Goal: Task Accomplishment & Management: Manage account settings

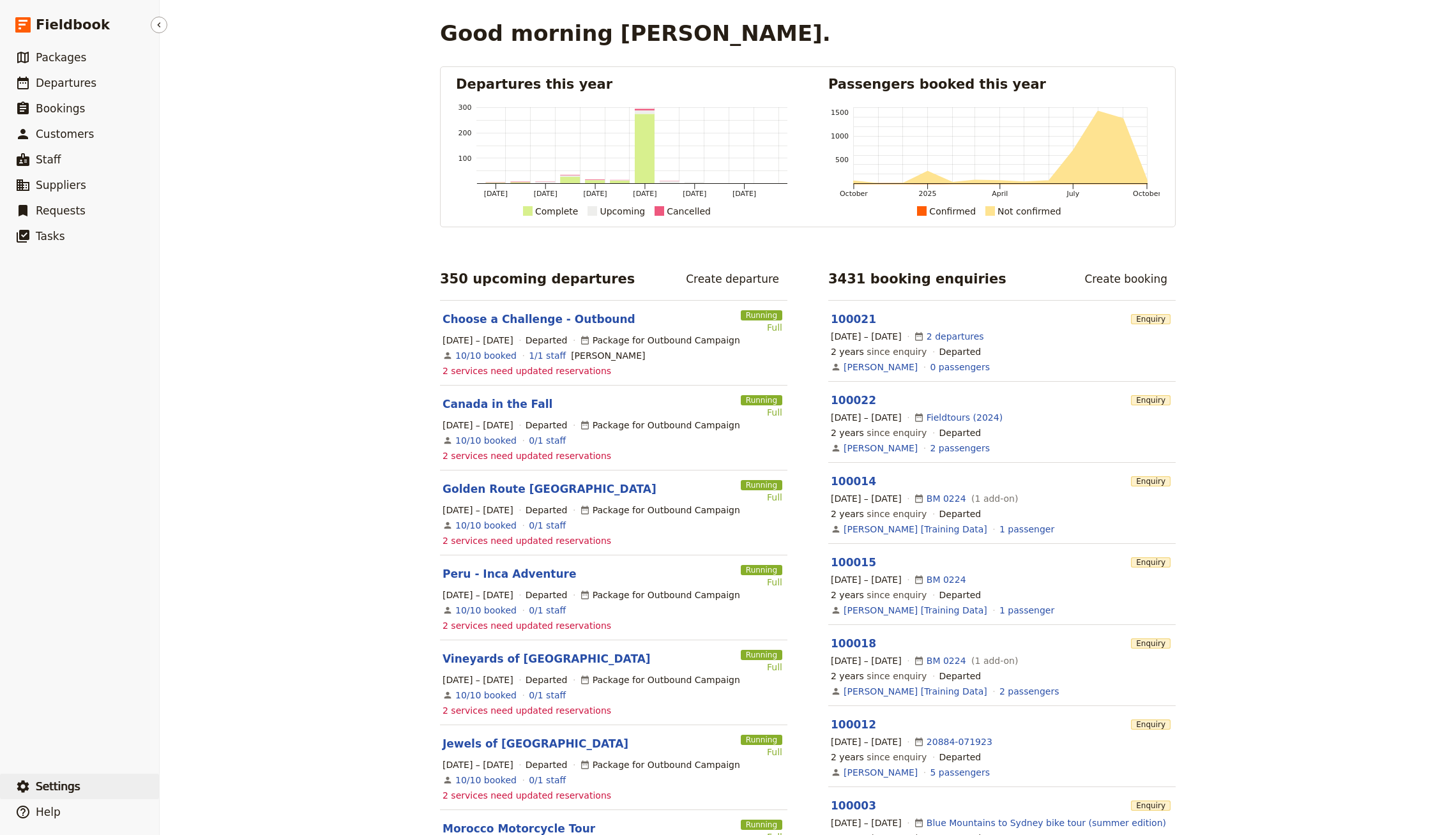
click at [80, 790] on button "​ Settings" at bounding box center [79, 787] width 159 height 25
click at [223, 792] on span "Sign out" at bounding box center [231, 787] width 116 height 13
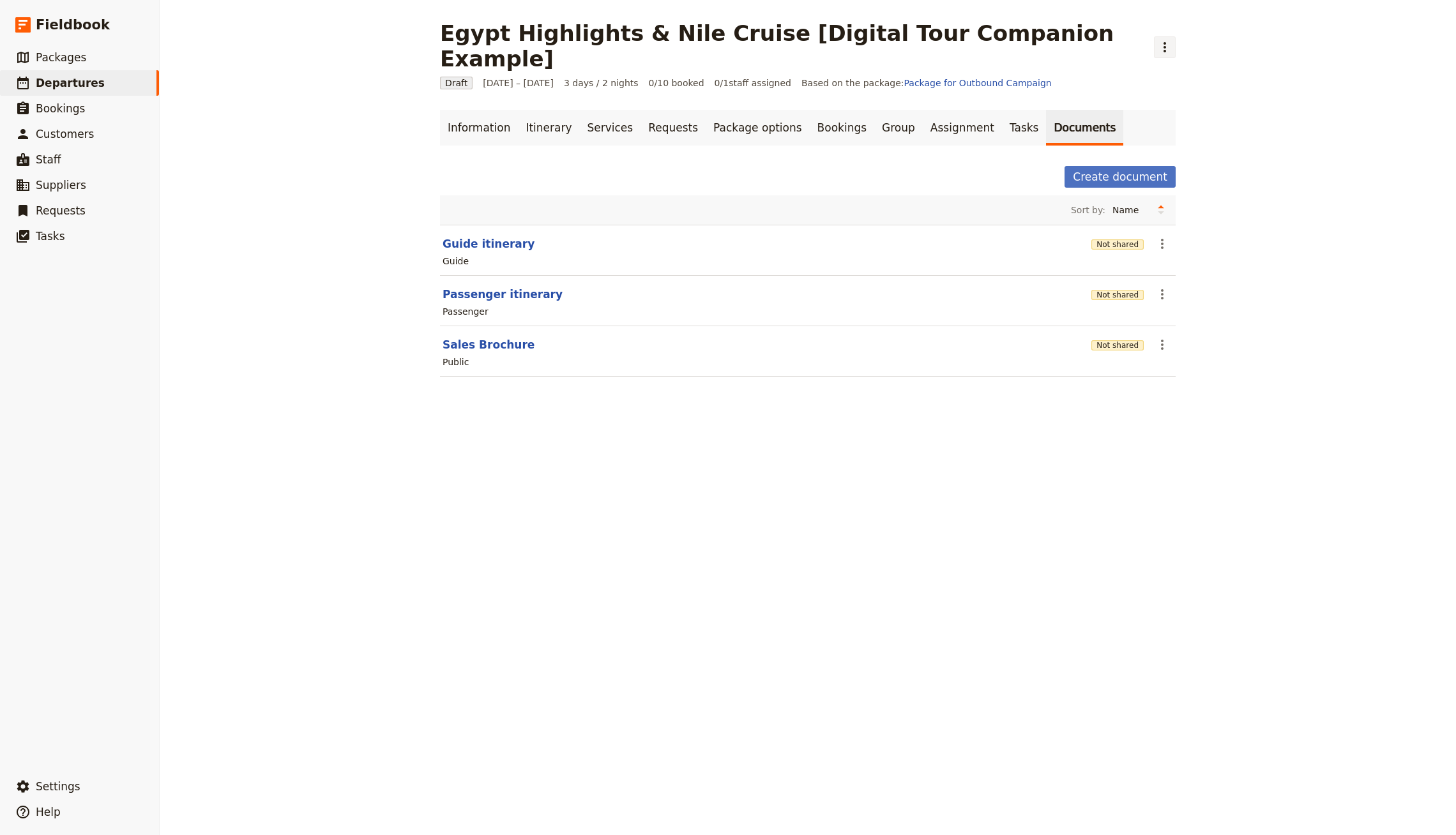
click at [1158, 40] on icon "Actions" at bounding box center [1165, 47] width 15 height 15
click at [1118, 61] on span "Clone this departure" at bounding box center [1128, 62] width 92 height 13
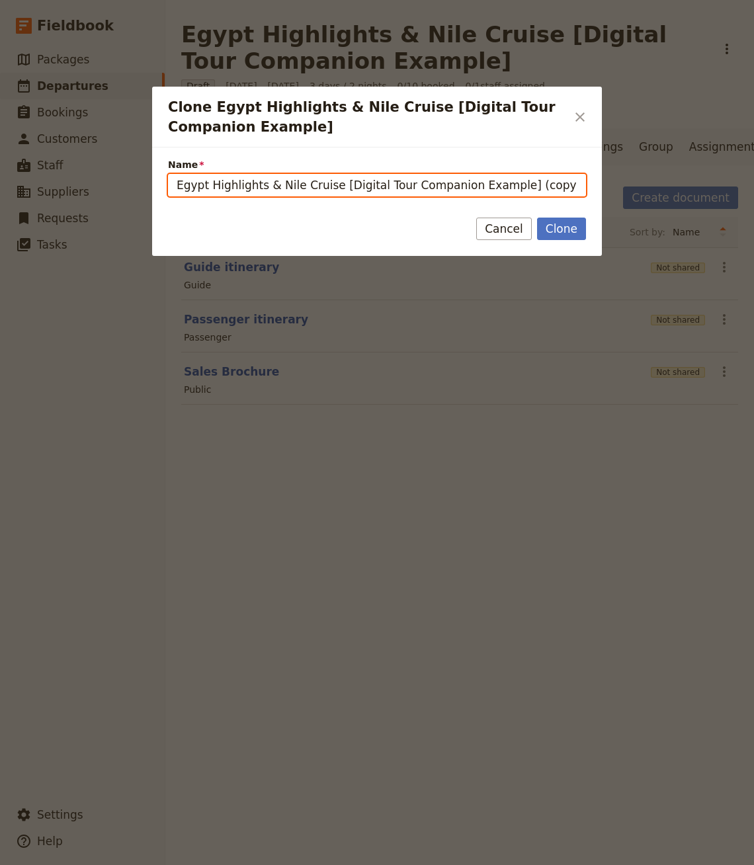
click at [431, 180] on input "Egypt Highlights & Nile Cruise [Digital Tour Companion Example] (copy)" at bounding box center [377, 185] width 418 height 22
paste input "Full Experience, coffee and cacao Farm 2-day Tour"
type input "Full Experience, coffee and cacao Farm 2-day Tour"
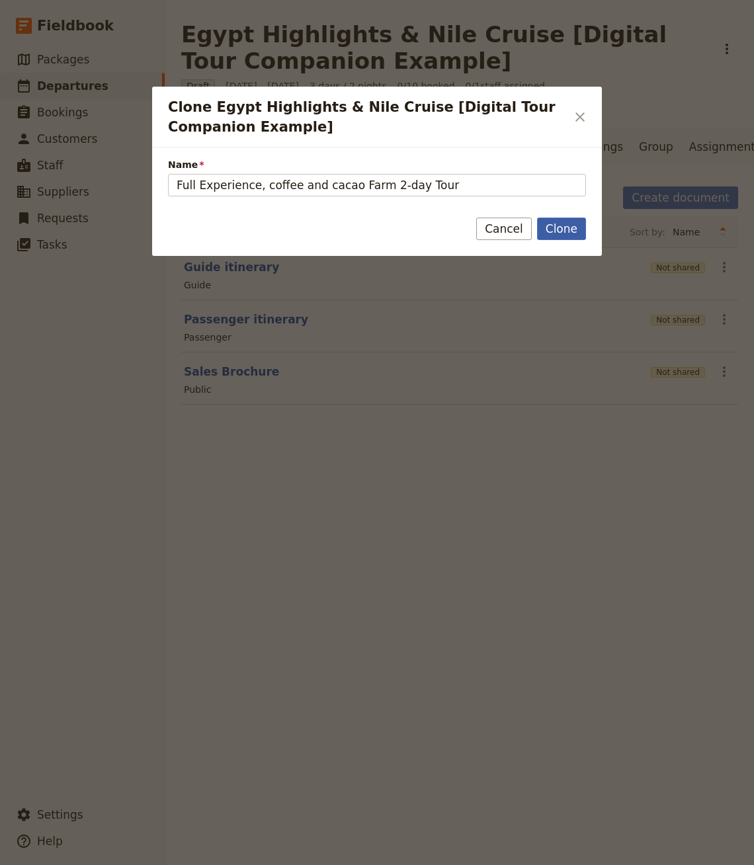
click at [554, 223] on button "Clone" at bounding box center [561, 229] width 49 height 22
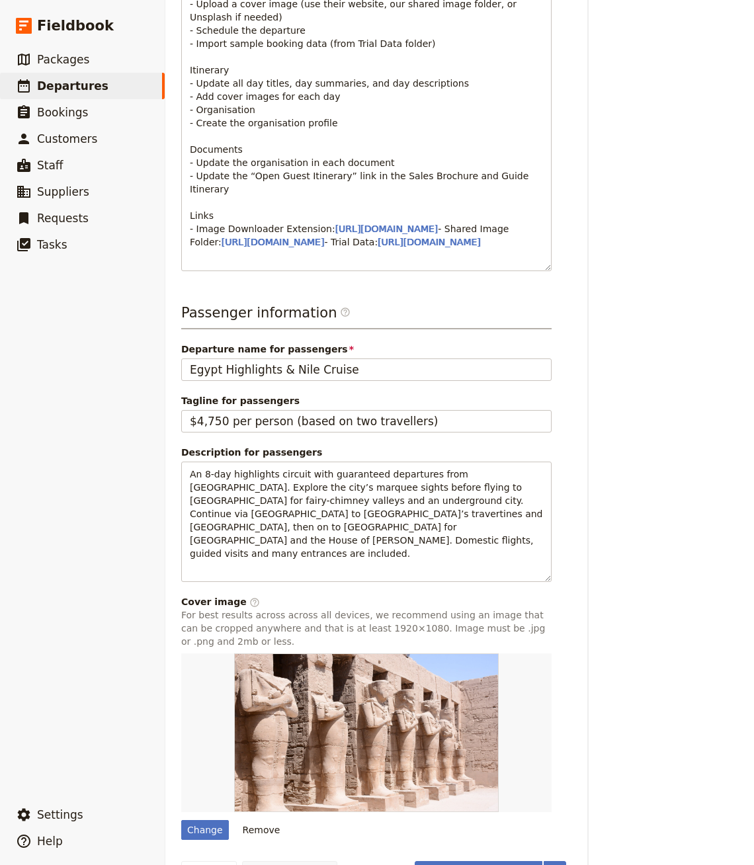
scroll to position [601, 0]
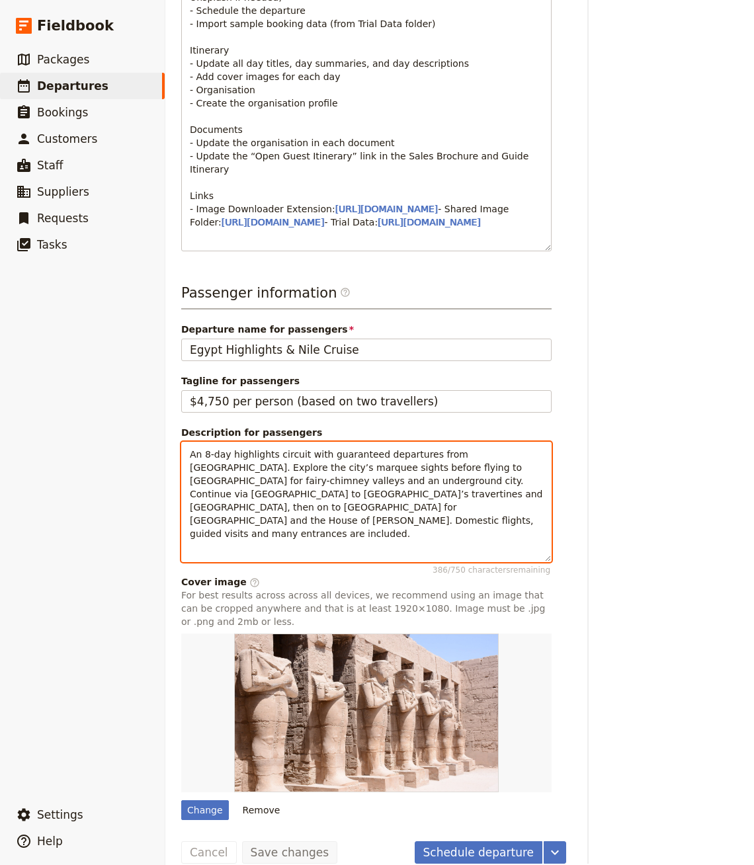
click at [283, 551] on div "Passenger information ​ Departure name for passengers Egypt Highlights & Nile C…" at bounding box center [366, 552] width 370 height 538
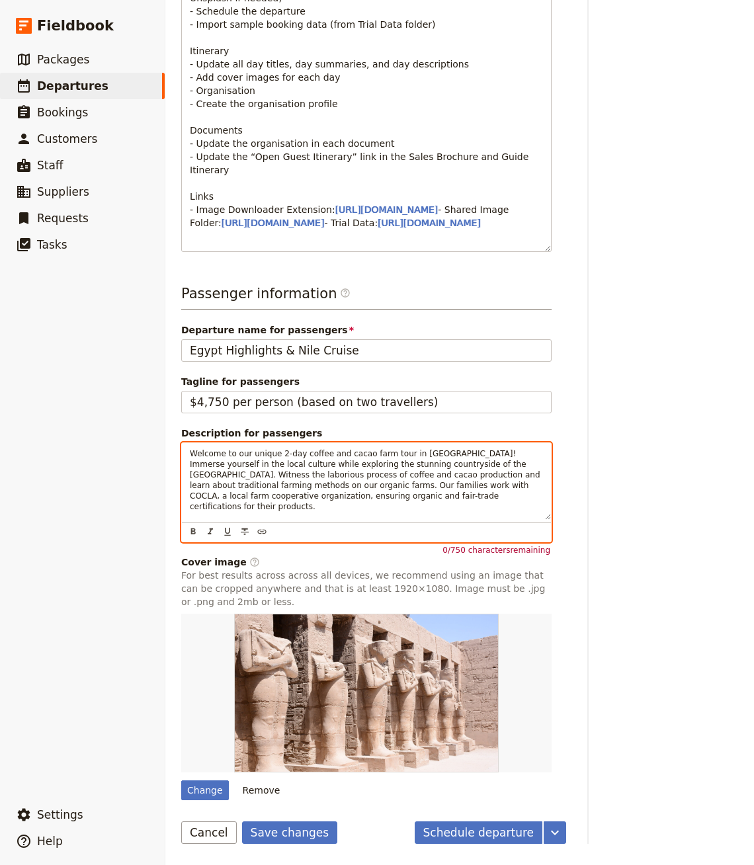
scroll to position [60, 0]
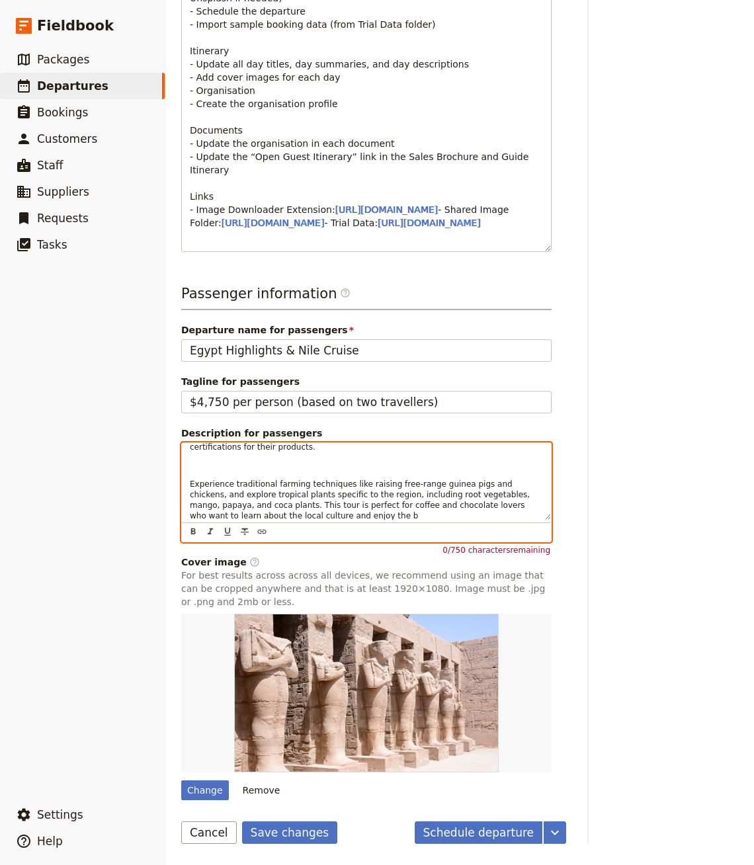
click at [300, 480] on p "Experience traditional farming techniques like raising free-range guinea pigs a…" at bounding box center [366, 500] width 353 height 42
click at [268, 458] on div "Welcome to our unique 2-day coffee and cacao farm tour in Peru! Immerse yoursel…" at bounding box center [366, 482] width 369 height 77
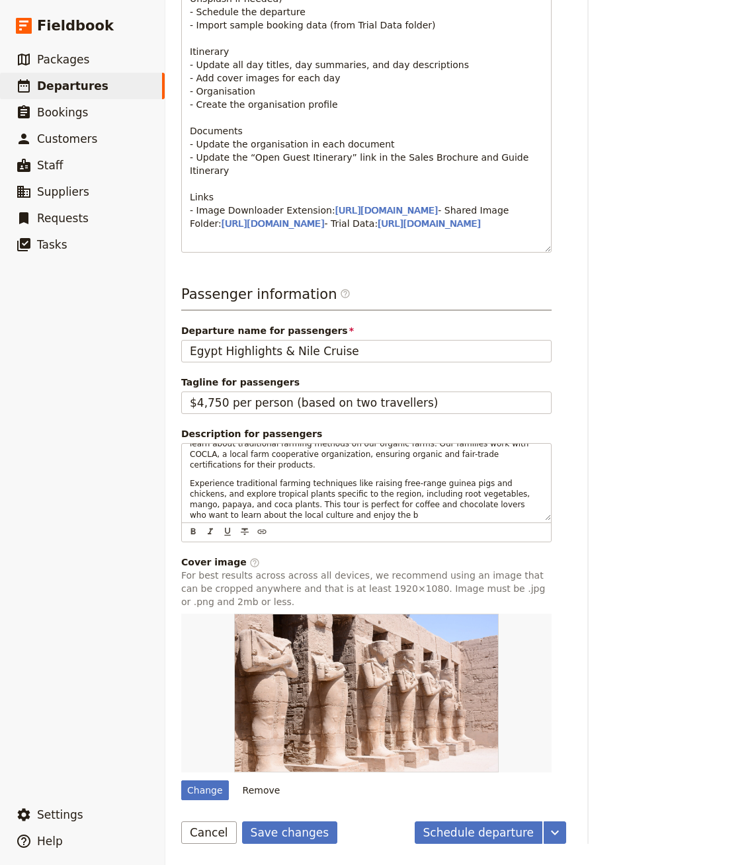
click at [559, 538] on div "Departure information Departure name / reference code Full Experience, coffee a…" at bounding box center [459, 216] width 557 height 1258
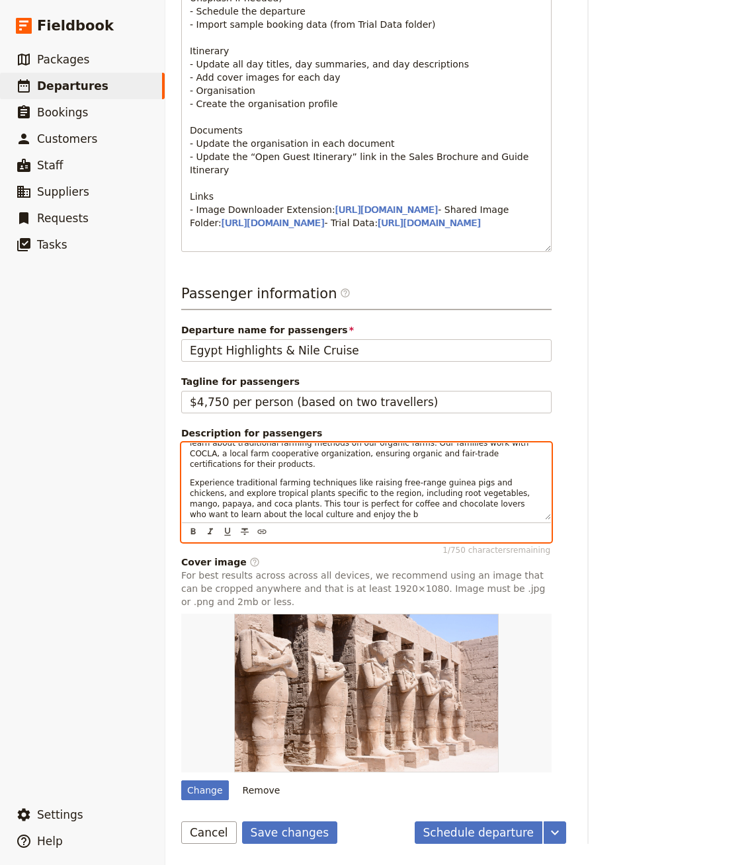
click at [464, 513] on p "Experience traditional farming techniques like raising free-range guinea pigs a…" at bounding box center [366, 499] width 353 height 42
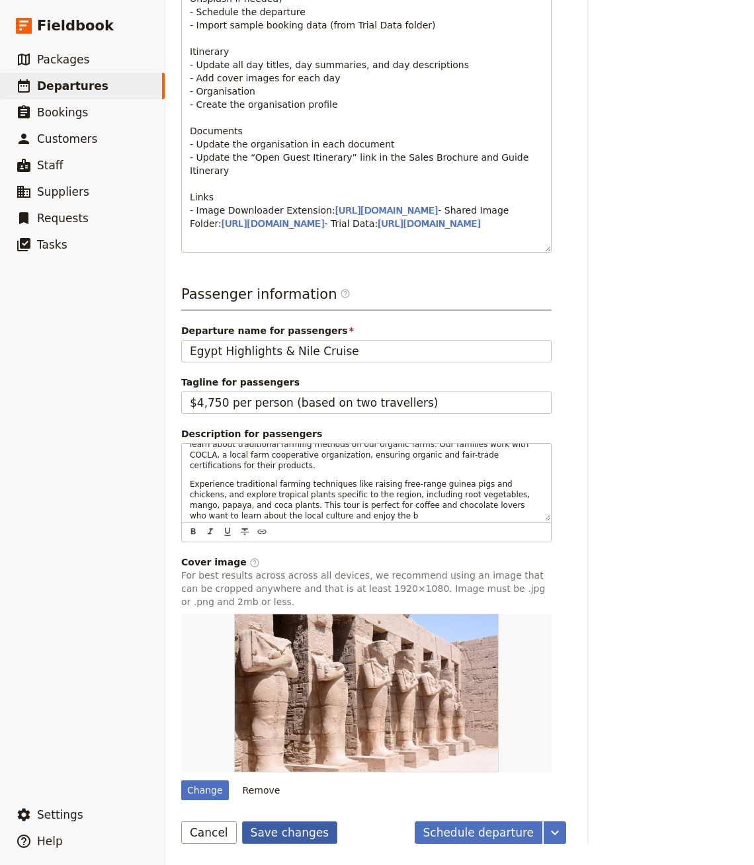
click at [309, 836] on button "Save changes" at bounding box center [290, 833] width 96 height 22
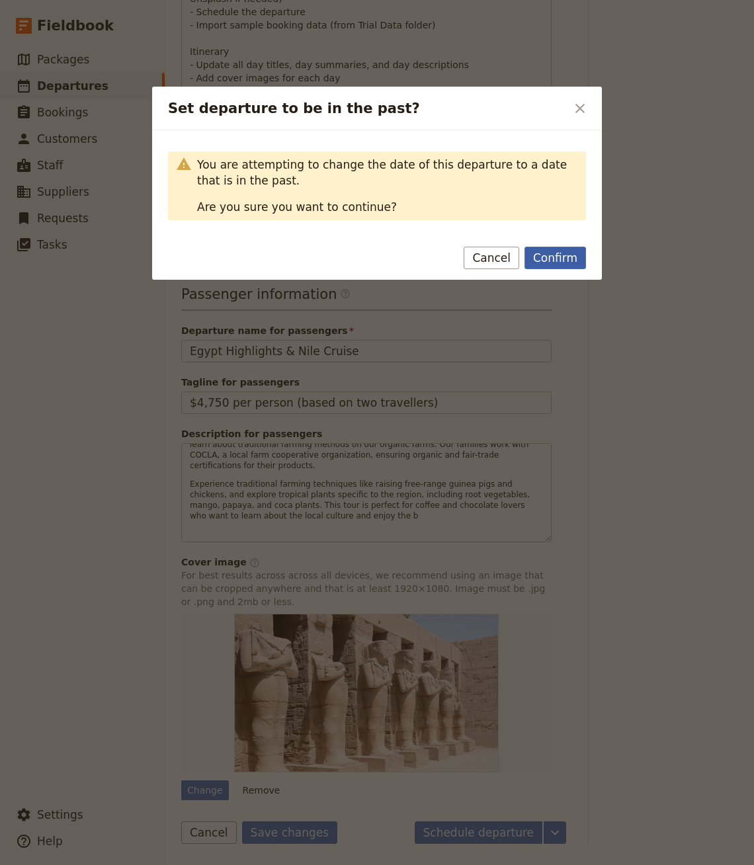
click at [568, 263] on button "Confirm" at bounding box center [556, 258] width 62 height 22
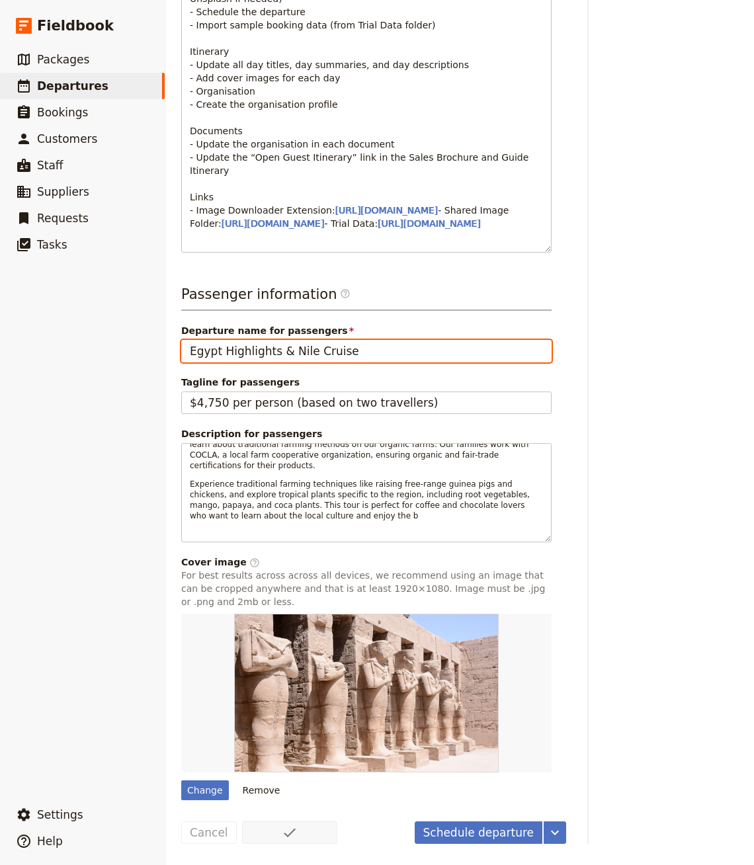
drag, startPoint x: 235, startPoint y: 345, endPoint x: 241, endPoint y: 351, distance: 8.5
click at [236, 345] on input "Egypt Highlights & Nile Cruise" at bounding box center [366, 351] width 370 height 22
click at [242, 351] on input "Egypt Highlights & Nile Cruise" at bounding box center [366, 351] width 370 height 22
paste input "Full Experience, Coffee and Cacao Farm Tour 2-Days tour"
type input "Full Experience, Coffee and Cacao Farm Tour 2-Days tour"
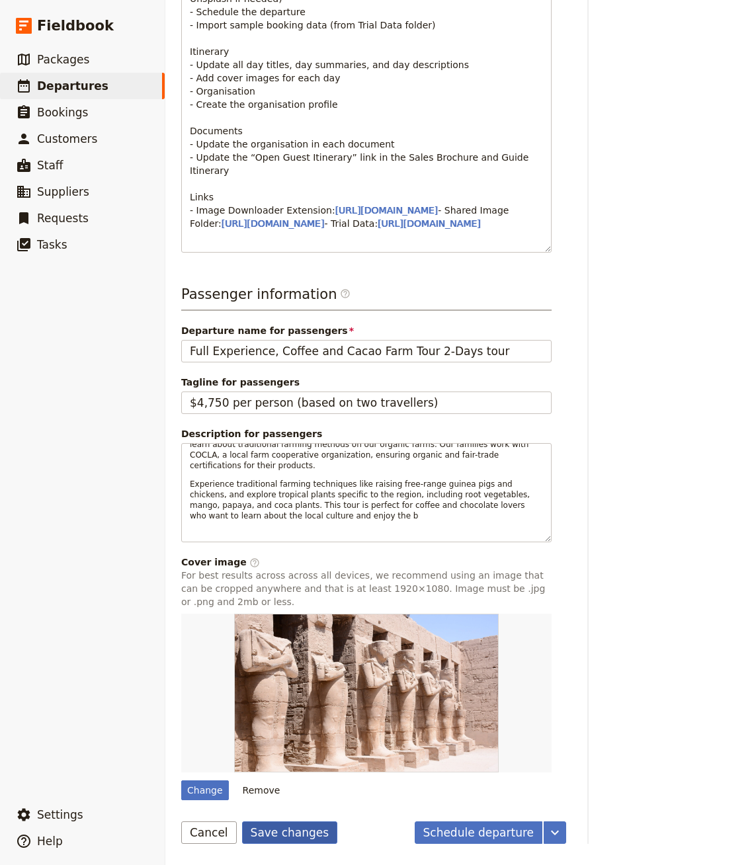
click at [289, 830] on button "Save changes" at bounding box center [290, 833] width 96 height 22
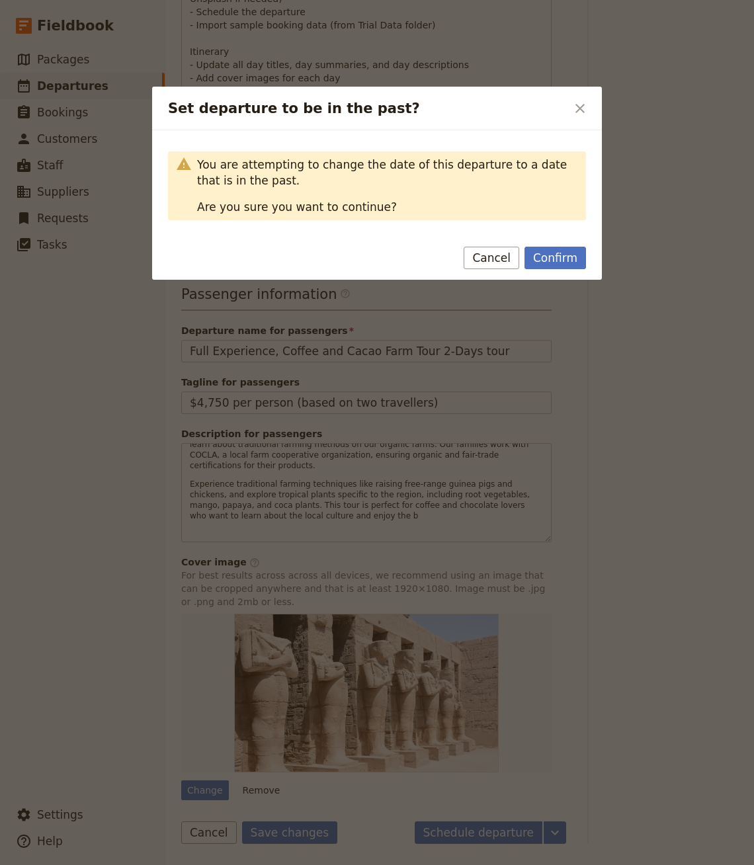
drag, startPoint x: 550, startPoint y: 259, endPoint x: 548, endPoint y: 252, distance: 7.4
click at [550, 259] on button "Confirm" at bounding box center [556, 258] width 62 height 22
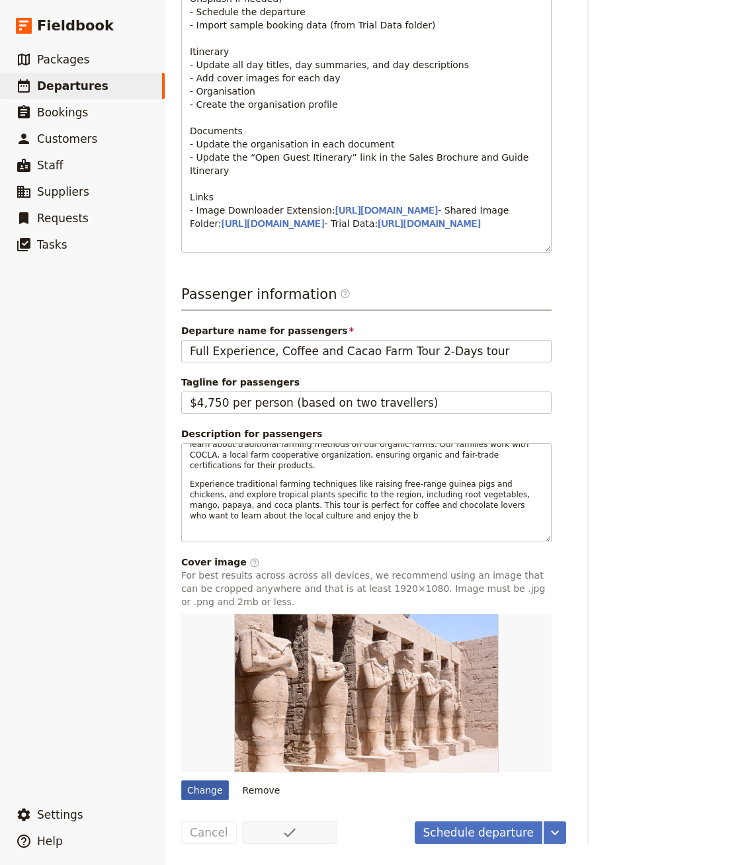
click at [185, 788] on div "Change" at bounding box center [205, 791] width 48 height 20
click at [181, 781] on input "Change" at bounding box center [181, 780] width 1 height 1
type input "C:\fakepath\DSC2475-scaled.jpg"
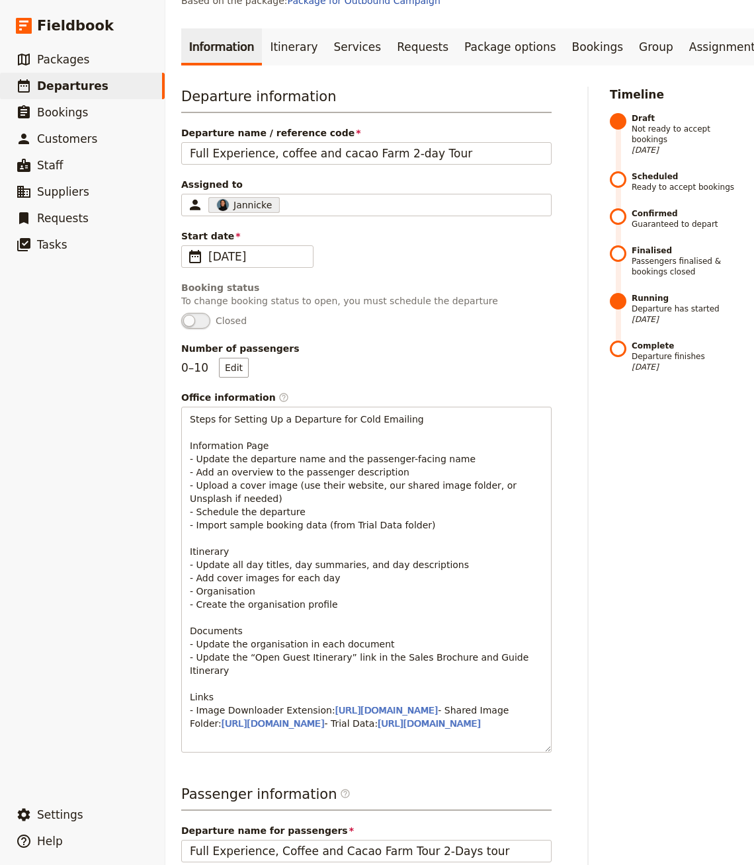
scroll to position [0, 0]
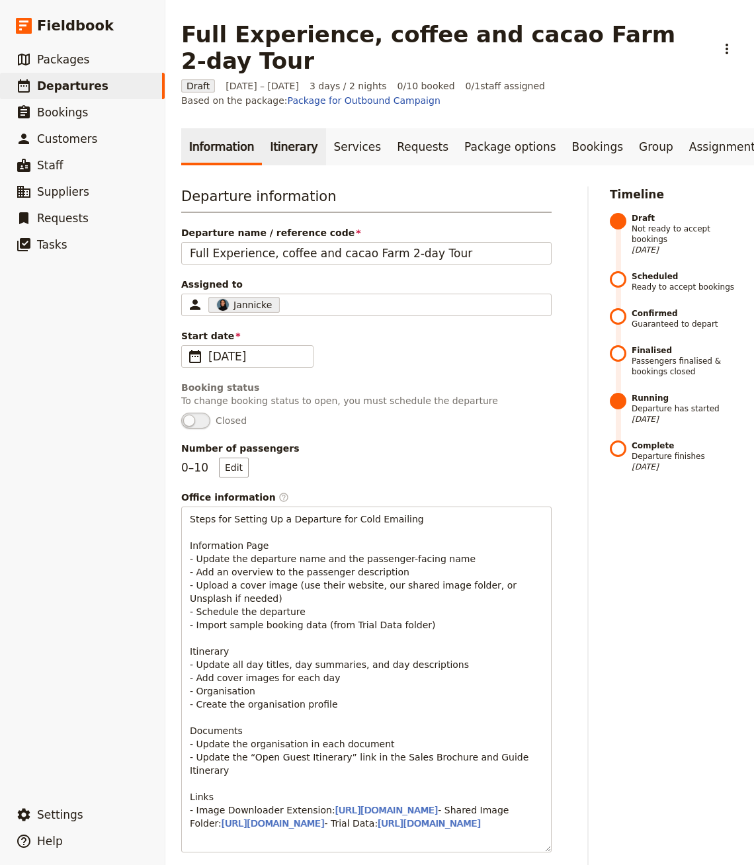
click at [269, 128] on link "Itinerary" at bounding box center [294, 146] width 64 height 37
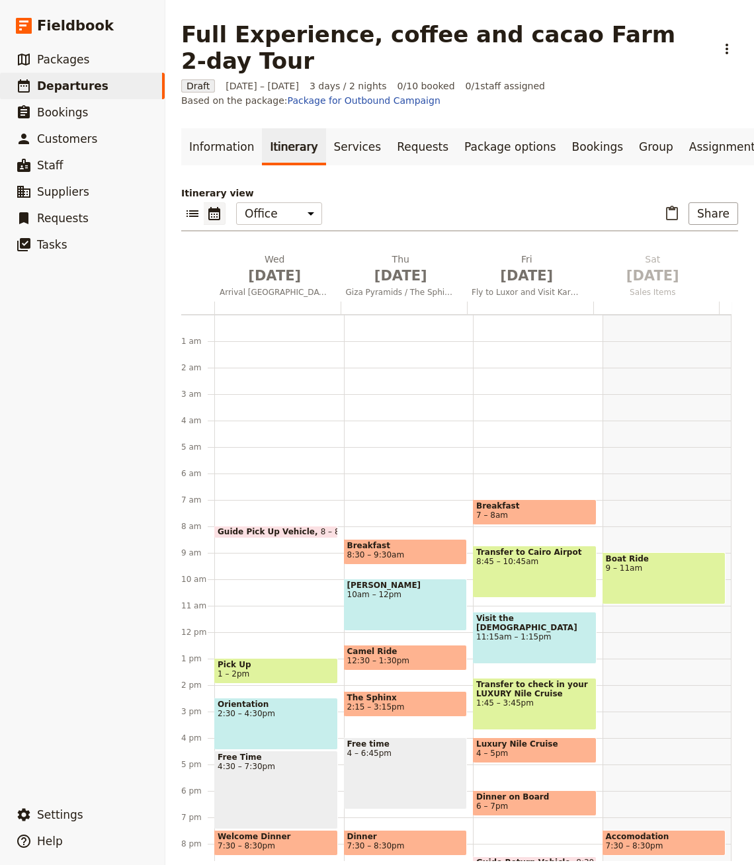
scroll to position [89, 0]
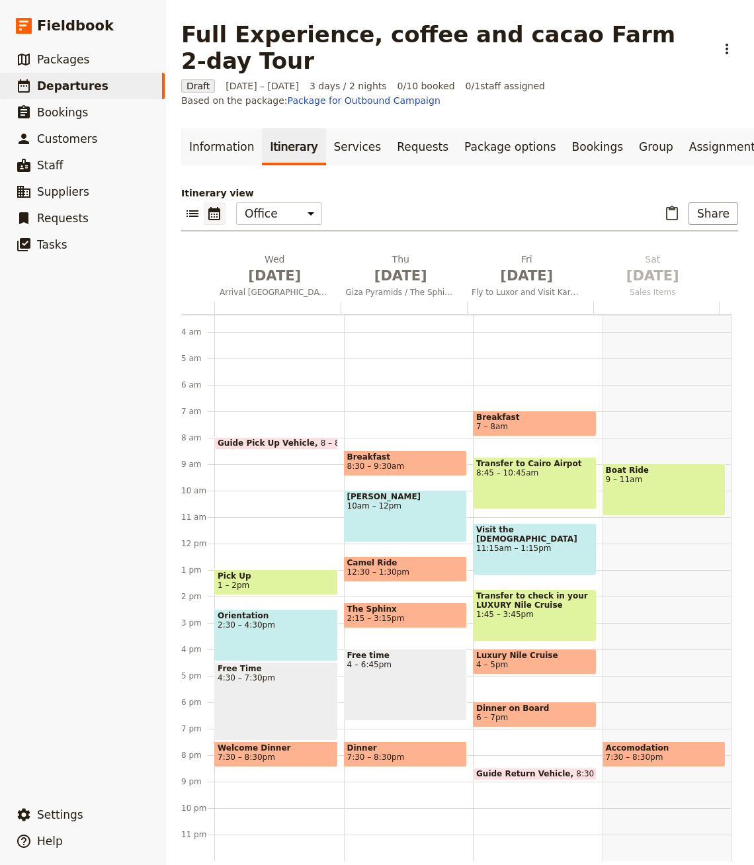
click at [284, 581] on span "1 – 2pm" at bounding box center [276, 585] width 117 height 9
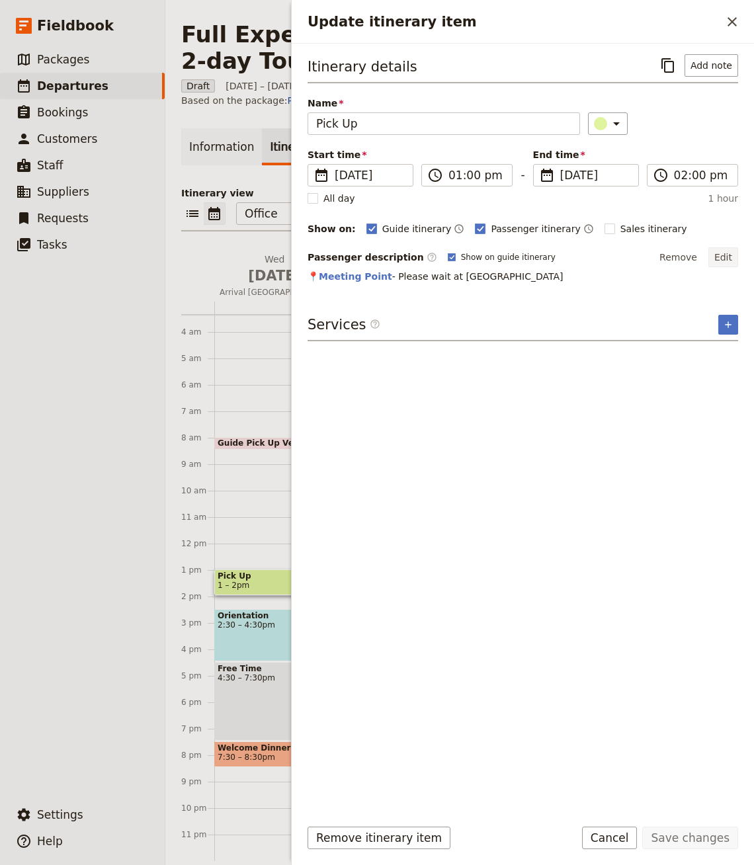
click at [724, 256] on button "Edit" at bounding box center [724, 257] width 30 height 20
click at [244, 461] on div "Guide Pick Up Vehicle 8 – 8:30am Pick Up 1 – 2pm Orientation 2:30 – 4:30pm Free…" at bounding box center [279, 543] width 130 height 635
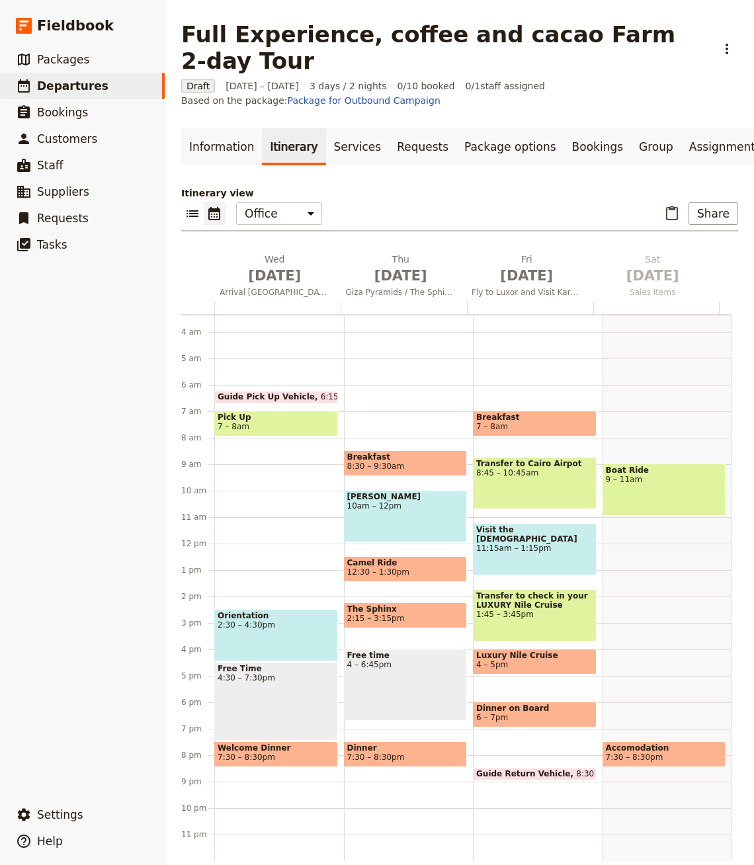
click at [247, 421] on div "Guide Pick Up Vehicle 6:15 – 6:45am Pick Up 7 – 8am Orientation 2:30 – 4:30pm F…" at bounding box center [279, 543] width 130 height 635
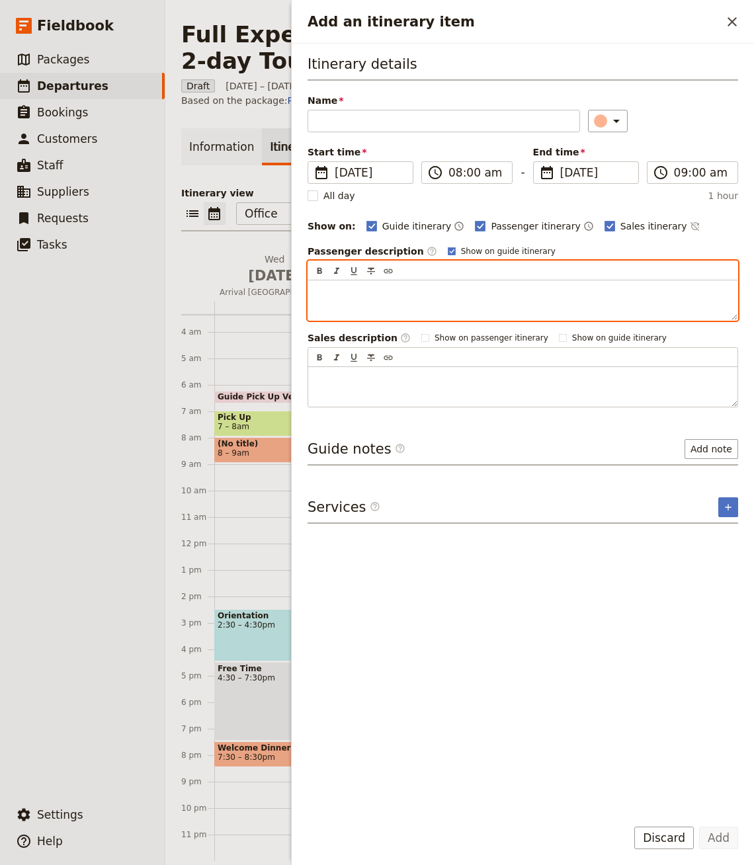
click at [380, 286] on p "Add an itinerary item" at bounding box center [522, 292] width 413 height 13
paste div "Add an itinerary item"
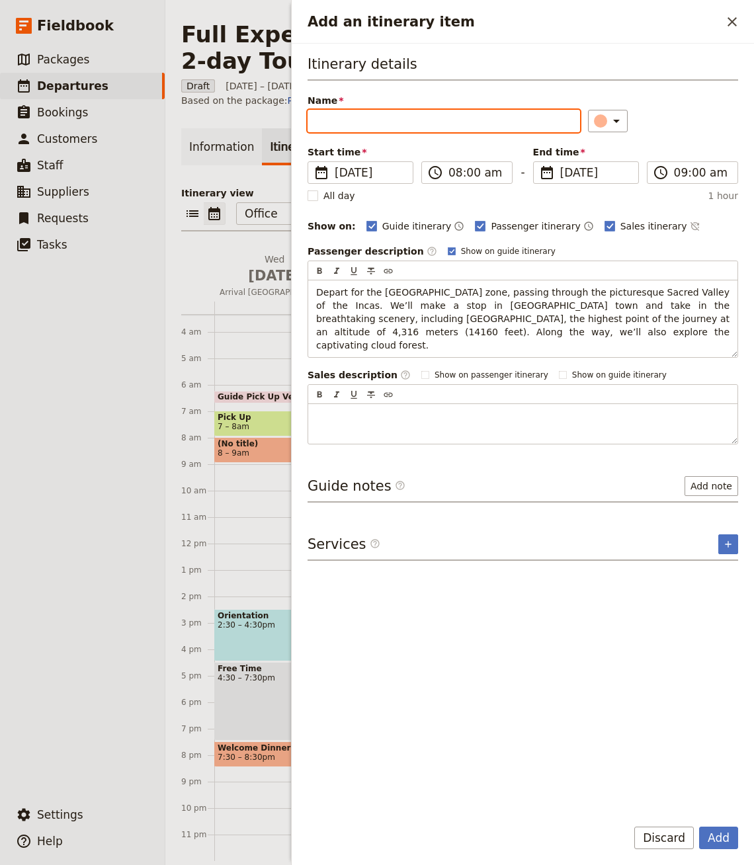
click at [394, 116] on input "Name" at bounding box center [444, 121] width 273 height 22
paste input "Huayopata zone,"
type input "Huayopata Zone"
click at [720, 838] on button "Add" at bounding box center [718, 838] width 39 height 22
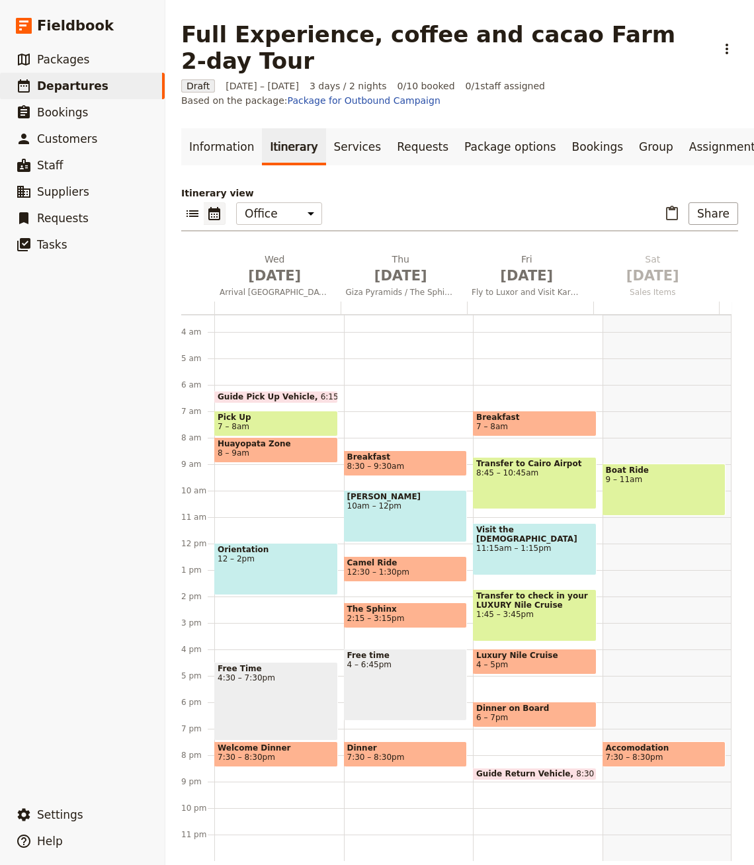
click at [273, 550] on div "Orientation 12 – 2pm" at bounding box center [276, 569] width 124 height 52
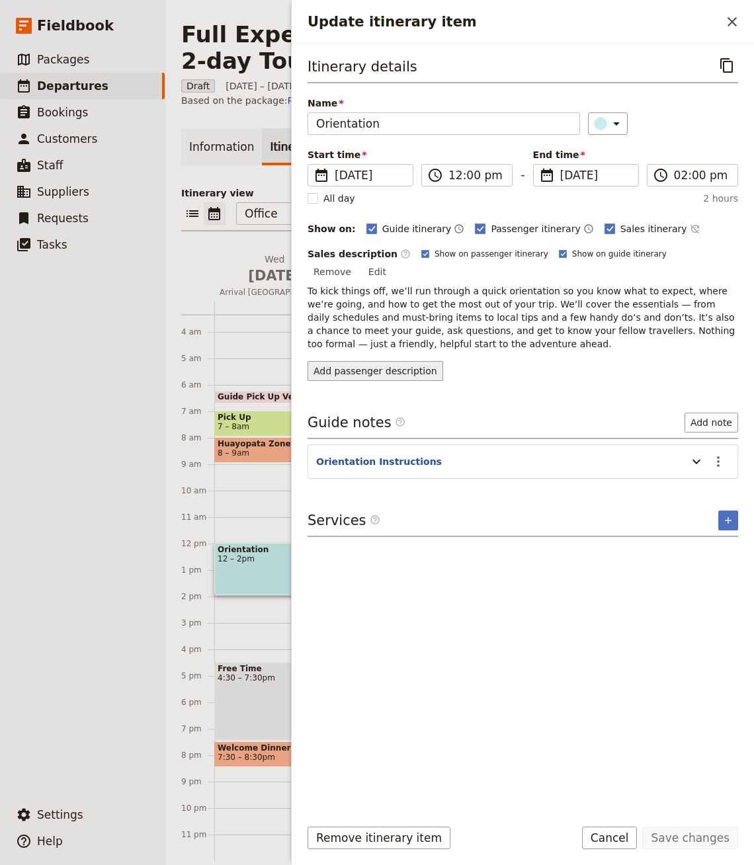
click at [399, 361] on button "Add passenger description" at bounding box center [376, 371] width 136 height 20
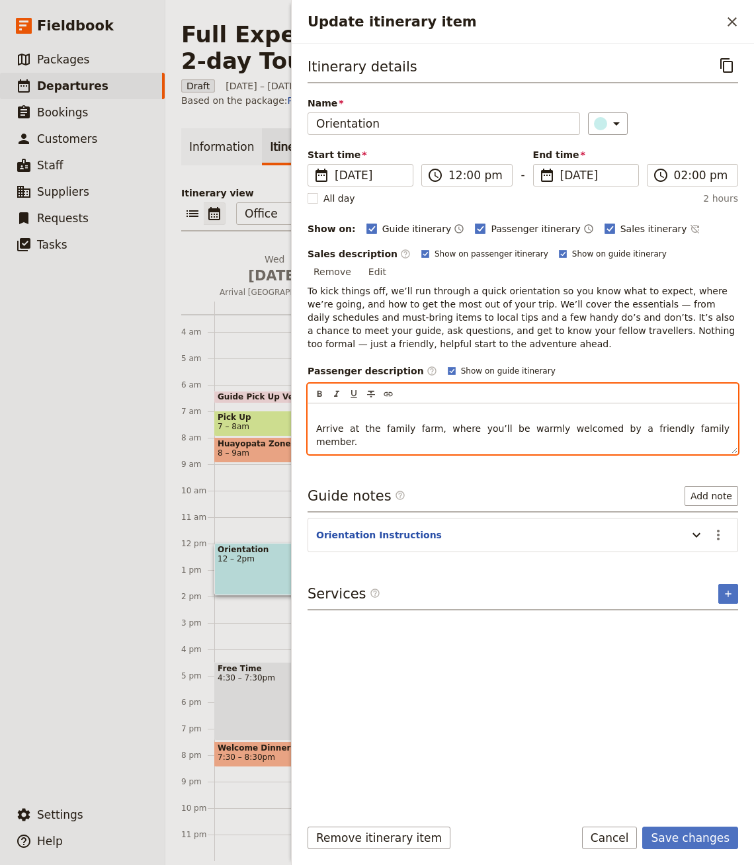
click at [527, 384] on div "​ ​ ​ ​ ​" at bounding box center [522, 393] width 429 height 19
click at [487, 423] on span "Arrive at the family farm, where you’ll be warmly welcomed by a friendly family…" at bounding box center [524, 435] width 416 height 24
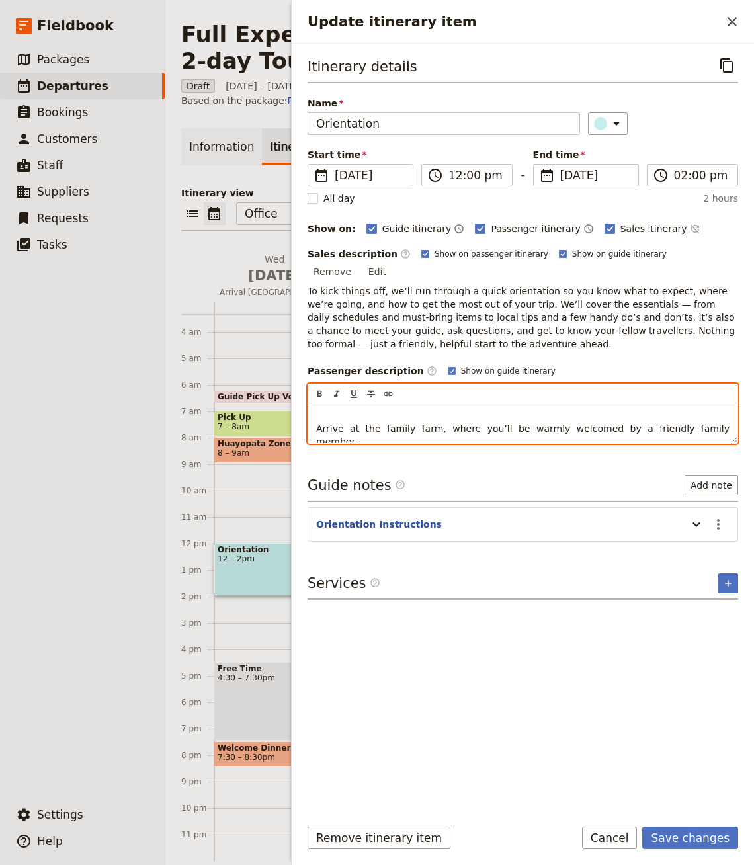
click at [455, 409] on p "Arrive at the family farm, where you’ll be warmly welcomed by a friendly family…" at bounding box center [522, 429] width 413 height 40
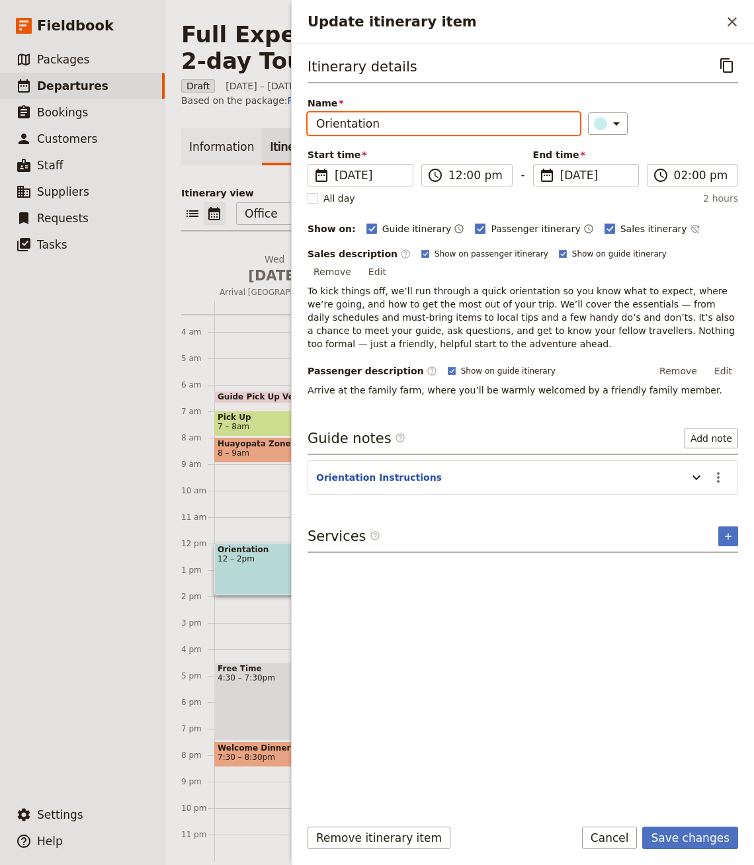
click at [373, 118] on input "Orientation" at bounding box center [444, 123] width 273 height 22
type input "Family Farm"
click at [642, 827] on button "Save changes" at bounding box center [690, 838] width 96 height 22
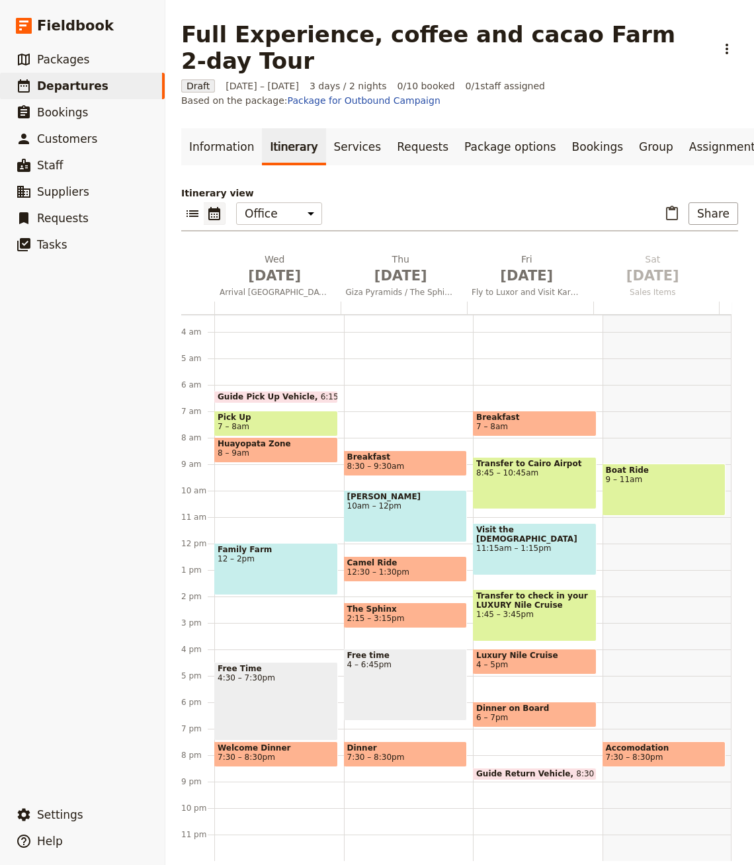
click at [268, 586] on div "Guide Pick Up Vehicle 6:15 – 6:45am Pick Up 7 – 8am Huayopata Zone 8 – 9am Fami…" at bounding box center [279, 543] width 130 height 635
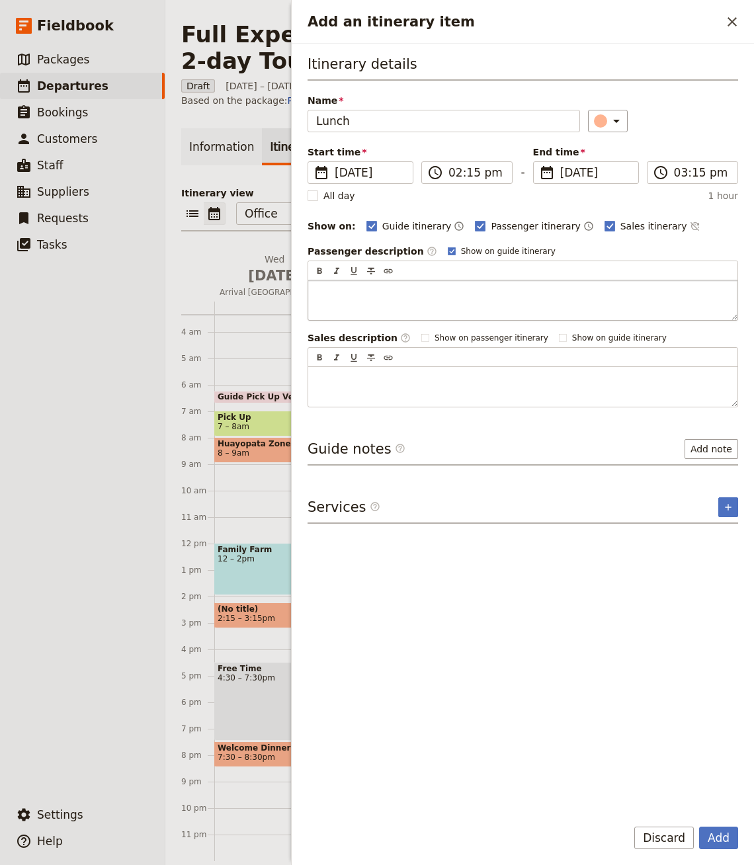
type input "Lunch"
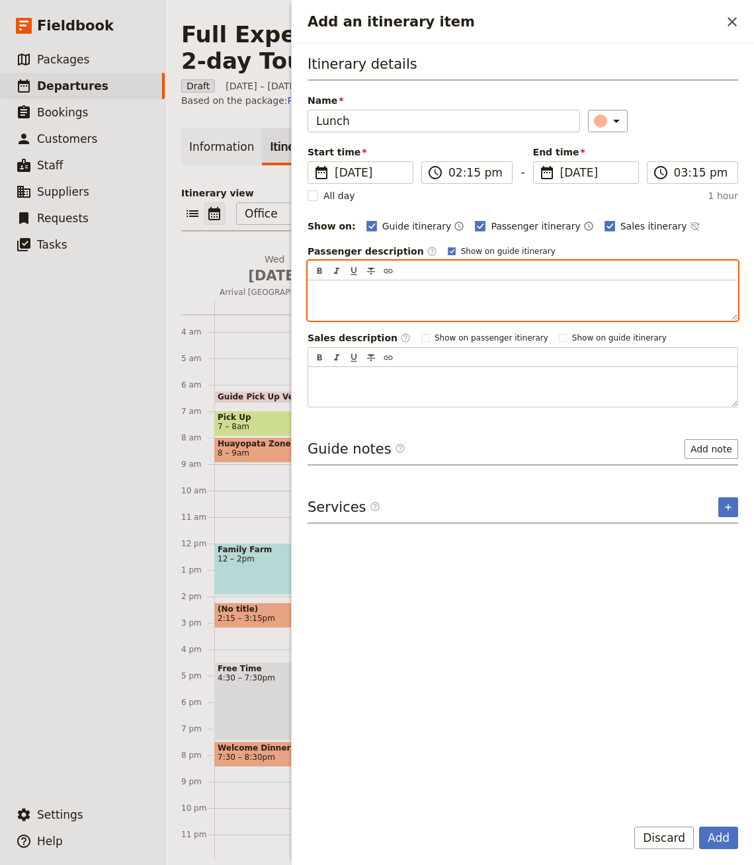
click at [396, 288] on p "Add an itinerary item" at bounding box center [522, 292] width 413 height 13
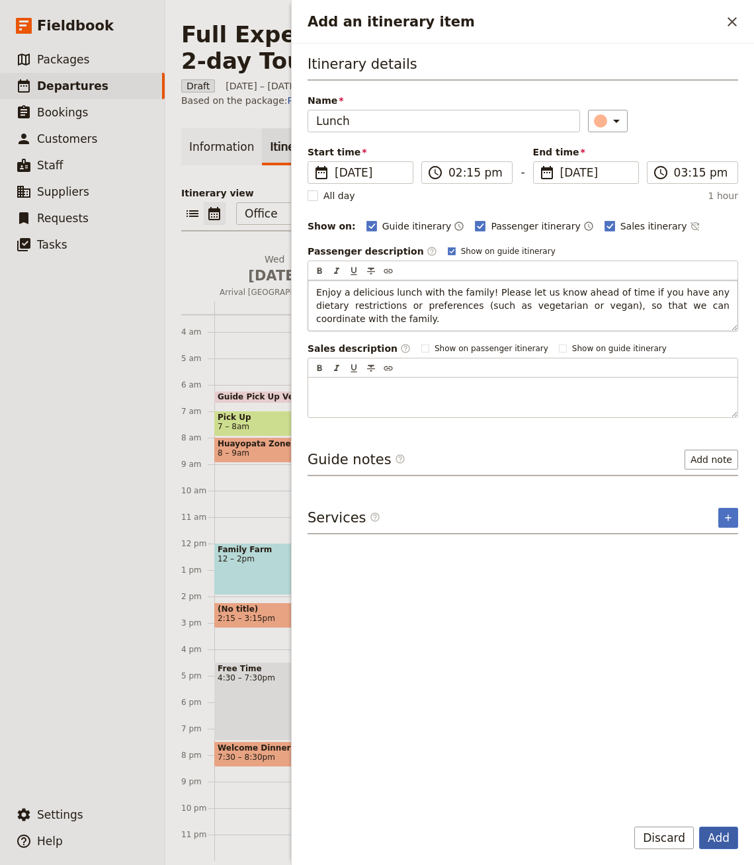
click at [711, 831] on button "Add" at bounding box center [718, 838] width 39 height 22
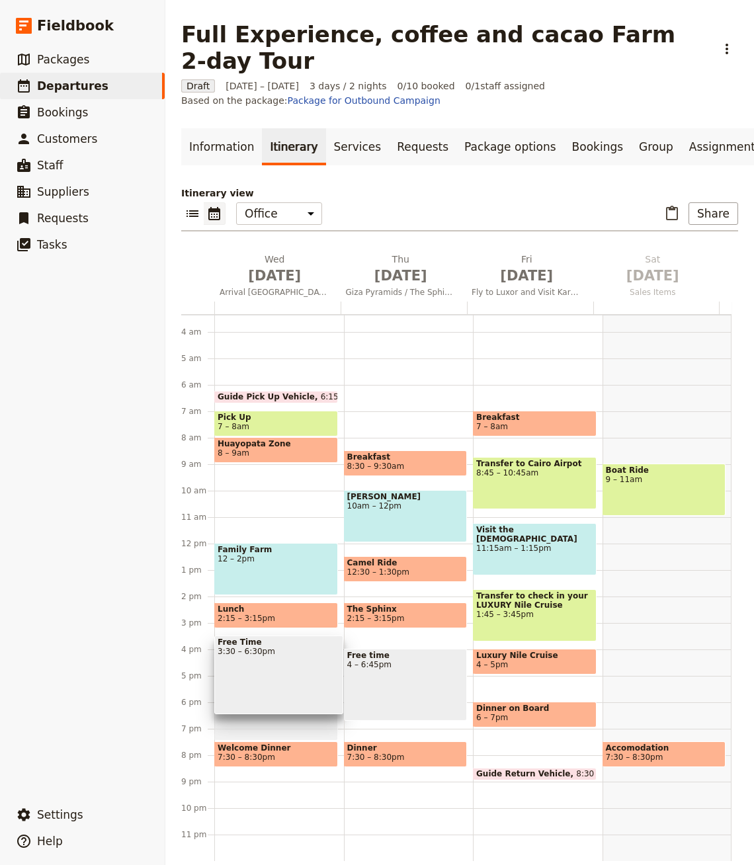
click at [241, 648] on div "Free Time 3:30 – 6:30pm" at bounding box center [278, 675] width 129 height 79
click at [306, 656] on span "3:30 – 6:30pm" at bounding box center [279, 651] width 122 height 9
click at [264, 664] on div "Free Time 3:30 – 6:30pm" at bounding box center [276, 675] width 124 height 79
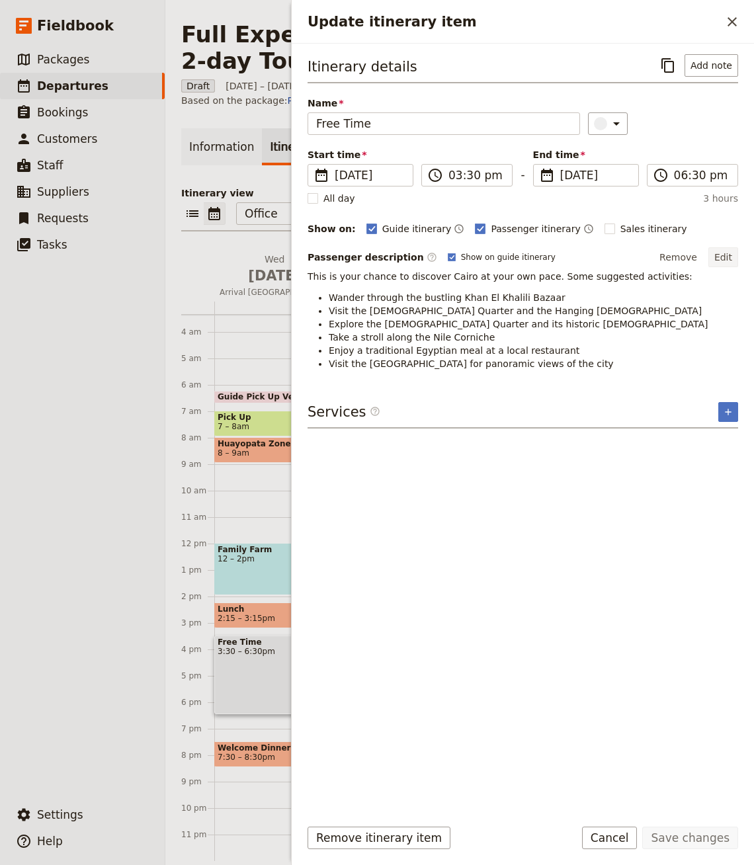
click at [720, 250] on button "Edit" at bounding box center [724, 257] width 30 height 20
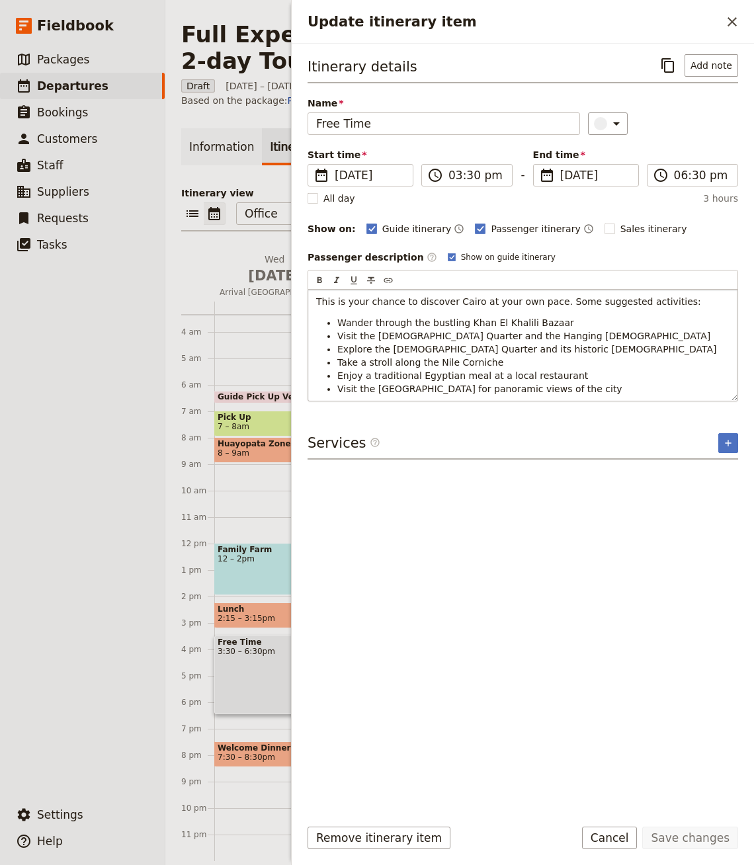
click at [468, 304] on p "This is your chance to discover Cairo at your own pace. Some suggested activiti…" at bounding box center [522, 301] width 413 height 13
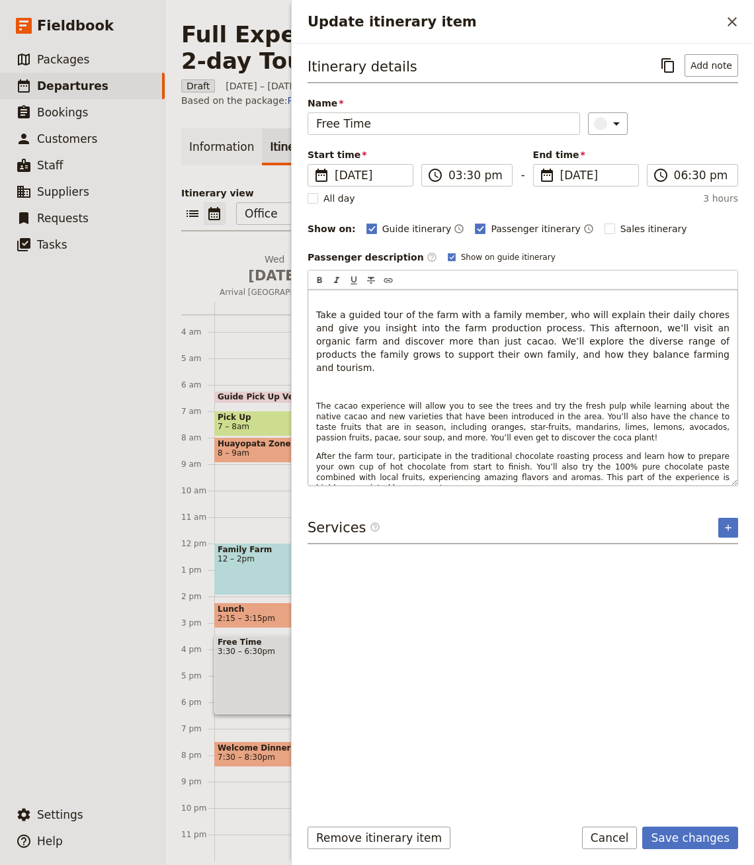
click at [366, 297] on p "Take a guided tour of the farm with a family member, who will explain their dai…" at bounding box center [522, 334] width 413 height 79
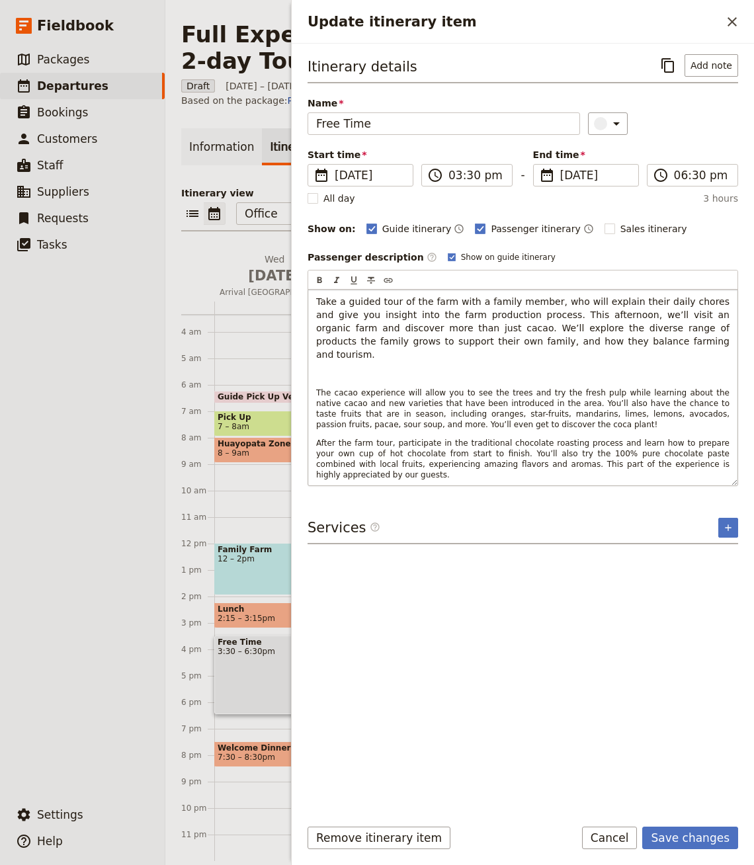
click at [350, 369] on p "Update itinerary item" at bounding box center [522, 374] width 413 height 11
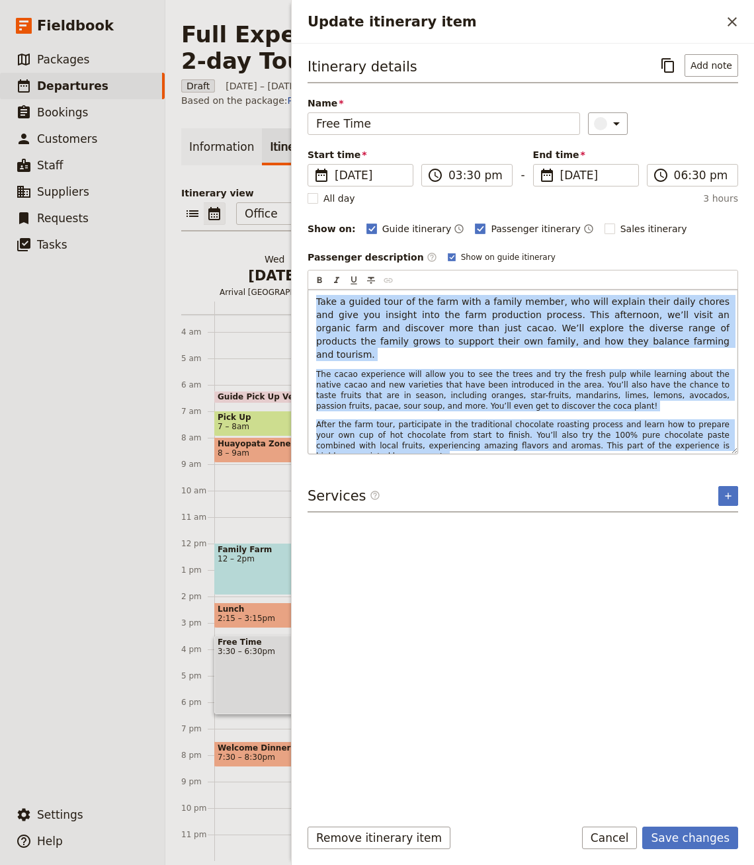
drag, startPoint x: 447, startPoint y: 433, endPoint x: 266, endPoint y: 260, distance: 250.3
click at [266, 260] on div "Full Experience, coffee and cacao Farm 2-day Tour ​ Draft 1 – 3 Oct 2025 3 days…" at bounding box center [459, 432] width 589 height 865
click at [413, 377] on span "The cacao experience will allow you to see the trees and try the fresh pulp whi…" at bounding box center [524, 390] width 416 height 41
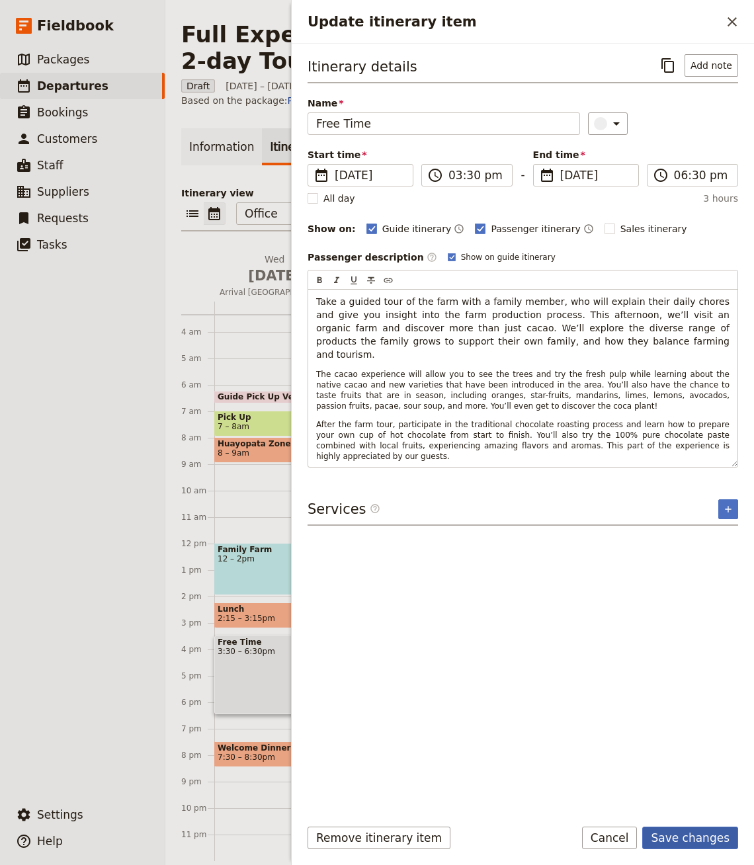
click at [689, 828] on button "Save changes" at bounding box center [690, 838] width 96 height 22
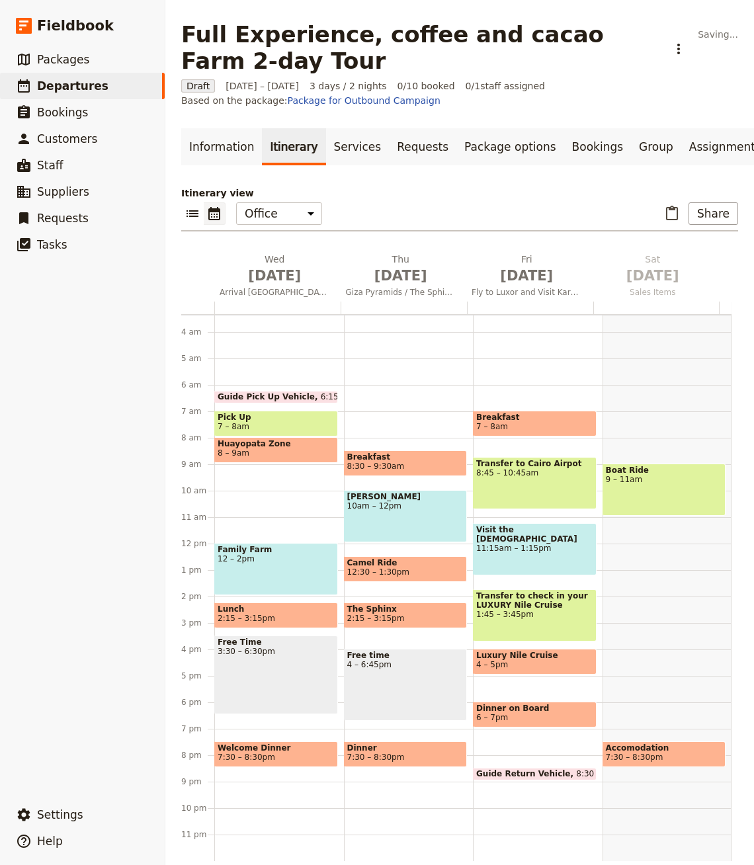
click at [248, 701] on div "Free Time 3:30 – 6:30pm" at bounding box center [276, 675] width 124 height 79
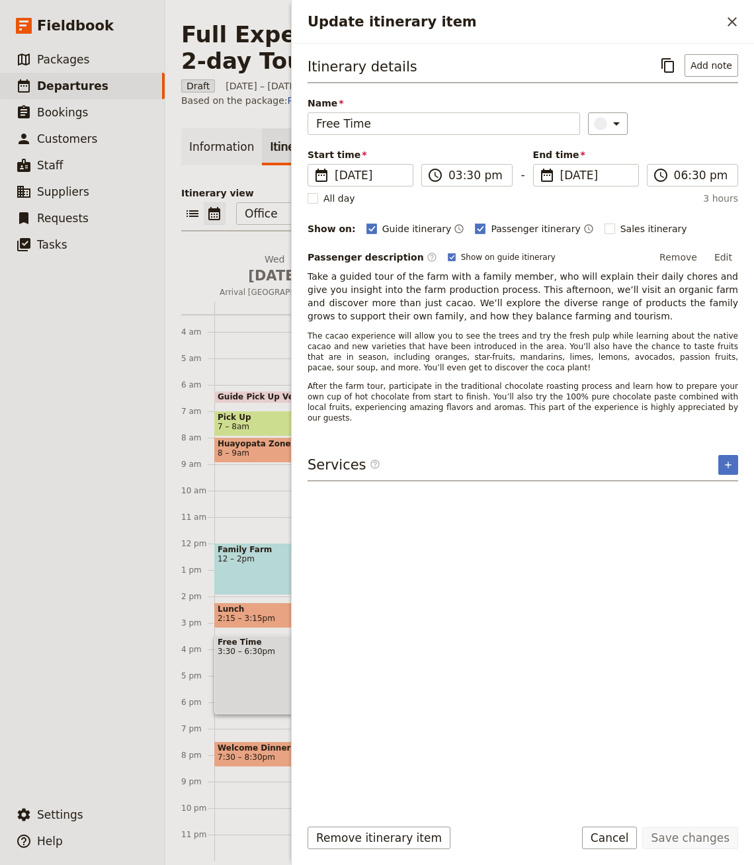
click at [711, 253] on button "Edit" at bounding box center [724, 257] width 30 height 20
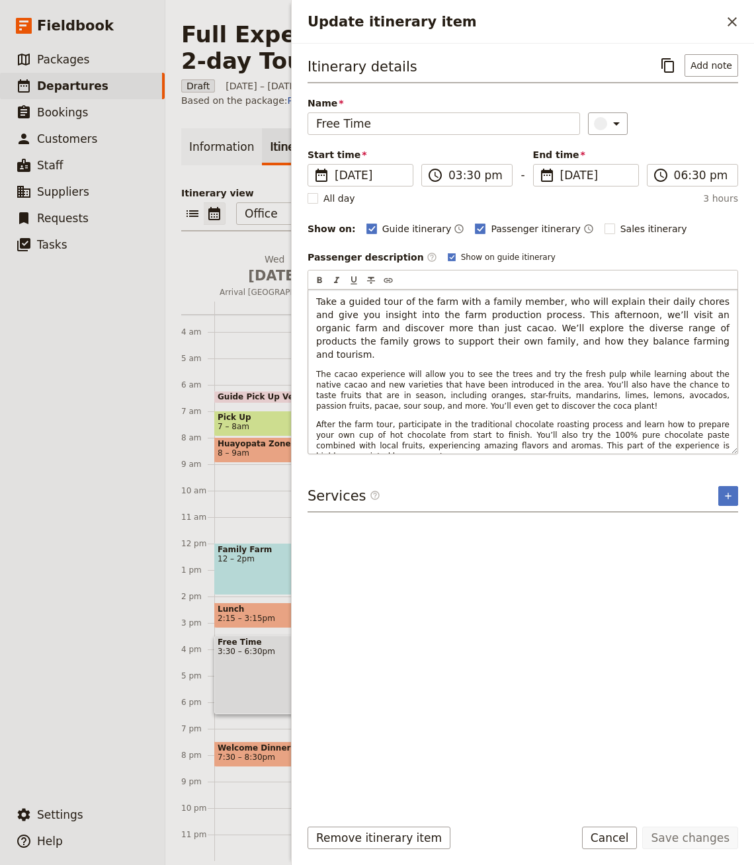
click at [511, 316] on span "Take a guided tour of the farm with a family member, who will explain their dai…" at bounding box center [524, 328] width 416 height 64
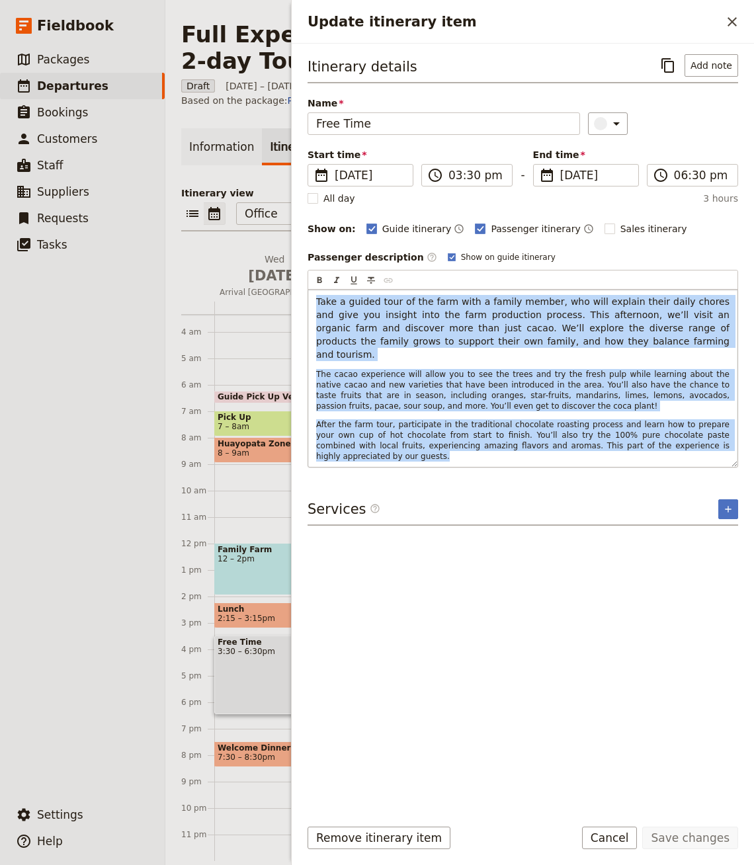
click at [367, 370] on span "The cacao experience will allow you to see the trees and try the fresh pulp whi…" at bounding box center [524, 390] width 416 height 41
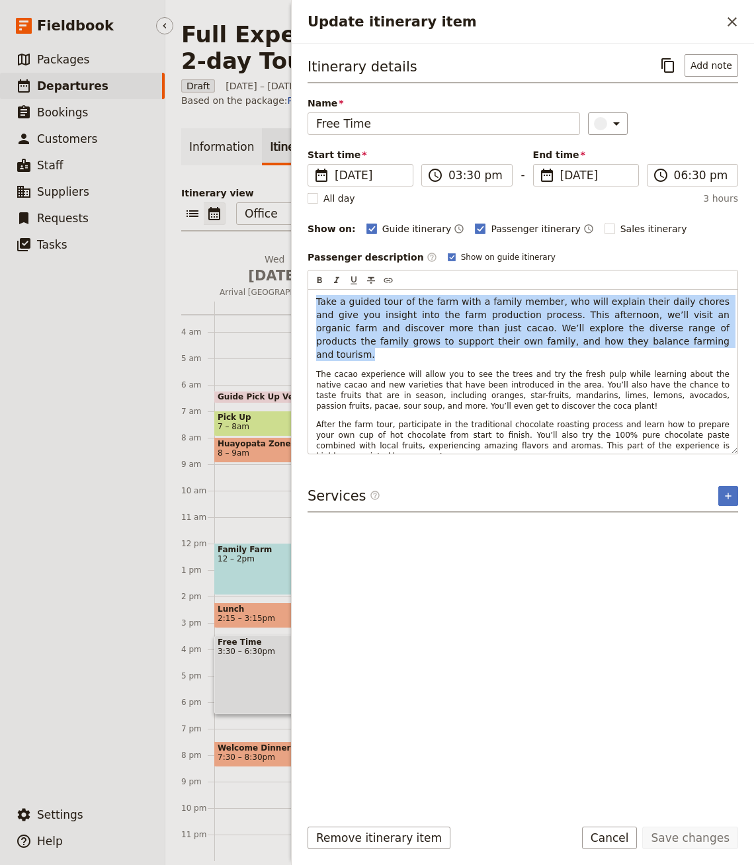
drag, startPoint x: 605, startPoint y: 337, endPoint x: 117, endPoint y: 275, distance: 491.6
click at [117, 275] on div "Fieldbook ​ ​ Fieldbook ​ ​ Packages ​ Departures ​ Bookings ​ Customers ​ Staf…" at bounding box center [377, 432] width 754 height 865
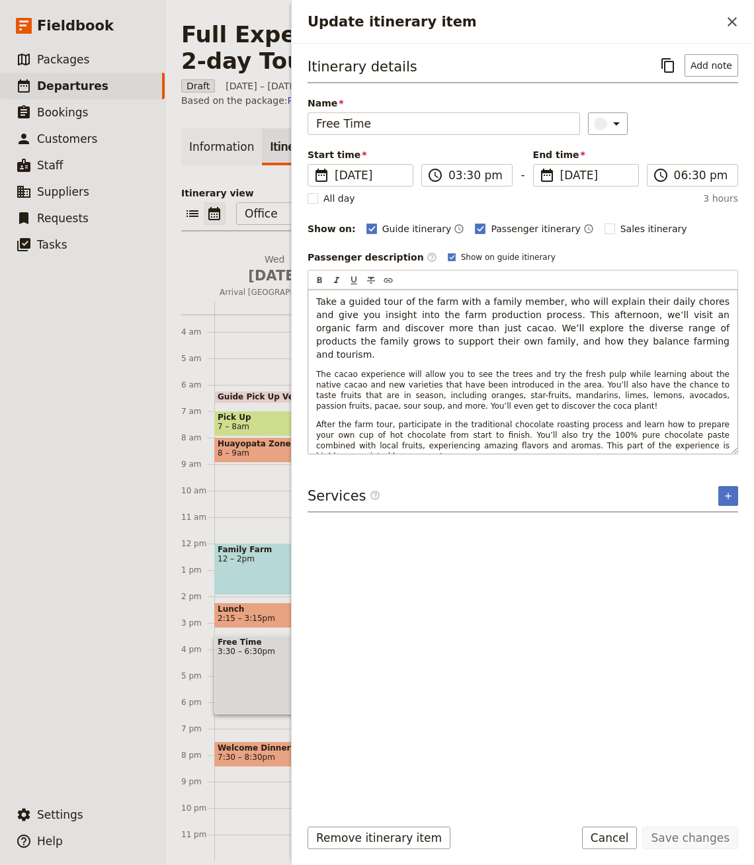
click at [368, 370] on span "The cacao experience will allow you to see the trees and try the fresh pulp whi…" at bounding box center [524, 390] width 416 height 41
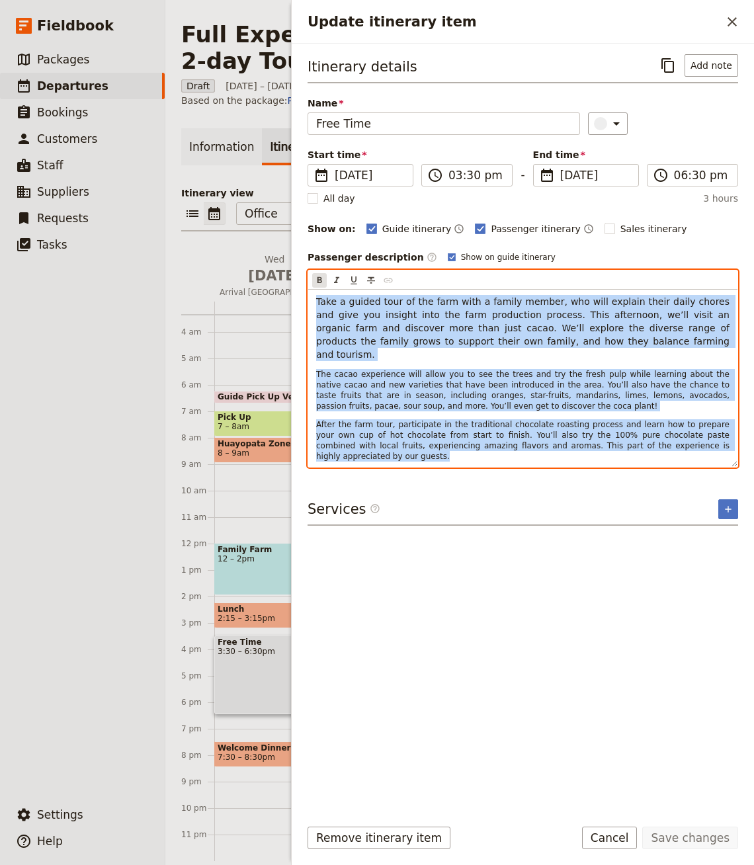
click at [316, 277] on icon "Format bold" at bounding box center [319, 280] width 11 height 11
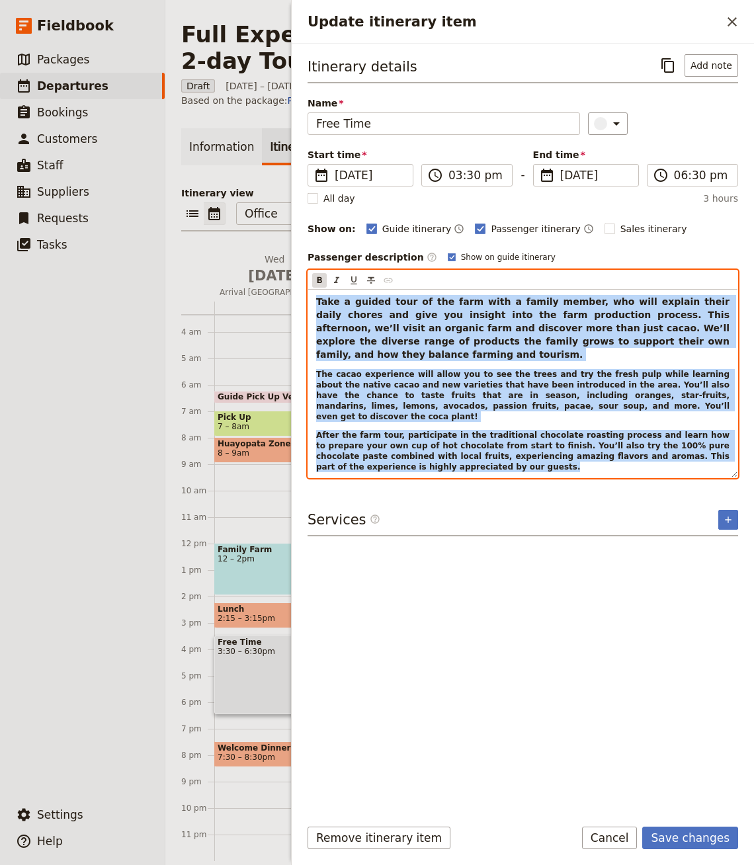
click at [316, 277] on icon "Format bold" at bounding box center [319, 280] width 11 height 11
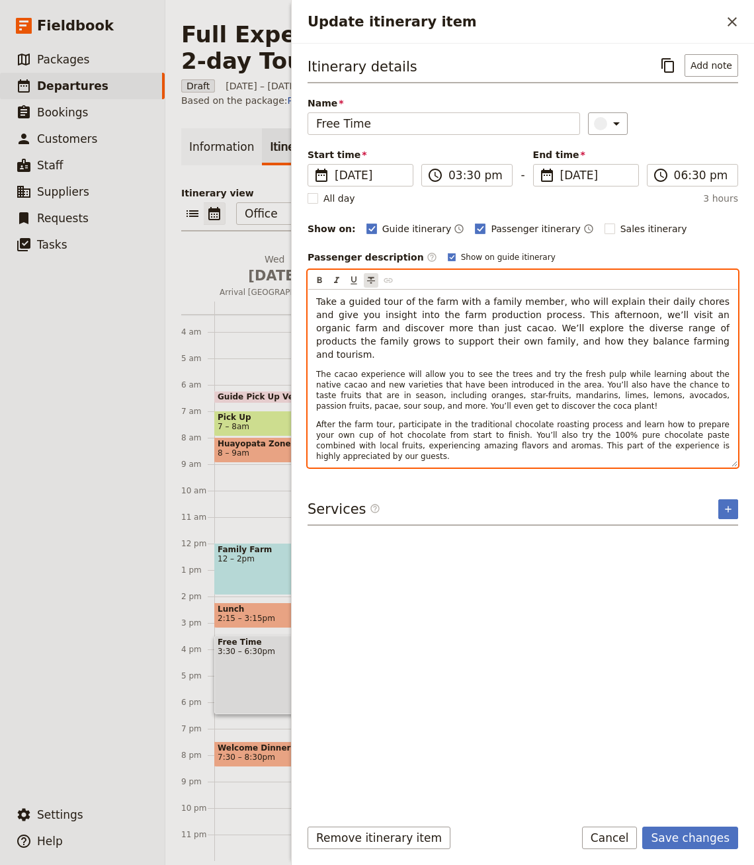
click at [363, 274] on div "​ ​ ​ ​ ​" at bounding box center [522, 280] width 429 height 19
click at [364, 275] on button "​" at bounding box center [371, 280] width 15 height 15
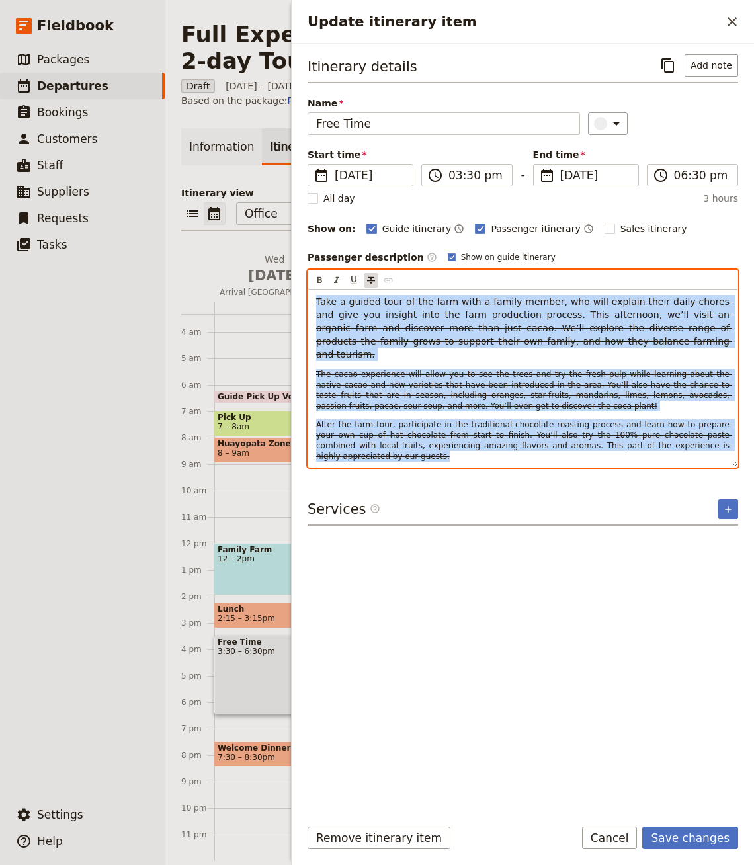
click at [366, 276] on icon "Format strikethrough" at bounding box center [371, 280] width 11 height 11
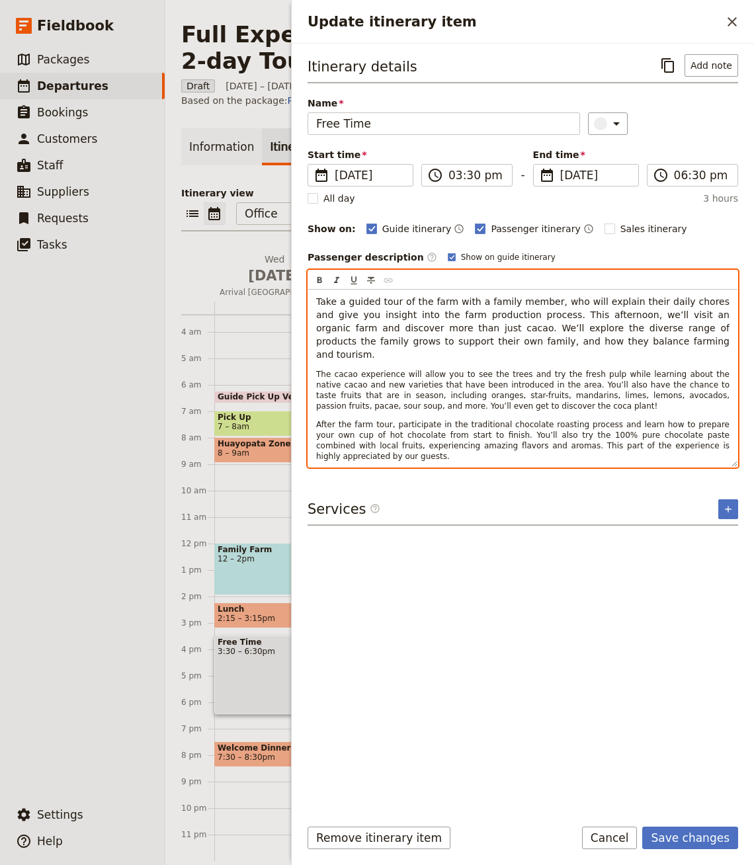
click at [405, 380] on span "The cacao experience will allow you to see the trees and try the fresh pulp whi…" at bounding box center [524, 390] width 416 height 41
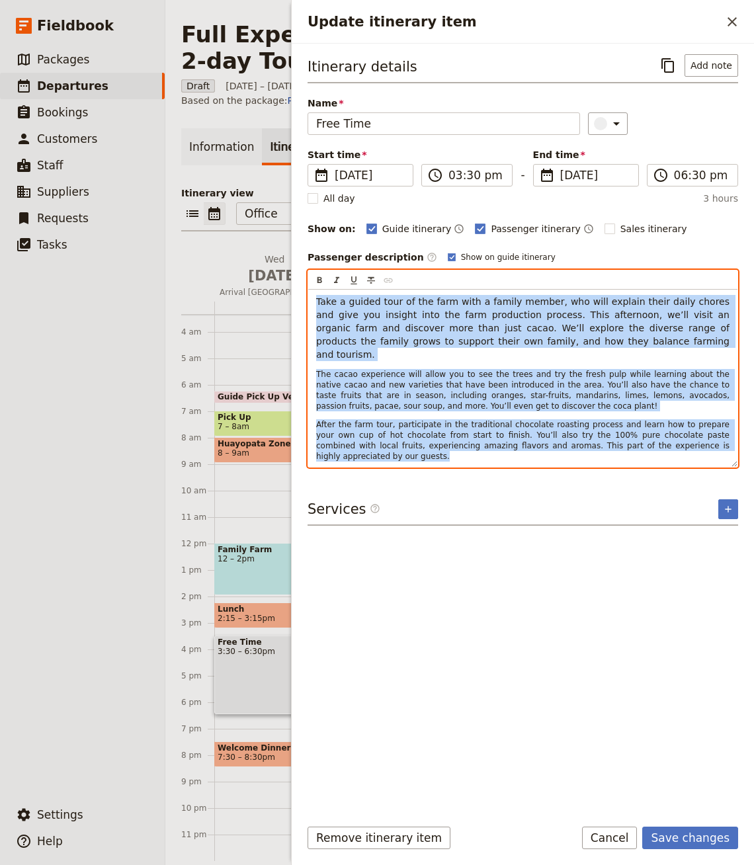
click at [572, 370] on span "The cacao experience will allow you to see the trees and try the fresh pulp whi…" at bounding box center [524, 390] width 416 height 41
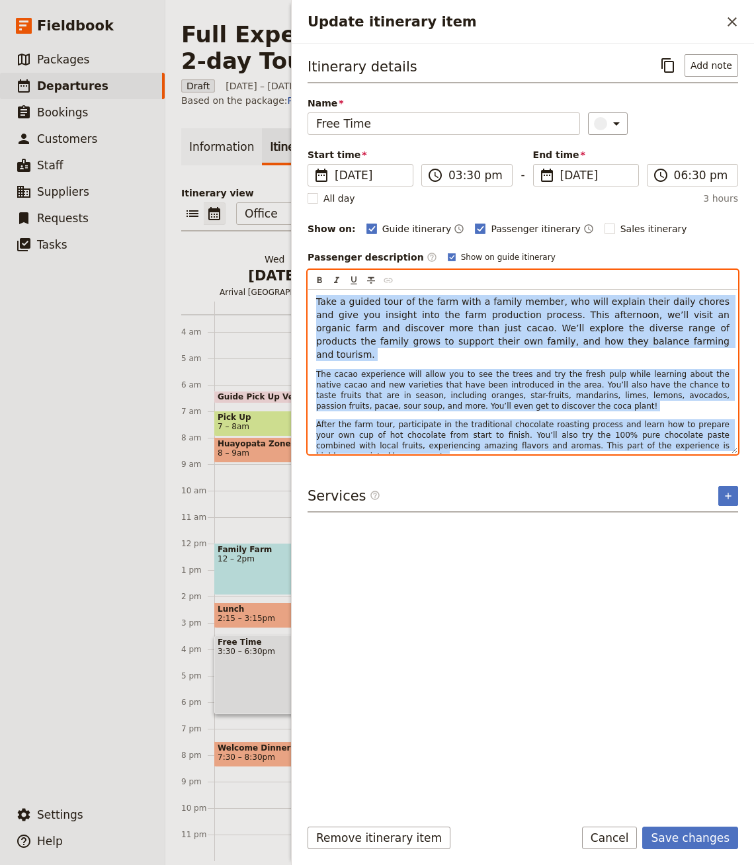
drag, startPoint x: 480, startPoint y: 425, endPoint x: 226, endPoint y: 278, distance: 293.2
click at [226, 278] on div "Full Experience, coffee and cacao Farm 2-day Tour ​ Draft 1 – 3 Oct 2025 3 days…" at bounding box center [459, 432] width 589 height 865
copy div "Take a guided tour of the farm with a family member, who will explain their dai…"
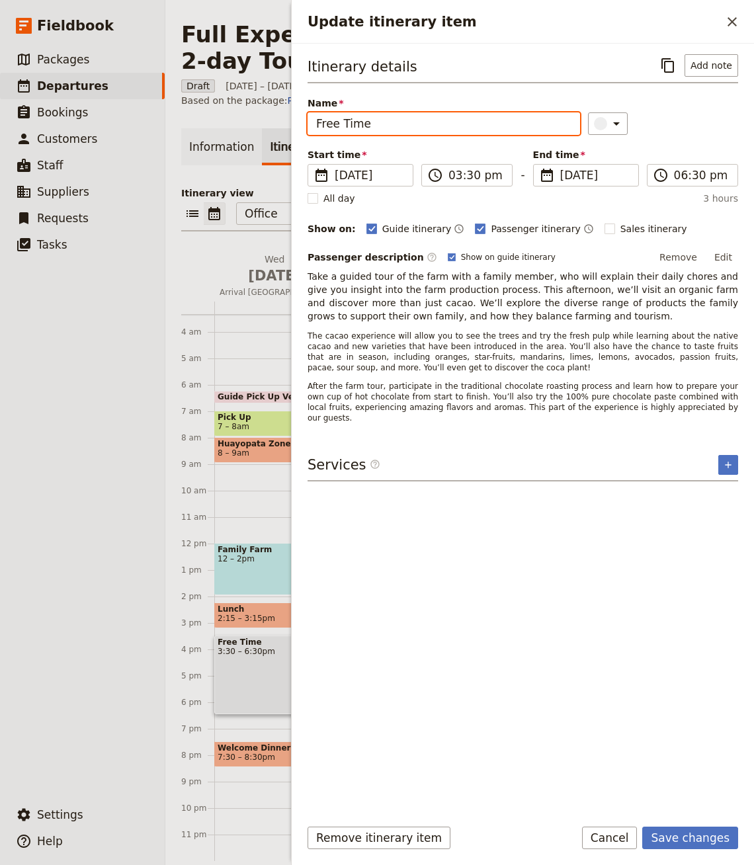
click at [397, 112] on input "Free Time" at bounding box center [444, 123] width 273 height 22
paste input "Take a guided tour of the farm with a family member, who will explain their dai…"
type input "Take a guided tour of the farm with a family member, who will explain their dai…"
click at [406, 336] on span "The cacao experience will allow you to see the trees and try the fresh pulp whi…" at bounding box center [524, 351] width 433 height 41
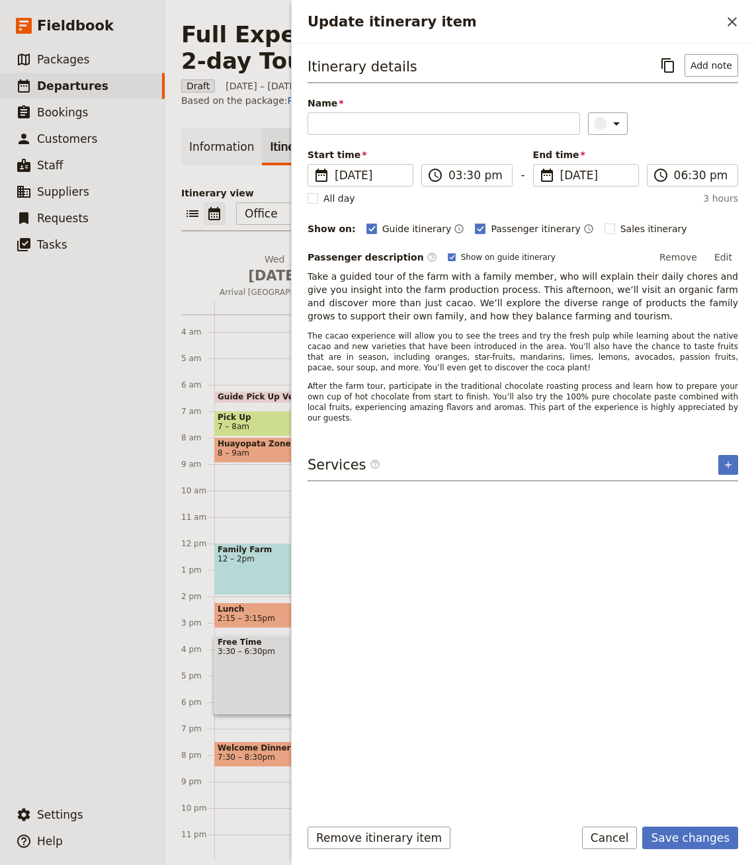
click at [721, 259] on button "Edit" at bounding box center [724, 257] width 30 height 20
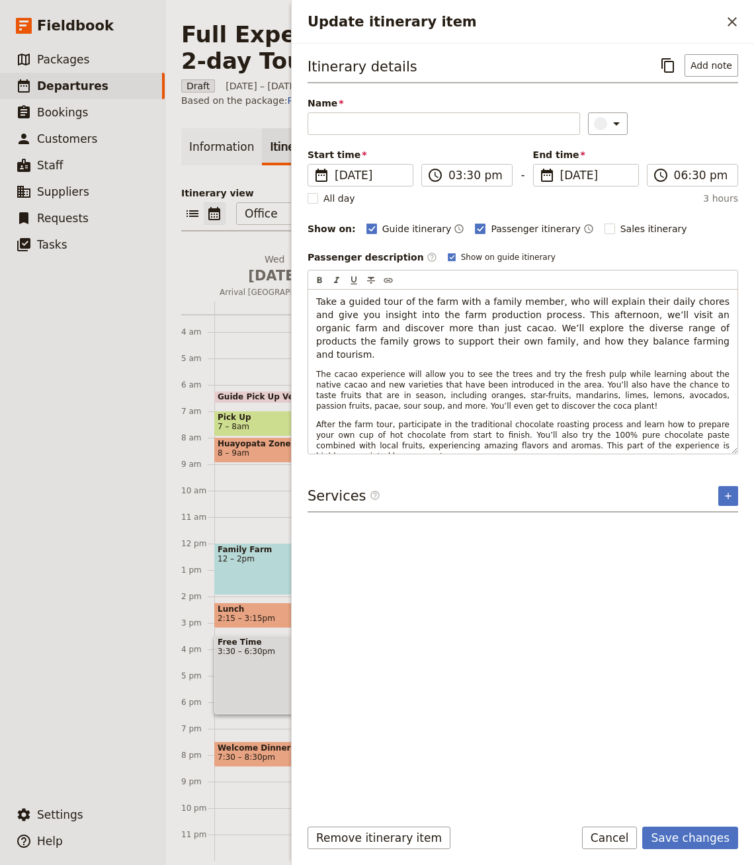
click at [468, 318] on p "Take a guided tour of the farm with a family member, who will explain their dai…" at bounding box center [522, 328] width 413 height 66
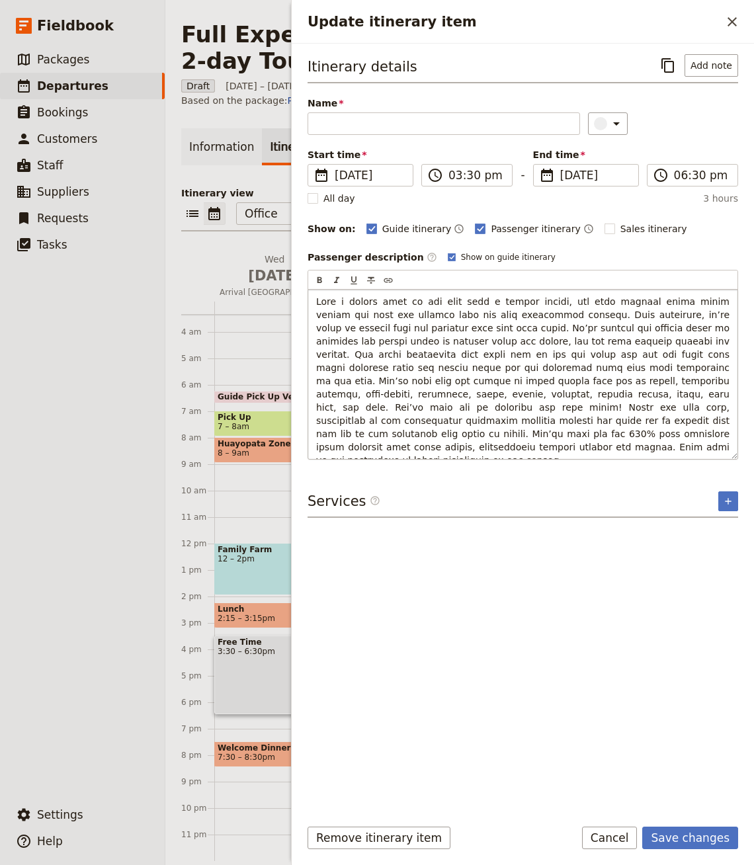
click at [618, 337] on span "Update itinerary item" at bounding box center [524, 380] width 416 height 169
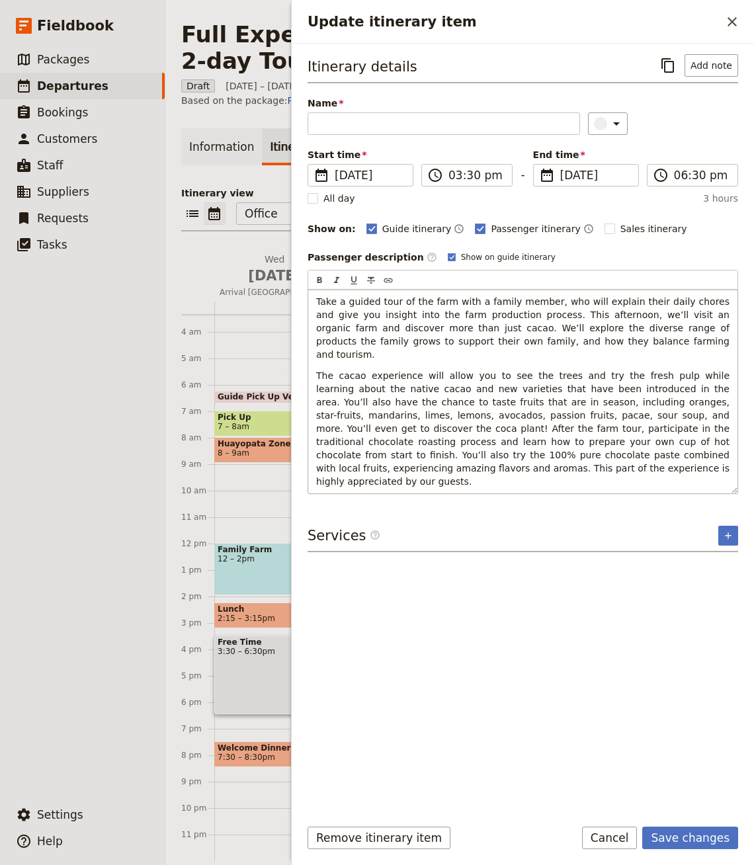
click at [552, 398] on span "The cacao experience will allow you to see the trees and try the fresh pulp whi…" at bounding box center [524, 428] width 416 height 116
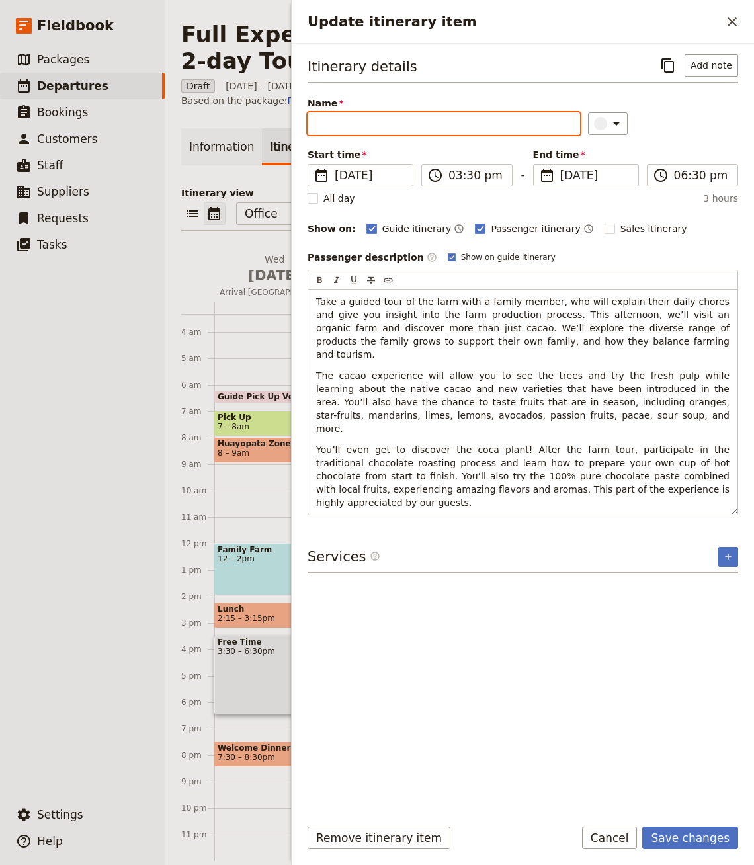
click at [378, 124] on input "Name" at bounding box center [444, 123] width 273 height 22
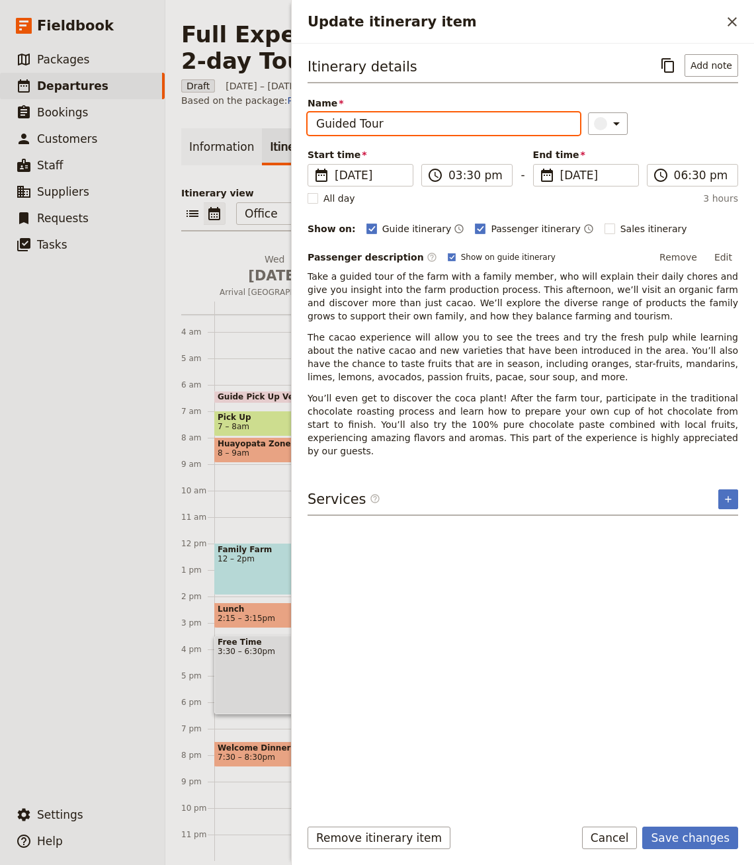
type input "Guided Tour"
click at [642, 827] on button "Save changes" at bounding box center [690, 838] width 96 height 22
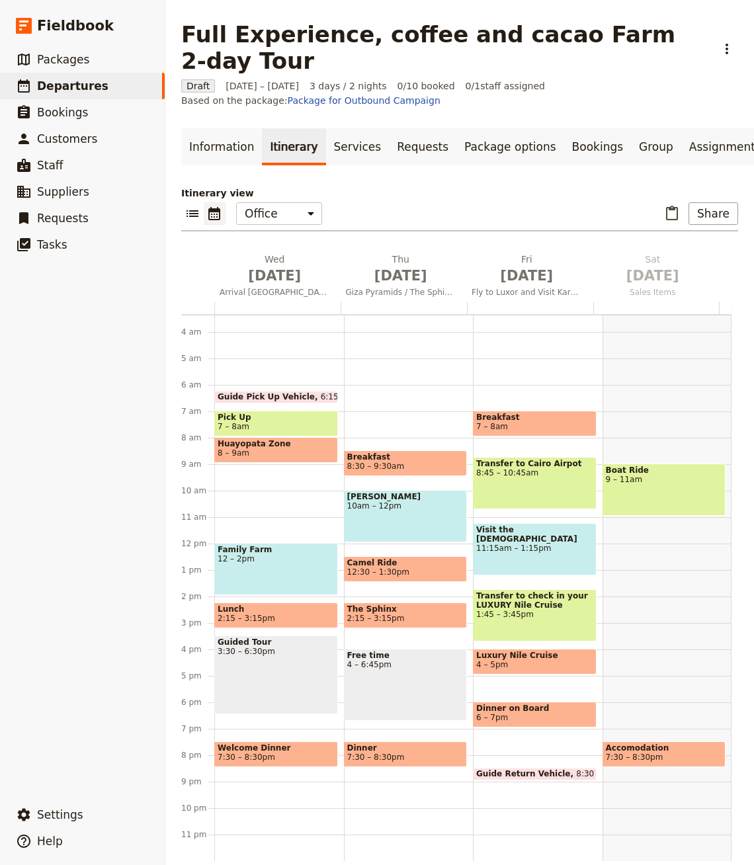
click at [278, 744] on span "Welcome Dinner" at bounding box center [276, 748] width 117 height 9
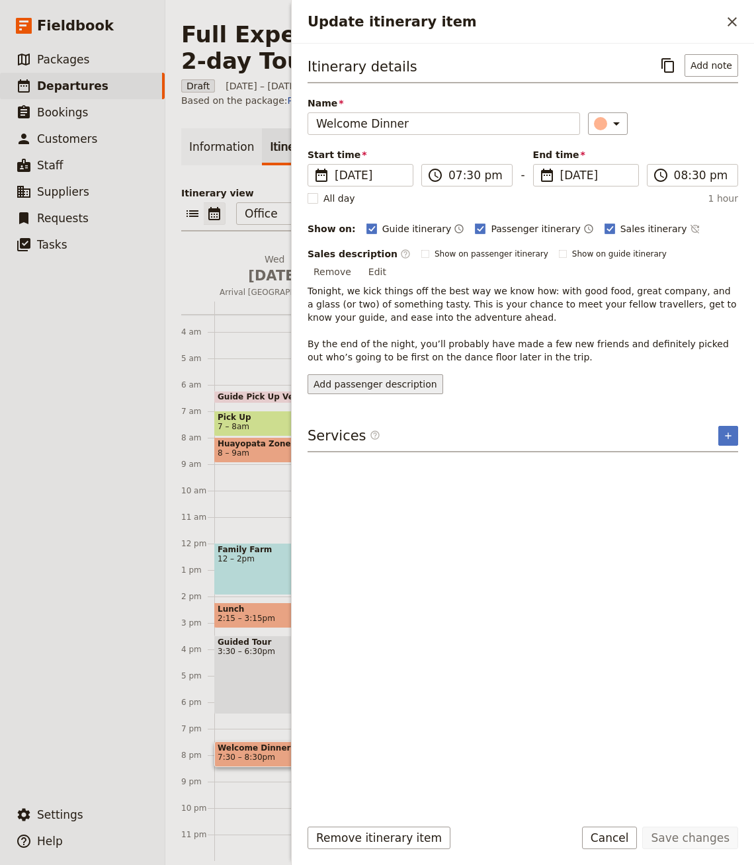
click at [395, 376] on button "Add passenger description" at bounding box center [376, 384] width 136 height 20
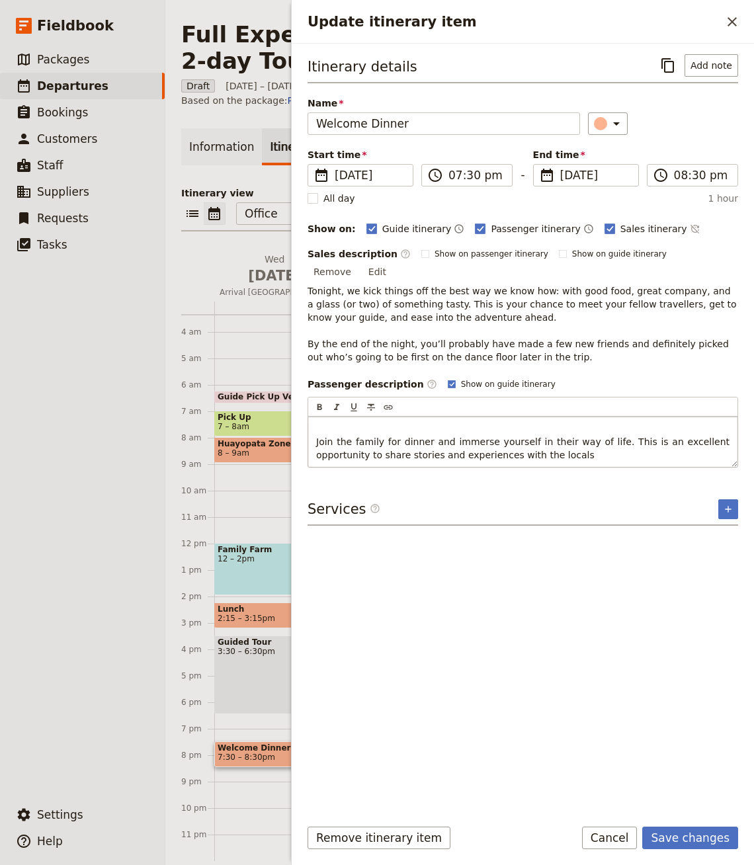
click at [492, 417] on div "Join the family for dinner and immerse yourself in their way of life. This is a…" at bounding box center [522, 442] width 429 height 50
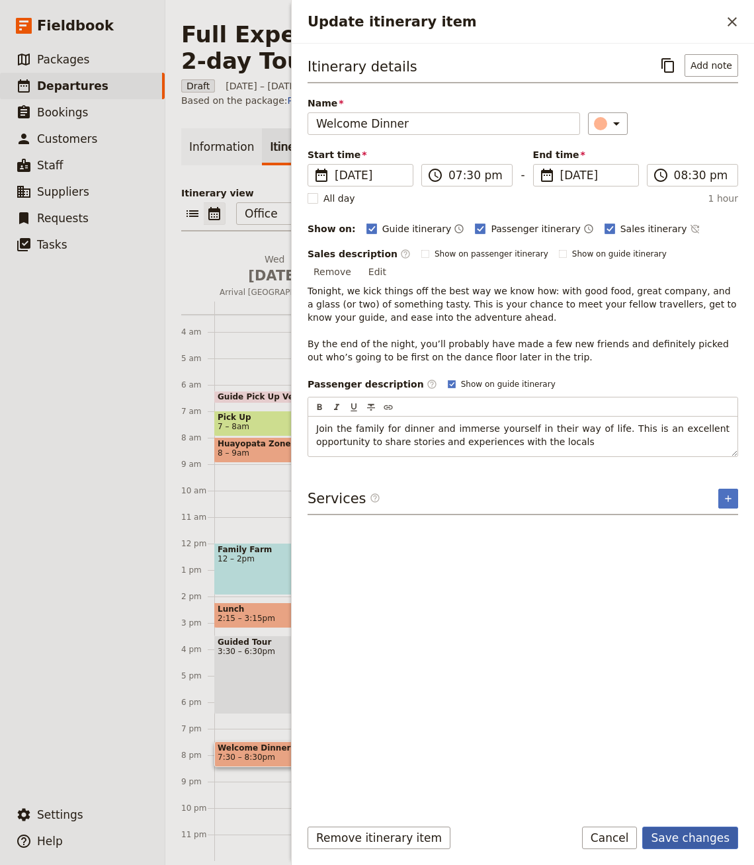
click at [687, 834] on button "Save changes" at bounding box center [690, 838] width 96 height 22
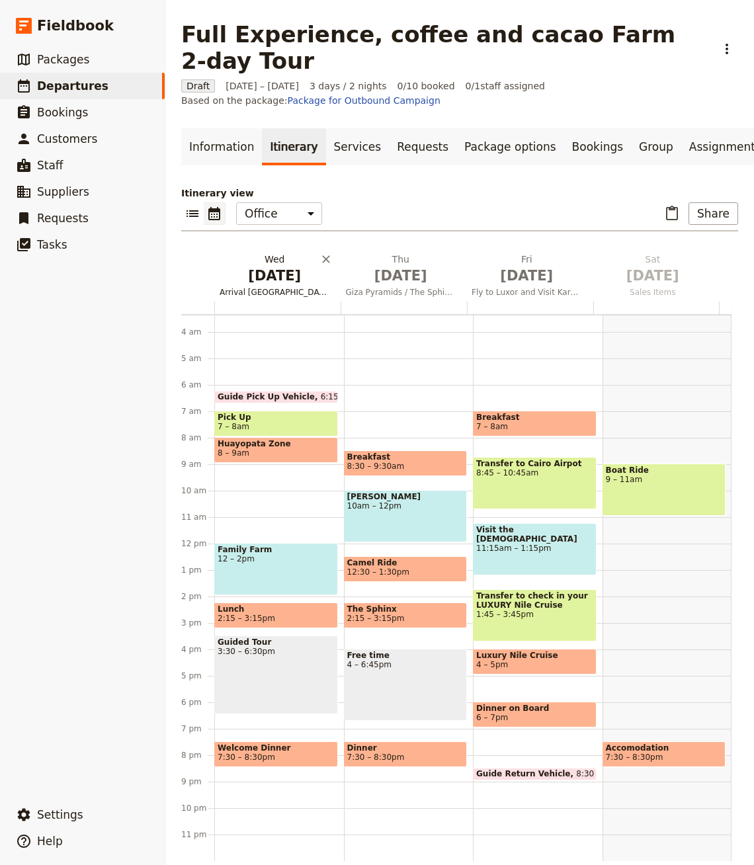
click at [269, 287] on span "Arrival Egypt" at bounding box center [274, 292] width 121 height 11
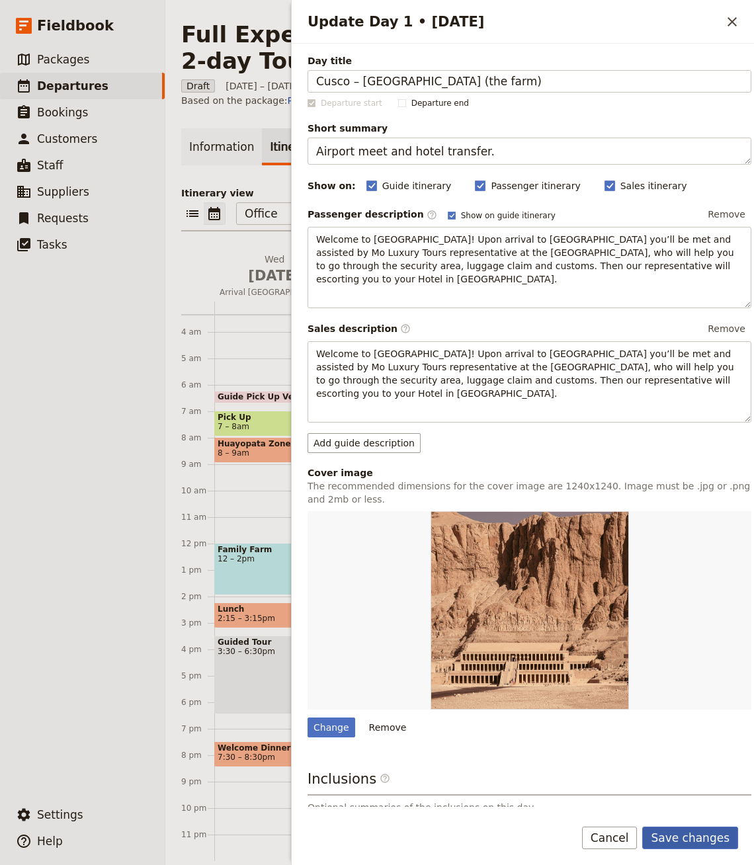
type input "Cusco – Huayopata (the farm)"
click at [681, 841] on button "Save changes" at bounding box center [690, 838] width 96 height 22
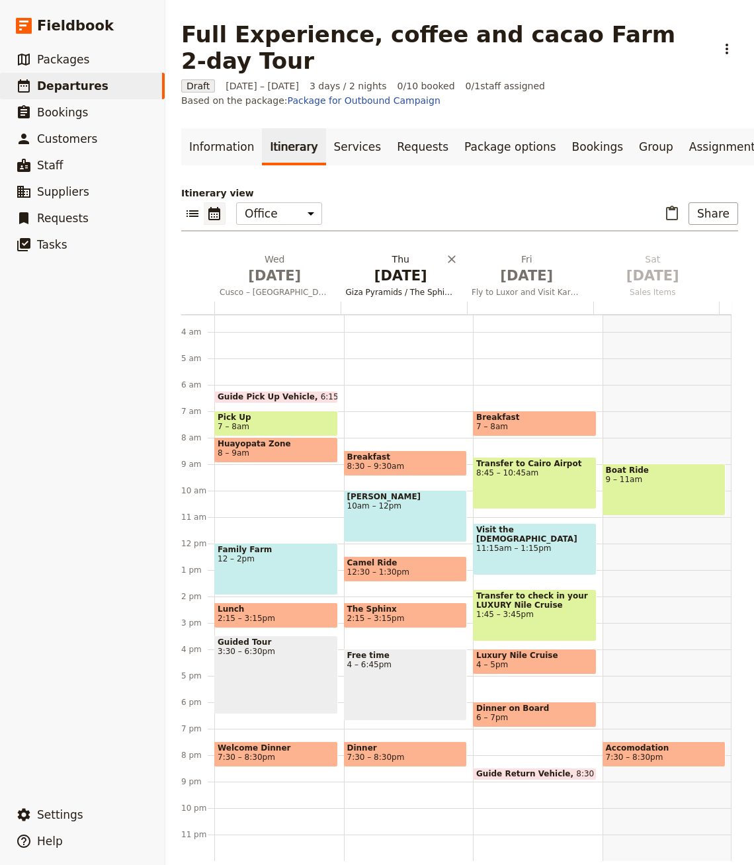
click at [392, 266] on span "Oct 2" at bounding box center [401, 276] width 110 height 20
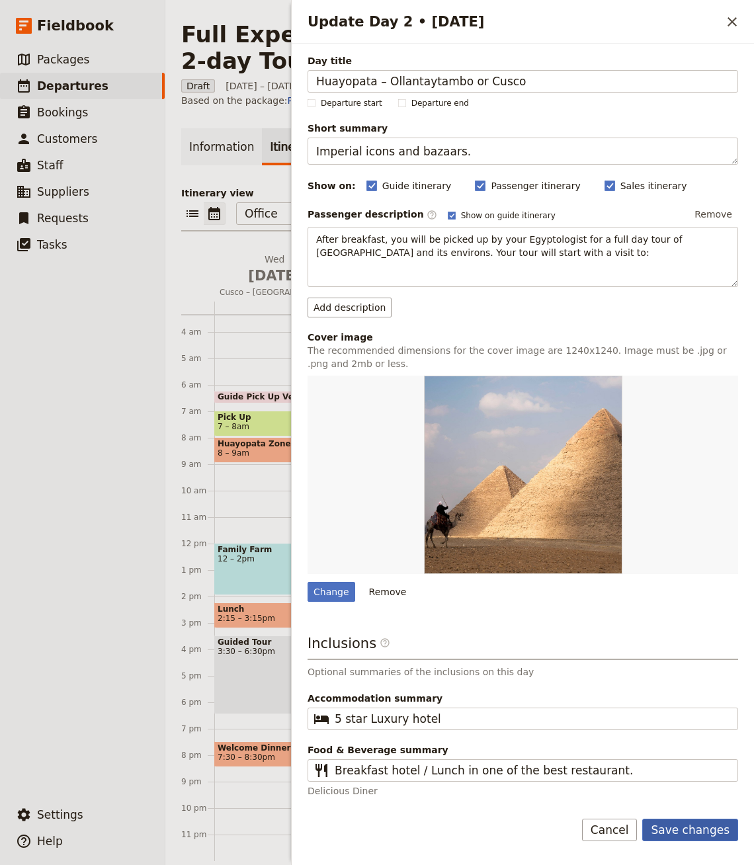
type input "Huayopata – Ollantaytambo or Cusco"
click at [677, 822] on button "Save changes" at bounding box center [690, 830] width 96 height 22
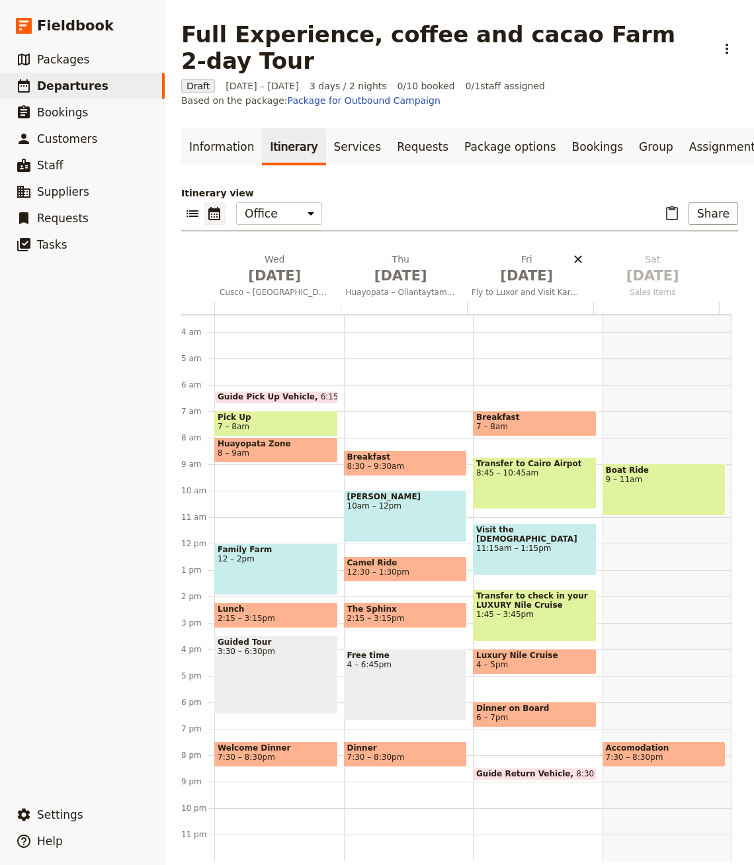
click at [571, 266] on span "Oct 3" at bounding box center [527, 276] width 110 height 20
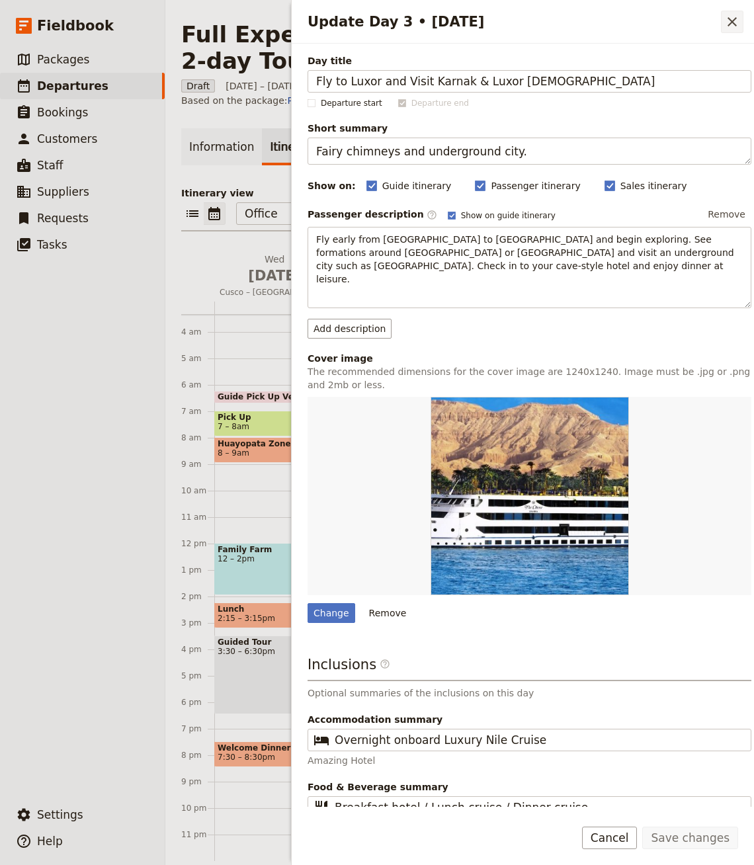
click at [739, 14] on icon "Close drawer" at bounding box center [732, 22] width 16 height 16
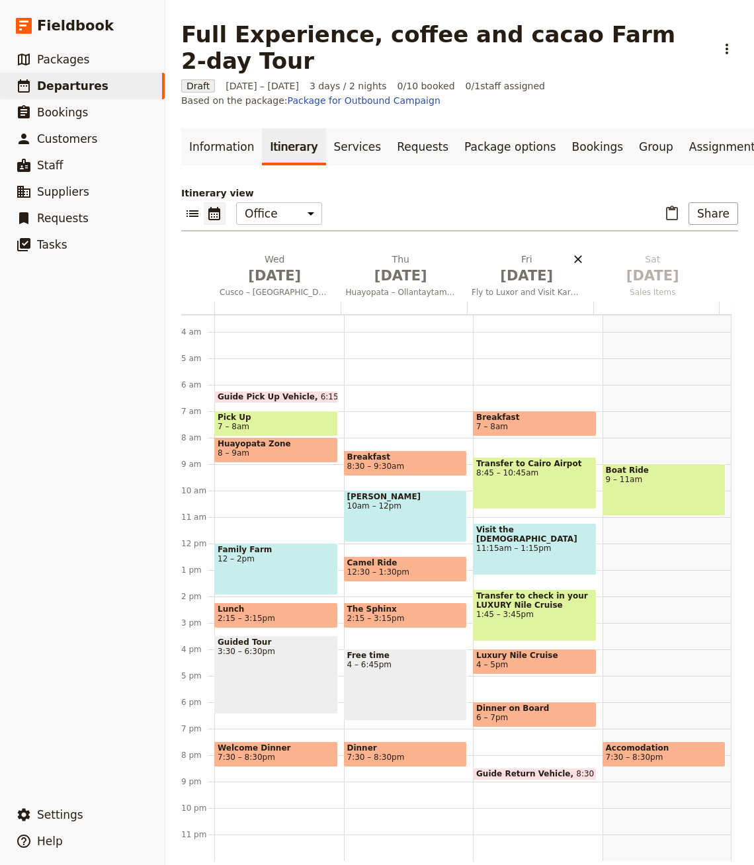
click at [572, 253] on icon "Delete Fri Oct 3" at bounding box center [578, 259] width 13 height 13
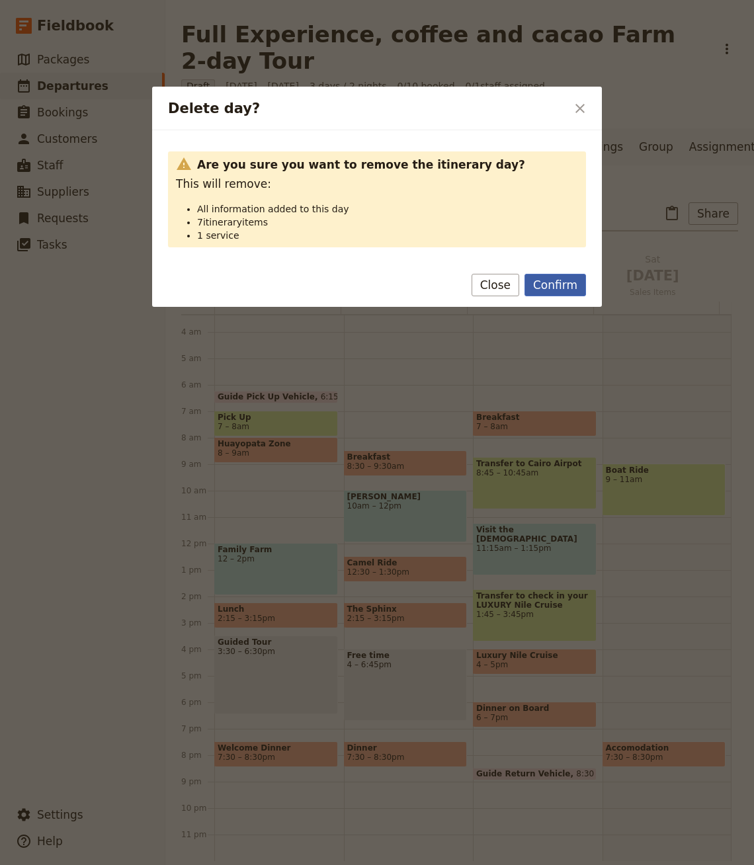
click at [562, 283] on button "Confirm" at bounding box center [556, 285] width 62 height 22
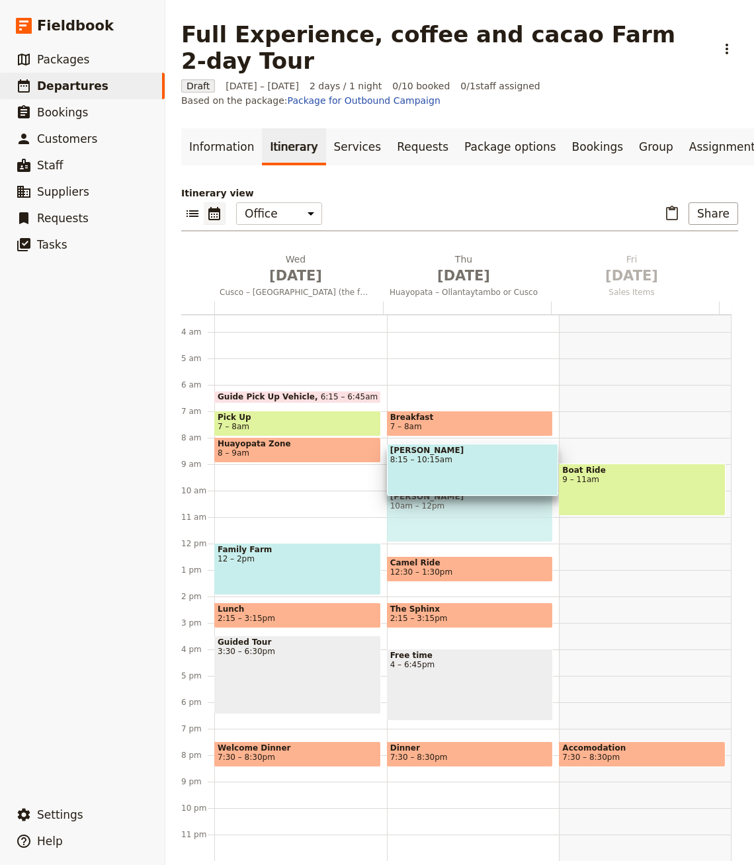
click at [435, 448] on div "Giza Pyramids 8:15 – 10:15am" at bounding box center [473, 470] width 172 height 52
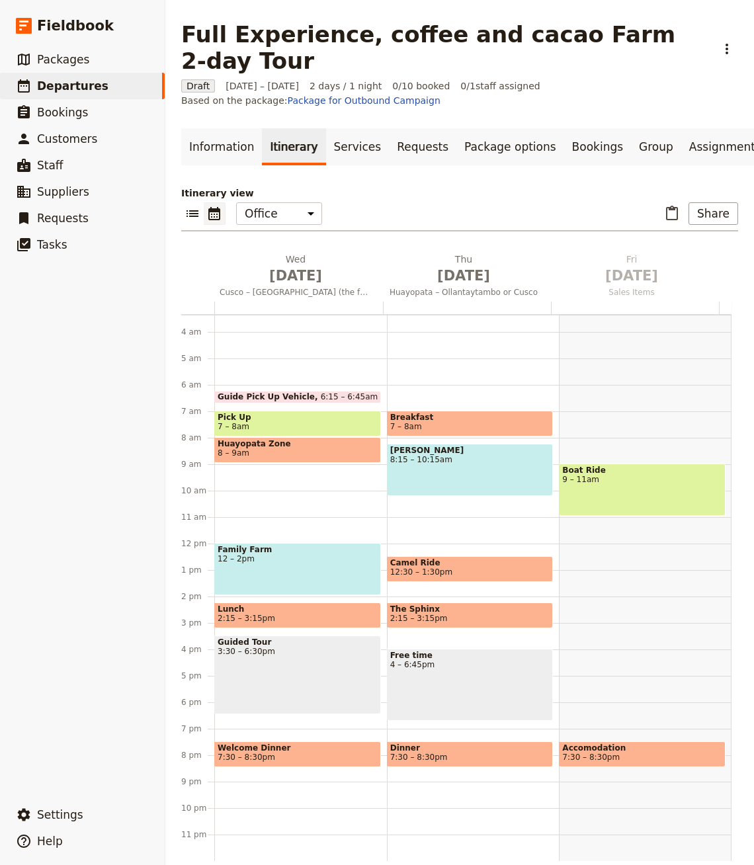
click at [445, 453] on div "Giza Pyramids 8:15 – 10:15am" at bounding box center [470, 470] width 167 height 52
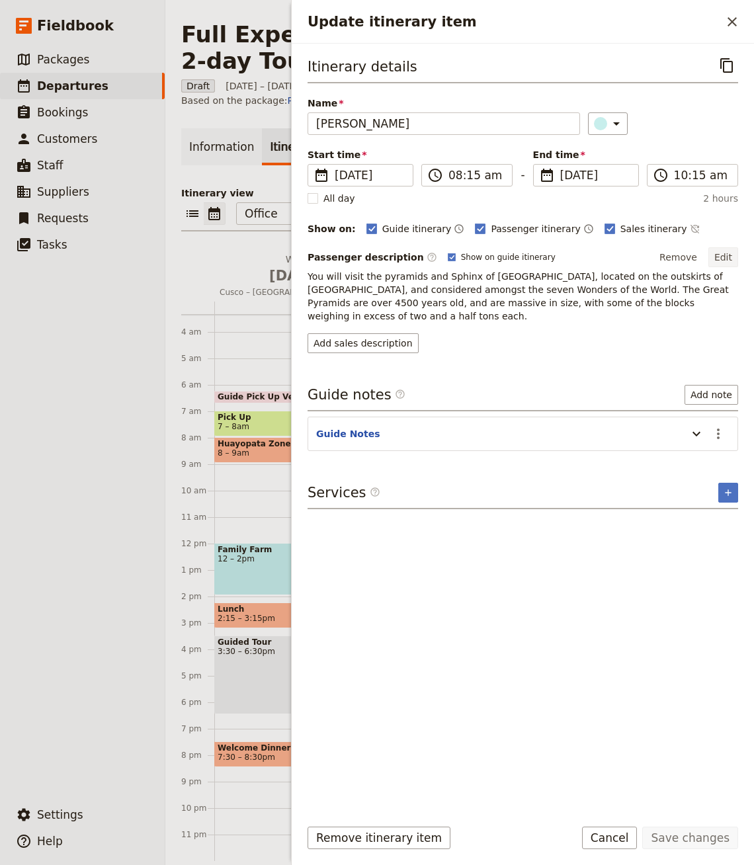
click at [720, 253] on button "Edit" at bounding box center [724, 257] width 30 height 20
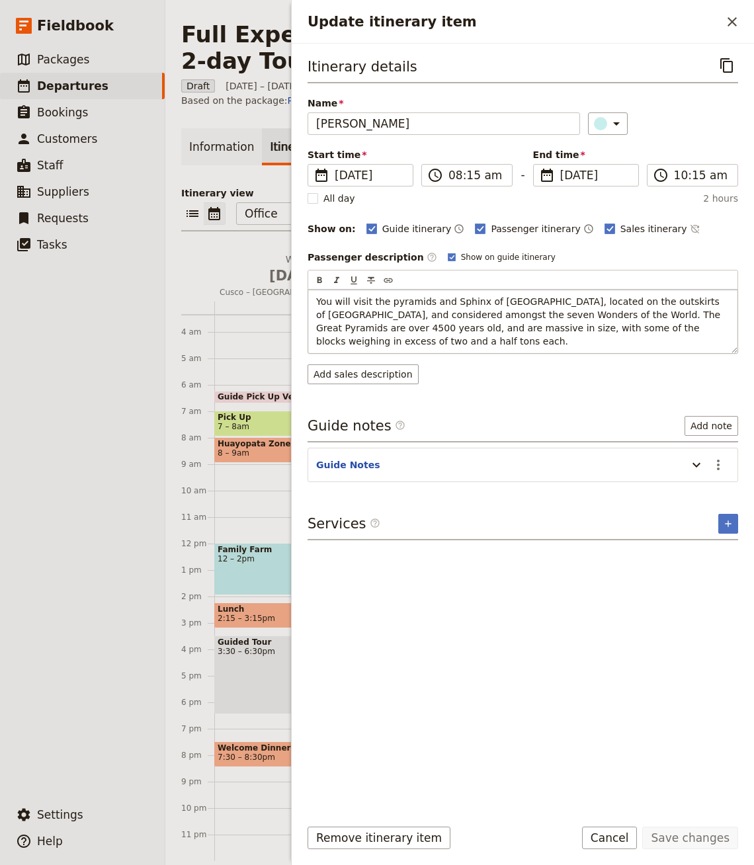
click at [478, 301] on span "You will visit the pyramids and Sphinx of Giza, located on the outskirts of Cai…" at bounding box center [520, 321] width 408 height 50
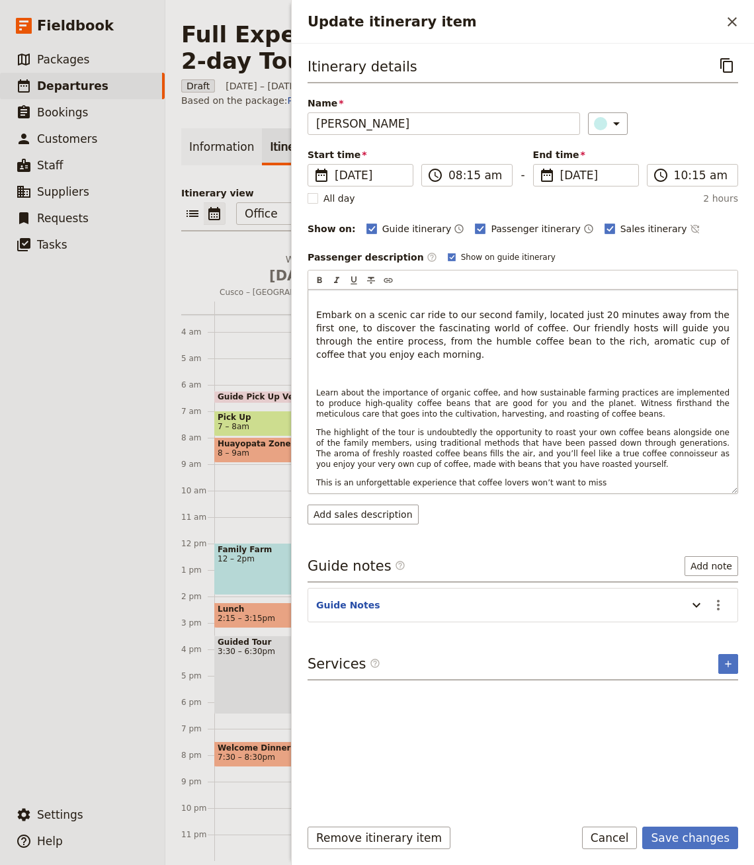
click at [439, 332] on p "Embark on a scenic car ride to our second family, located just 20 minutes away …" at bounding box center [522, 328] width 413 height 66
click at [386, 369] on p "Update itinerary item" at bounding box center [522, 374] width 413 height 11
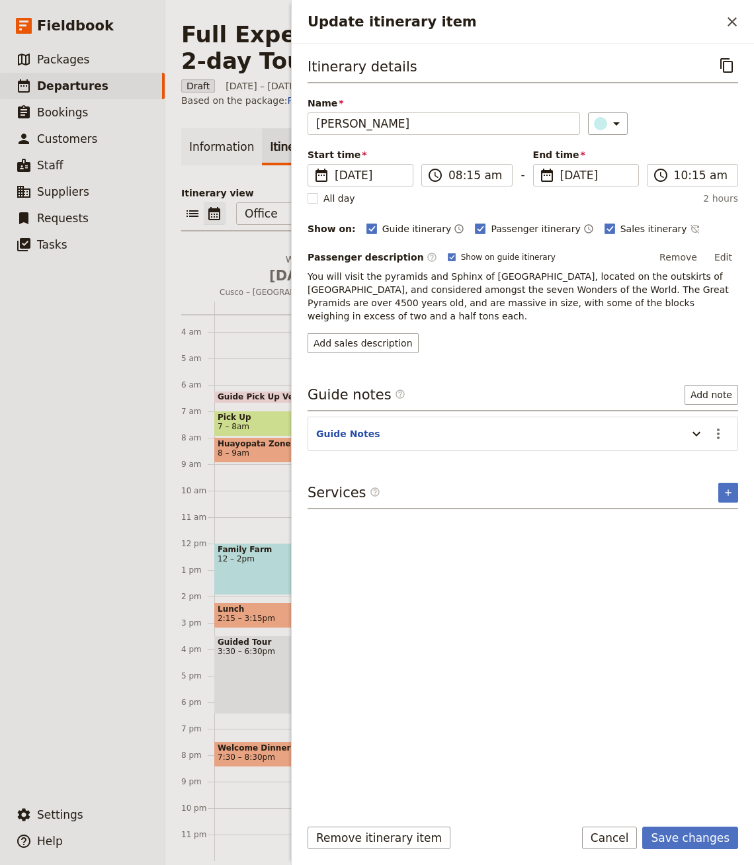
drag, startPoint x: 387, startPoint y: 282, endPoint x: 709, endPoint y: 256, distance: 322.6
click at [388, 282] on span "You will visit the pyramids and Sphinx of Giza, located on the outskirts of Cai…" at bounding box center [520, 296] width 424 height 50
click at [718, 251] on button "Edit" at bounding box center [724, 257] width 30 height 20
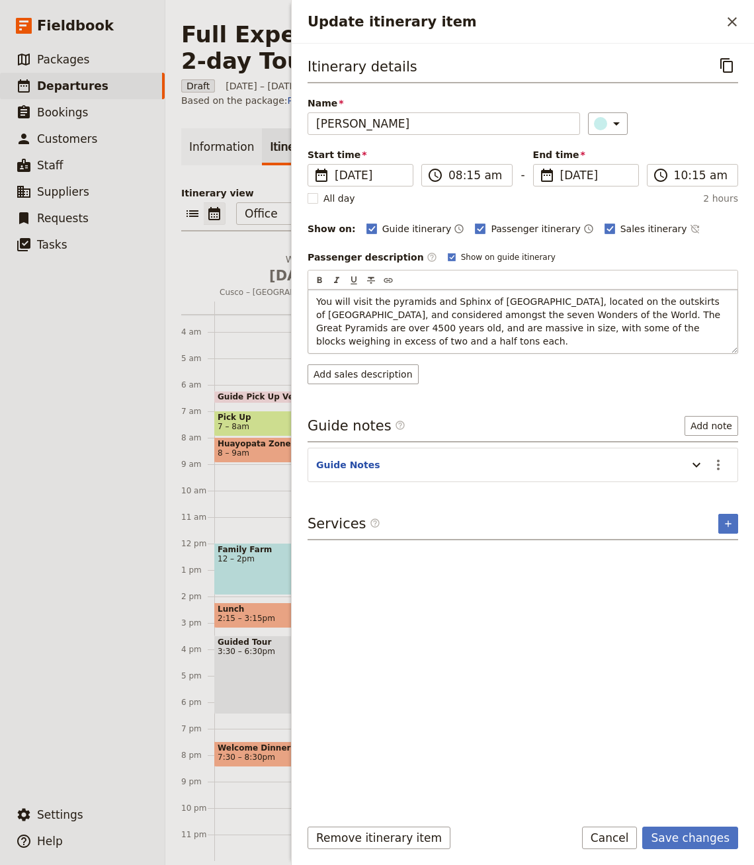
click at [451, 315] on span "You will visit the pyramids and Sphinx of Giza, located on the outskirts of Cai…" at bounding box center [520, 321] width 408 height 50
click at [535, 307] on span "You will visit the pyramids and Sphinx of Giza, located on the outskirts of Cai…" at bounding box center [520, 321] width 408 height 50
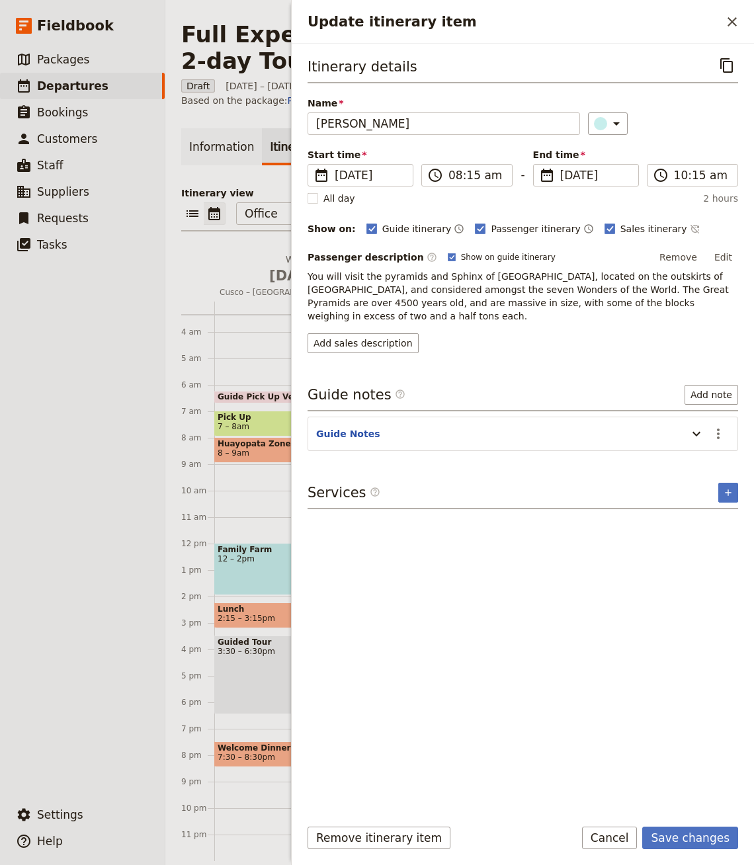
drag, startPoint x: 713, startPoint y: 251, endPoint x: 707, endPoint y: 257, distance: 8.4
click at [713, 251] on button "Edit" at bounding box center [724, 257] width 30 height 20
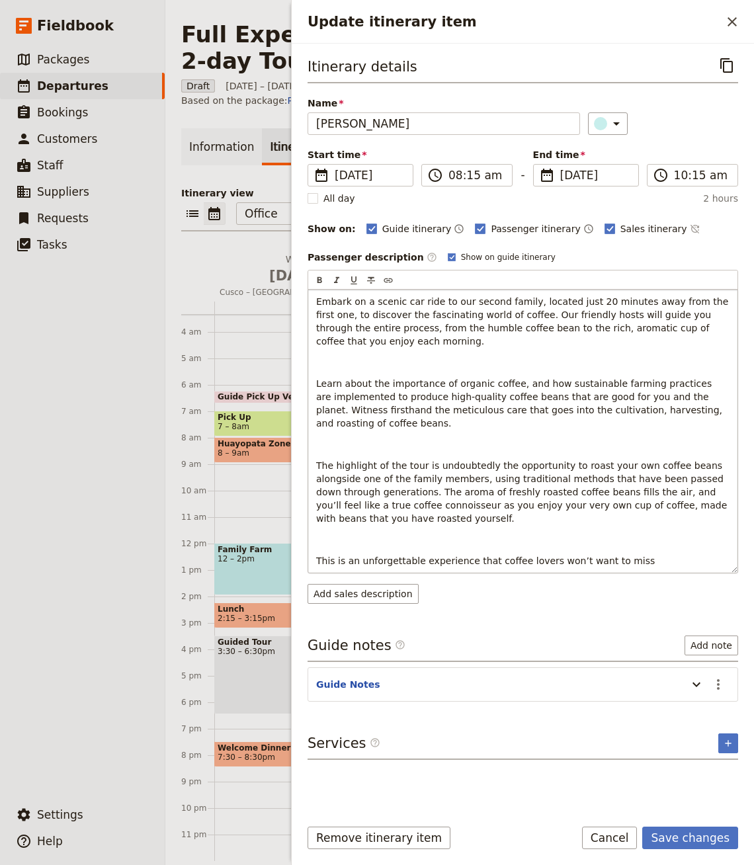
click at [424, 358] on p "Update itinerary item" at bounding box center [522, 362] width 413 height 13
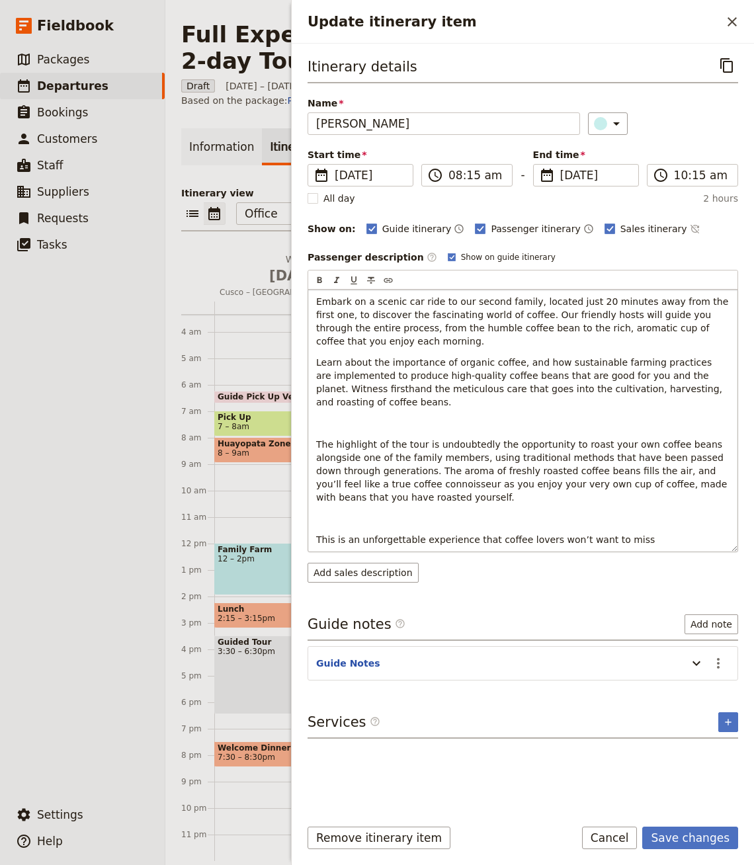
click at [374, 396] on p "Learn about the importance of organic coffee, and how sustainable farming pract…" at bounding box center [522, 382] width 413 height 53
click at [344, 417] on p "Update itinerary item" at bounding box center [522, 423] width 413 height 13
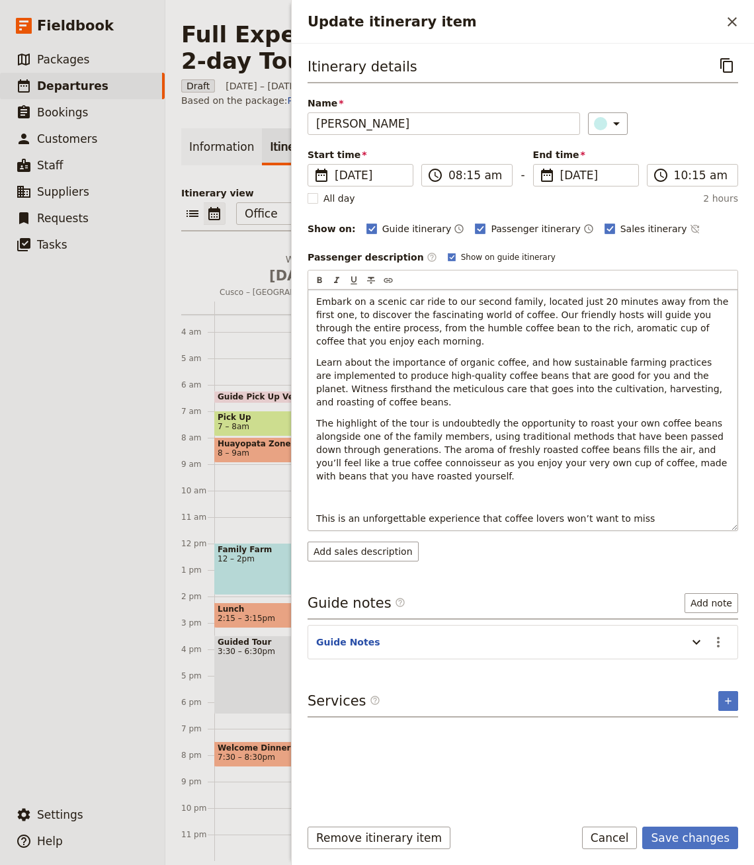
click at [339, 500] on p "Update itinerary item" at bounding box center [522, 497] width 413 height 13
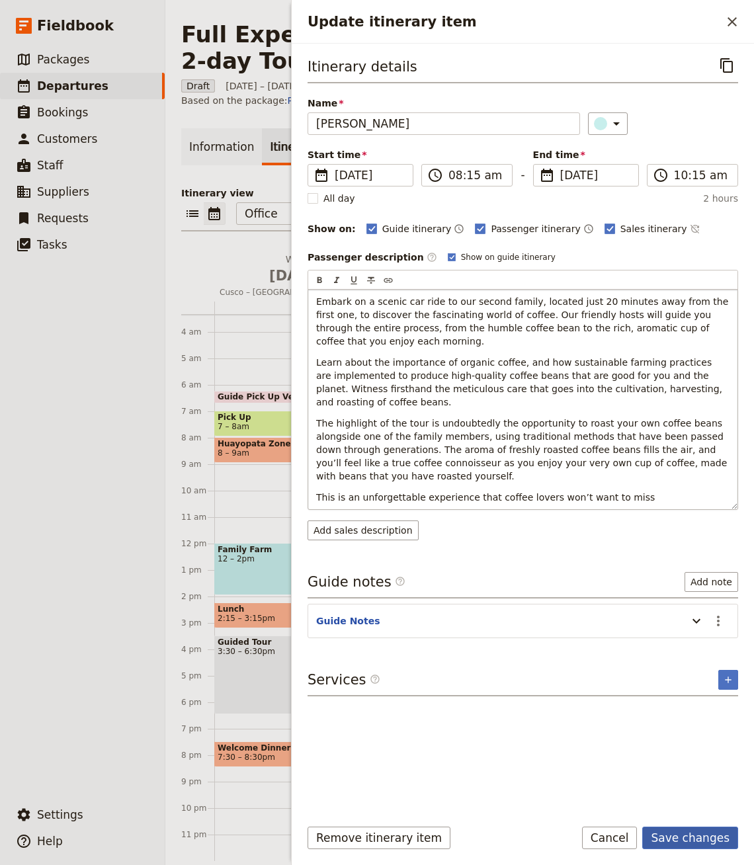
click at [690, 832] on button "Save changes" at bounding box center [690, 838] width 96 height 22
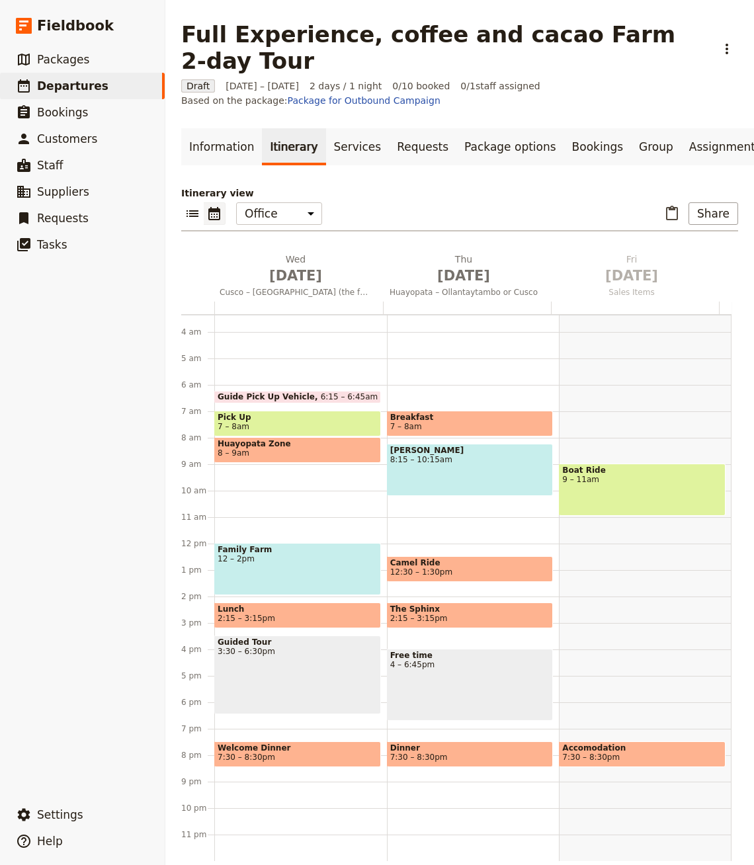
click at [411, 447] on div "Giza Pyramids 8:15 – 10:15am" at bounding box center [470, 470] width 167 height 52
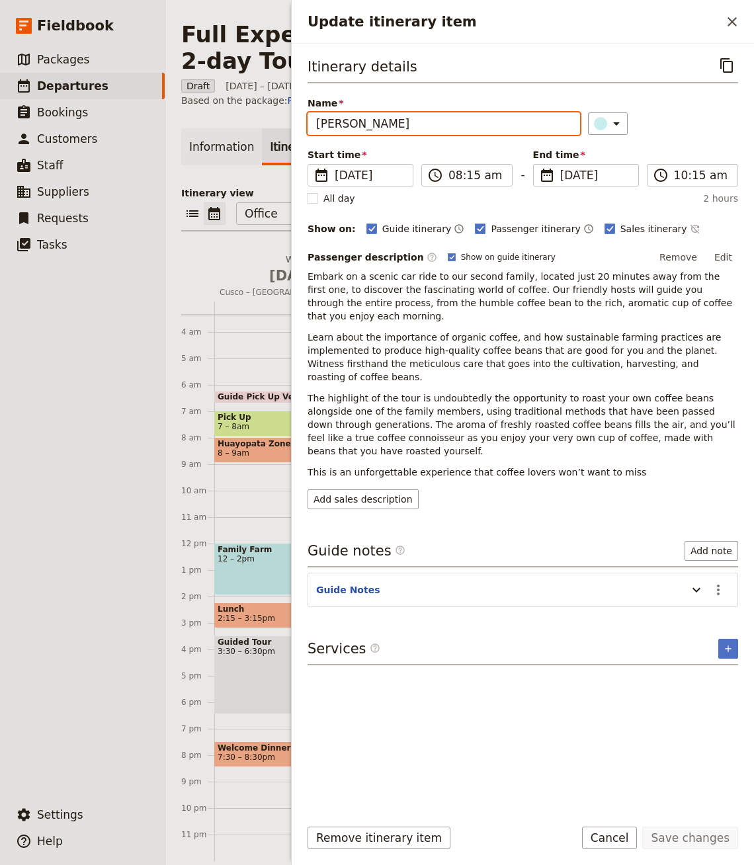
click at [478, 116] on input "Giza Pyramids" at bounding box center [444, 123] width 273 height 22
paste input "Ollantaytambo"
type input "Ollantaytambo"
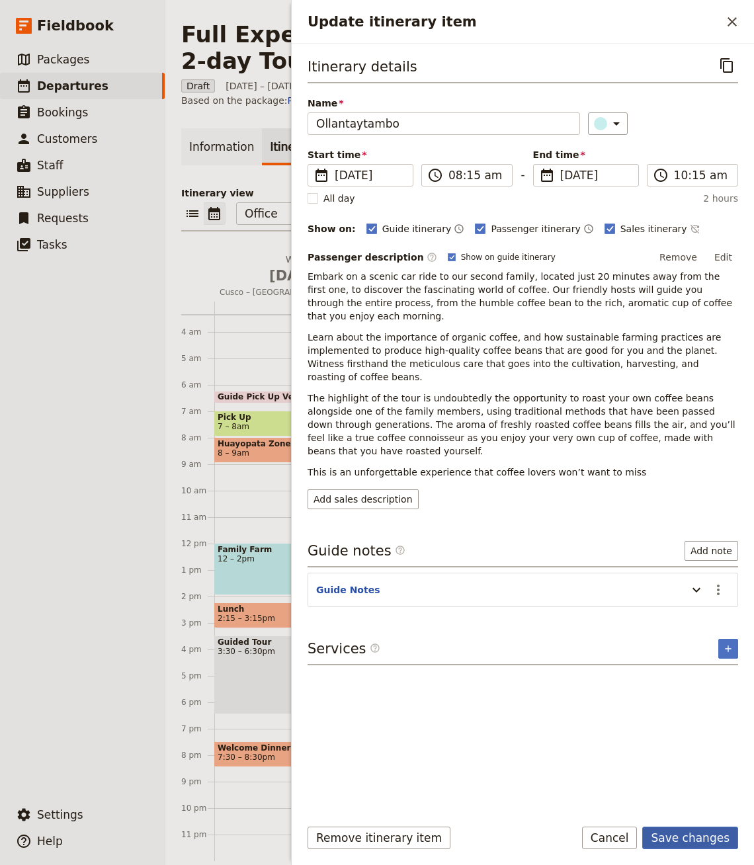
click at [666, 838] on button "Save changes" at bounding box center [690, 838] width 96 height 22
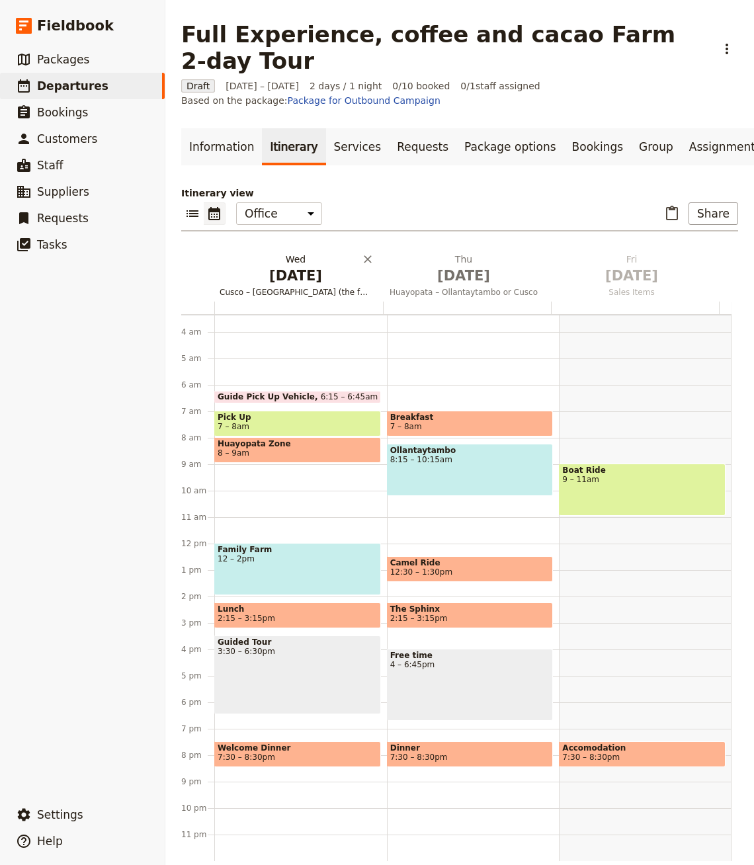
click at [303, 266] on span "Oct 1" at bounding box center [296, 276] width 152 height 20
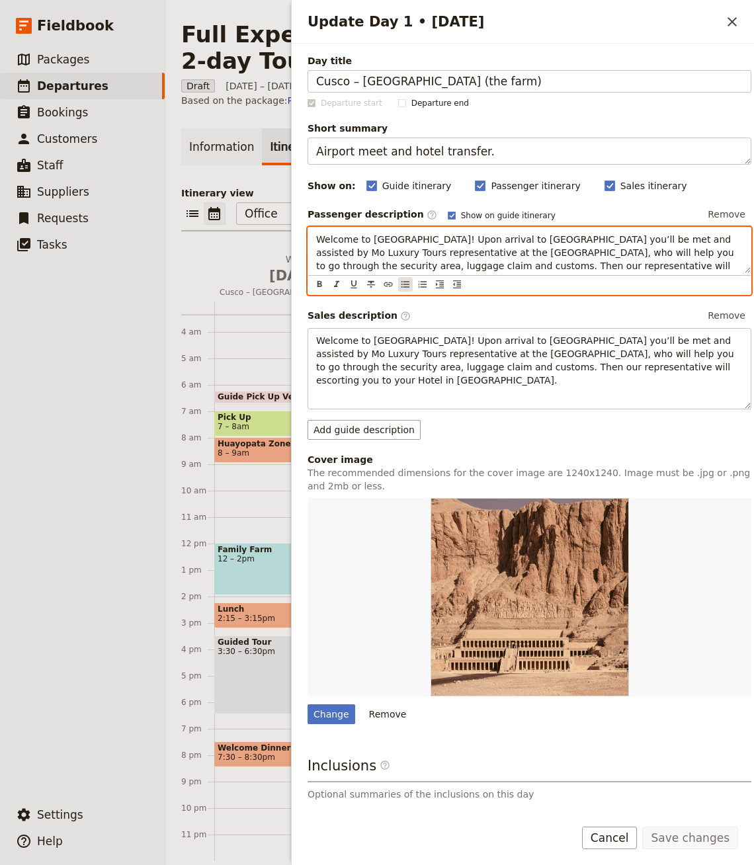
click at [410, 281] on div "Welcome to Egypt! Upon arrival to Cairo airport you’ll be met and assisted by M…" at bounding box center [530, 261] width 444 height 68
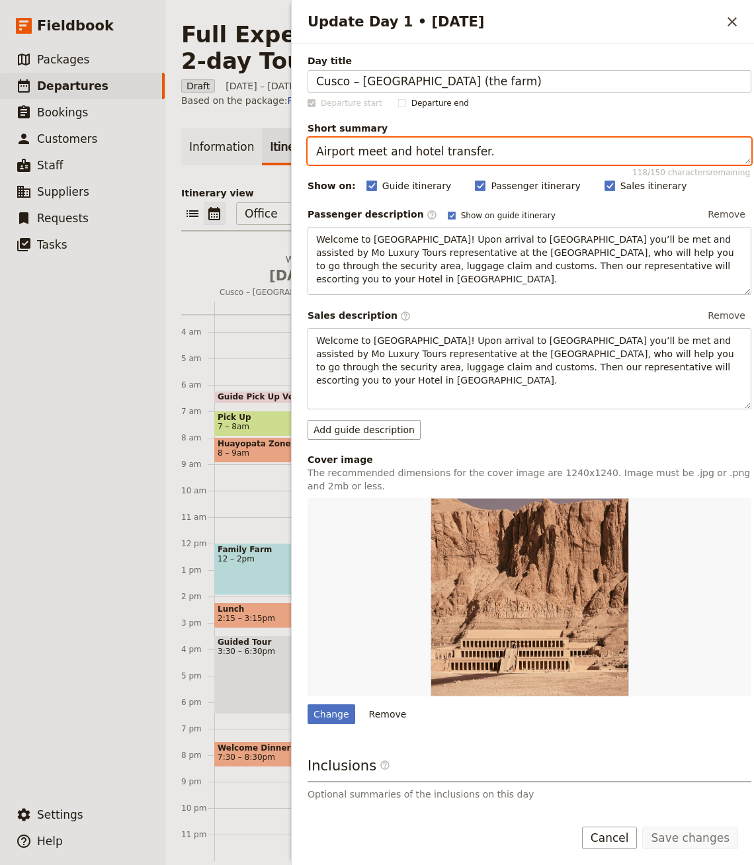
click at [411, 149] on textarea "Airport meet and hotel transfer." at bounding box center [530, 151] width 444 height 27
paste textarea "Drive via Sacred Valley to Huayopata for a family-hosted cacao tour, tasting an…"
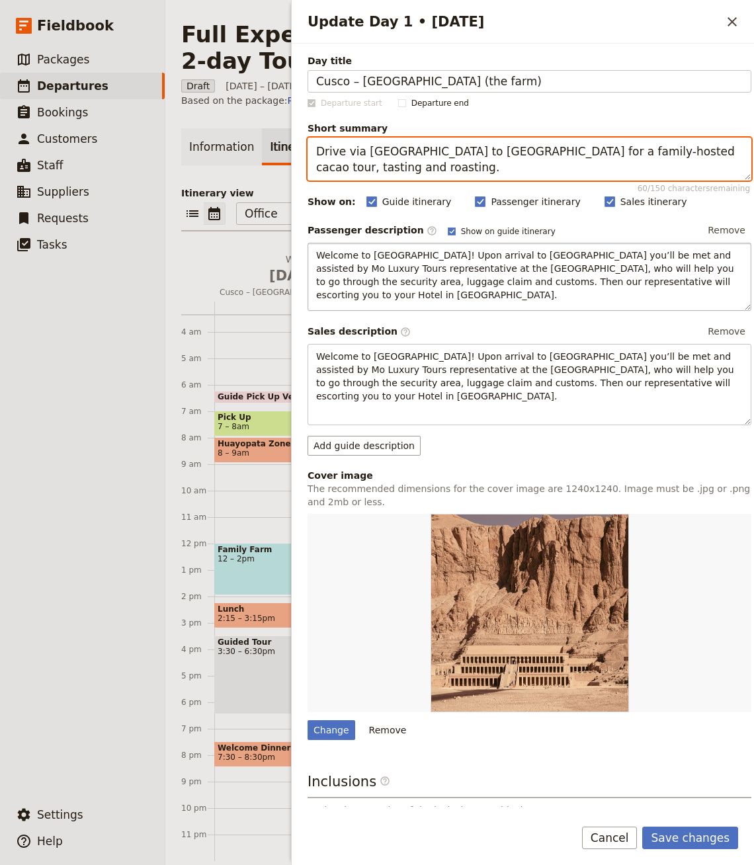
type textarea "Drive via Sacred Valley to Huayopata for a family-hosted cacao tour, tasting an…"
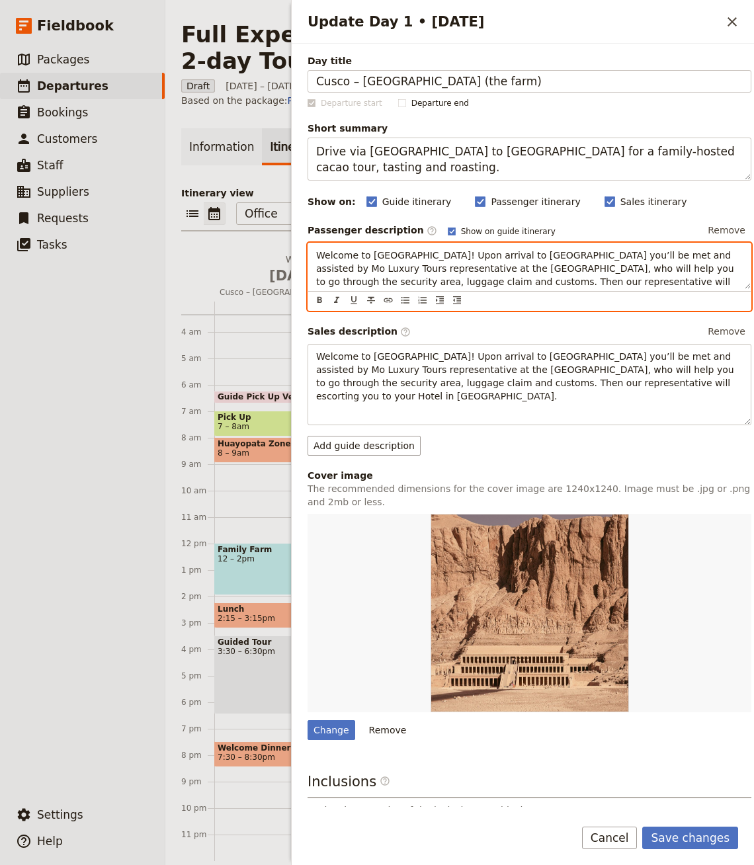
click at [503, 277] on span "Welcome to Egypt! Upon arrival to Cairo airport you’ll be met and assisted by M…" at bounding box center [526, 275] width 421 height 50
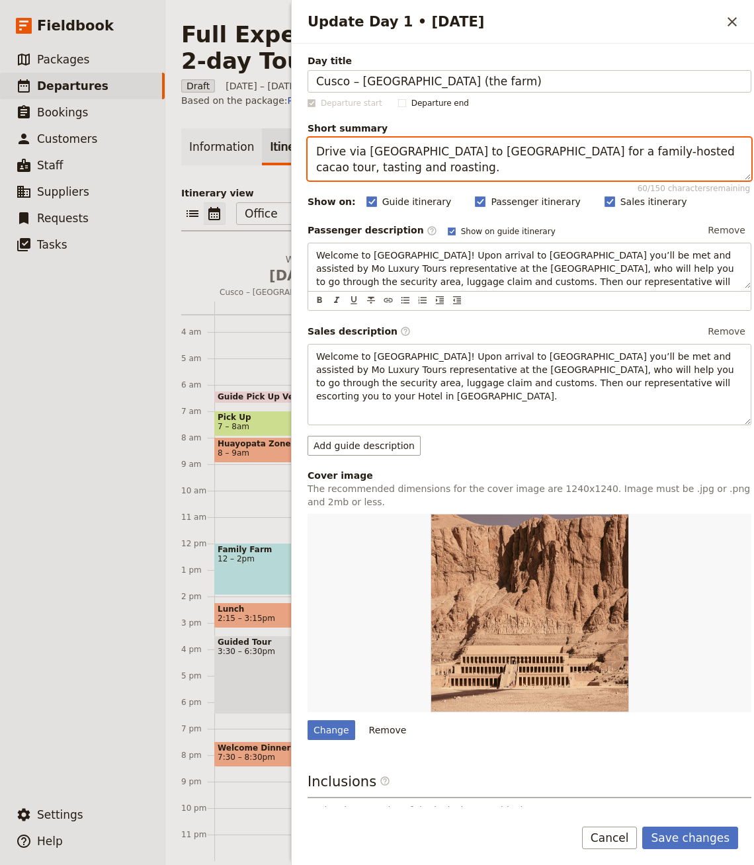
click at [421, 153] on textarea "Drive via Sacred Valley to Huayopata for a family-hosted cacao tour, tasting an…" at bounding box center [530, 159] width 444 height 43
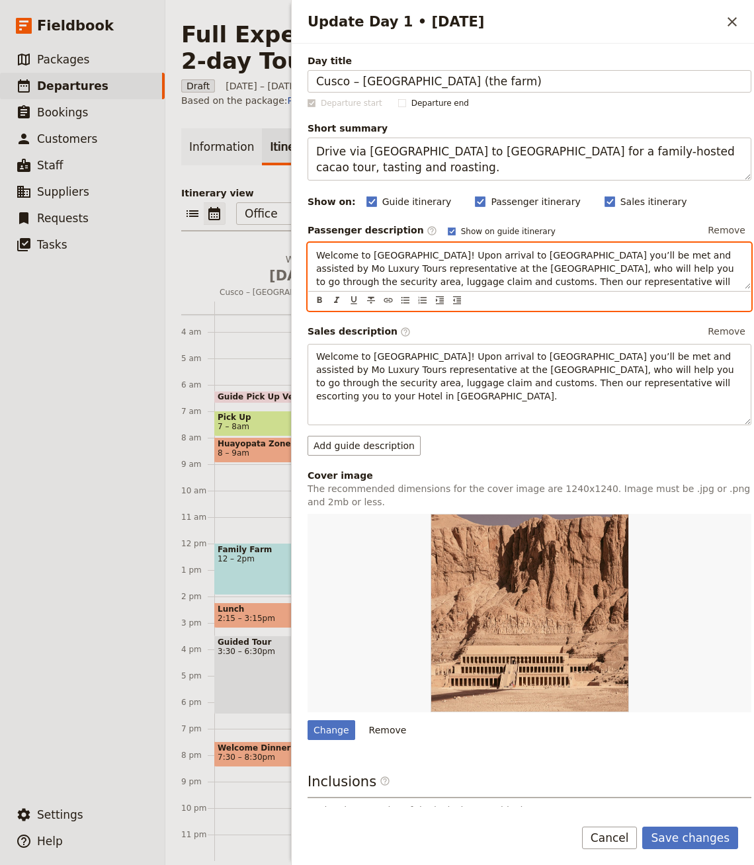
click at [458, 253] on span "Welcome to Egypt! Upon arrival to Cairo airport you’ll be met and assisted by M…" at bounding box center [526, 275] width 421 height 50
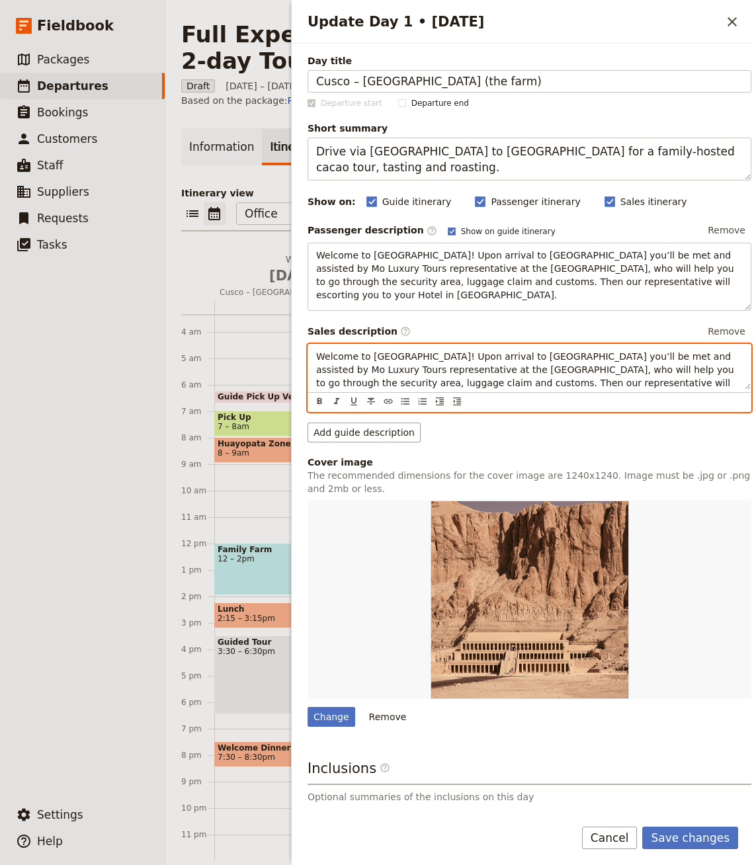
drag, startPoint x: 497, startPoint y: 378, endPoint x: 562, endPoint y: 365, distance: 67.0
click at [501, 378] on span "Welcome to Egypt! Upon arrival to Cairo airport you’ll be met and assisted by M…" at bounding box center [526, 376] width 421 height 50
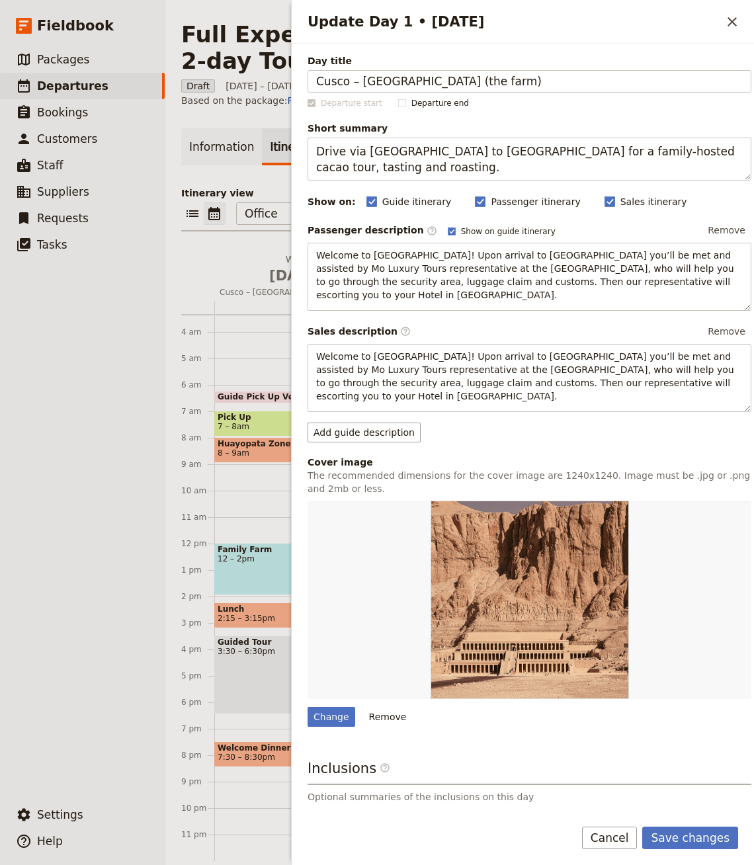
click at [714, 319] on div "Passenger description ​ Show on guide itinerary Remove Welcome to Egypt! Upon a…" at bounding box center [530, 315] width 444 height 191
drag, startPoint x: 701, startPoint y: 331, endPoint x: 738, endPoint y: 325, distance: 36.9
click at [702, 331] on button "Remove" at bounding box center [727, 332] width 50 height 20
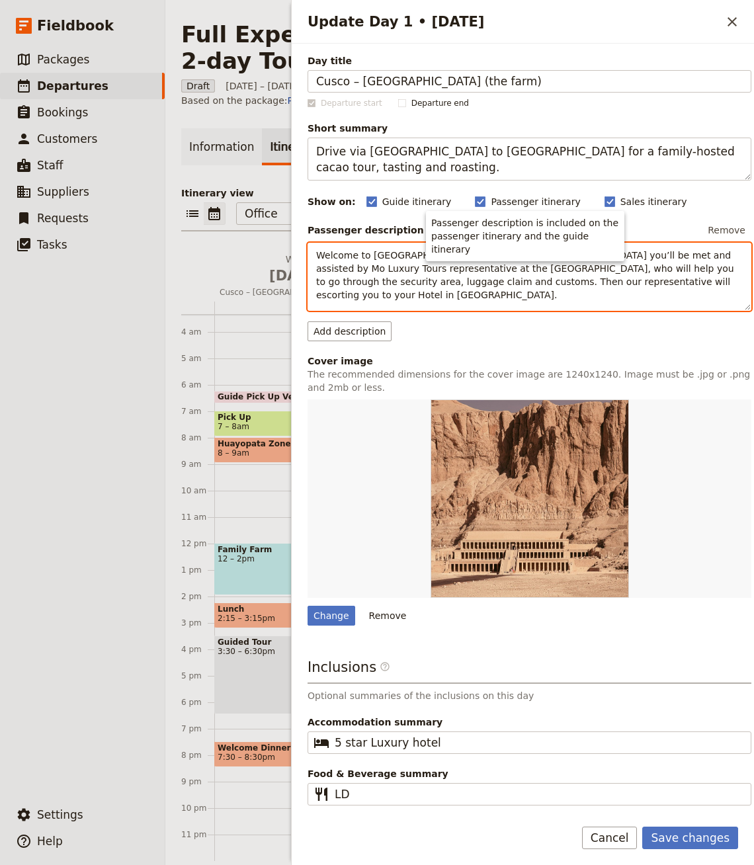
click at [405, 274] on p "Welcome to Egypt! Upon arrival to Cairo airport you’ll be met and assisted by M…" at bounding box center [529, 275] width 427 height 53
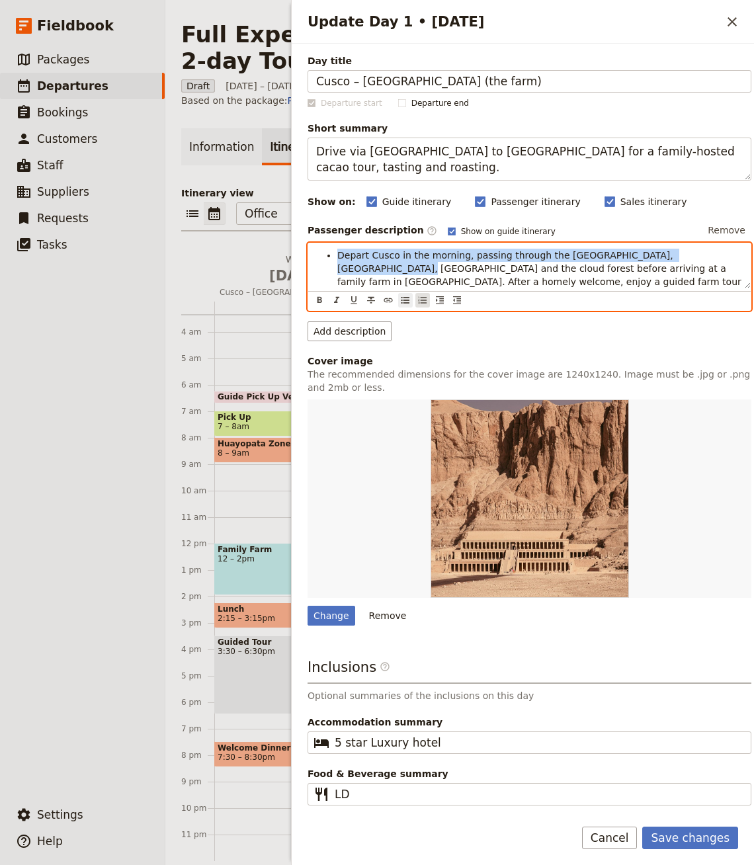
drag, startPoint x: 339, startPoint y: 258, endPoint x: 420, endPoint y: 298, distance: 89.9
click at [349, 263] on span "Depart Cusco in the morning, passing through the Sacred Valley, Ollantaytambo, …" at bounding box center [540, 282] width 407 height 64
click at [410, 298] on icon "Bulleted list" at bounding box center [405, 300] width 11 height 11
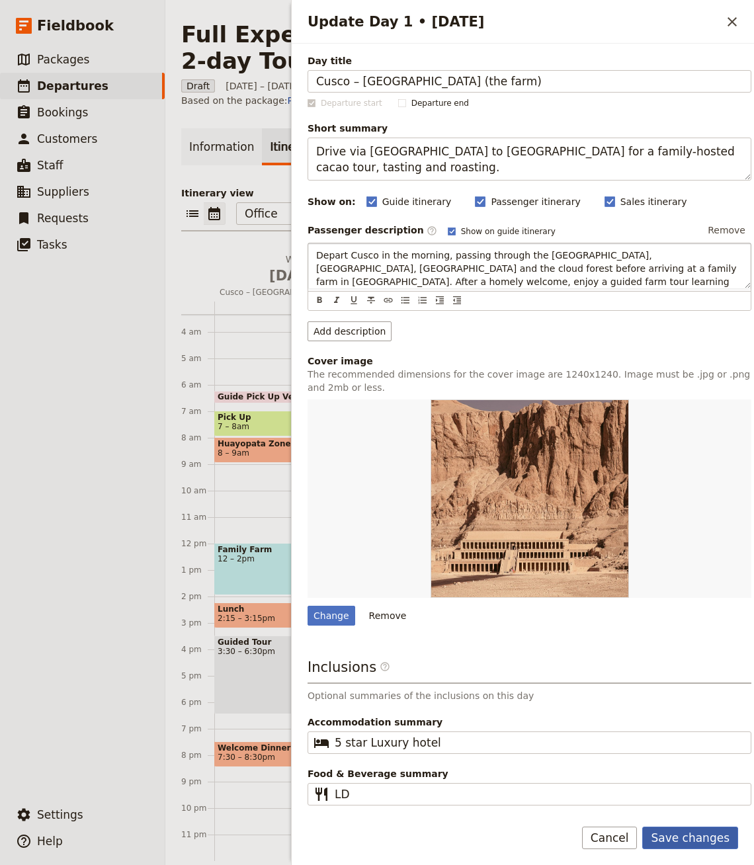
drag, startPoint x: 692, startPoint y: 840, endPoint x: 685, endPoint y: 818, distance: 23.4
click at [692, 840] on button "Save changes" at bounding box center [690, 838] width 96 height 22
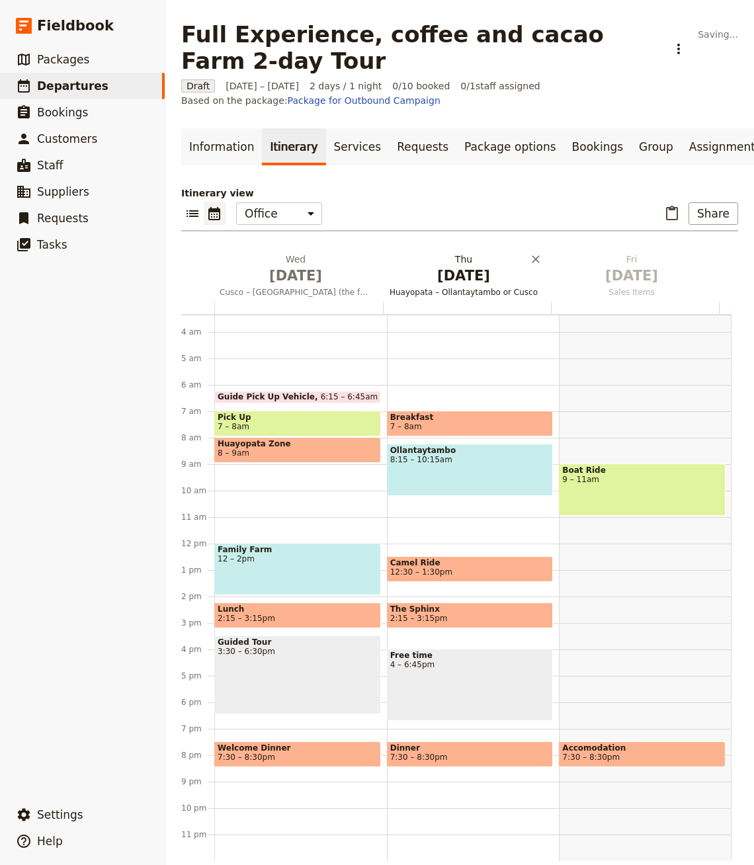
click at [463, 298] on span "Huayopata – Ollantaytambo or Cusco" at bounding box center [463, 292] width 163 height 11
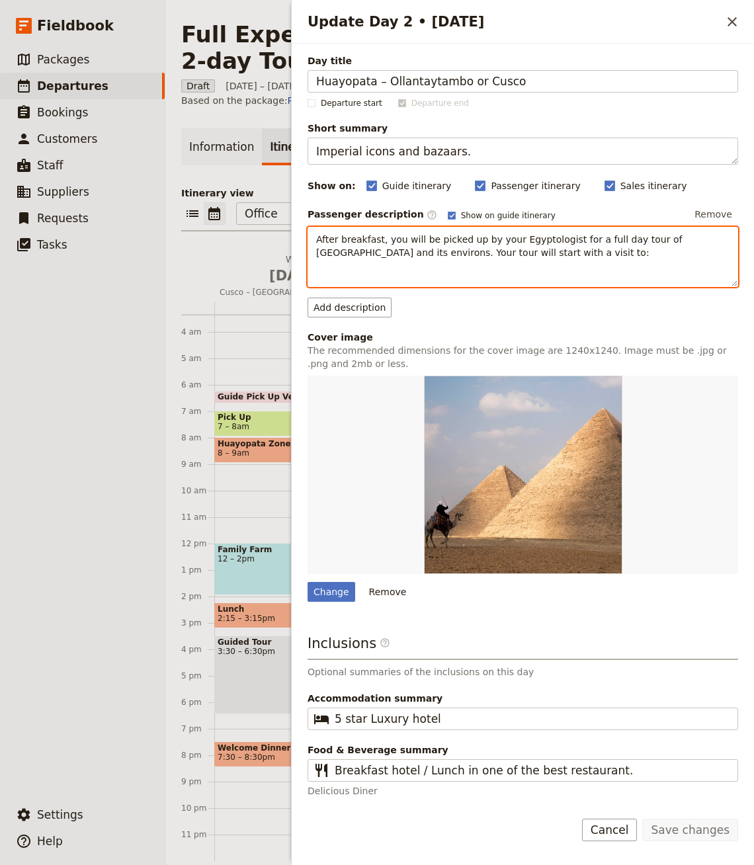
click at [371, 238] on span "After breakfast, you will be picked up by your Egyptologist for a full day tour…" at bounding box center [500, 246] width 369 height 24
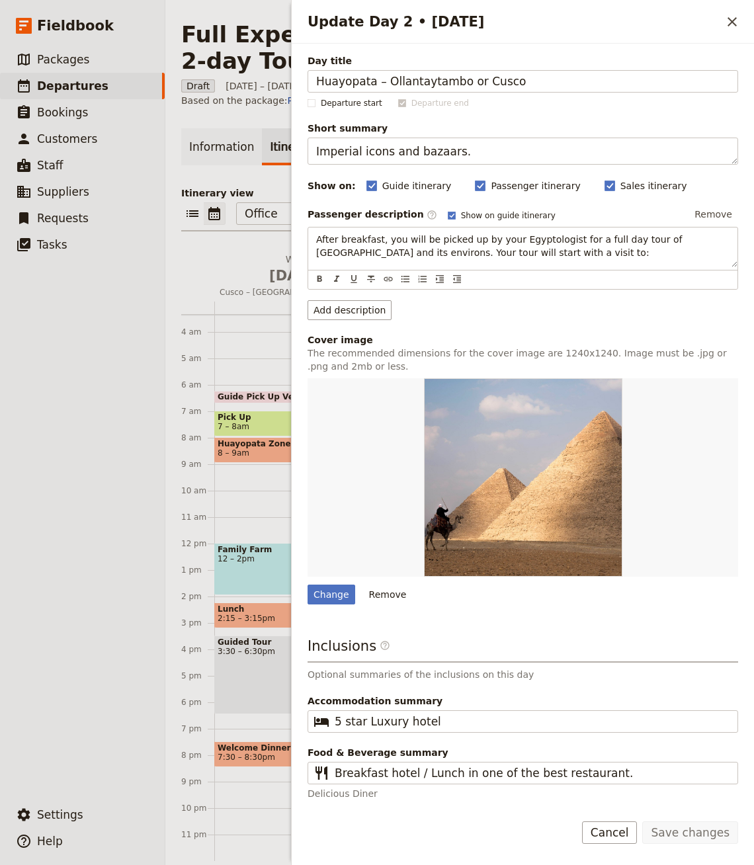
click at [400, 164] on div "Day title Huayopata – Ollantaytambo or Cusco Departure start Departure end Shor…" at bounding box center [523, 427] width 431 height 746
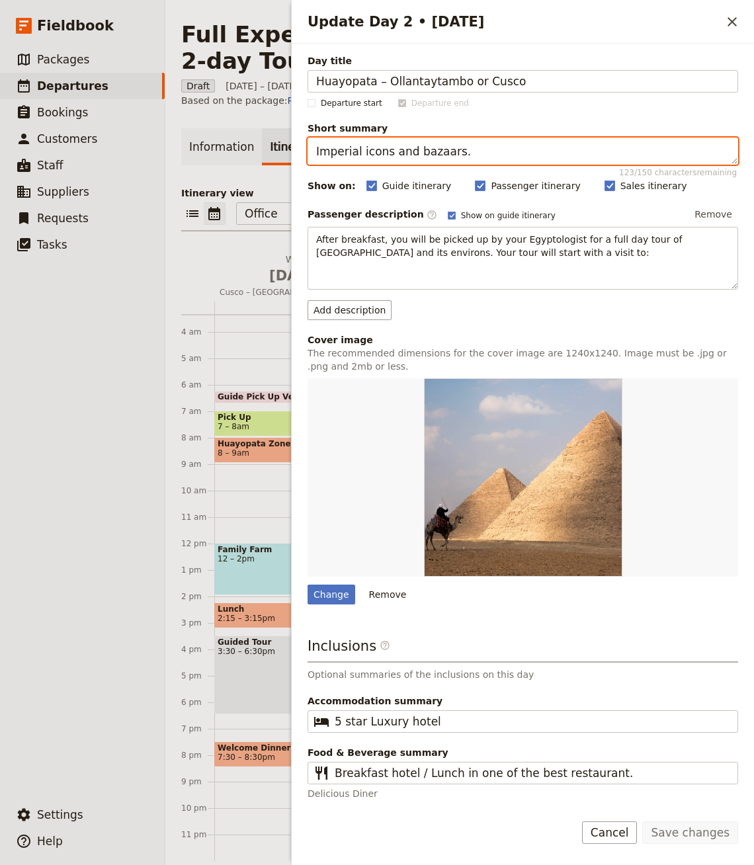
click at [405, 155] on textarea "Imperial icons and bazaars." at bounding box center [523, 151] width 431 height 27
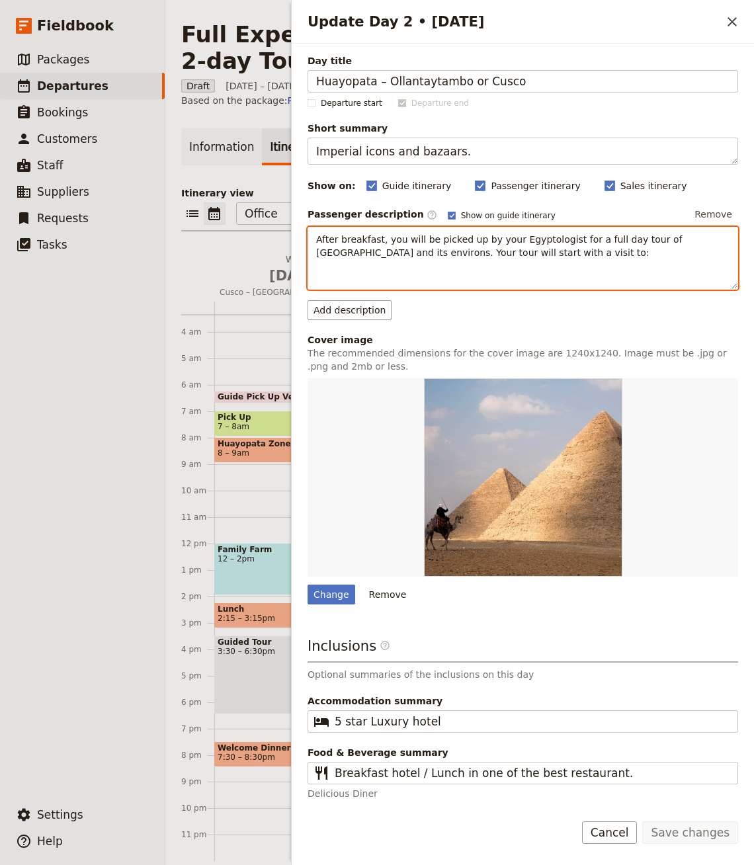
click at [469, 265] on div "After breakfast, you will be picked up by your Egyptologist for a full day tour…" at bounding box center [522, 259] width 429 height 62
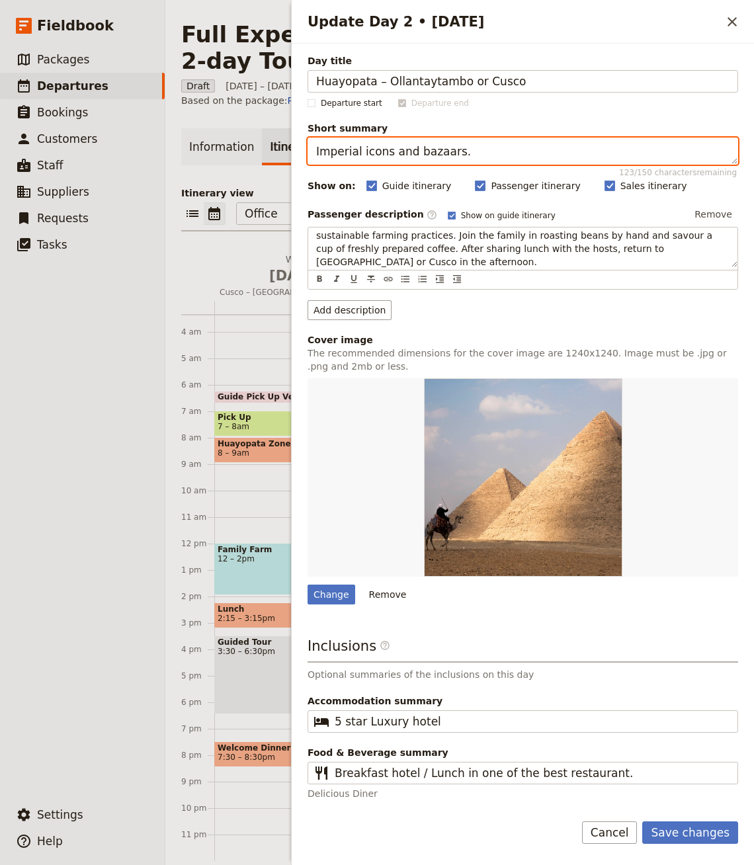
click at [444, 148] on textarea "Imperial icons and bazaars." at bounding box center [523, 151] width 431 height 27
paste textarea "Meet a second host family to learn, roast and brew organic coffee; return to Ol…"
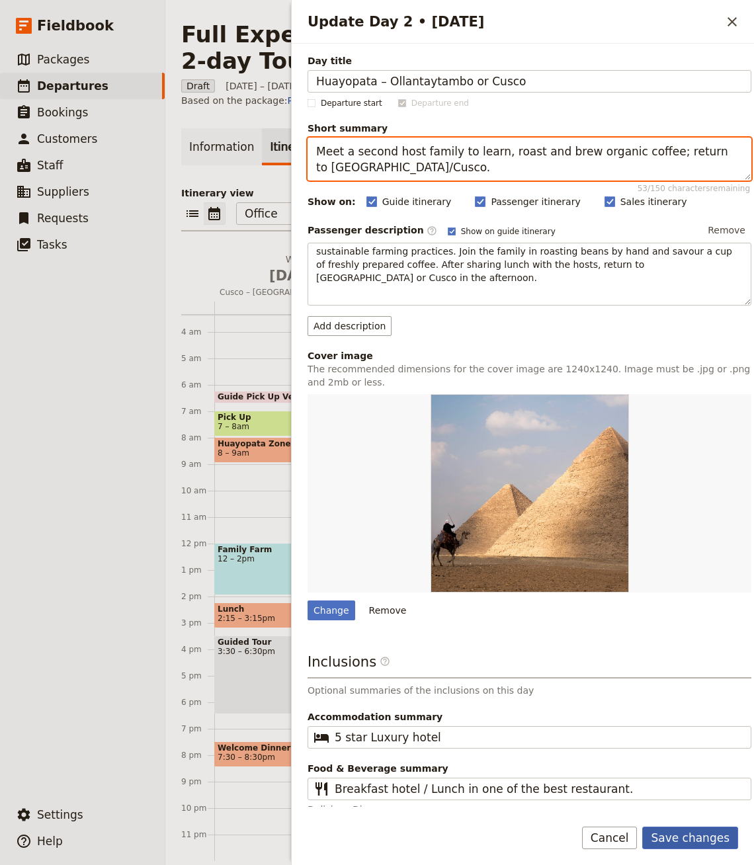
type textarea "Meet a second host family to learn, roast and brew organic coffee; return to Ol…"
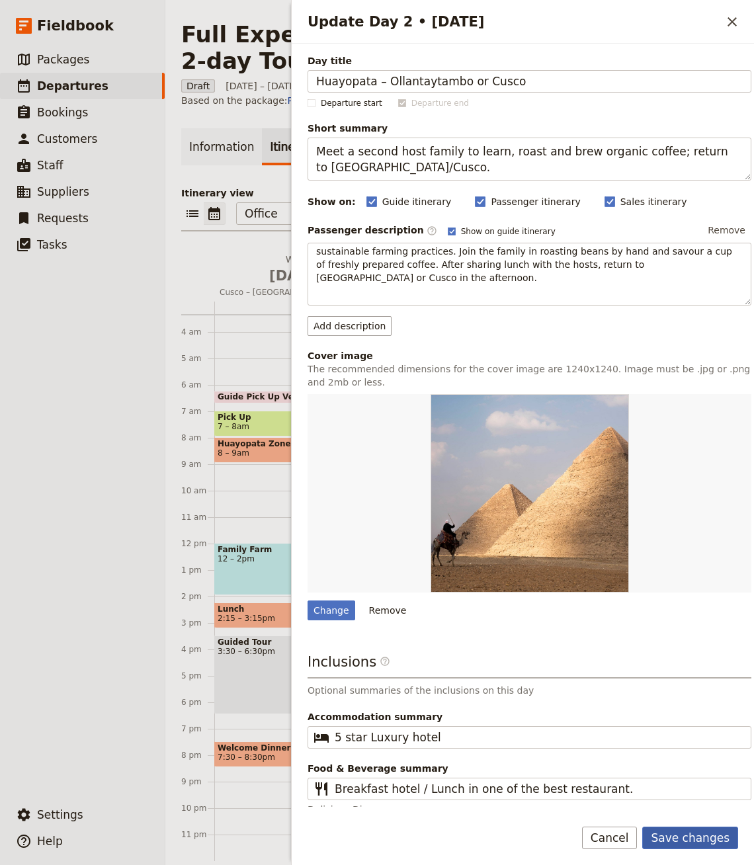
click at [686, 845] on button "Save changes" at bounding box center [690, 838] width 96 height 22
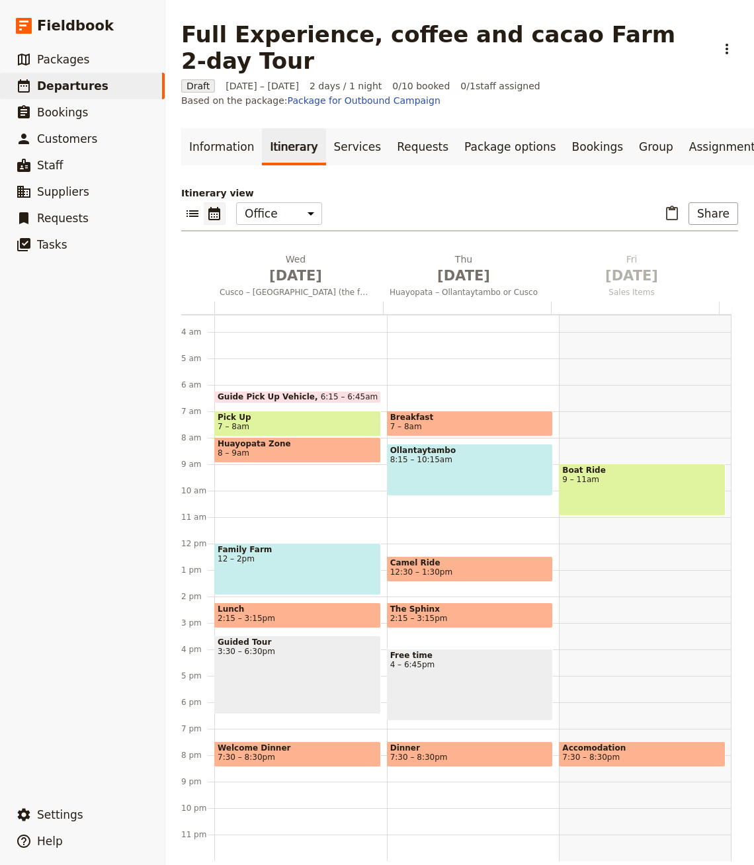
click at [454, 302] on div at bounding box center [467, 308] width 169 height 13
click at [437, 268] on span "Oct 2" at bounding box center [464, 276] width 152 height 20
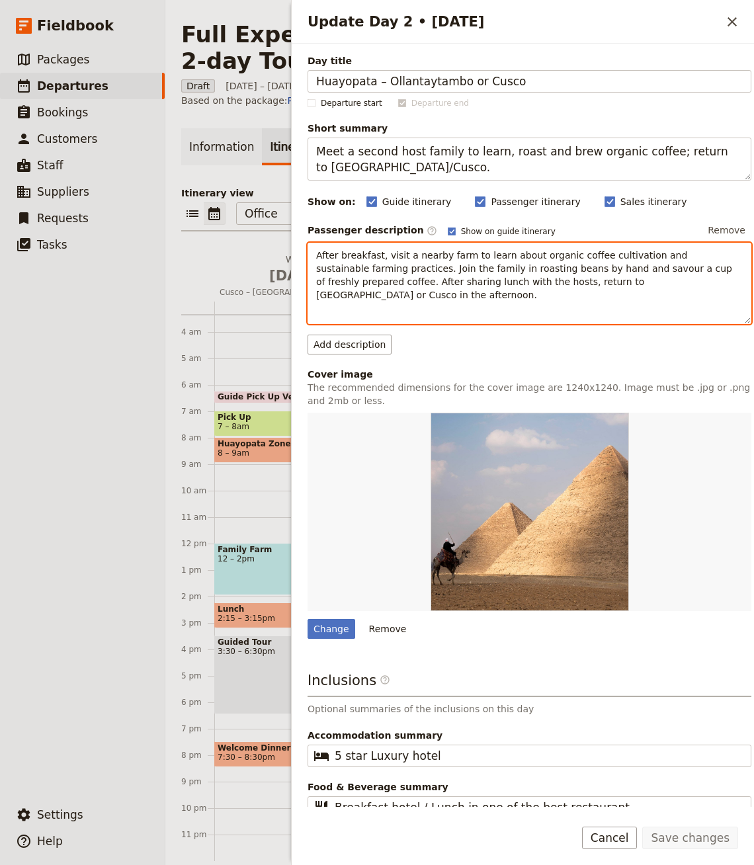
click at [464, 283] on span "After breakfast, visit a nearby farm to learn about organic coffee cultivation …" at bounding box center [525, 275] width 419 height 50
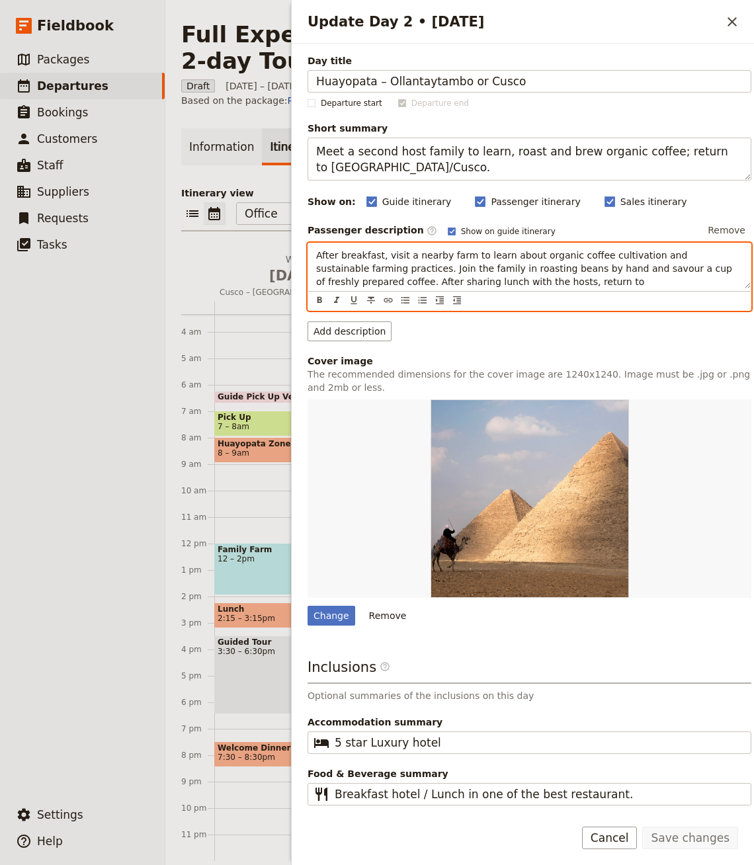
click at [726, 280] on div "After breakfast, visit a nearby farm to learn about organic coffee cultivation …" at bounding box center [529, 265] width 443 height 45
click at [710, 284] on span "After breakfast, visit a nearby farm to learn about organic coffee cultivation …" at bounding box center [525, 275] width 419 height 50
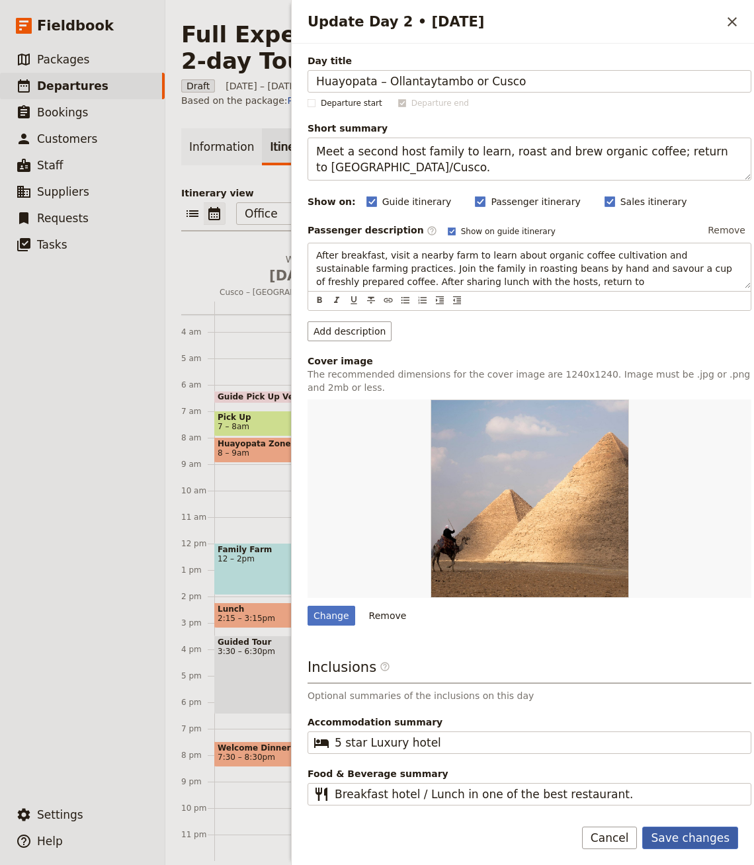
click at [679, 836] on button "Save changes" at bounding box center [690, 838] width 96 height 22
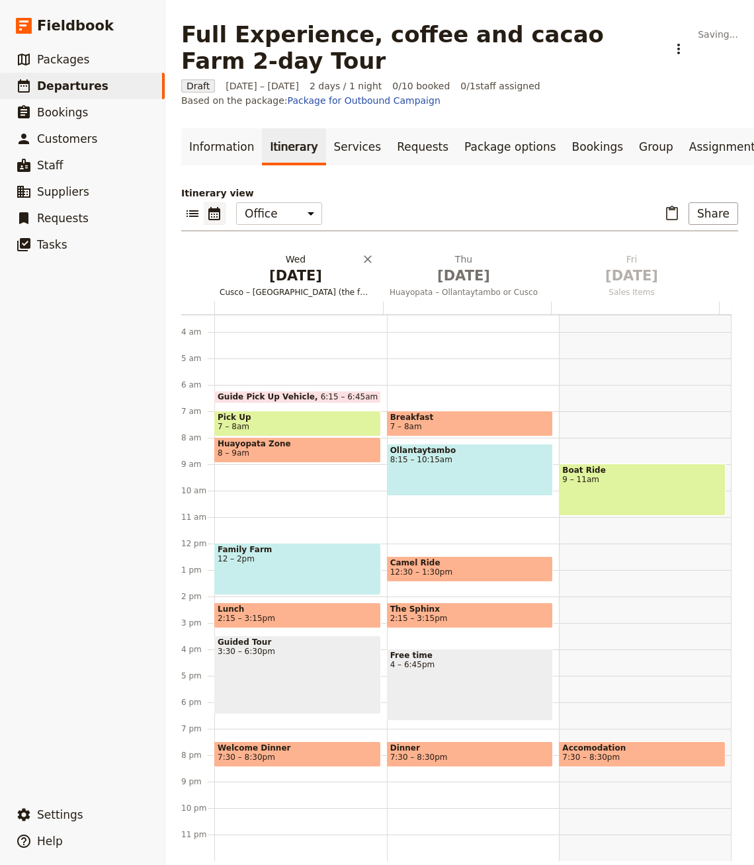
click at [286, 286] on span "Oct 1" at bounding box center [296, 276] width 152 height 20
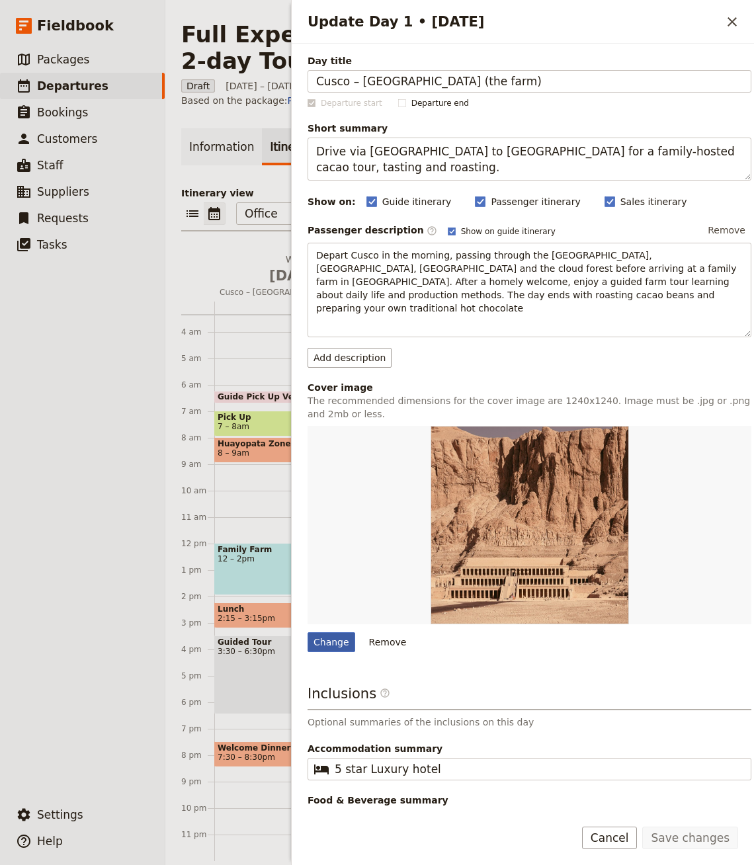
click at [333, 632] on div "Change" at bounding box center [332, 642] width 48 height 20
click at [308, 632] on input "Change" at bounding box center [307, 632] width 1 height 1
type input "C:\fakepath\DSC2490-scaled.jpg"
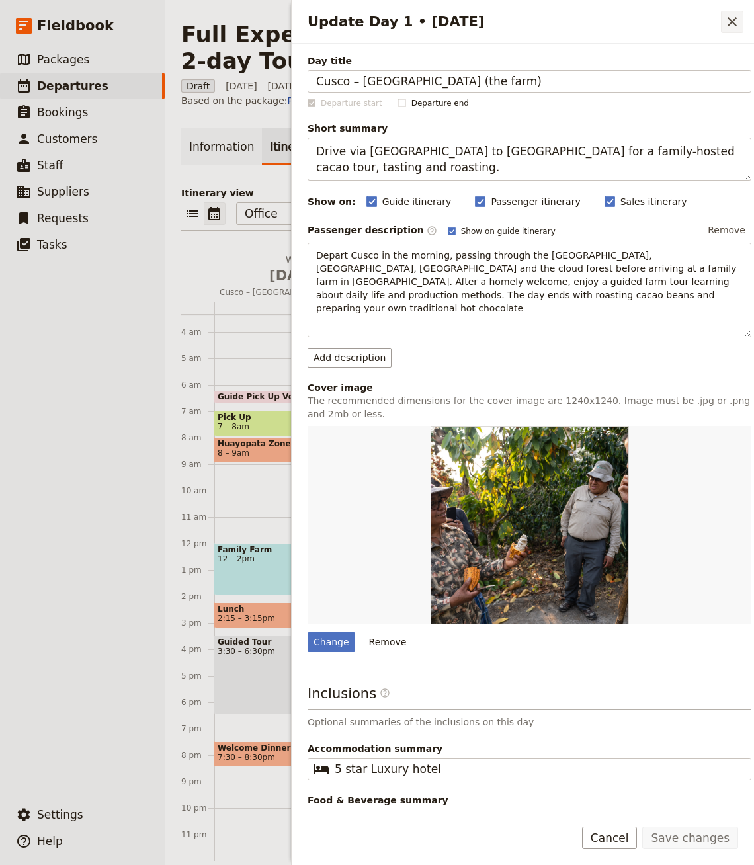
click at [734, 18] on icon "Close drawer" at bounding box center [732, 22] width 16 height 16
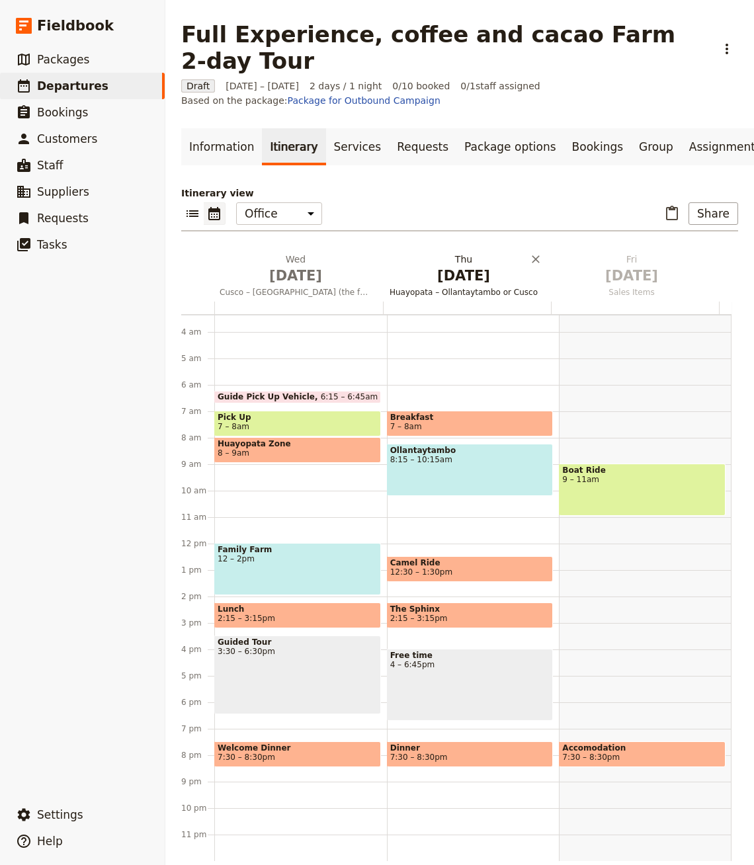
click at [450, 287] on span "Huayopata – Ollantaytambo or Cusco" at bounding box center [463, 292] width 163 height 11
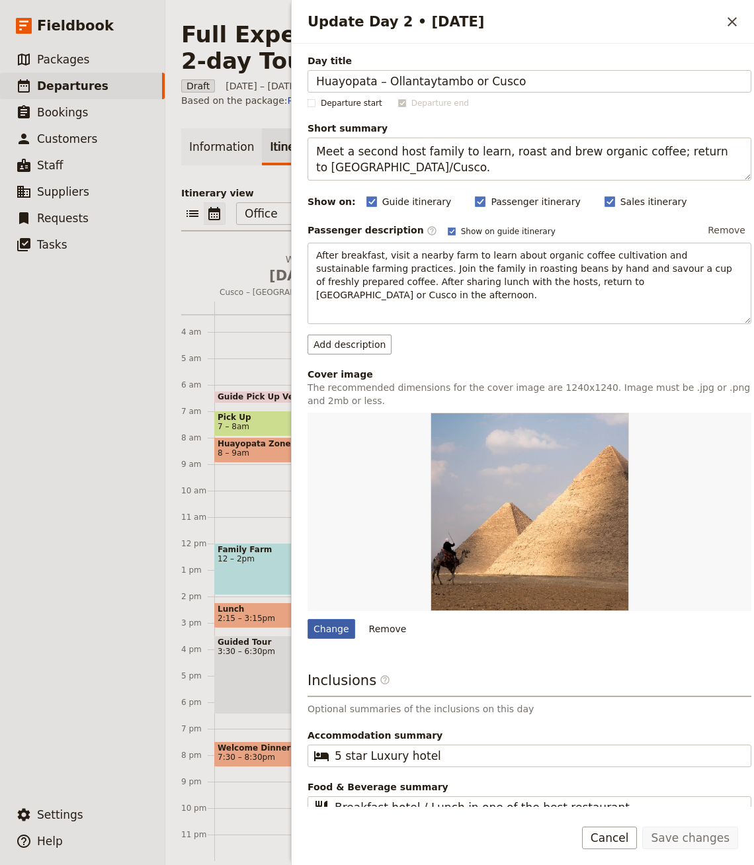
click at [342, 619] on div "Change" at bounding box center [332, 629] width 48 height 20
click at [308, 619] on input "Change" at bounding box center [307, 619] width 1 height 1
type input "C:\fakepath\coffee-and-cocoa-tours-1.jpg"
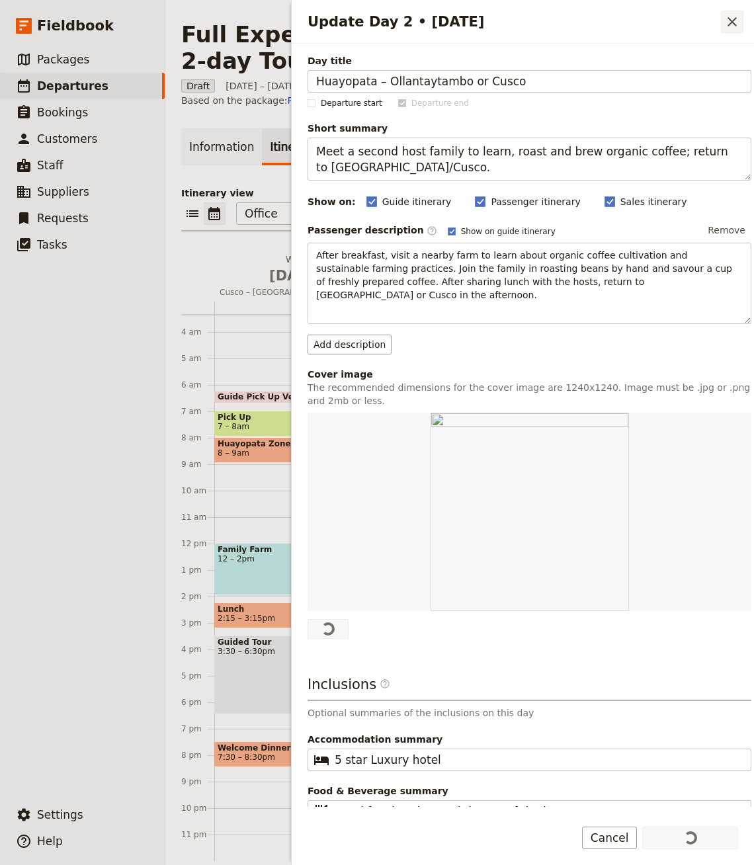
click at [723, 20] on button "​" at bounding box center [732, 22] width 22 height 22
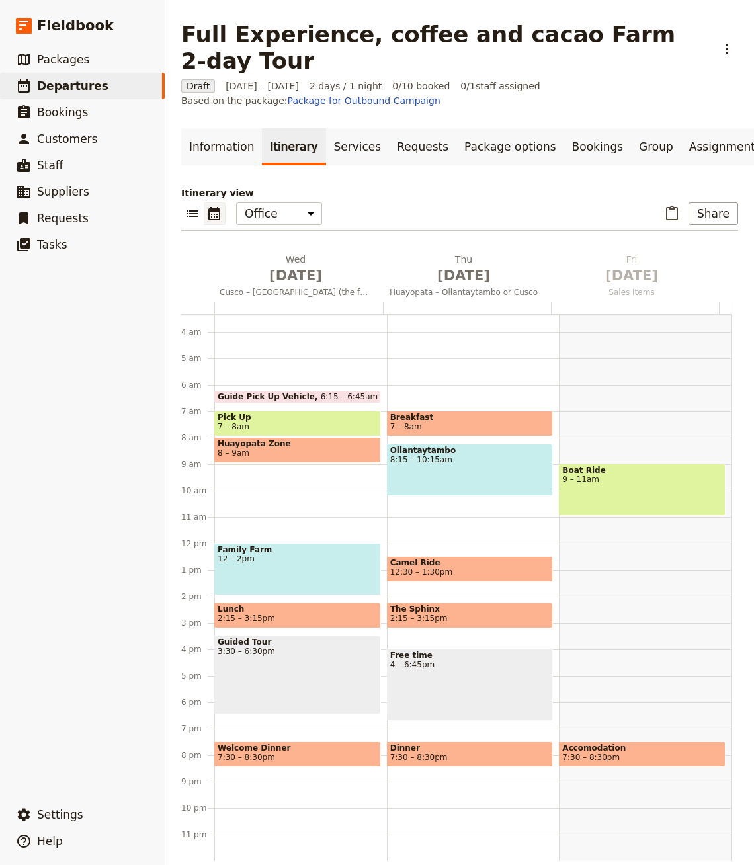
click at [458, 302] on div at bounding box center [467, 308] width 169 height 13
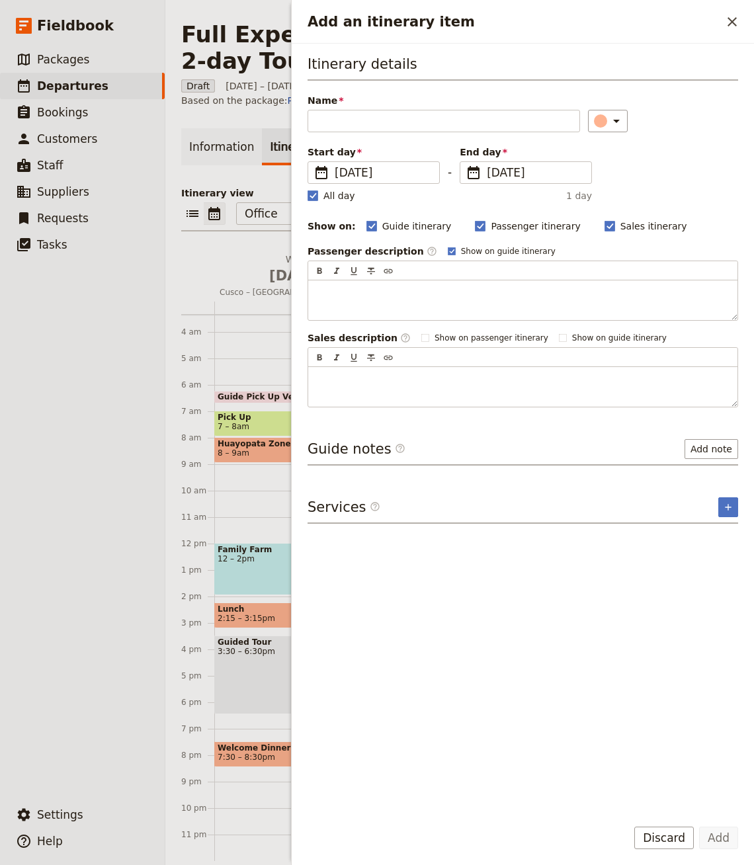
click at [239, 15] on main "Full Experience, coffee and cacao Farm 2-day Tour ​ Draft 1 – 2 Oct 2025 2 days…" at bounding box center [459, 441] width 589 height 883
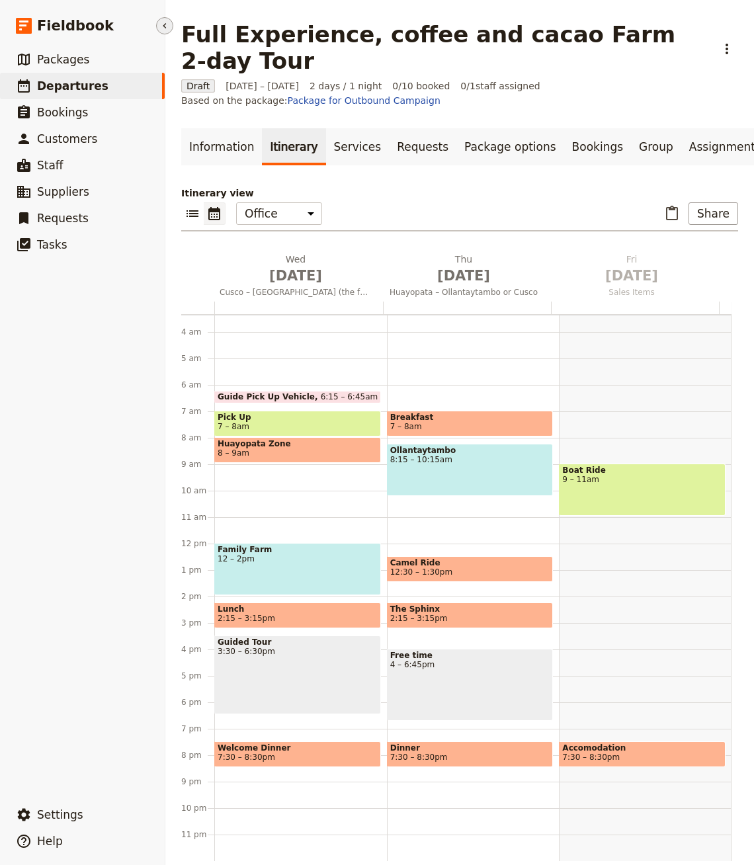
click at [161, 21] on icon "Hide menu" at bounding box center [164, 26] width 11 height 11
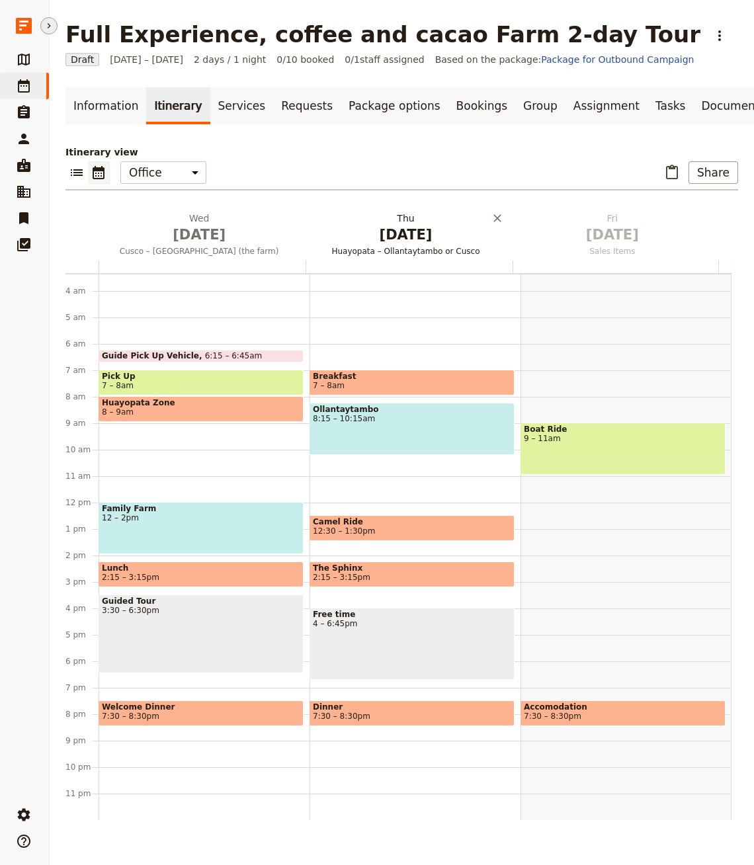
click at [384, 227] on span "Oct 2" at bounding box center [405, 235] width 191 height 20
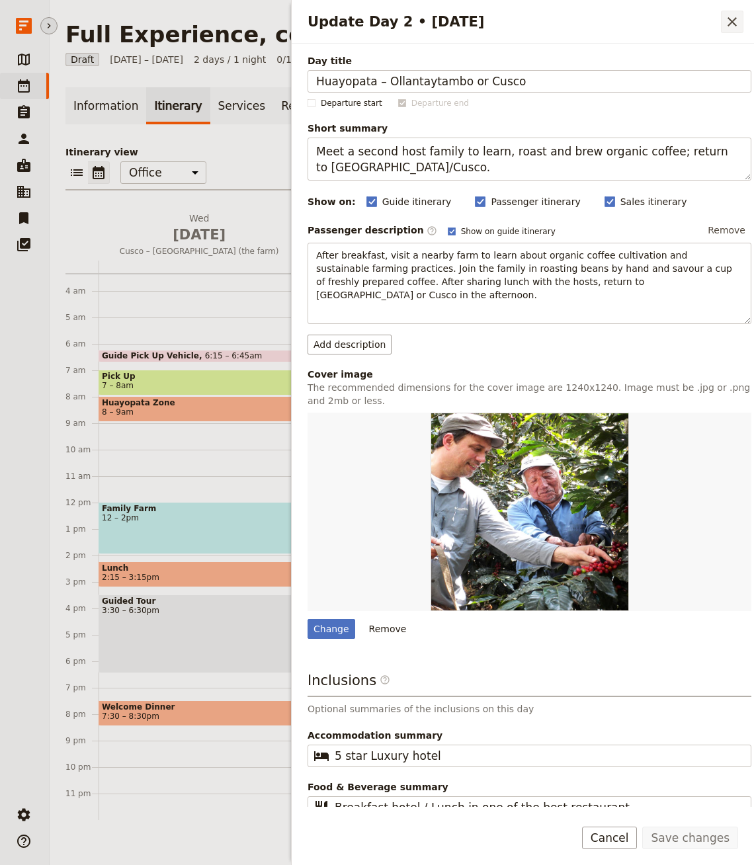
click at [721, 22] on button "​" at bounding box center [732, 22] width 22 height 22
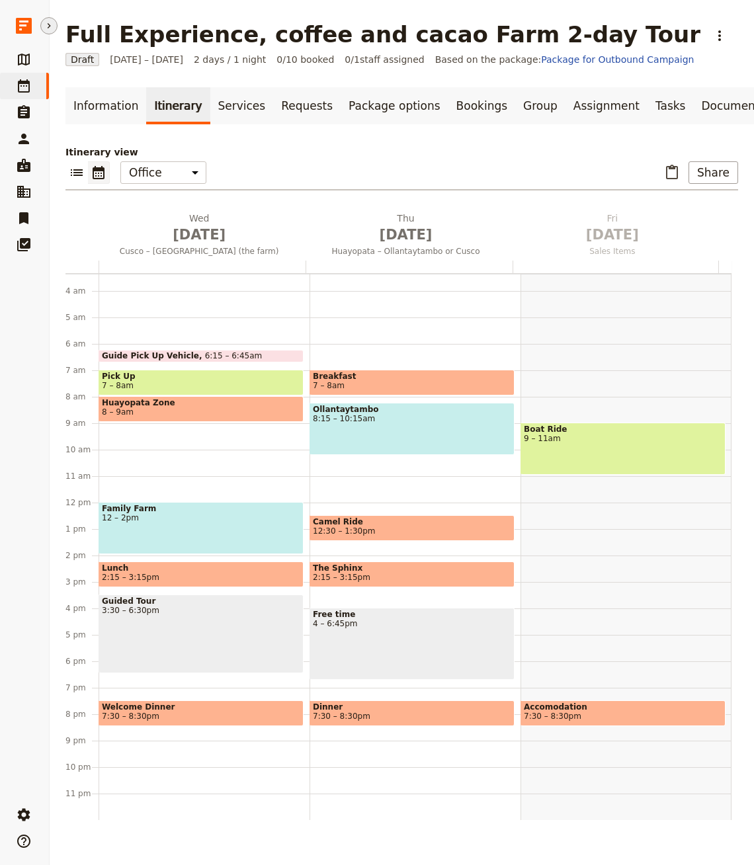
click at [213, 568] on span "Lunch" at bounding box center [201, 568] width 198 height 9
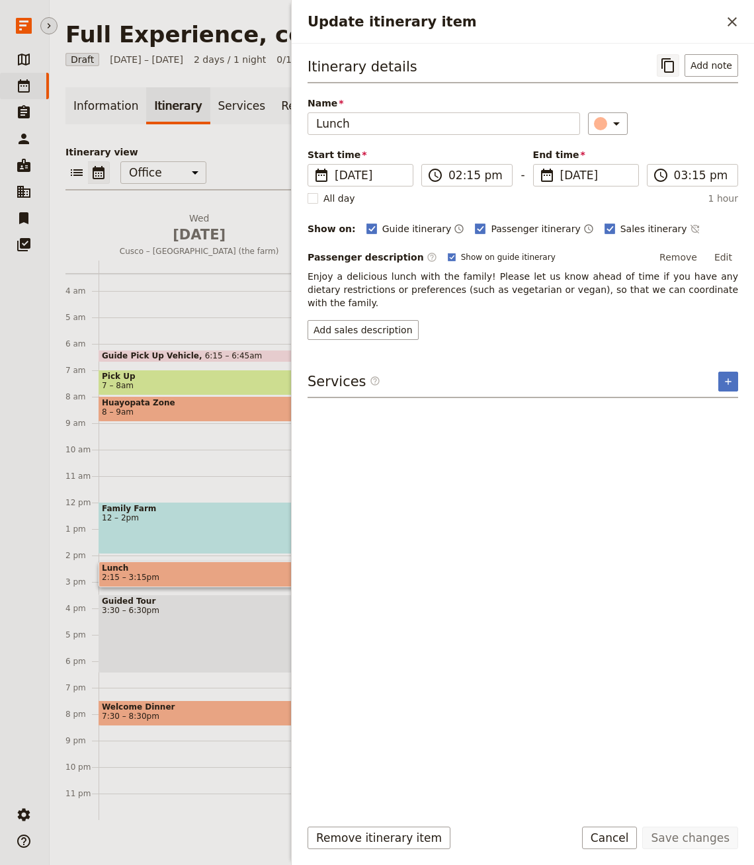
click at [672, 67] on icon "Copy itinerary item" at bounding box center [668, 66] width 16 height 16
click at [735, 27] on icon "Close drawer" at bounding box center [732, 22] width 16 height 16
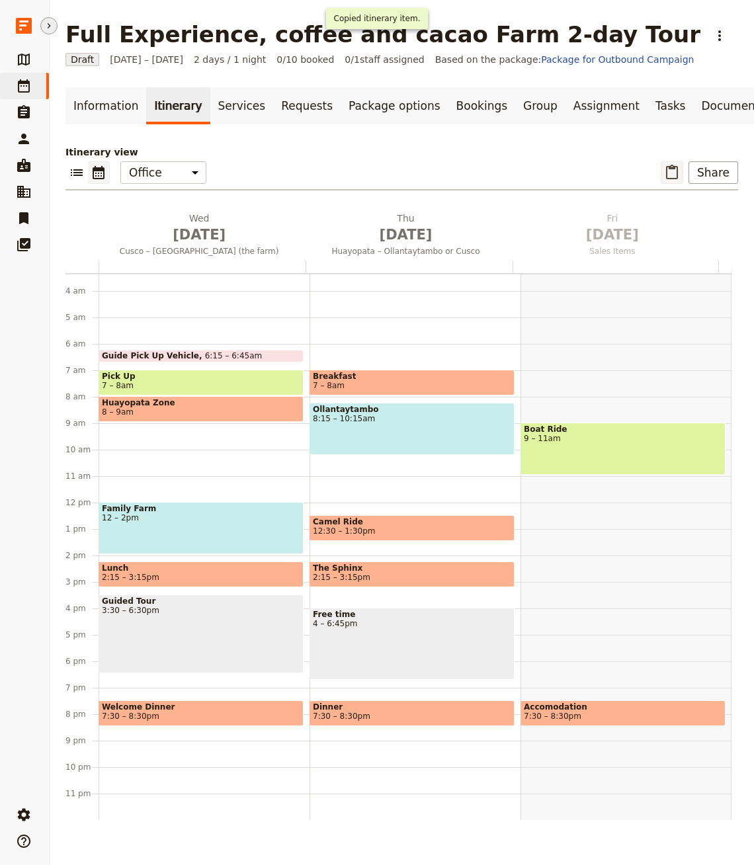
click at [666, 166] on icon "Paste itinerary item" at bounding box center [672, 172] width 12 height 15
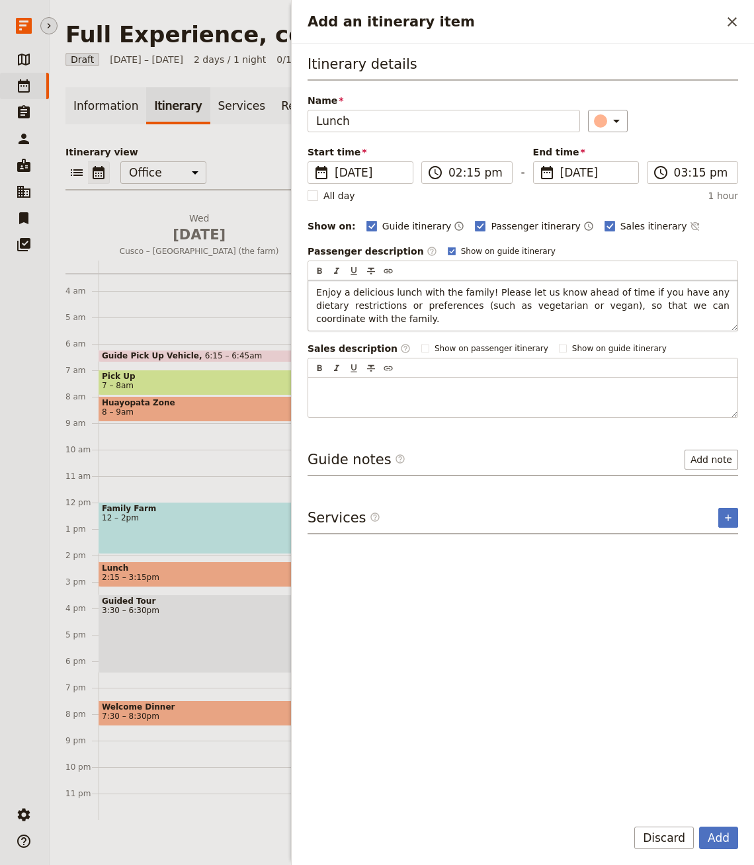
click at [699, 827] on button "Add" at bounding box center [718, 838] width 39 height 22
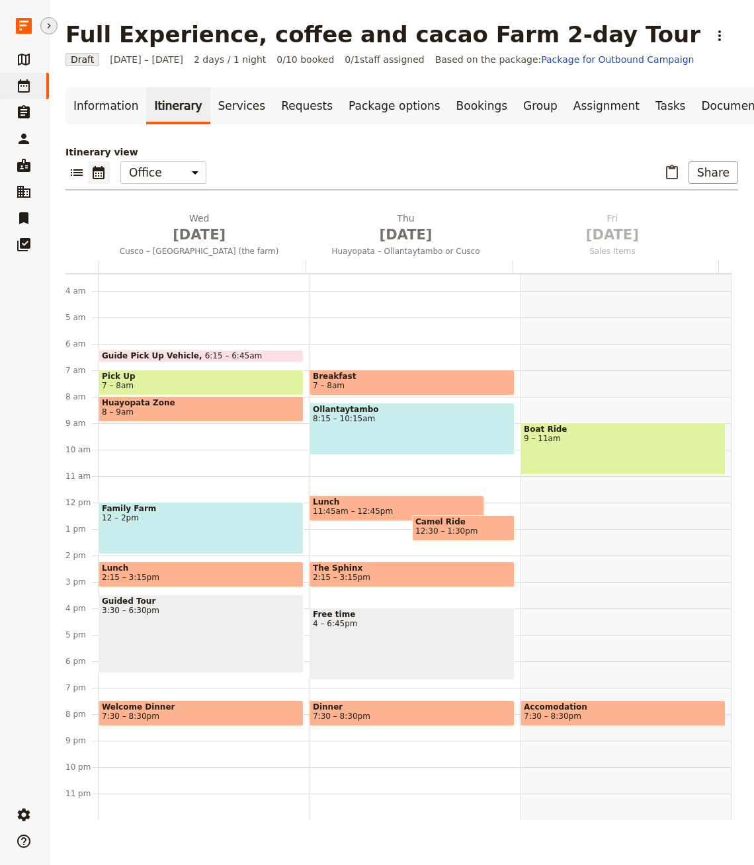
click at [469, 532] on span "12:30 – 1:30pm" at bounding box center [463, 531] width 96 height 9
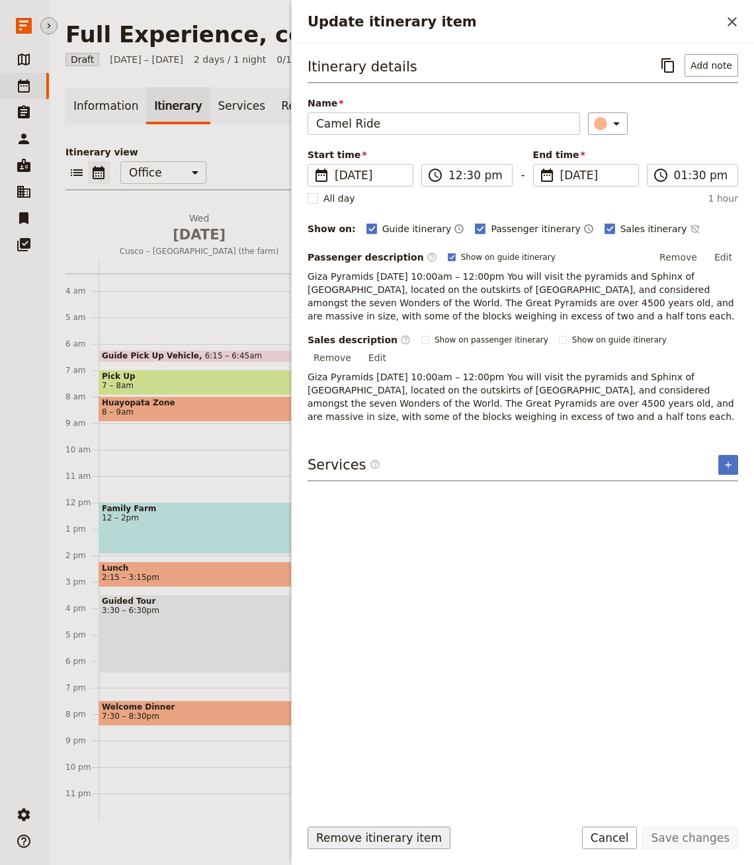
click at [372, 830] on button "Remove itinerary item" at bounding box center [379, 838] width 143 height 22
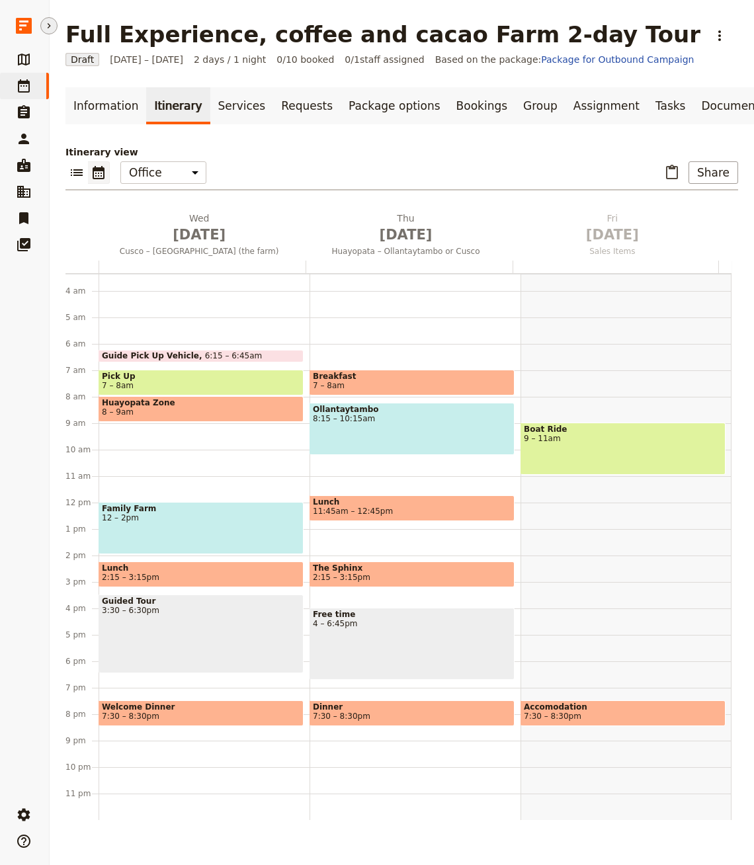
click at [361, 576] on span "2:15 – 3:15pm" at bounding box center [412, 577] width 198 height 9
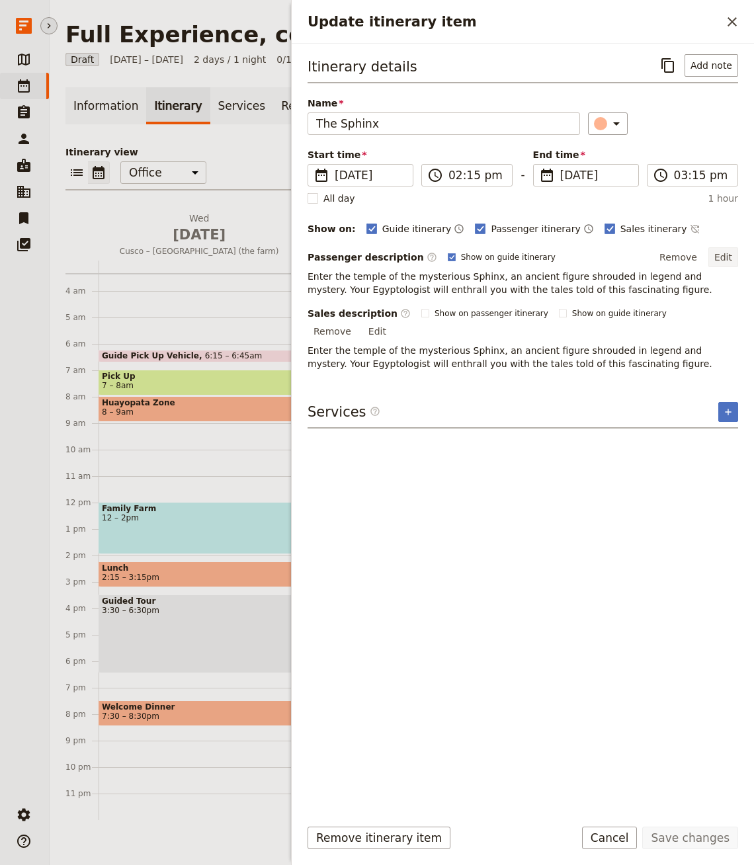
click at [738, 251] on button "Edit" at bounding box center [724, 257] width 30 height 20
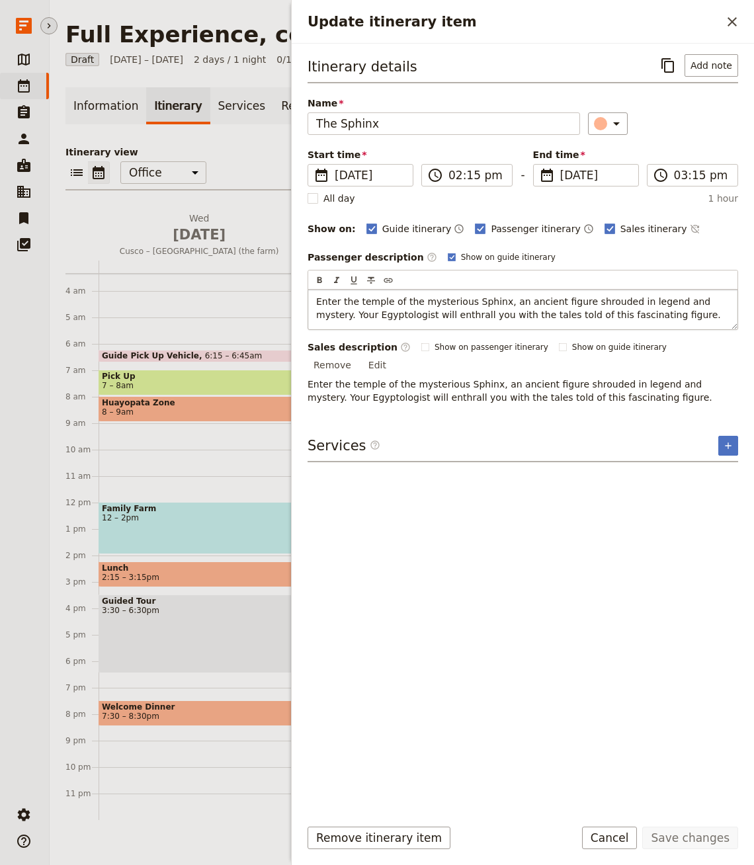
click at [456, 290] on div "Enter the temple of the mysterious Sphinx, an ancient figure shrouded in legend…" at bounding box center [522, 310] width 429 height 40
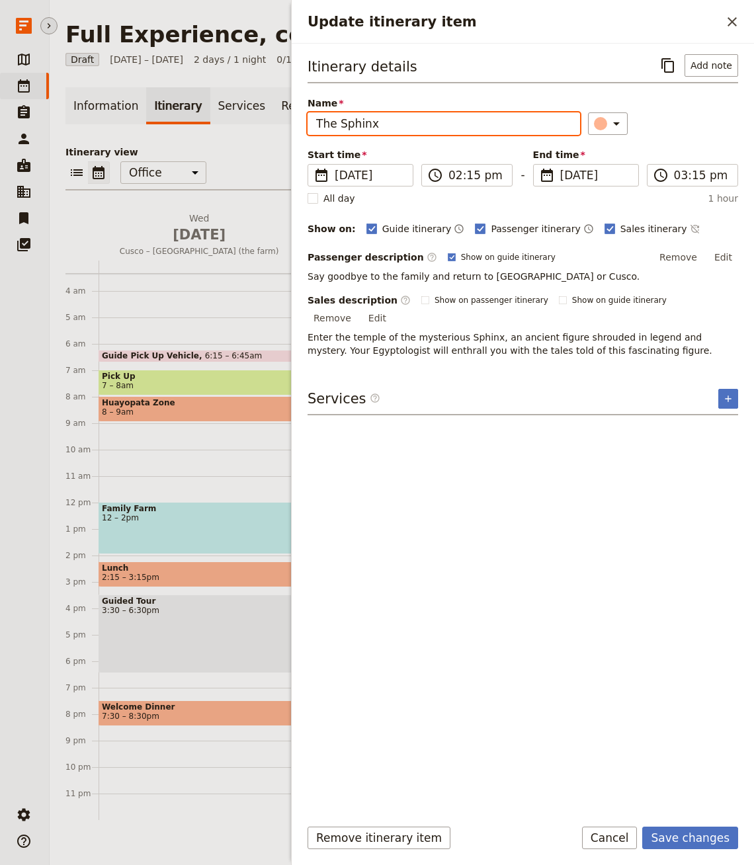
click at [383, 126] on input "The Sphinx" at bounding box center [444, 123] width 273 height 22
type input "Farewell"
click at [689, 840] on button "Save changes" at bounding box center [690, 838] width 96 height 22
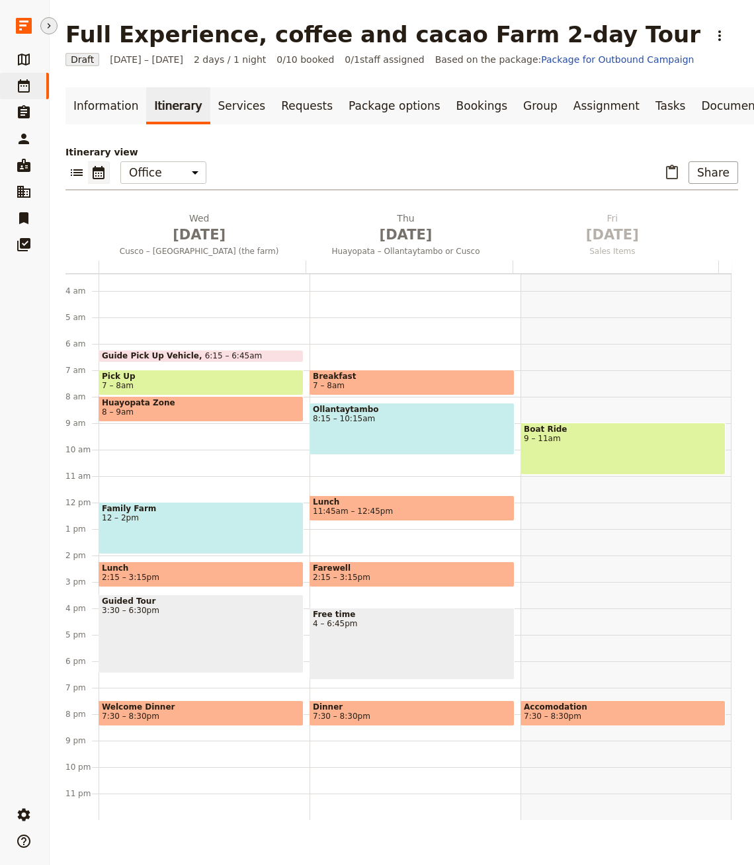
click at [340, 647] on div "Free time 4 – 6:45pm" at bounding box center [412, 644] width 205 height 72
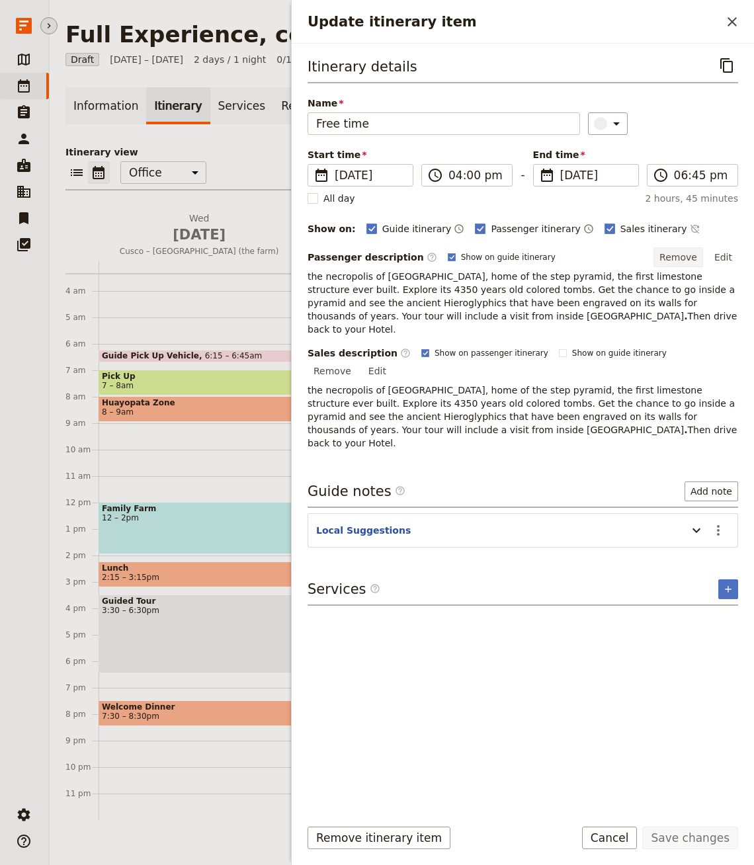
click at [688, 257] on button "Remove" at bounding box center [679, 257] width 50 height 20
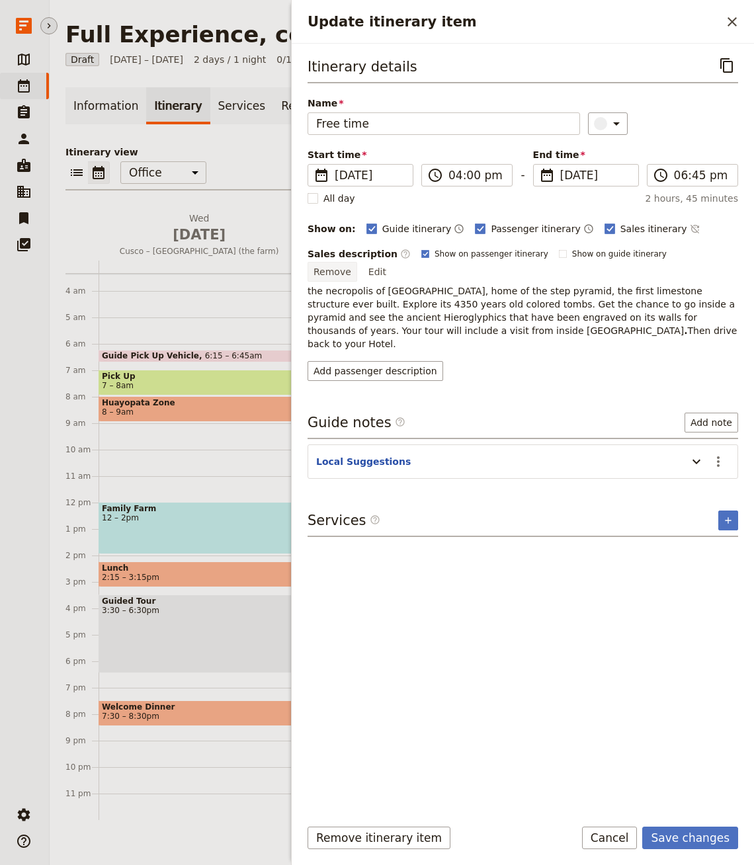
click at [357, 262] on button "Remove" at bounding box center [333, 272] width 50 height 20
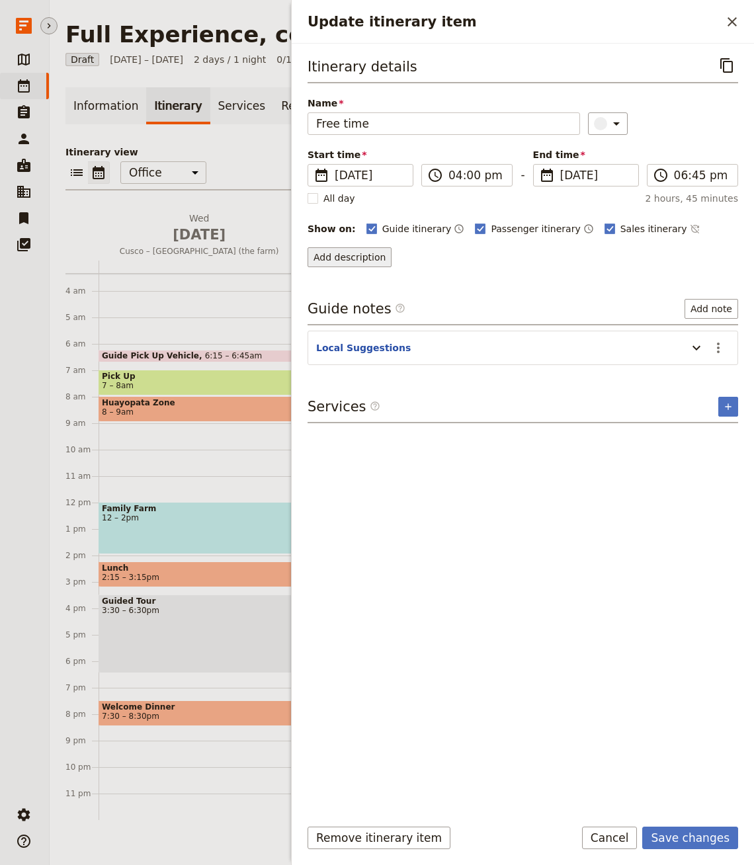
click at [339, 258] on button "Add description" at bounding box center [350, 257] width 84 height 20
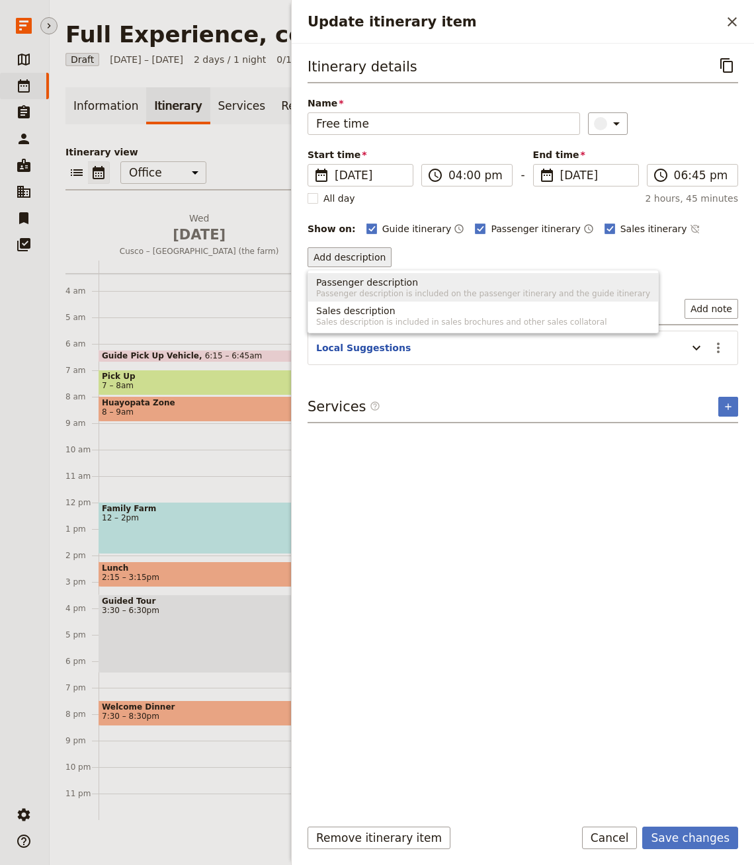
click at [379, 288] on span "Passenger description is included on the passenger itinerary and the guide itin…" at bounding box center [483, 293] width 334 height 11
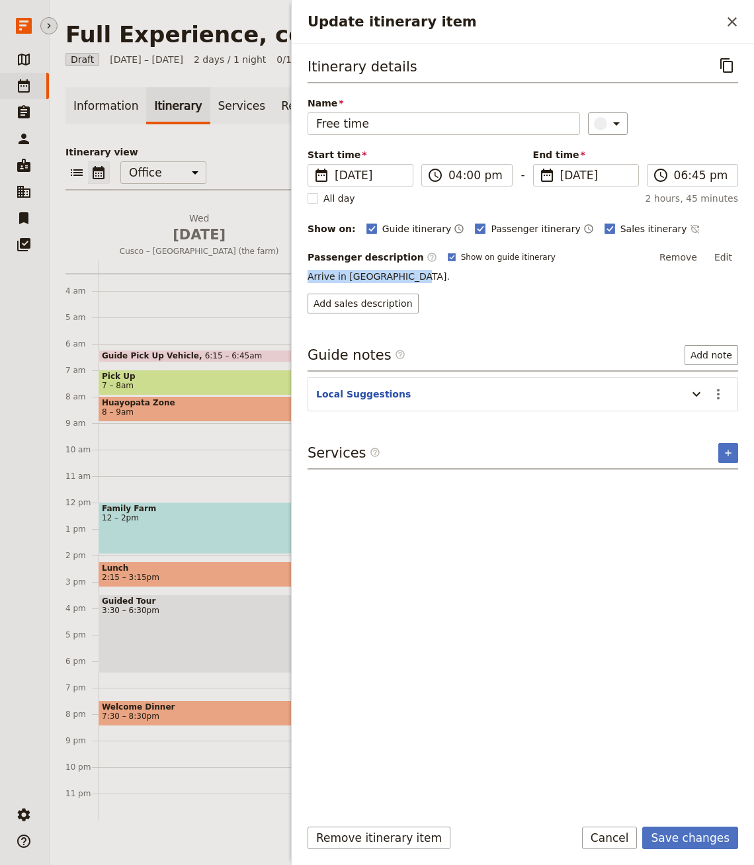
drag, startPoint x: 359, startPoint y: 276, endPoint x: 303, endPoint y: 271, distance: 56.5
click at [303, 271] on div "Itinerary details ​ Name Free time ​ Start time ​ 2 Oct 2025 02/10/2025 2025-10…" at bounding box center [523, 425] width 462 height 763
click at [371, 130] on input "Free time" at bounding box center [444, 123] width 273 height 22
paste input "Arrive in Ollantaytambo."
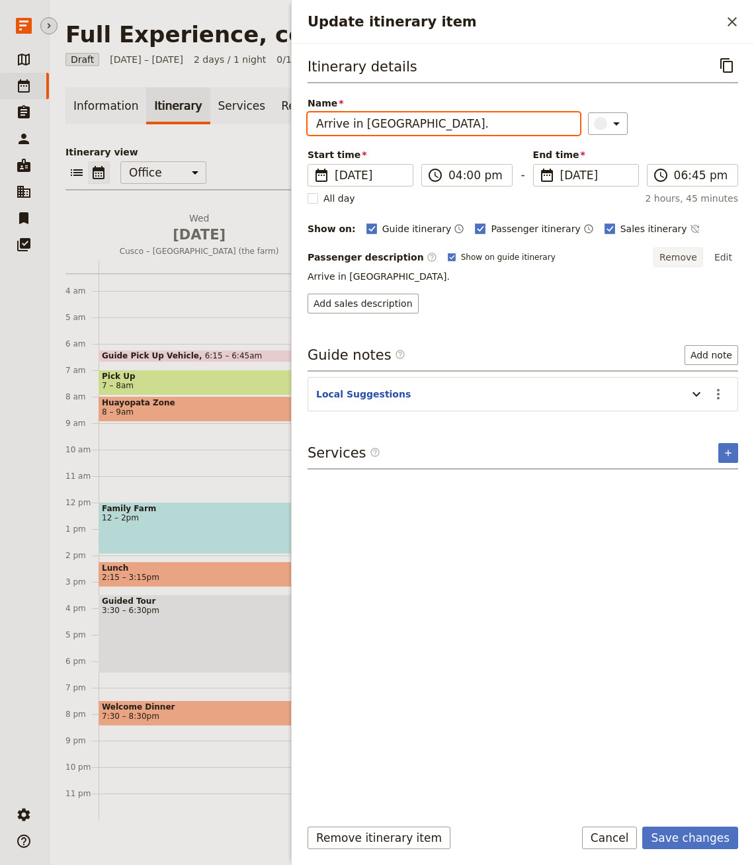
type input "Arrive in Ollantaytambo."
click at [683, 257] on button "Remove" at bounding box center [679, 257] width 50 height 20
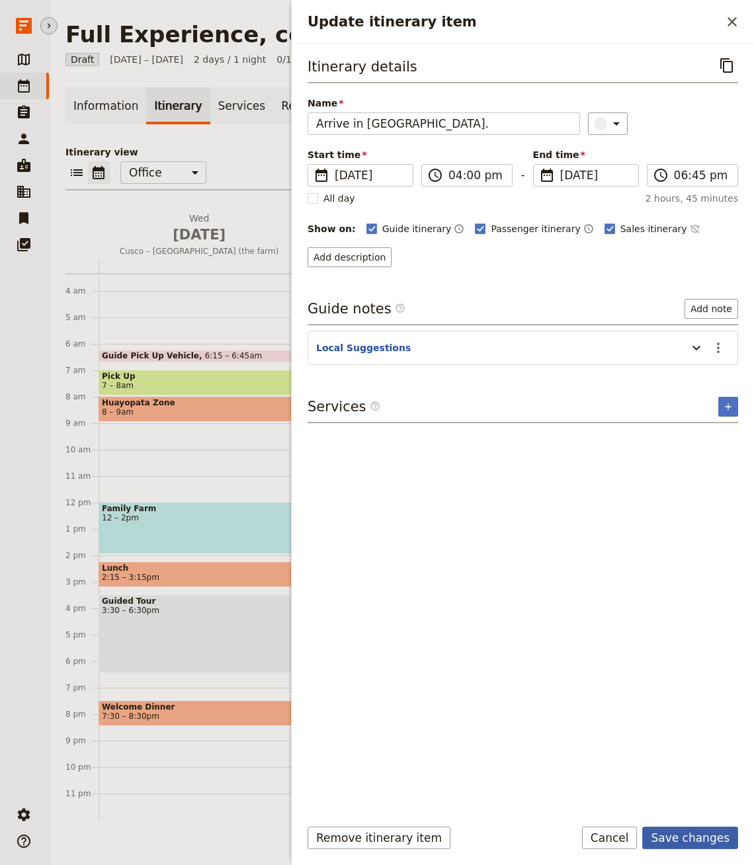
click at [688, 842] on button "Save changes" at bounding box center [690, 838] width 96 height 22
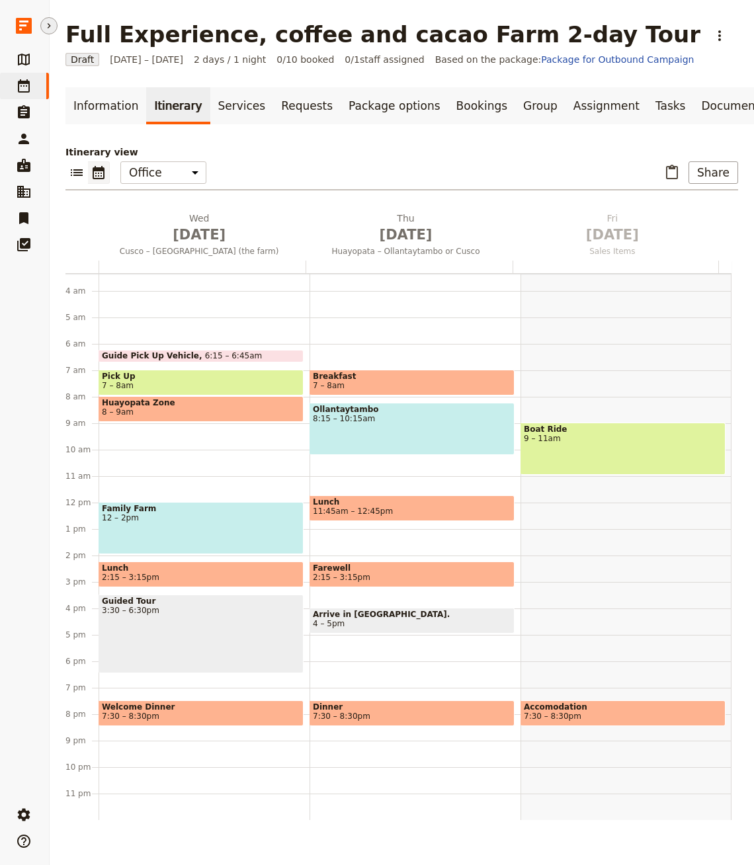
click at [392, 622] on span "4 – 5pm" at bounding box center [412, 623] width 198 height 9
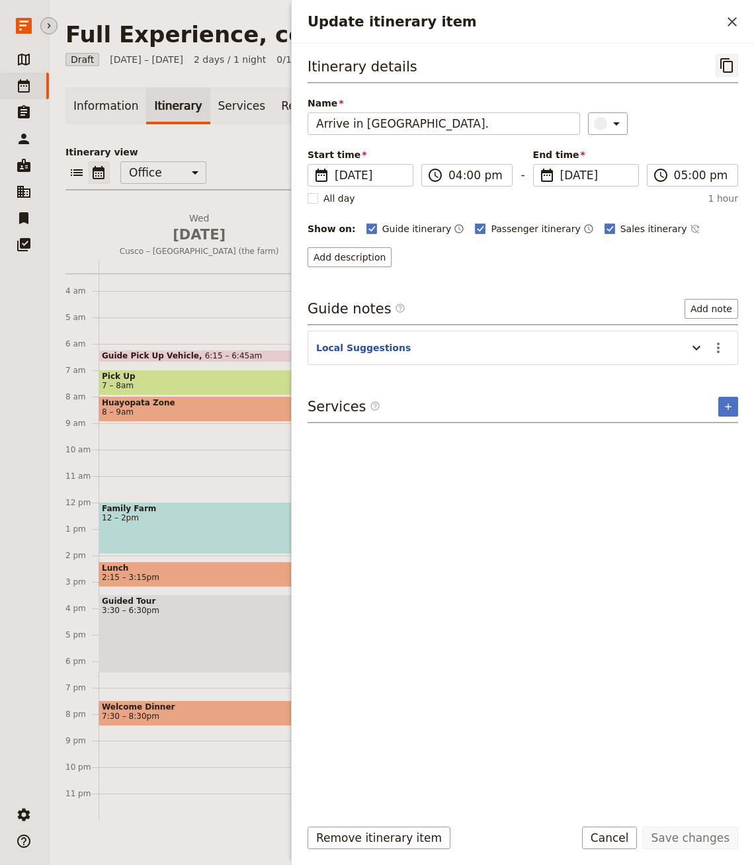
click at [734, 66] on icon "Copy itinerary item" at bounding box center [727, 66] width 16 height 16
click at [727, 26] on icon "Close drawer" at bounding box center [732, 22] width 16 height 16
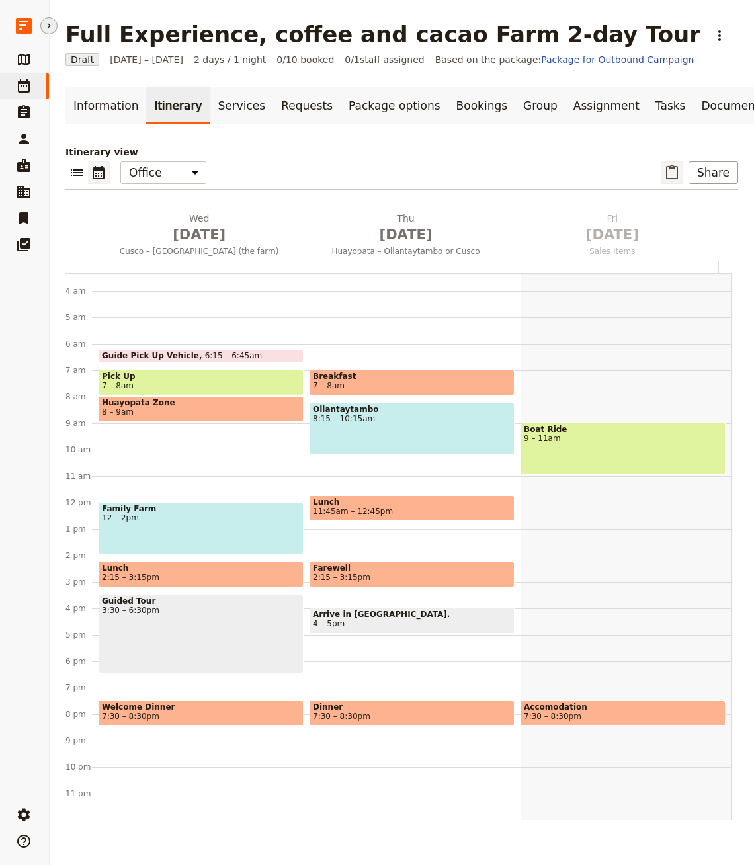
click at [664, 165] on icon "Paste itinerary item" at bounding box center [672, 173] width 16 height 16
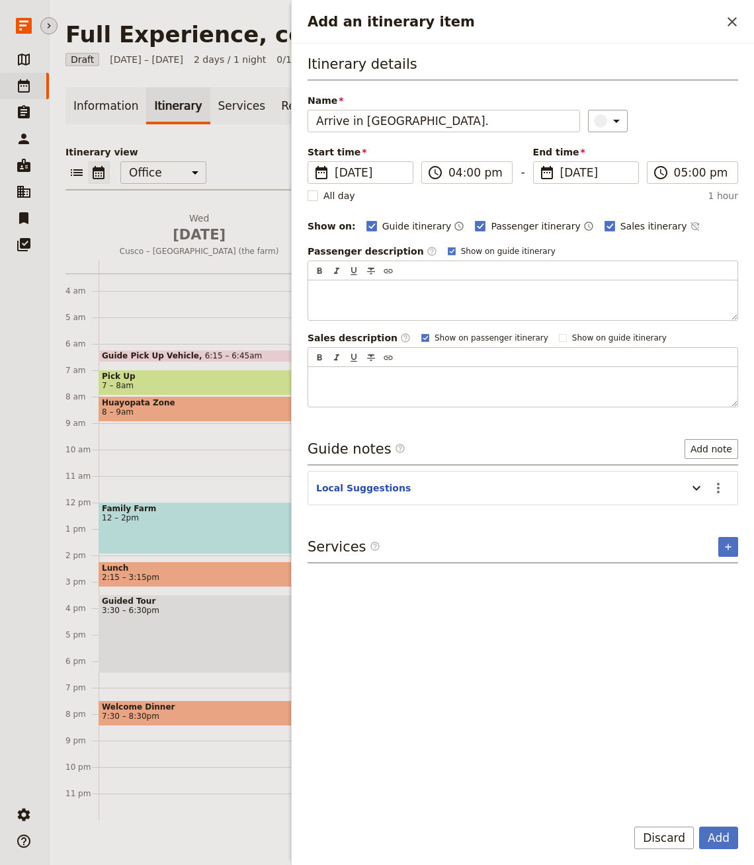
click at [699, 827] on button "Add" at bounding box center [718, 838] width 39 height 22
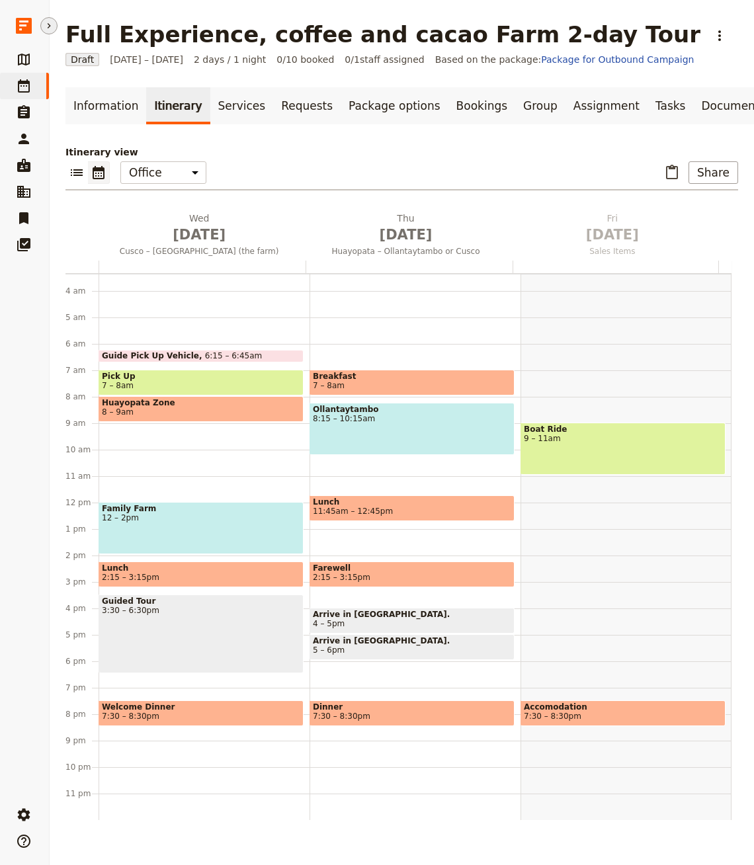
click at [377, 648] on span "5 – 6pm" at bounding box center [412, 650] width 198 height 9
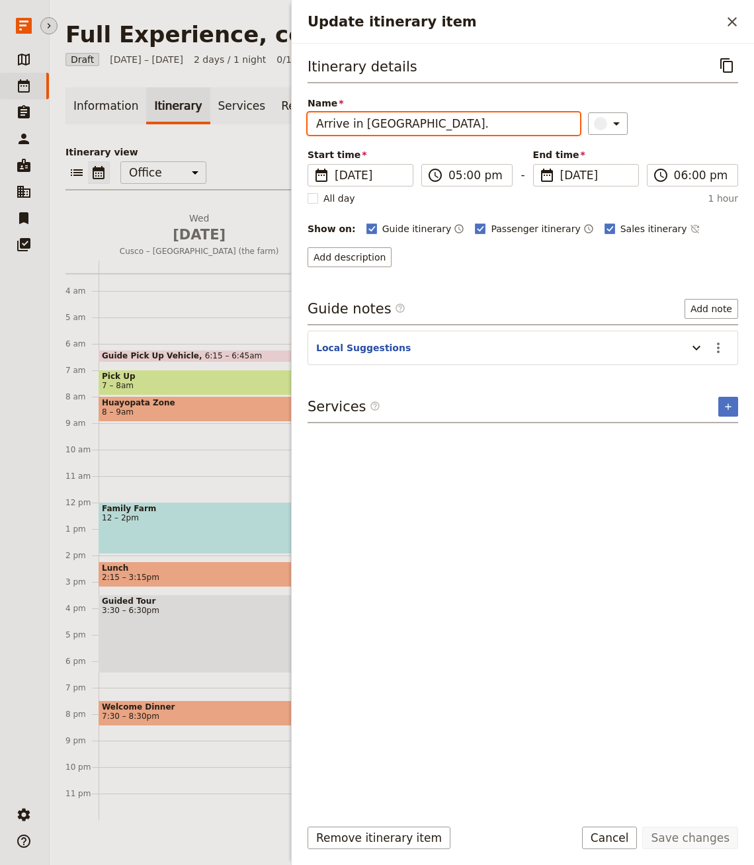
drag, startPoint x: 373, startPoint y: 121, endPoint x: 529, endPoint y: 116, distance: 155.5
click at [529, 116] on input "Arrive in Ollantaytambo." at bounding box center [444, 123] width 273 height 22
paste input "Cusco"
type input "Arrive in Cusco"
click at [667, 832] on button "Save changes" at bounding box center [690, 838] width 96 height 22
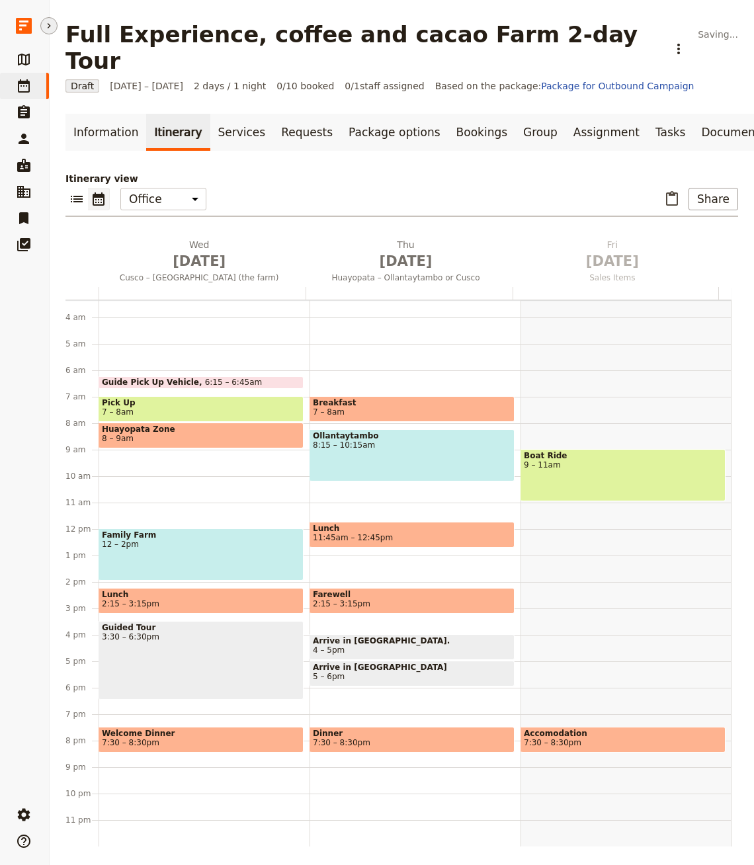
click at [376, 646] on span "4 – 5pm" at bounding box center [412, 650] width 198 height 9
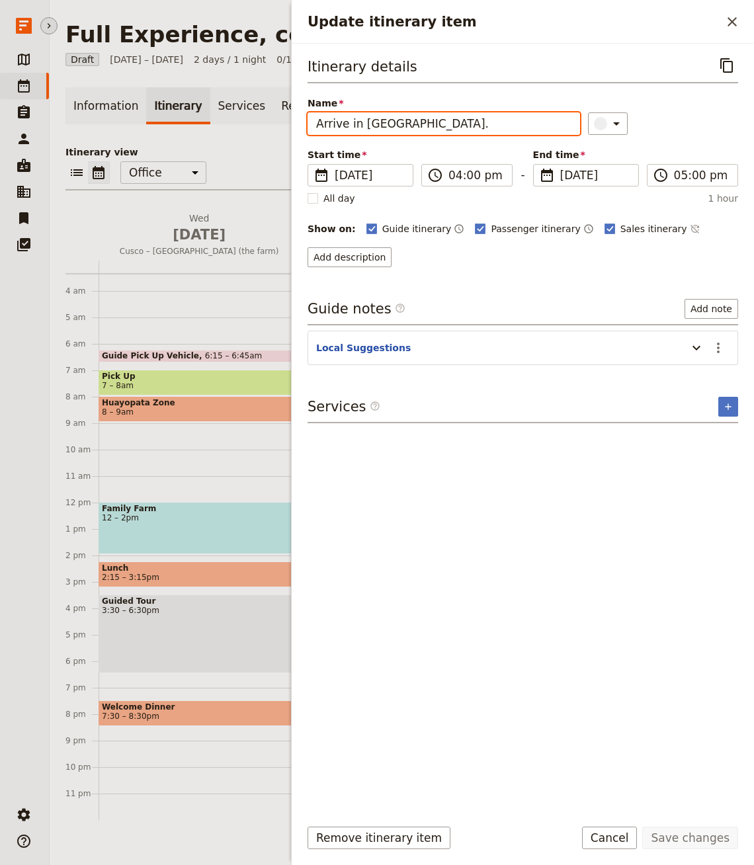
click at [461, 127] on input "Arrive in Ollantaytambo." at bounding box center [444, 123] width 273 height 22
type input "Arrive in Ollantaytambo"
click at [707, 836] on button "Save changes" at bounding box center [690, 838] width 96 height 22
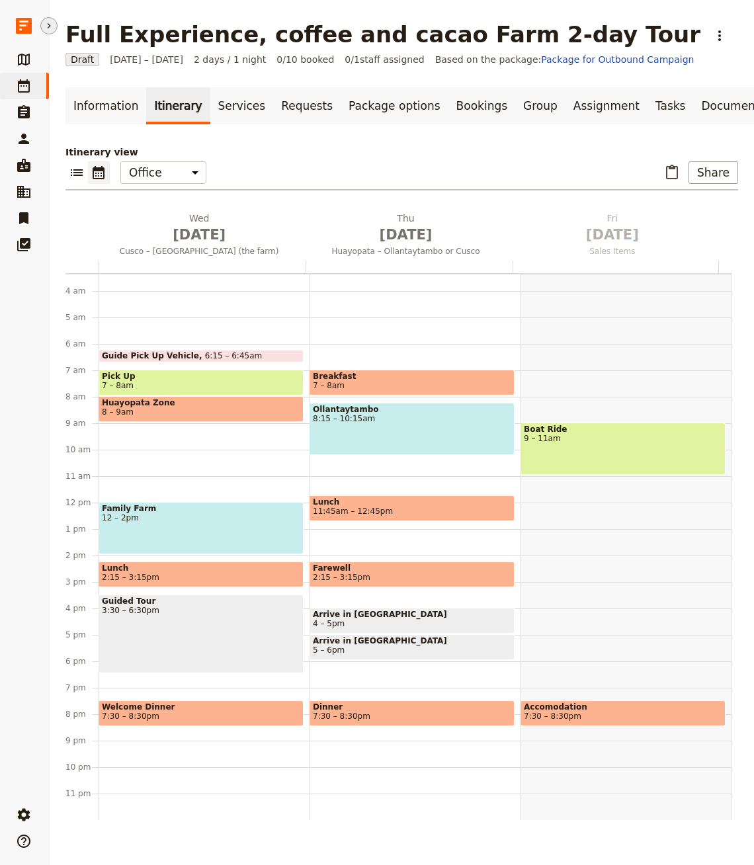
click at [410, 708] on span "Dinner" at bounding box center [412, 707] width 198 height 9
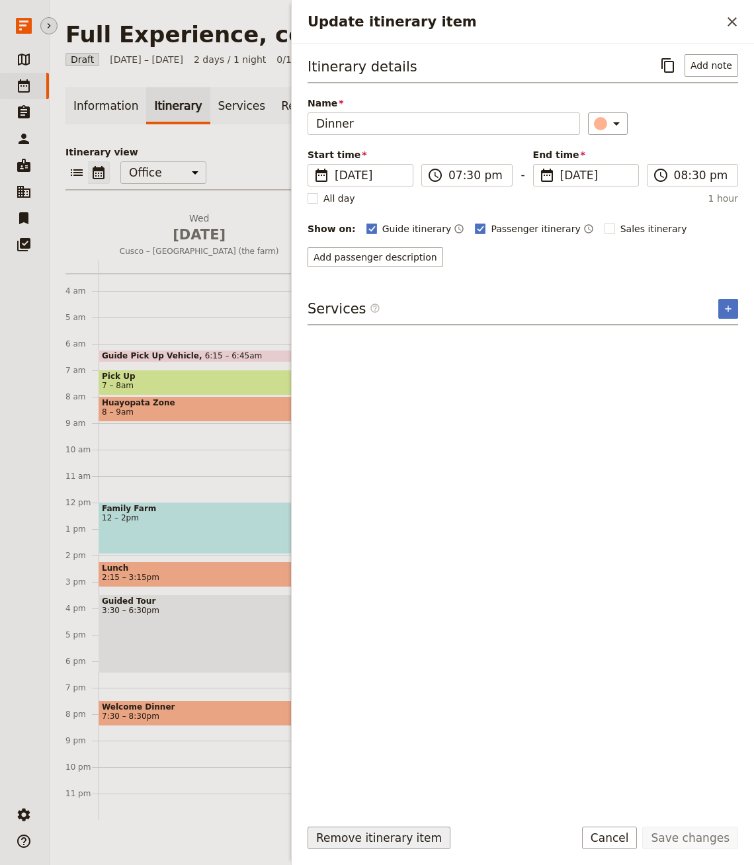
click at [377, 843] on button "Remove itinerary item" at bounding box center [379, 838] width 143 height 22
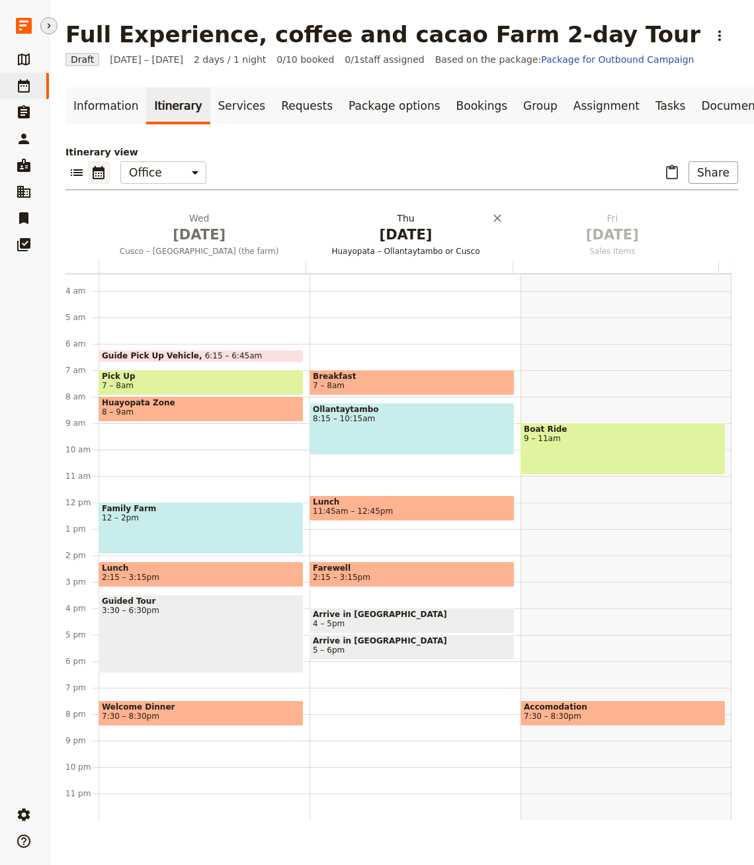
click at [410, 232] on span "Oct 2" at bounding box center [405, 235] width 191 height 20
click at [693, 110] on link "Documents" at bounding box center [733, 105] width 80 height 37
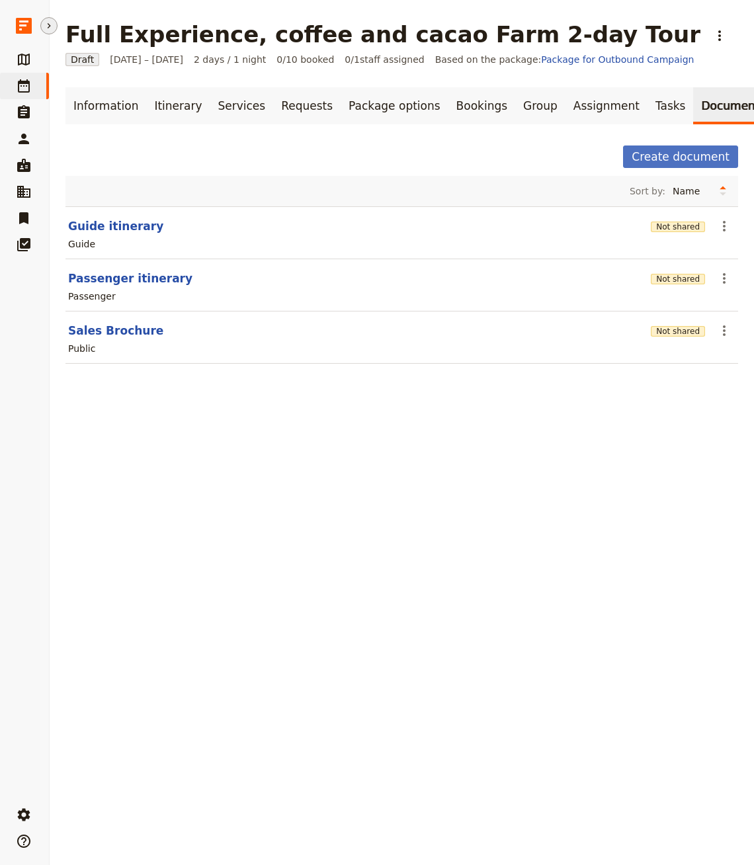
click at [126, 233] on section "Guide itinerary Not shared ​ Guide" at bounding box center [401, 232] width 673 height 53
click at [112, 222] on button "Guide itinerary" at bounding box center [115, 226] width 95 height 16
select select "STAFF"
select select "RUN_SHEET"
select select "LARGE"
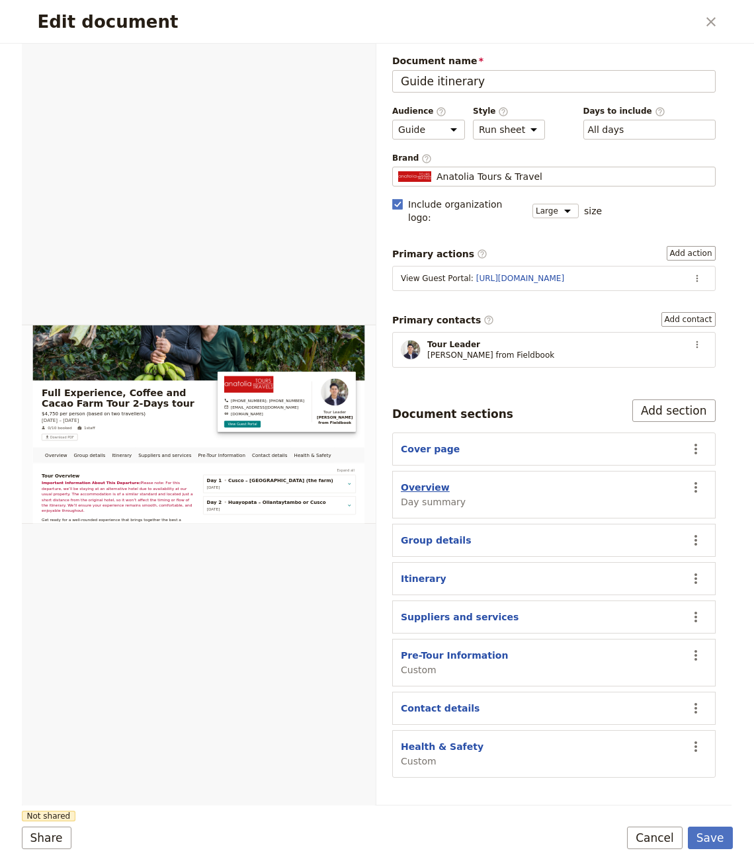
click at [431, 481] on button "Overview" at bounding box center [425, 487] width 49 height 13
select select "DAY_SUMMARY"
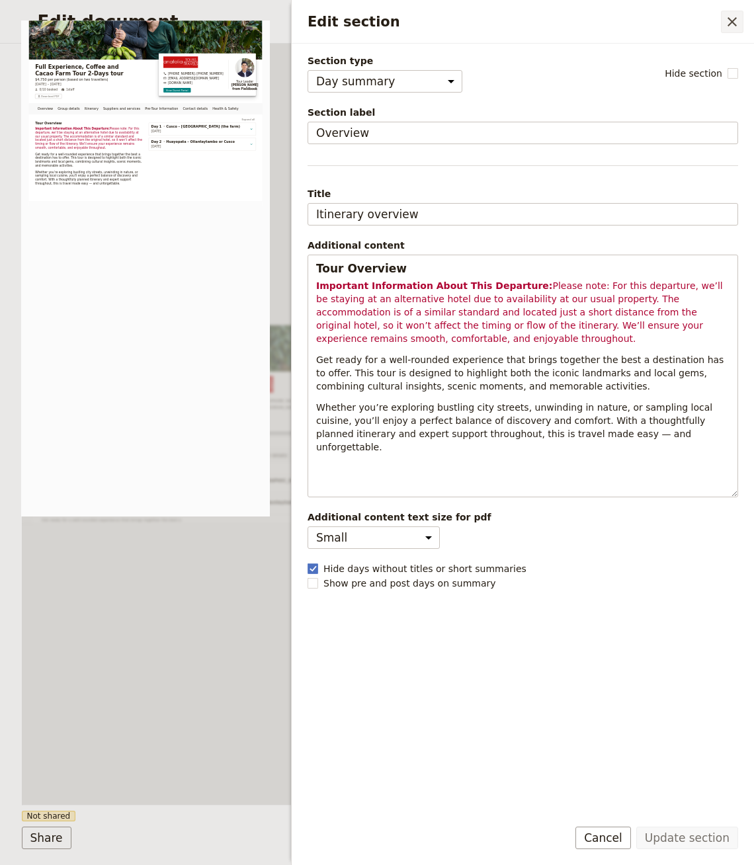
click at [734, 8] on div "Edit section ​" at bounding box center [523, 22] width 462 height 44
click at [730, 13] on button "​" at bounding box center [732, 22] width 22 height 22
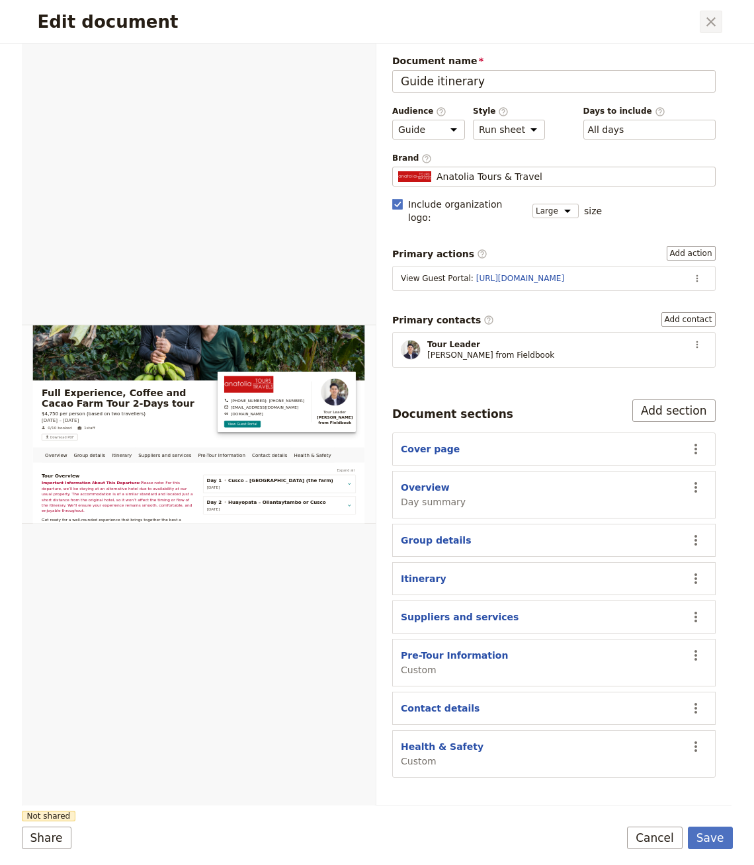
click at [718, 23] on icon "Close dialog" at bounding box center [711, 22] width 16 height 16
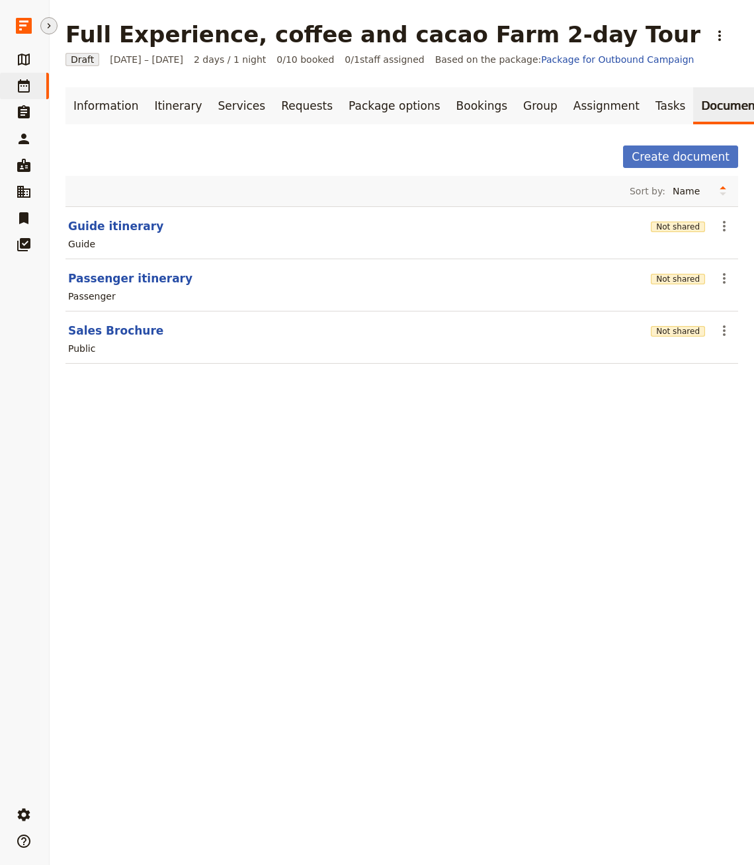
click at [104, 267] on section "Passenger itinerary Not shared ​ Passenger" at bounding box center [401, 285] width 673 height 52
click at [104, 271] on button "Passenger itinerary" at bounding box center [130, 279] width 124 height 16
select select "PASSENGER"
select select "RUN_SHEET"
select select "LARGE"
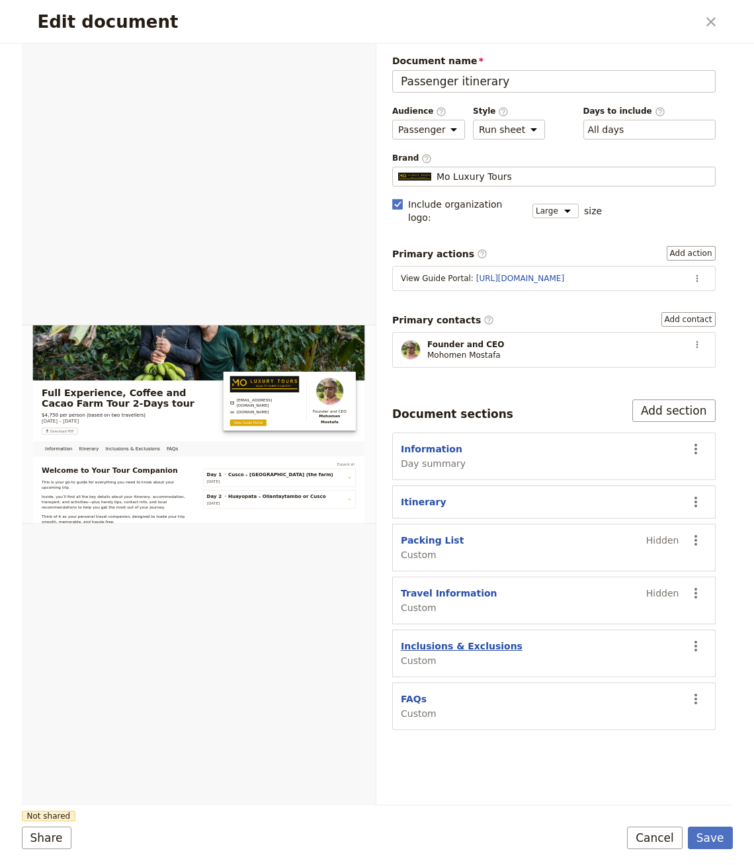
click at [441, 640] on button "Inclusions & Exclusions" at bounding box center [462, 646] width 122 height 13
select select "CUSTOM"
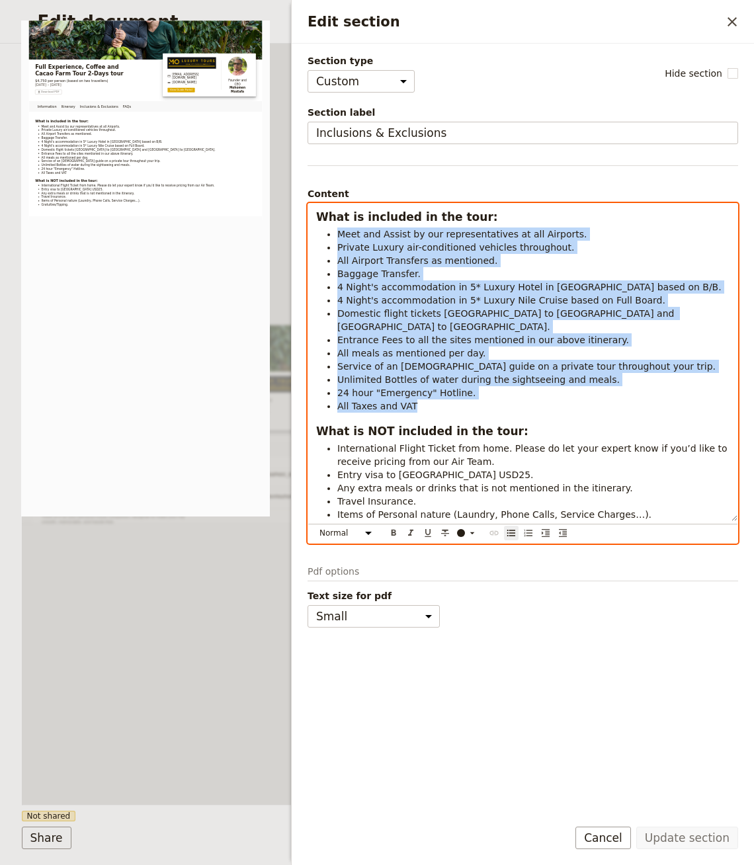
drag, startPoint x: 474, startPoint y: 389, endPoint x: 324, endPoint y: 233, distance: 216.6
click at [324, 233] on ul "Meet and Assist by our representatives at all Airports. Private Luxury air-cond…" at bounding box center [522, 320] width 413 height 185
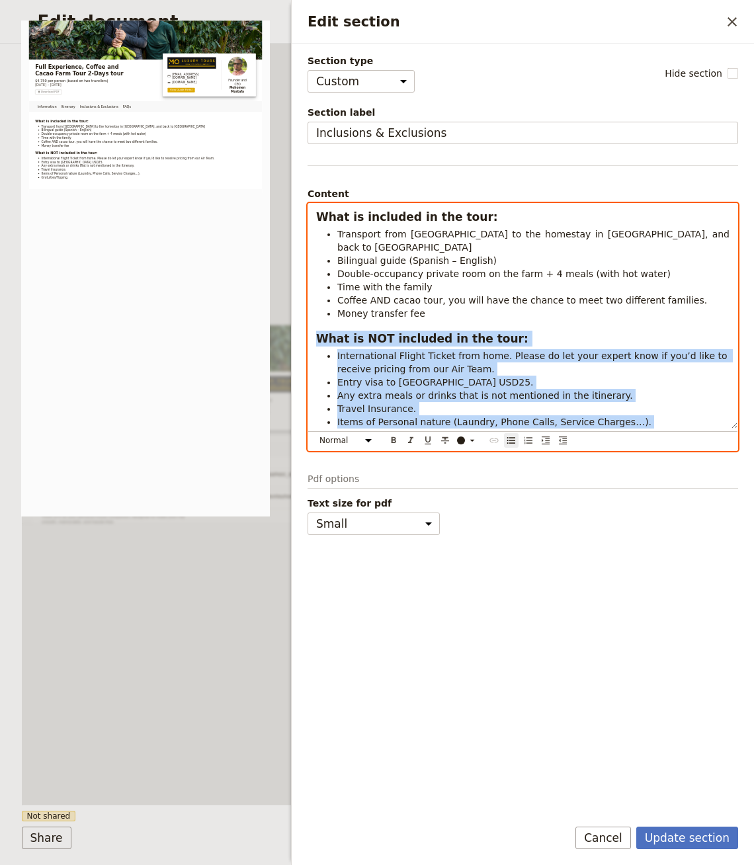
drag, startPoint x: 455, startPoint y: 423, endPoint x: 314, endPoint y: 325, distance: 171.6
click at [314, 325] on div "What is included in the tour: Transport from Cusco to the homestay in Huayopata…" at bounding box center [522, 316] width 429 height 225
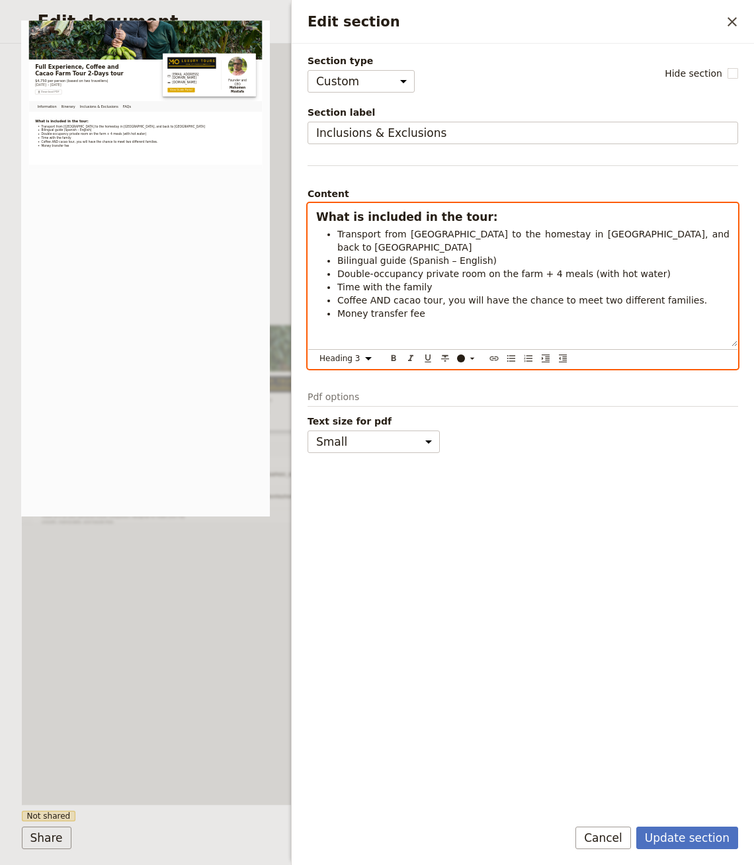
select select "paragraph"
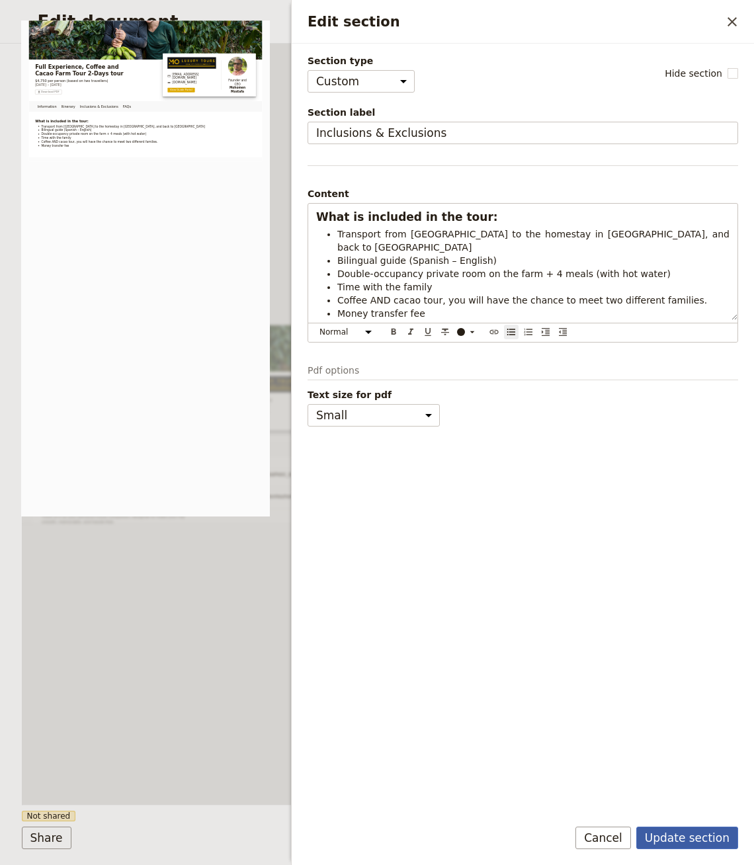
click at [685, 839] on button "Update section" at bounding box center [687, 838] width 102 height 22
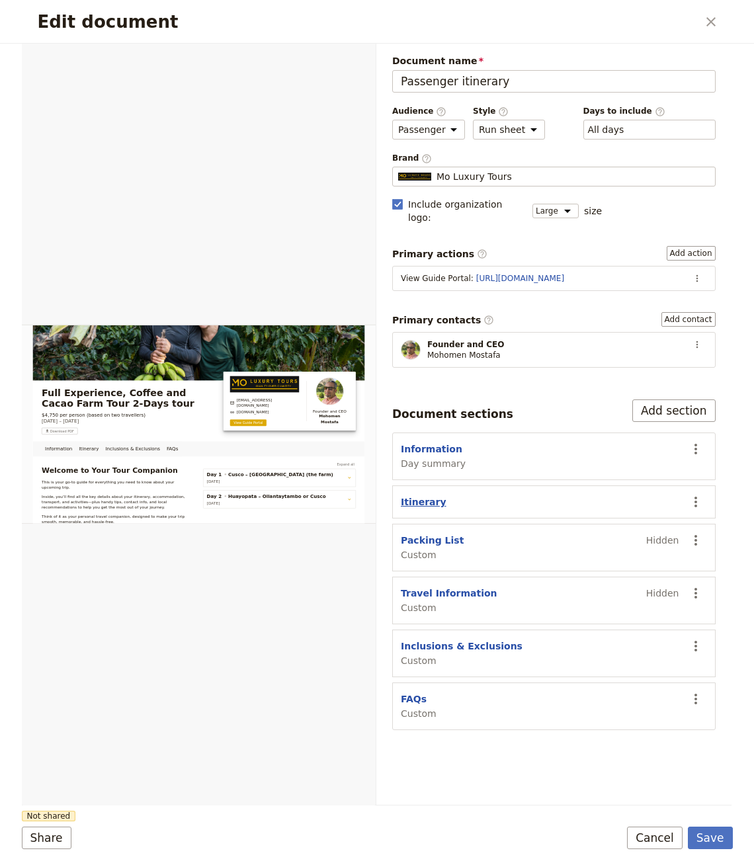
click at [425, 496] on button "Itinerary" at bounding box center [424, 502] width 46 height 13
select select "ITINERARY"
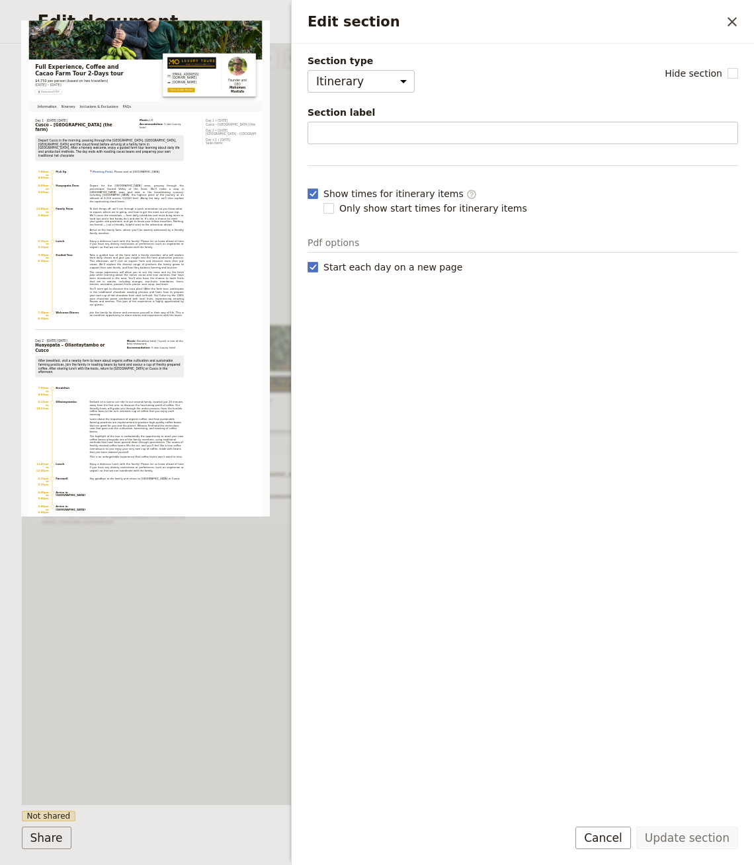
click at [199, 562] on div "Information Itinerary Inclusions & Exclusions FAQs Web PDF ​" at bounding box center [199, 424] width 355 height 761
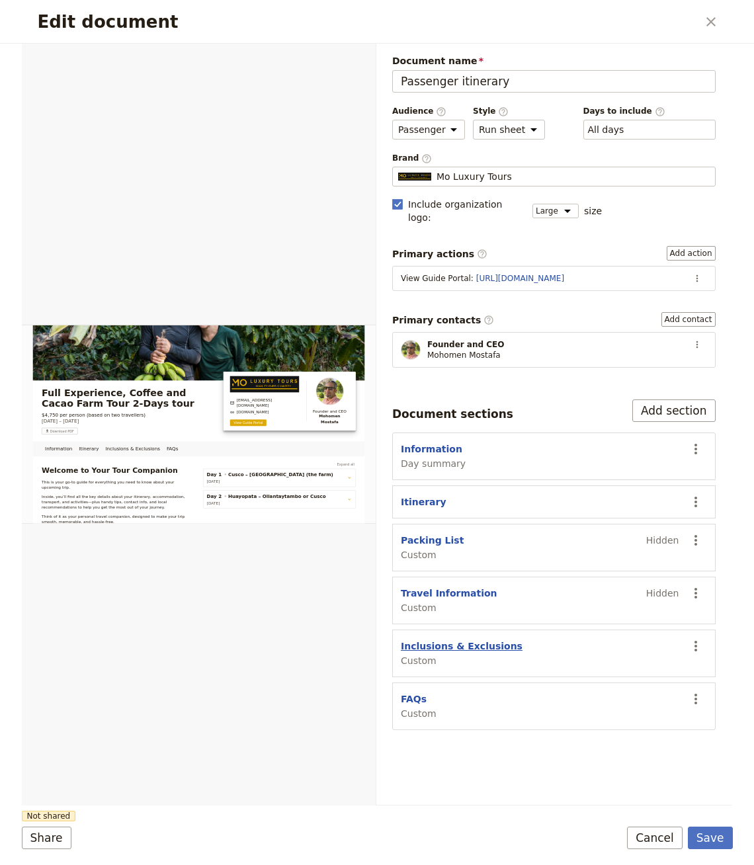
click at [477, 640] on button "Inclusions & Exclusions" at bounding box center [462, 646] width 122 height 13
select select "CUSTOM"
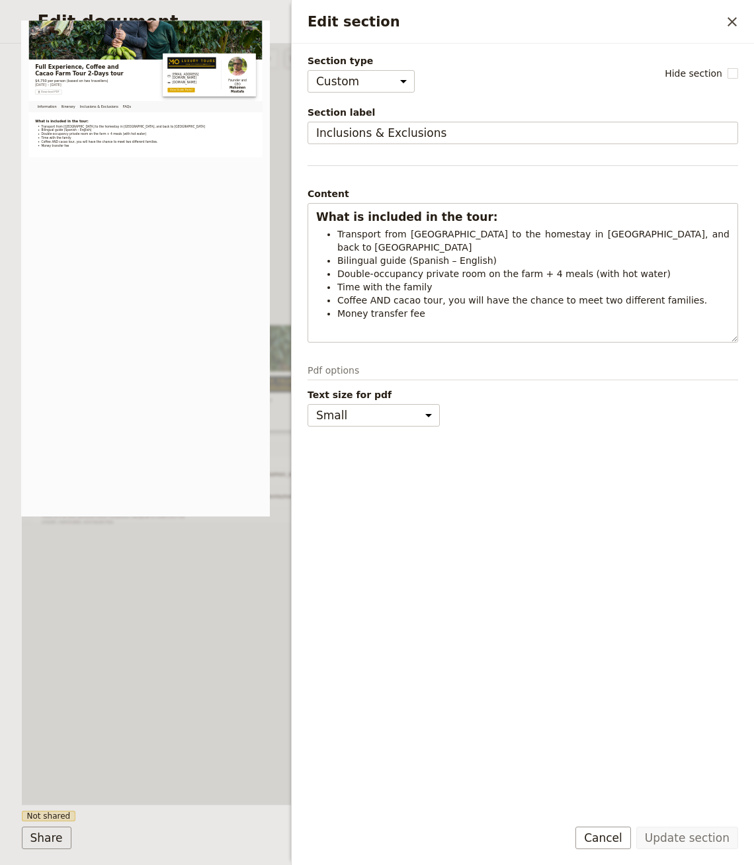
click at [146, 592] on div "Information Itinerary Inclusions & Exclusions FAQs Web PDF ​" at bounding box center [199, 424] width 355 height 761
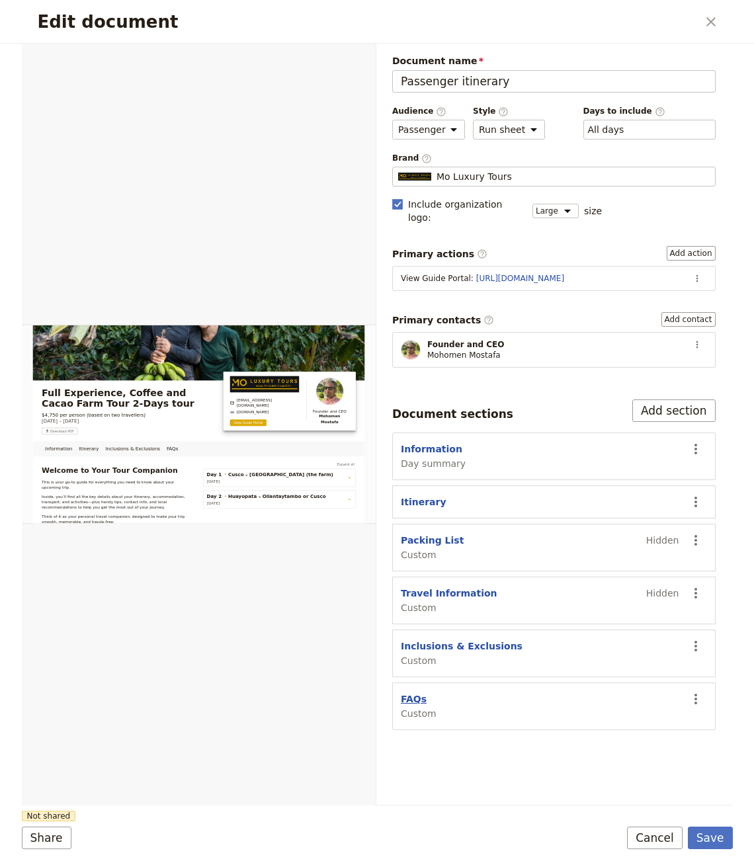
click at [414, 693] on button "FAQs" at bounding box center [414, 699] width 26 height 13
select select "CUSTOM"
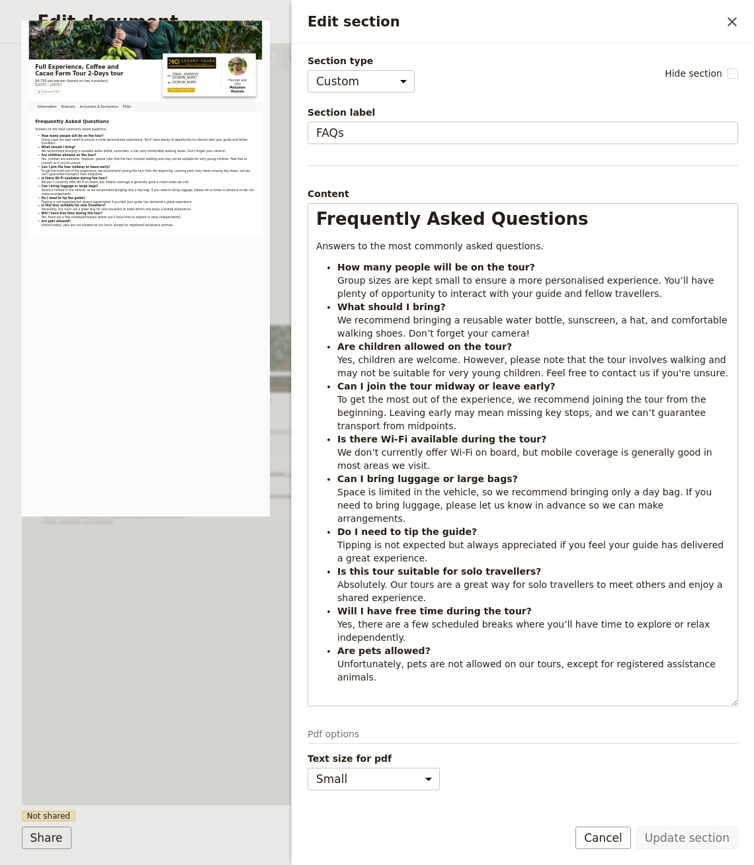
click at [81, 670] on div "Information Itinerary Inclusions & Exclusions FAQs Web PDF ​" at bounding box center [199, 424] width 355 height 761
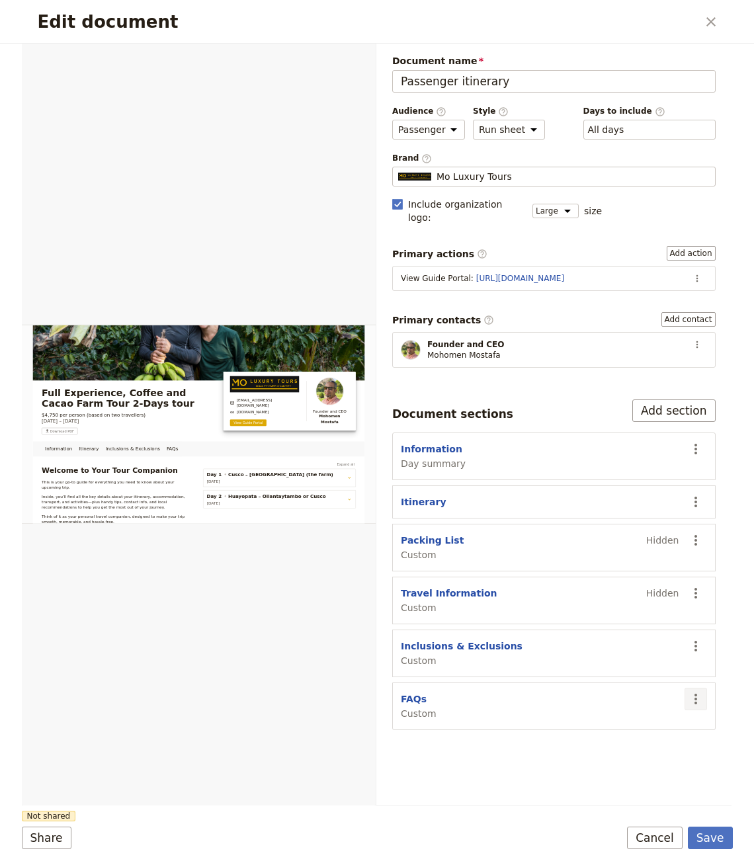
click at [693, 691] on icon "Actions" at bounding box center [696, 699] width 16 height 16
click at [629, 768] on span "Hide section" at bounding box center [620, 772] width 58 height 13
click at [706, 834] on button "Save" at bounding box center [710, 838] width 45 height 22
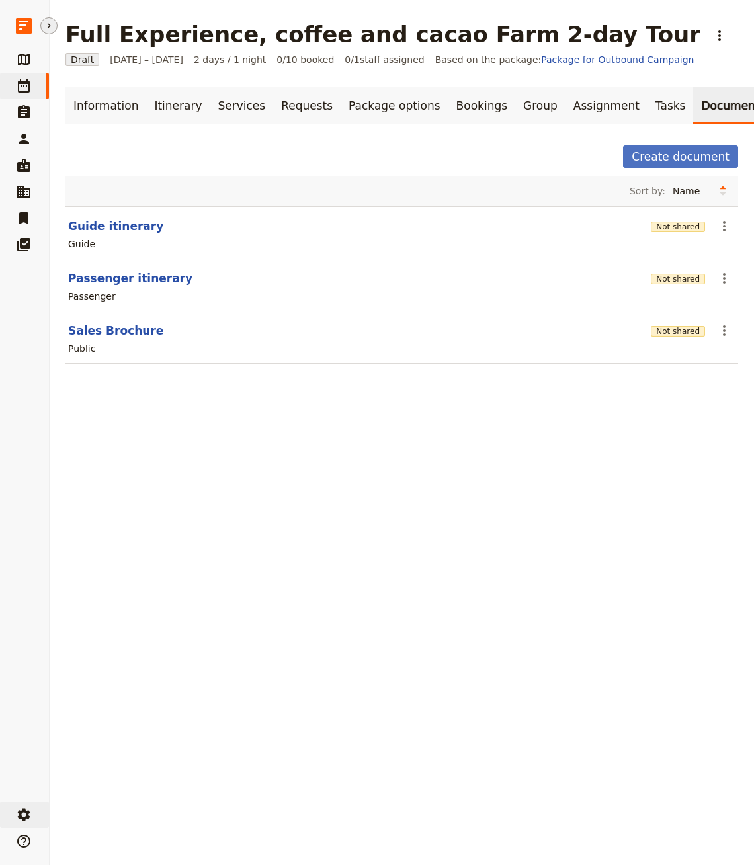
click at [41, 814] on button "​ Settings" at bounding box center [24, 815] width 49 height 26
click at [109, 787] on link "Your organization" at bounding box center [123, 778] width 136 height 19
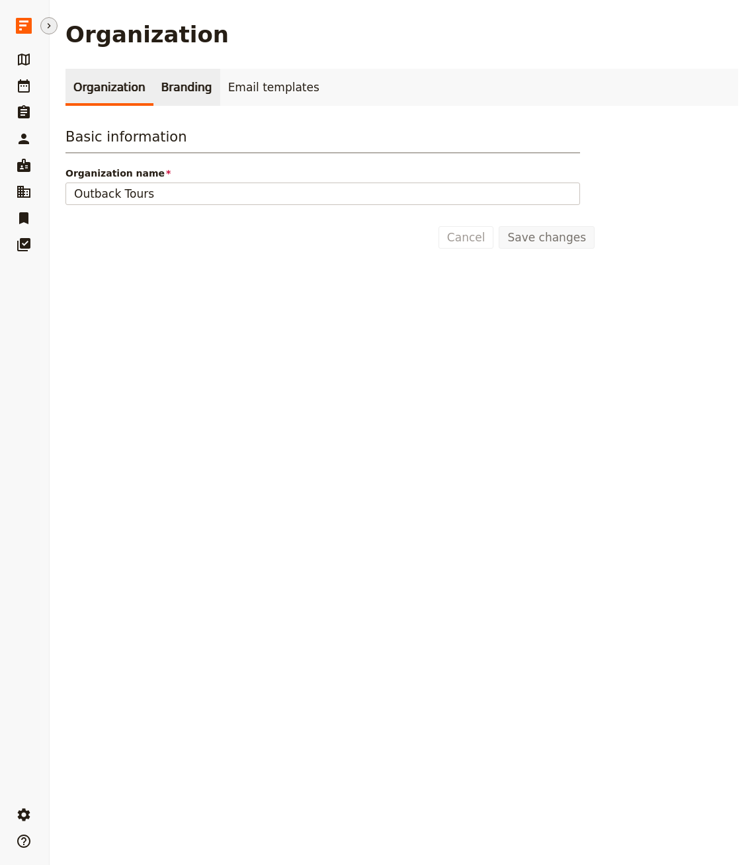
click at [181, 95] on link "Branding" at bounding box center [186, 87] width 67 height 37
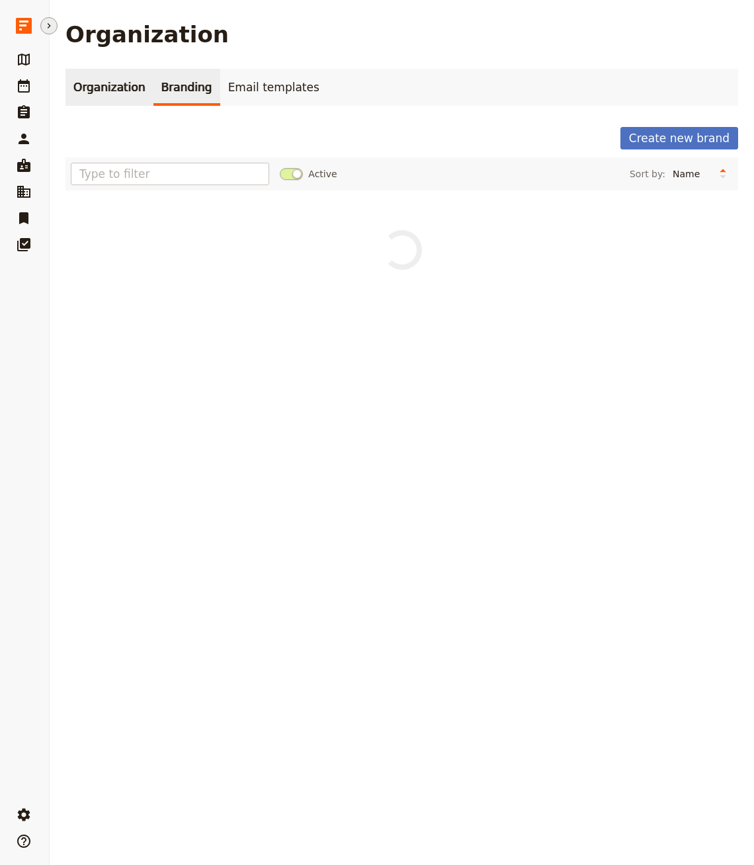
click at [110, 78] on link "Organization" at bounding box center [109, 87] width 88 height 37
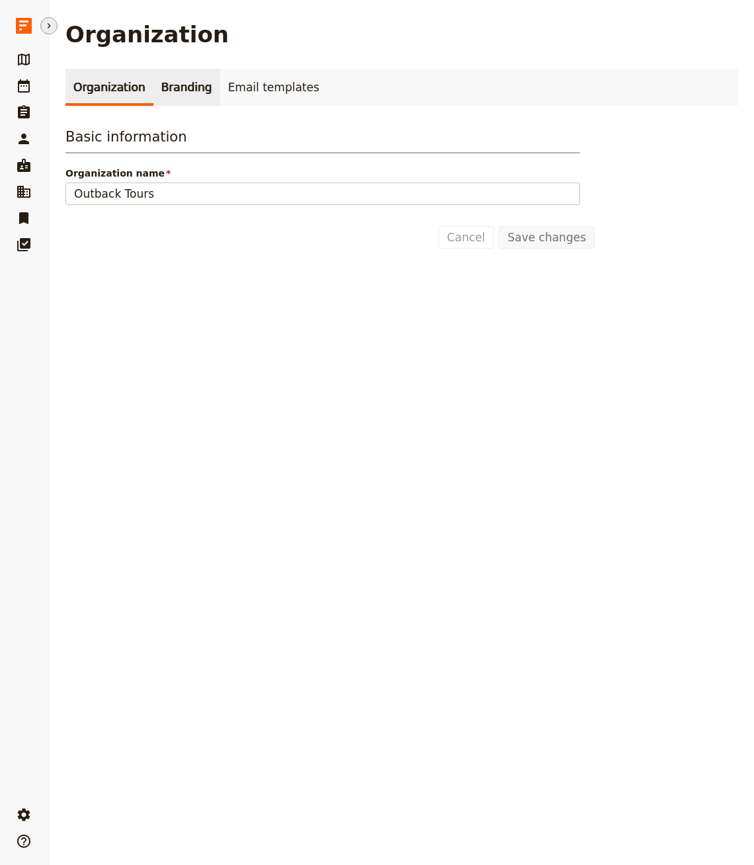
click at [153, 84] on link "Branding" at bounding box center [186, 87] width 67 height 37
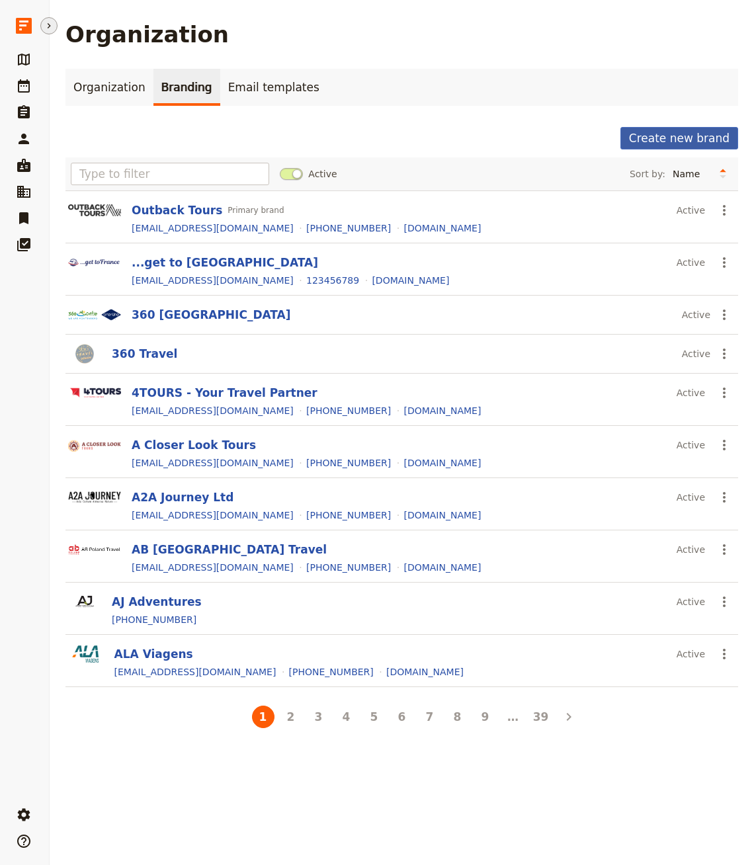
click at [677, 148] on button "Create new brand" at bounding box center [680, 138] width 118 height 22
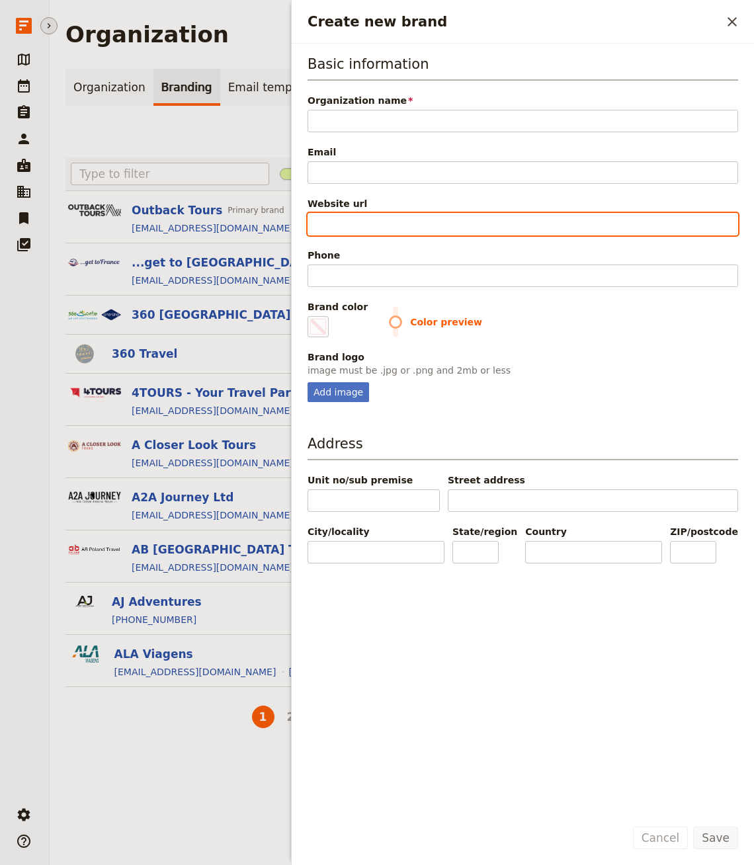
click at [385, 218] on input "Website url" at bounding box center [523, 224] width 431 height 22
paste input "https://tourscuscomachupicchu.us/"
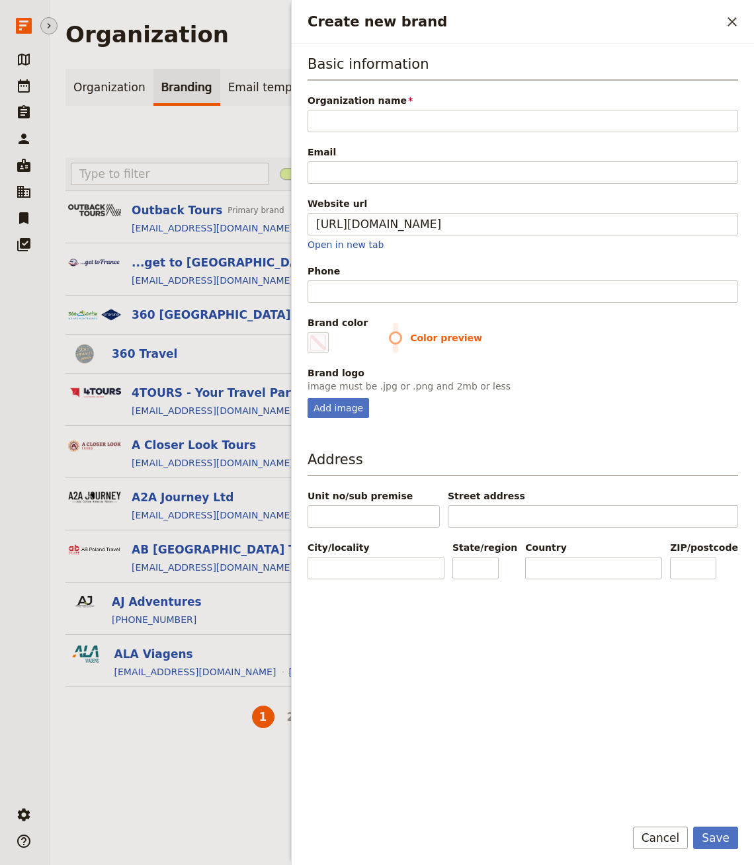
type input "https://tourscuscomachupicchu.us"
click at [414, 142] on div "Basic information Organization name Please fill in this field. Email Website ur…" at bounding box center [523, 236] width 431 height 364
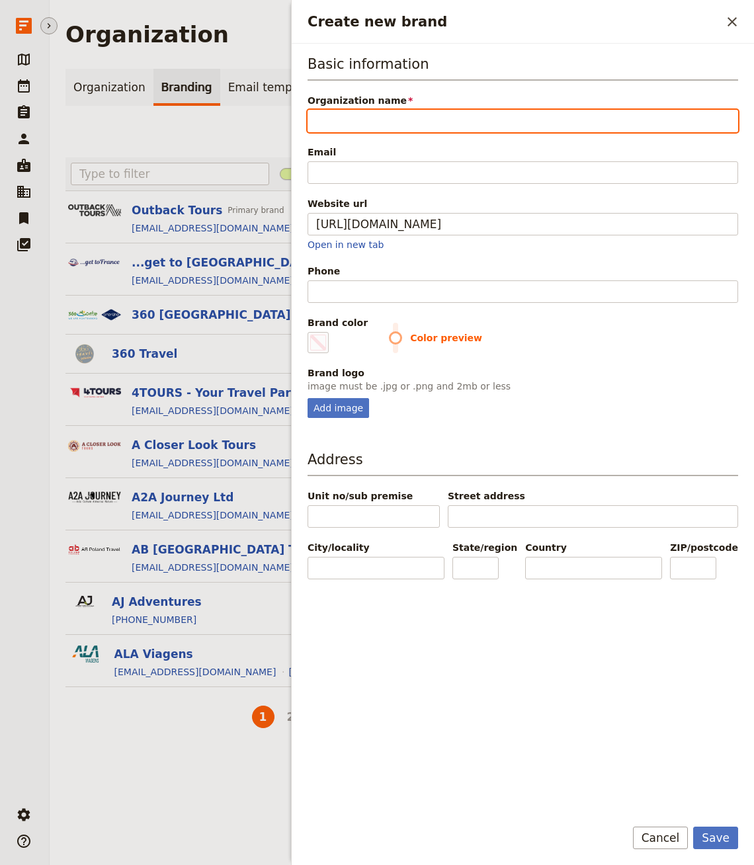
click at [399, 126] on input "Organization name" at bounding box center [523, 121] width 431 height 22
type input "Cocla Tours"
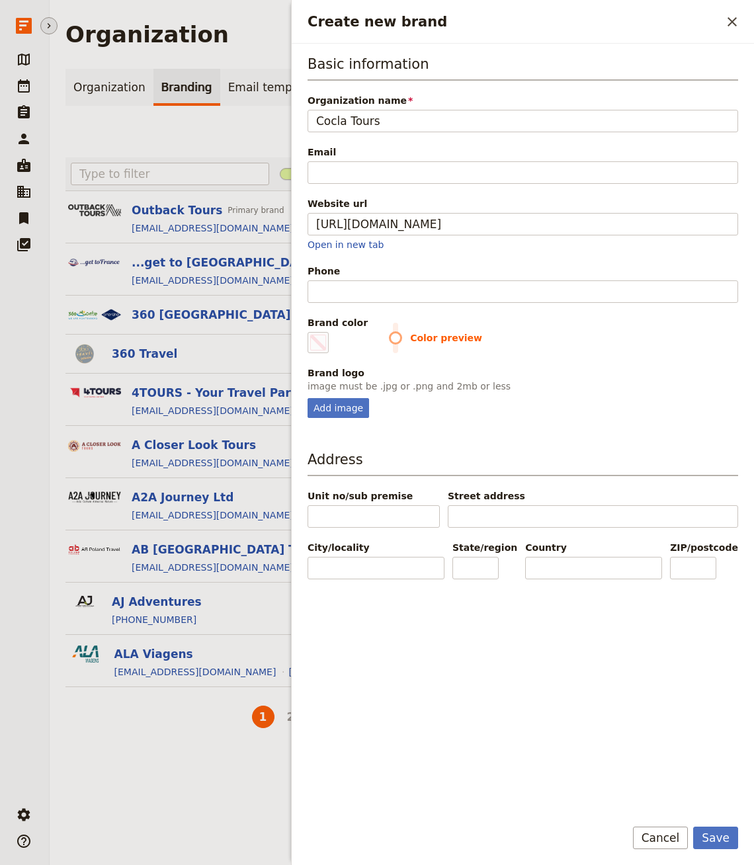
click at [328, 151] on div "Email" at bounding box center [523, 152] width 431 height 13
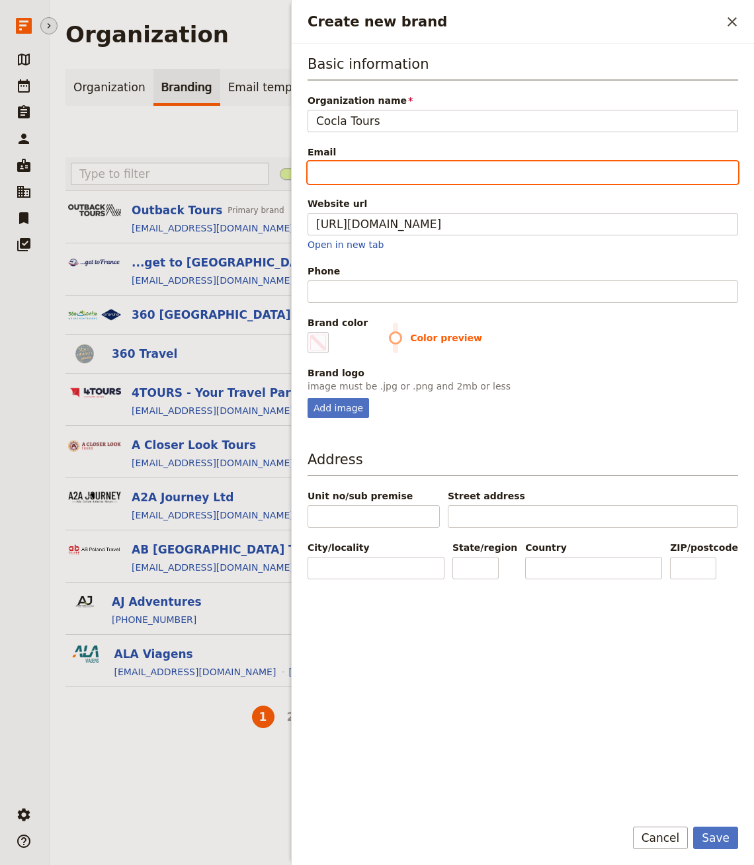
click at [328, 161] on input "Email" at bounding box center [523, 172] width 431 height 22
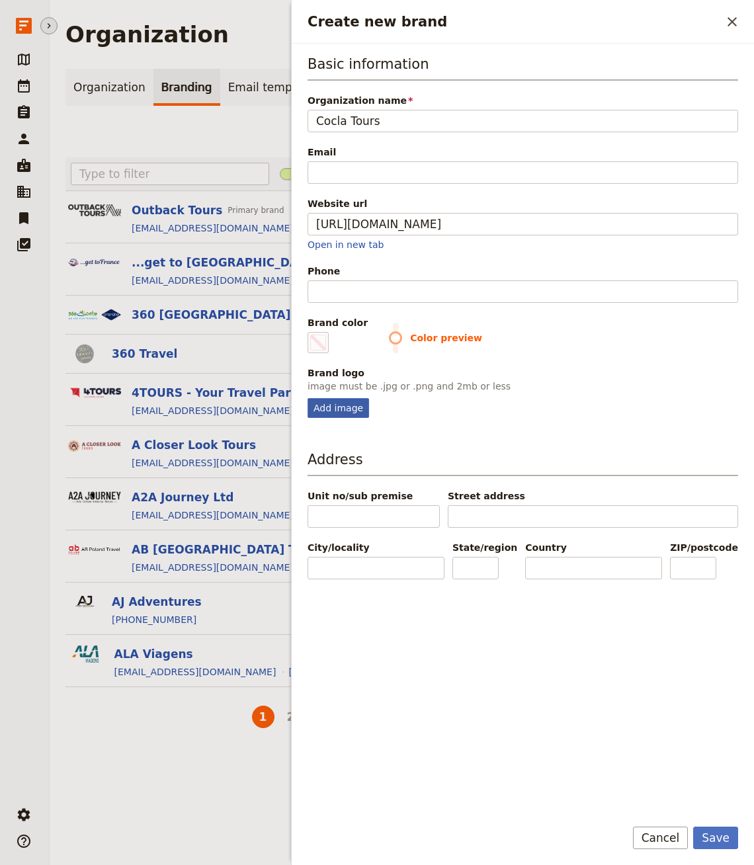
click at [333, 401] on div "Add image" at bounding box center [339, 408] width 62 height 20
click at [308, 398] on input "Add image" at bounding box center [307, 398] width 1 height 1
type input "C:\fakepath\logo_NEW.png"
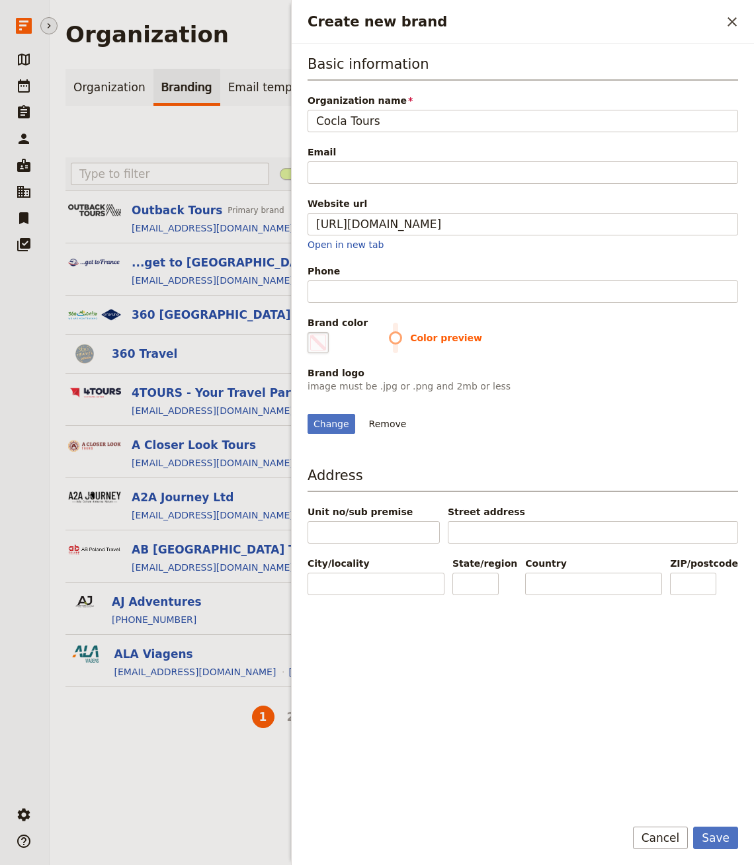
click at [320, 340] on span "Create new brand" at bounding box center [318, 343] width 16 height 16
click at [311, 332] on input "#000000" at bounding box center [310, 331] width 1 height 1
type input "#27bdf8"
click at [615, 419] on div "Change Remove" at bounding box center [523, 416] width 431 height 36
click at [714, 830] on button "Save" at bounding box center [715, 838] width 45 height 22
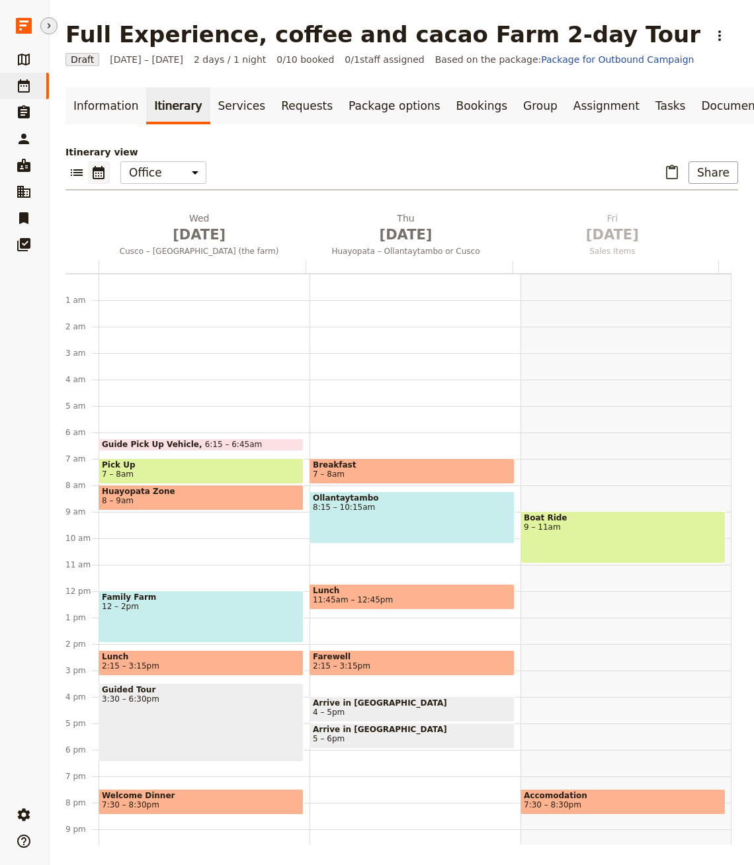
scroll to position [64, 0]
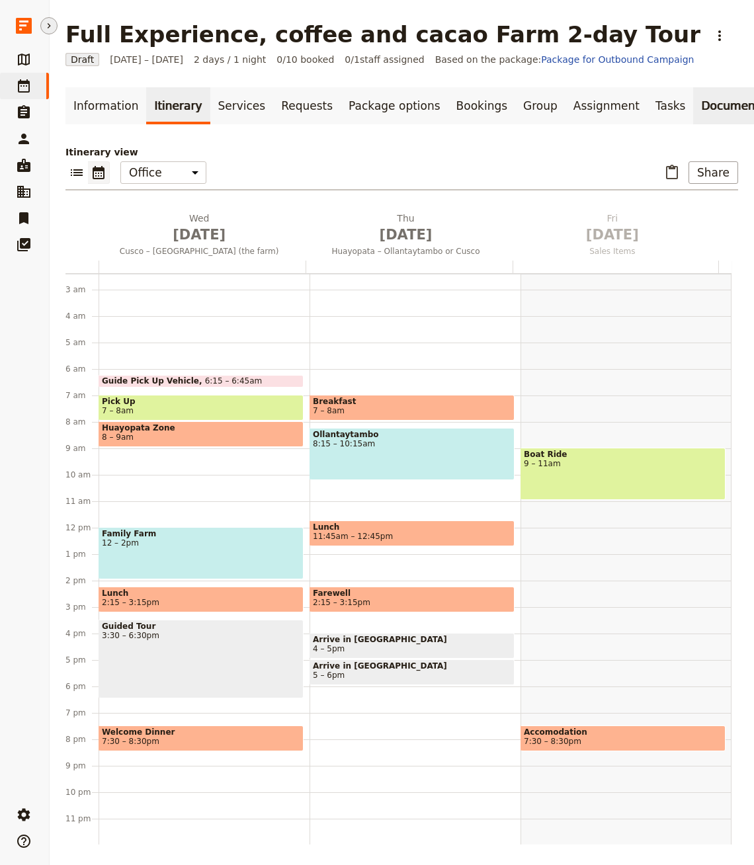
click at [693, 114] on link "Documents" at bounding box center [733, 105] width 80 height 37
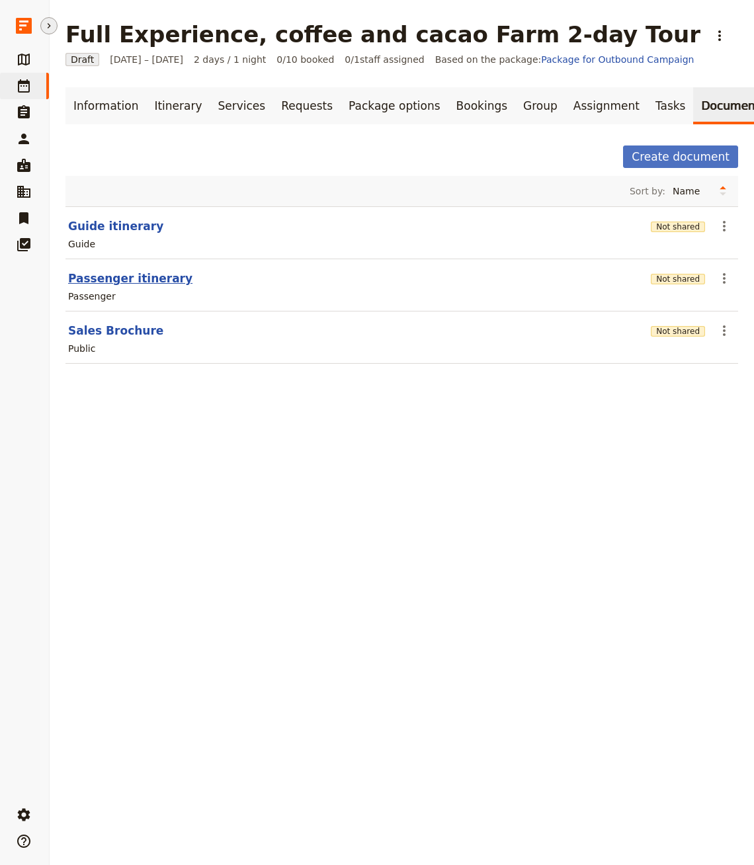
click at [124, 282] on button "Passenger itinerary" at bounding box center [130, 279] width 124 height 16
select select "PASSENGER"
select select "RUN_SHEET"
select select "LARGE"
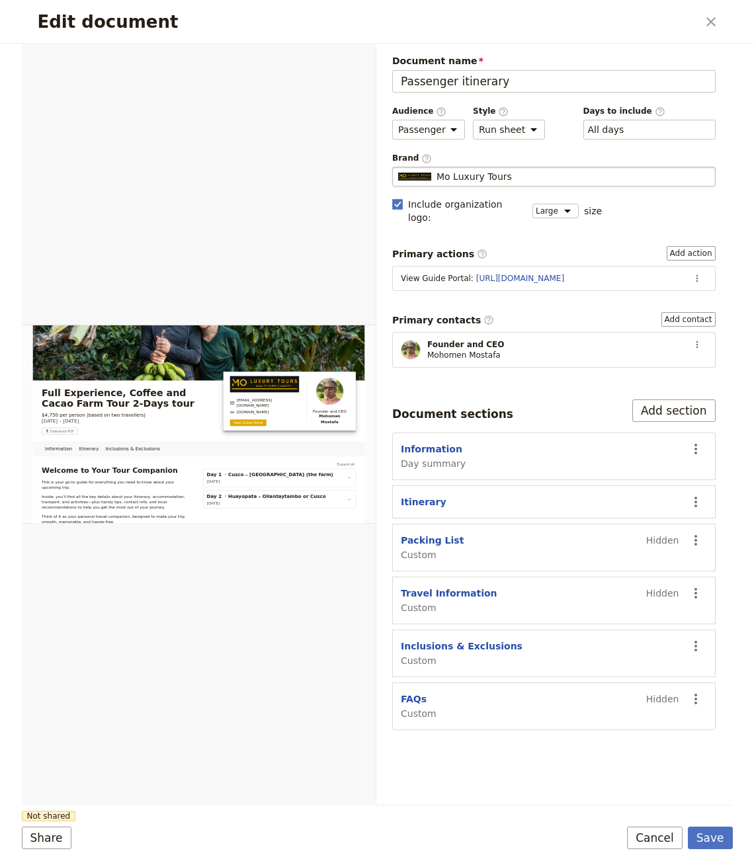
click at [580, 181] on div "Mo Luxury Tours" at bounding box center [554, 176] width 312 height 13
click at [398, 167] on input "Mo Luxury Tours" at bounding box center [398, 167] width 1 height 1
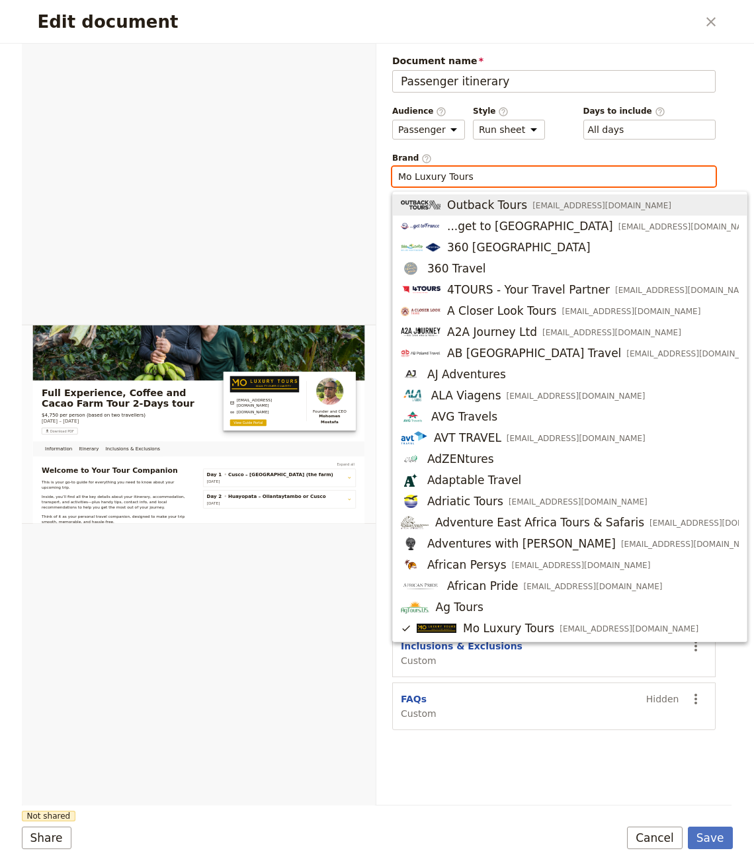
type input "o"
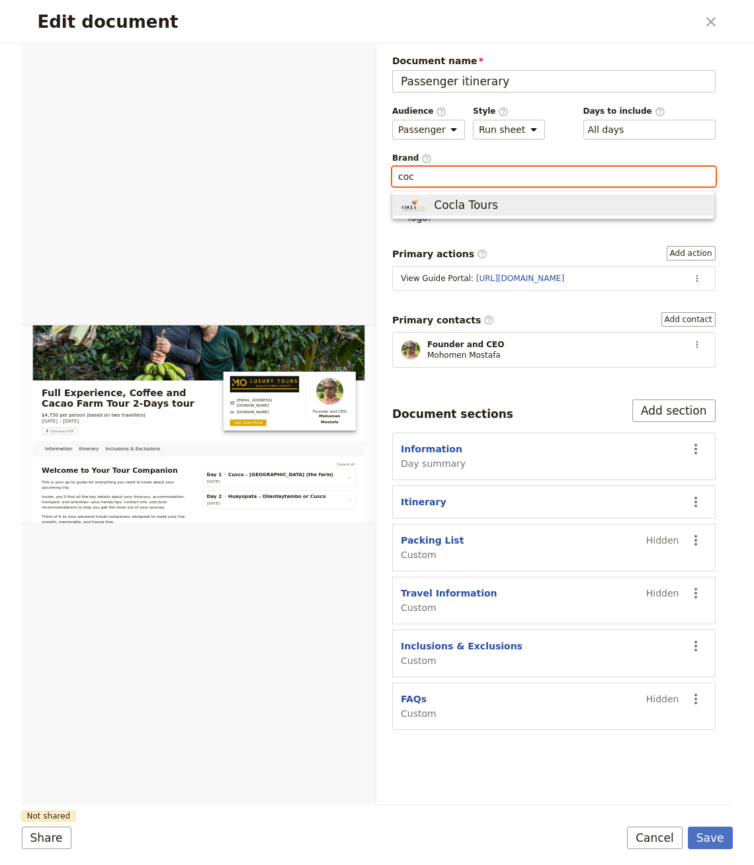
click at [587, 202] on span "Cocla Tours" at bounding box center [553, 205] width 305 height 16
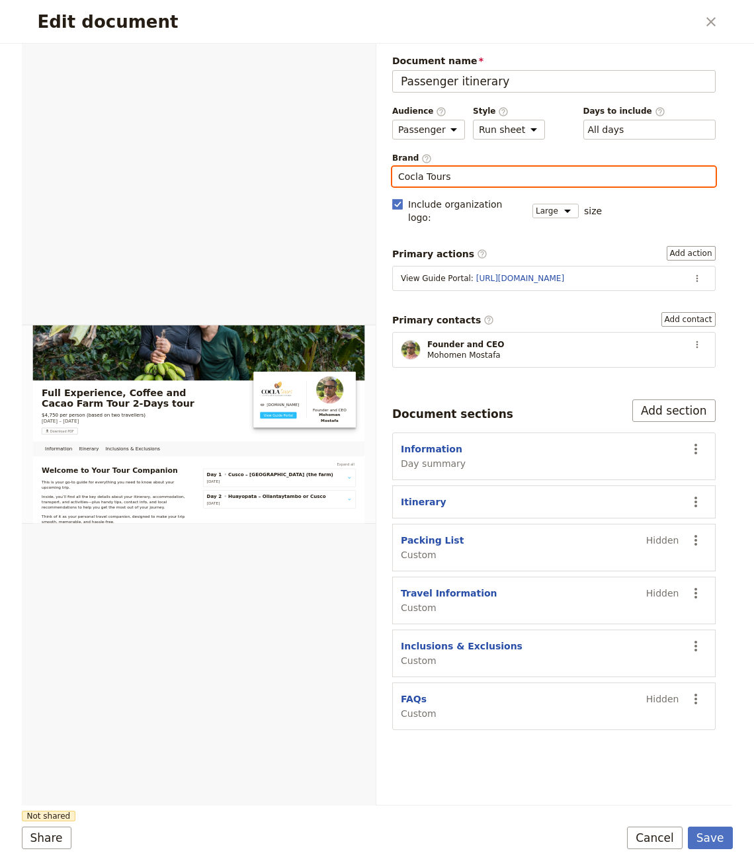
type input "Cocla Tours"
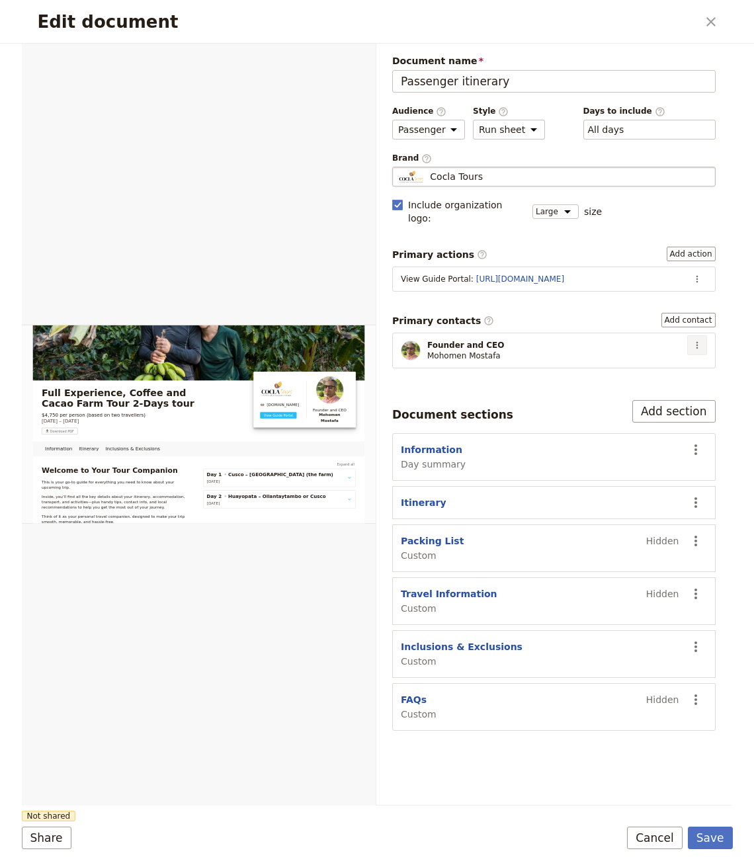
click at [705, 335] on button "​" at bounding box center [697, 345] width 20 height 20
click at [668, 346] on button "Edit contact" at bounding box center [660, 355] width 91 height 19
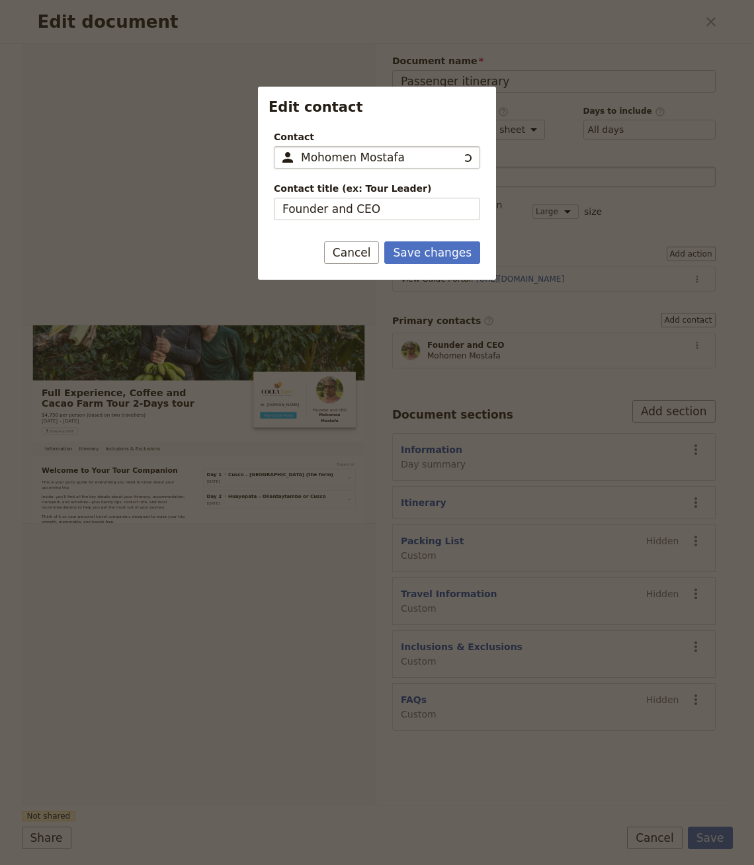
click at [363, 159] on input "Mohomen Mostafa" at bounding box center [379, 158] width 157 height 16
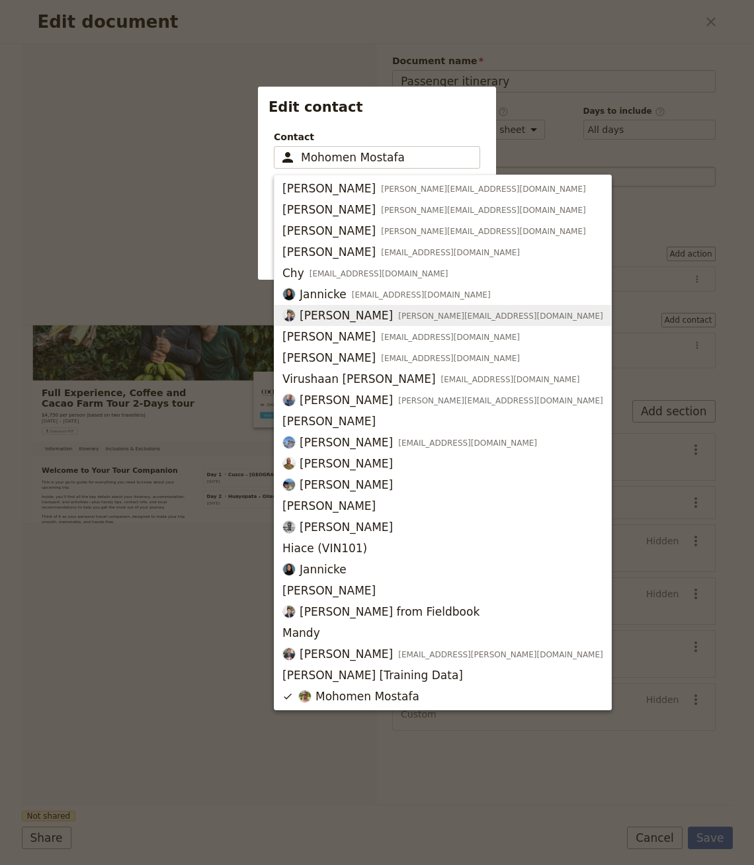
click at [398, 319] on span "jeff+amazing@fieldbooksoftware.com" at bounding box center [500, 316] width 205 height 11
type input "Jeffrey Kwok"
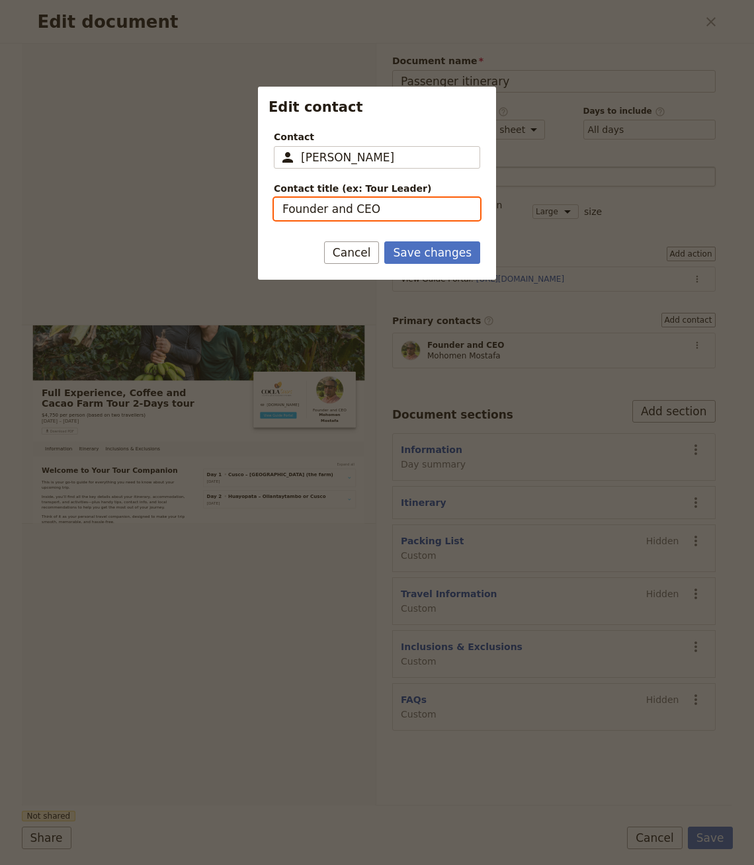
drag, startPoint x: 341, startPoint y: 212, endPoint x: 351, endPoint y: 210, distance: 9.6
click at [341, 212] on input "Founder and CEO" at bounding box center [377, 209] width 206 height 22
click at [429, 201] on input "Founder and CEO" at bounding box center [377, 209] width 206 height 22
type input "T"
type input "Tour Leader"
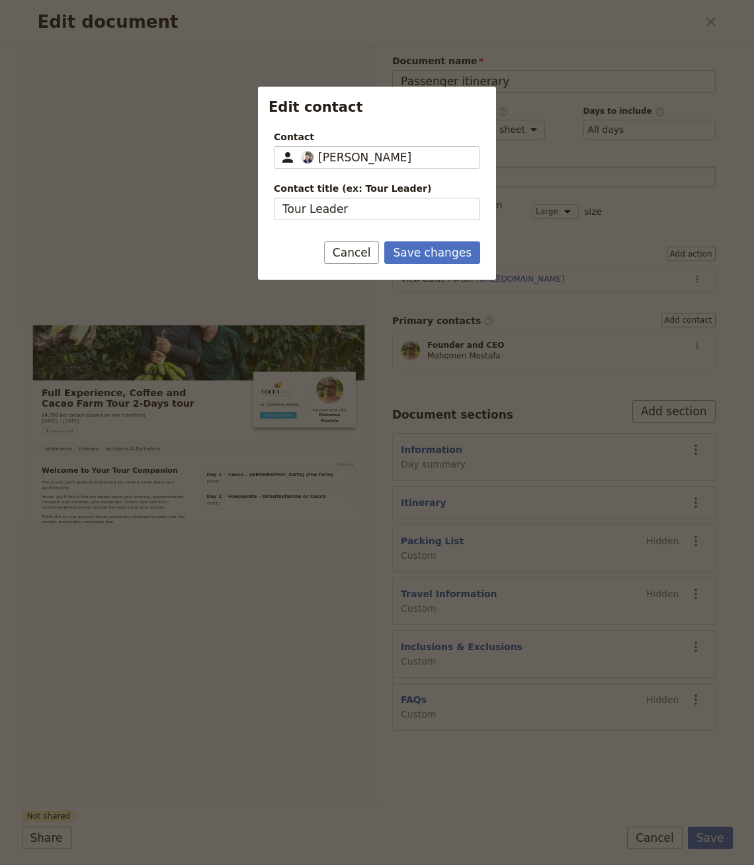
click at [430, 264] on div "Save changes Cancel" at bounding box center [377, 260] width 238 height 38
click at [432, 257] on button "Save changes" at bounding box center [432, 252] width 96 height 22
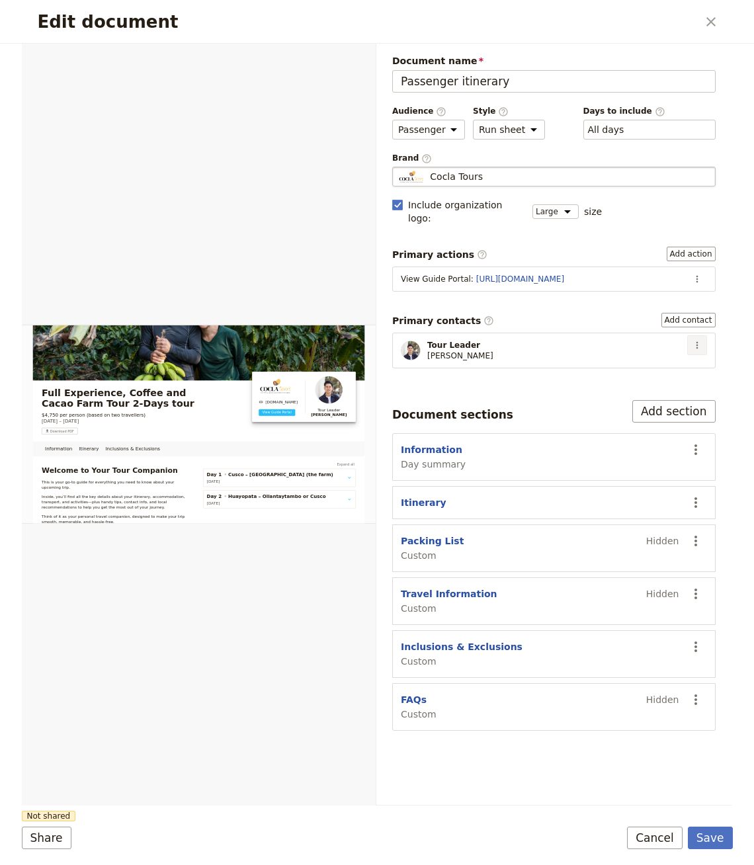
click at [694, 335] on button "​" at bounding box center [697, 345] width 20 height 20
click at [645, 354] on span "Edit contact" at bounding box center [651, 355] width 56 height 13
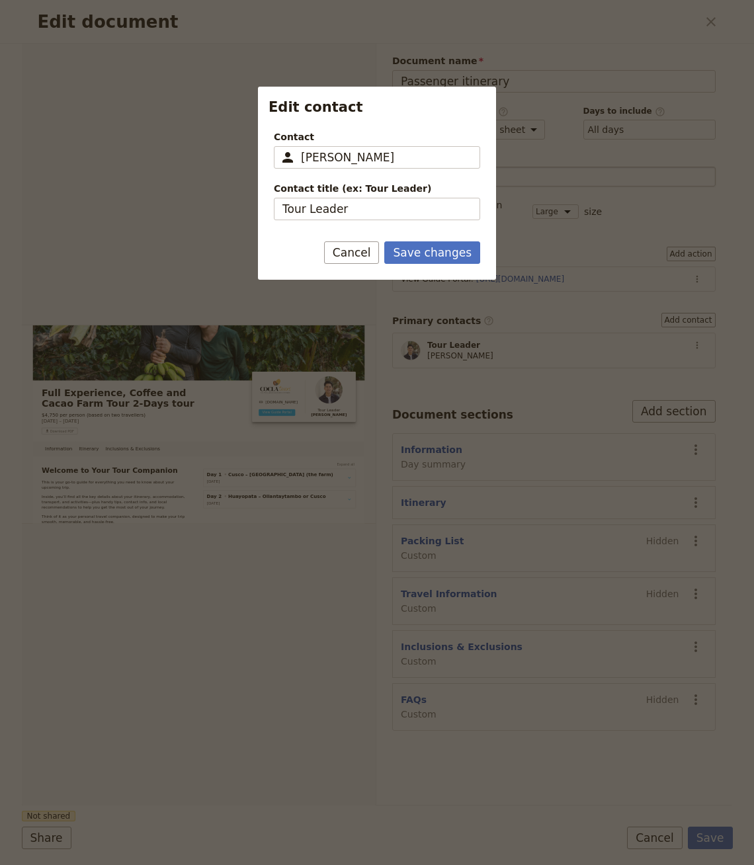
click at [306, 196] on div "Contact title (ex: Tour Leader) Tour Leader" at bounding box center [377, 201] width 206 height 38
click at [342, 164] on span "Jeffrey Kwok" at bounding box center [364, 158] width 93 height 16
click at [280, 147] on input "Jeffrey Kwok" at bounding box center [279, 146] width 1 height 1
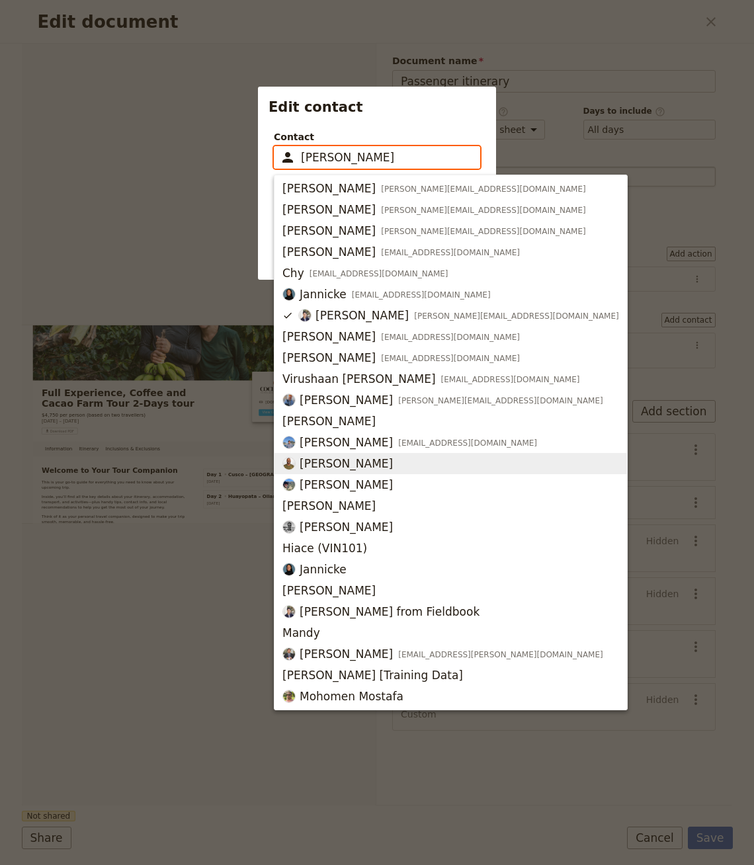
click at [375, 461] on span "[PERSON_NAME]" at bounding box center [450, 464] width 337 height 16
type input "[PERSON_NAME]"
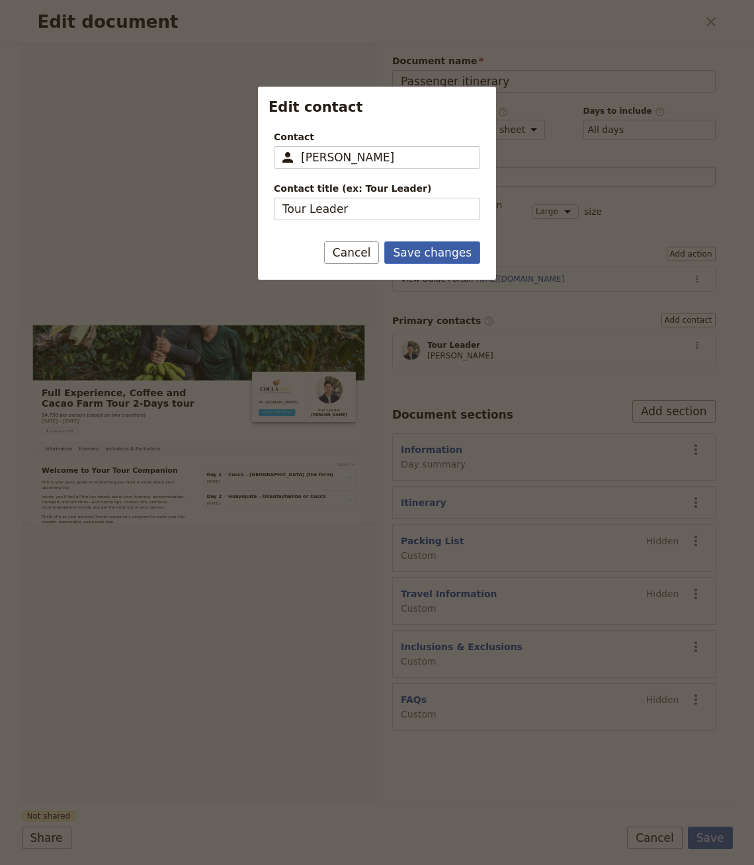
click at [439, 261] on button "Save changes" at bounding box center [432, 252] width 96 height 22
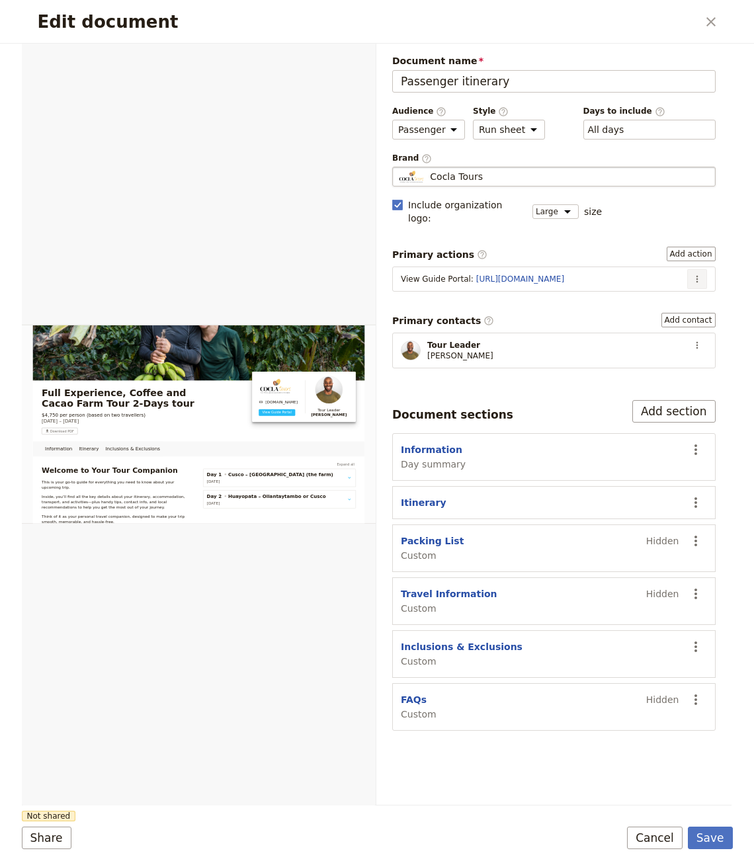
click at [694, 274] on icon "Actions" at bounding box center [697, 279] width 11 height 11
click at [661, 289] on span "Edit action" at bounding box center [655, 290] width 50 height 13
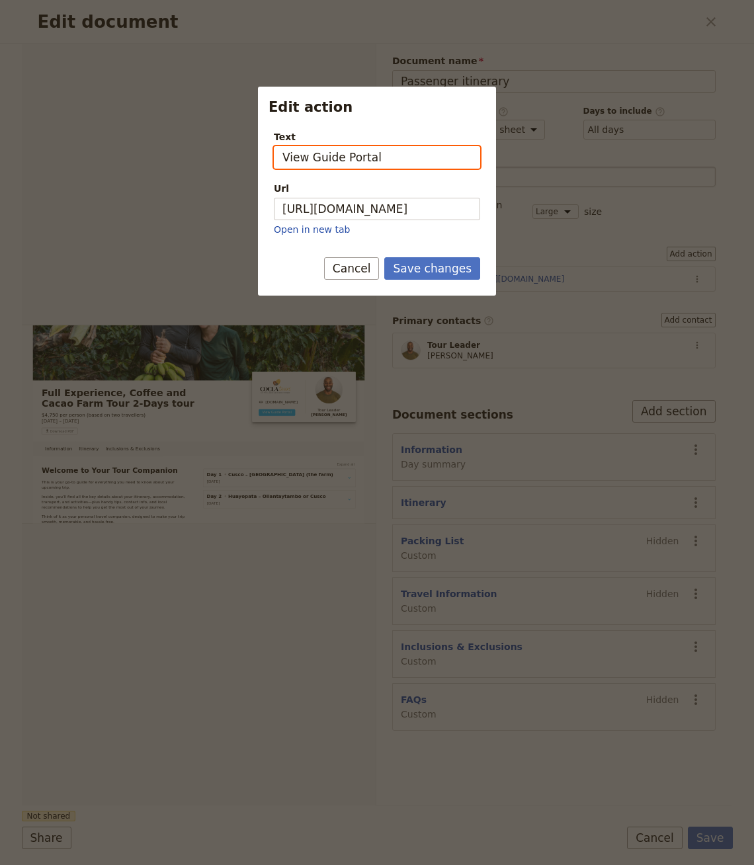
click at [363, 152] on input "View Guide Portal" at bounding box center [377, 157] width 206 height 22
drag, startPoint x: 396, startPoint y: 163, endPoint x: 312, endPoint y: 156, distance: 83.6
click at [312, 156] on input "View Guide Portal" at bounding box center [377, 157] width 206 height 22
type input "View Booking Page"
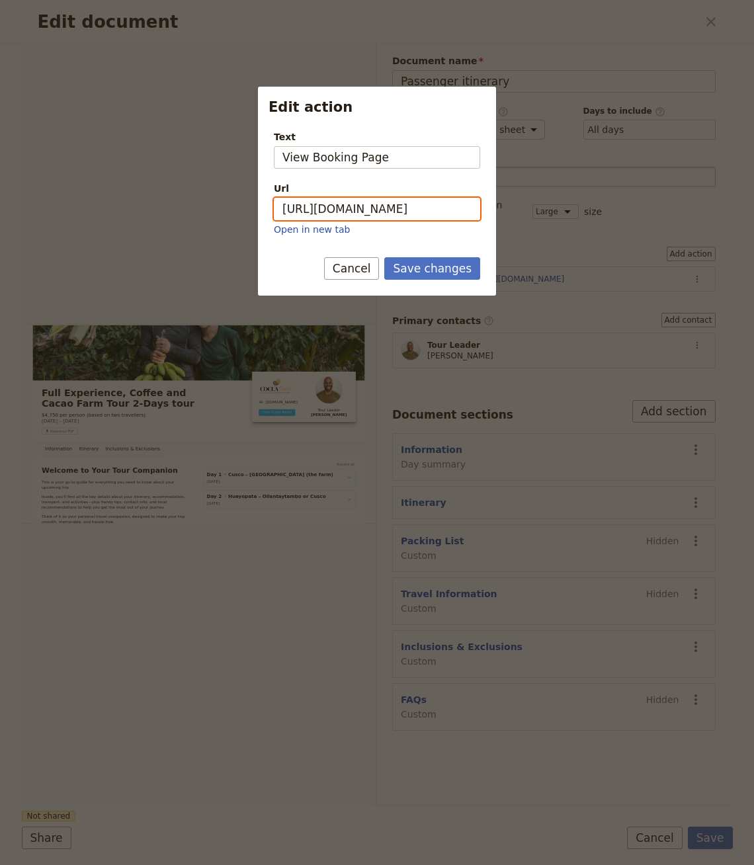
paste input "ourscuscomachupicchu.us/full-experience-coffee-and-cacao-2d.html"
type input "https://tourscuscomachupicchu.us/full-experience-coffee-and-cacao-2d.html"
click at [420, 255] on form "Text View Booking Page Url https://tourscuscomachupicchu.us/full-experience-cof…" at bounding box center [377, 208] width 238 height 176
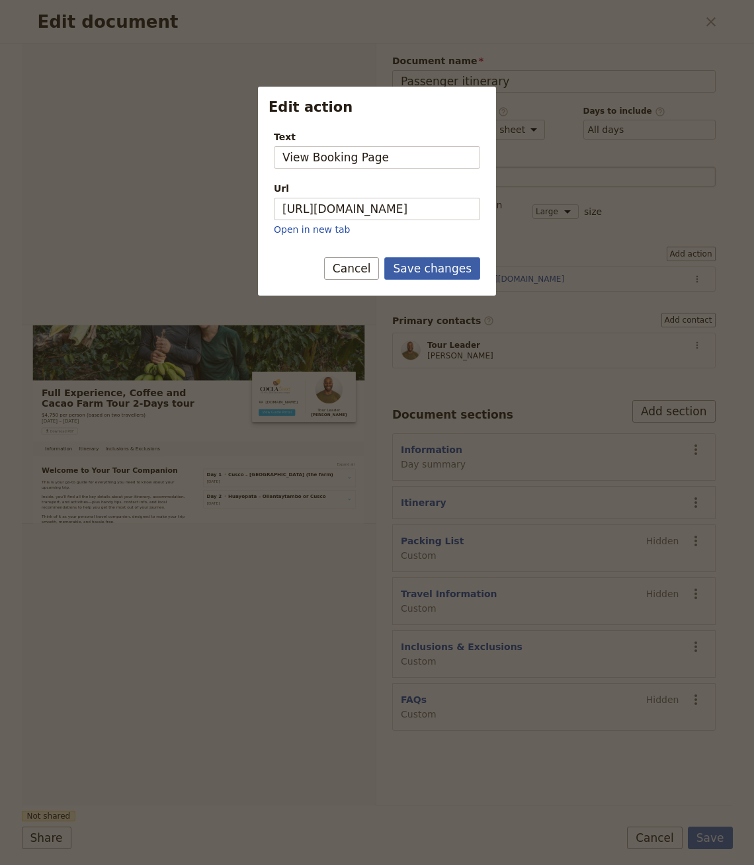
click at [412, 264] on button "Save changes" at bounding box center [432, 268] width 96 height 22
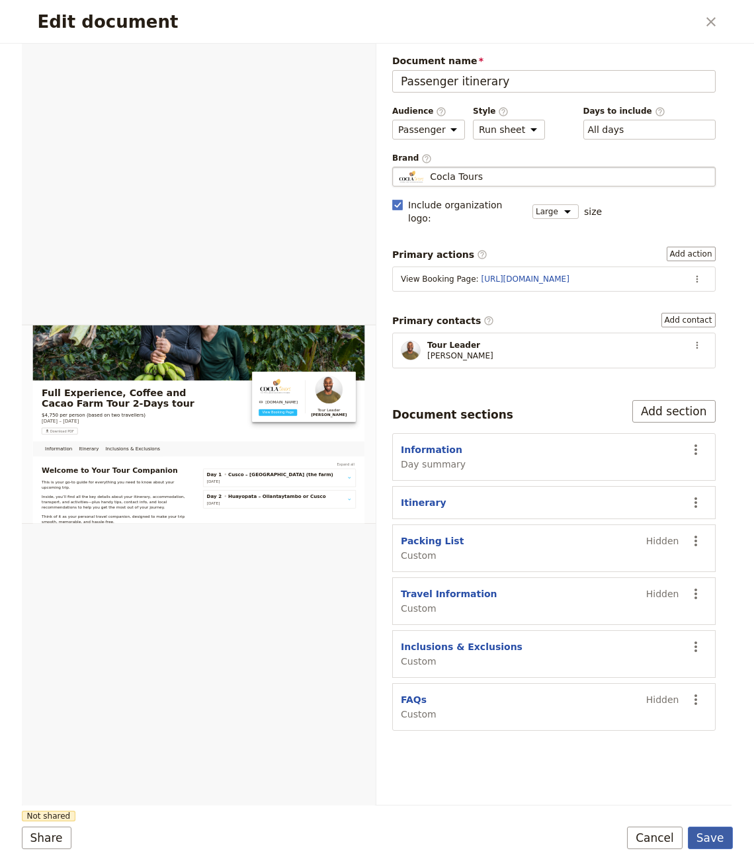
click at [720, 838] on button "Save" at bounding box center [710, 838] width 45 height 22
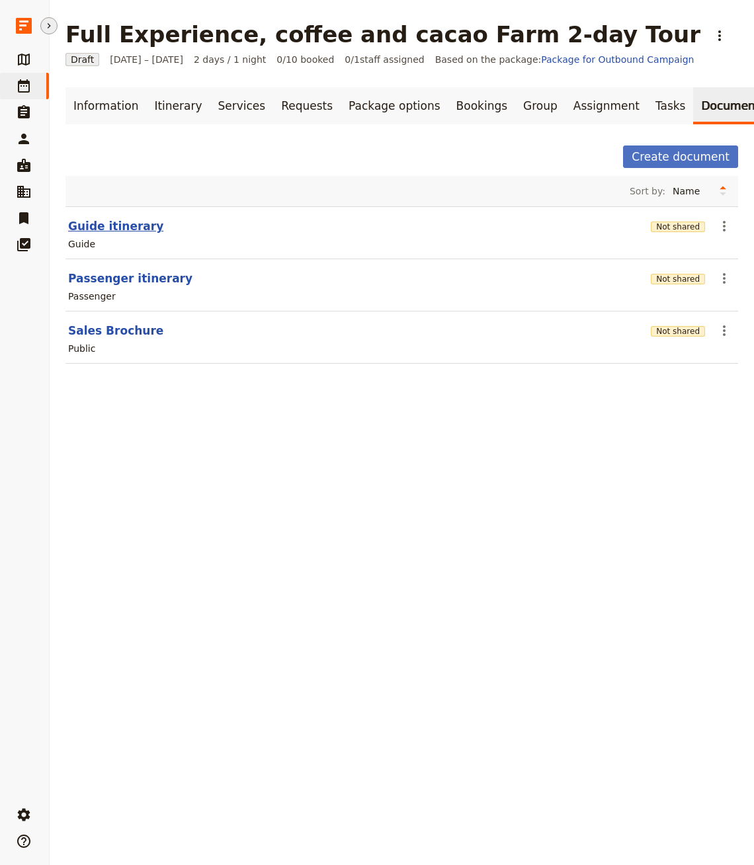
click at [108, 220] on button "Guide itinerary" at bounding box center [115, 226] width 95 height 16
select select "STAFF"
select select "RUN_SHEET"
select select "LARGE"
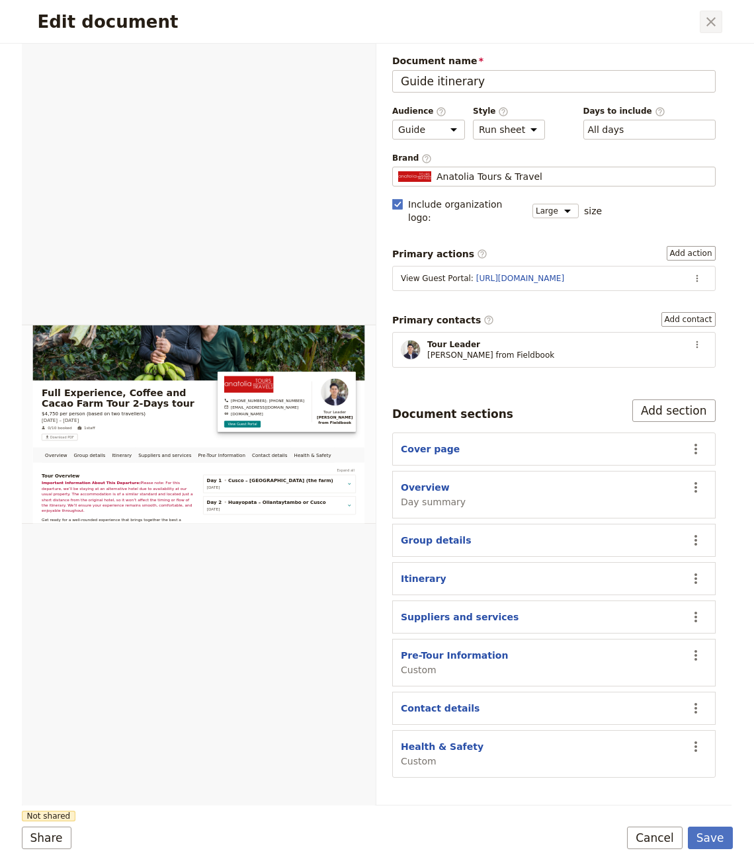
click at [701, 12] on button "​" at bounding box center [711, 22] width 22 height 22
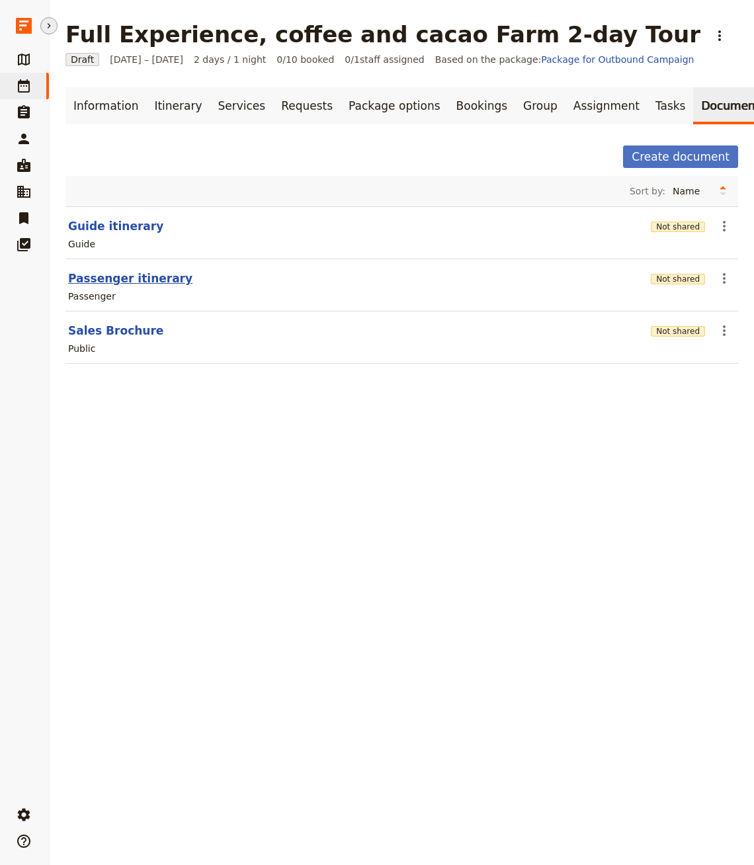
click at [159, 271] on button "Passenger itinerary" at bounding box center [130, 279] width 124 height 16
select select "PASSENGER"
select select "RUN_SHEET"
select select "LARGE"
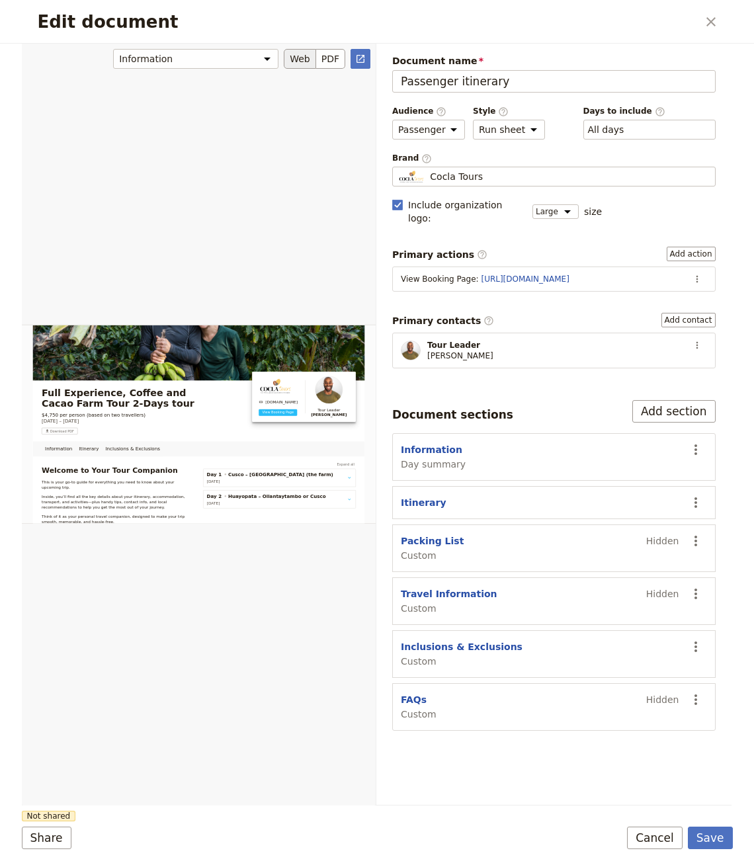
click at [371, 60] on div "Edit document" at bounding box center [199, 424] width 354 height 763
click at [368, 56] on link "​" at bounding box center [361, 59] width 20 height 20
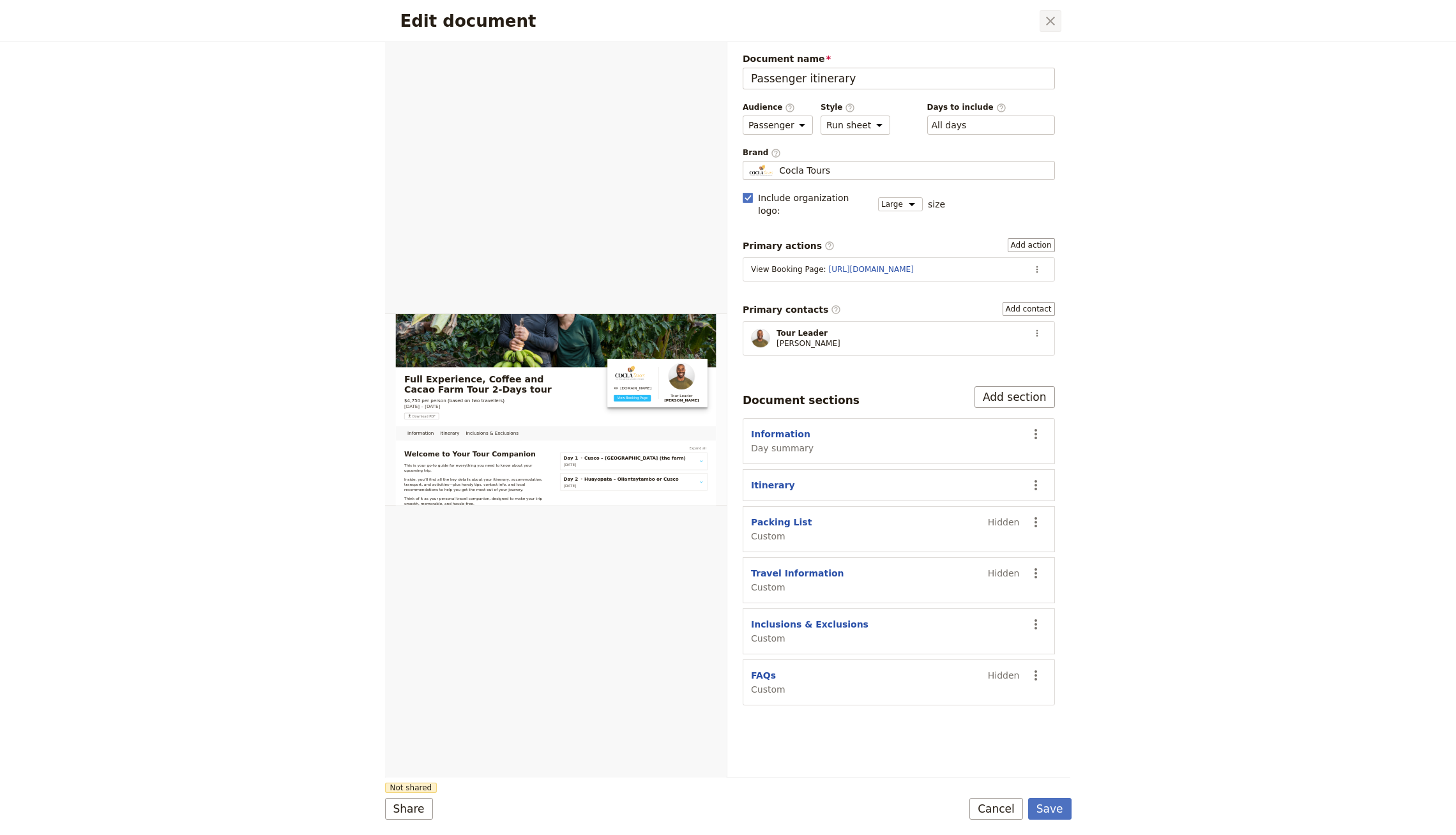
click at [1045, 16] on icon "Close dialog" at bounding box center [1050, 21] width 15 height 15
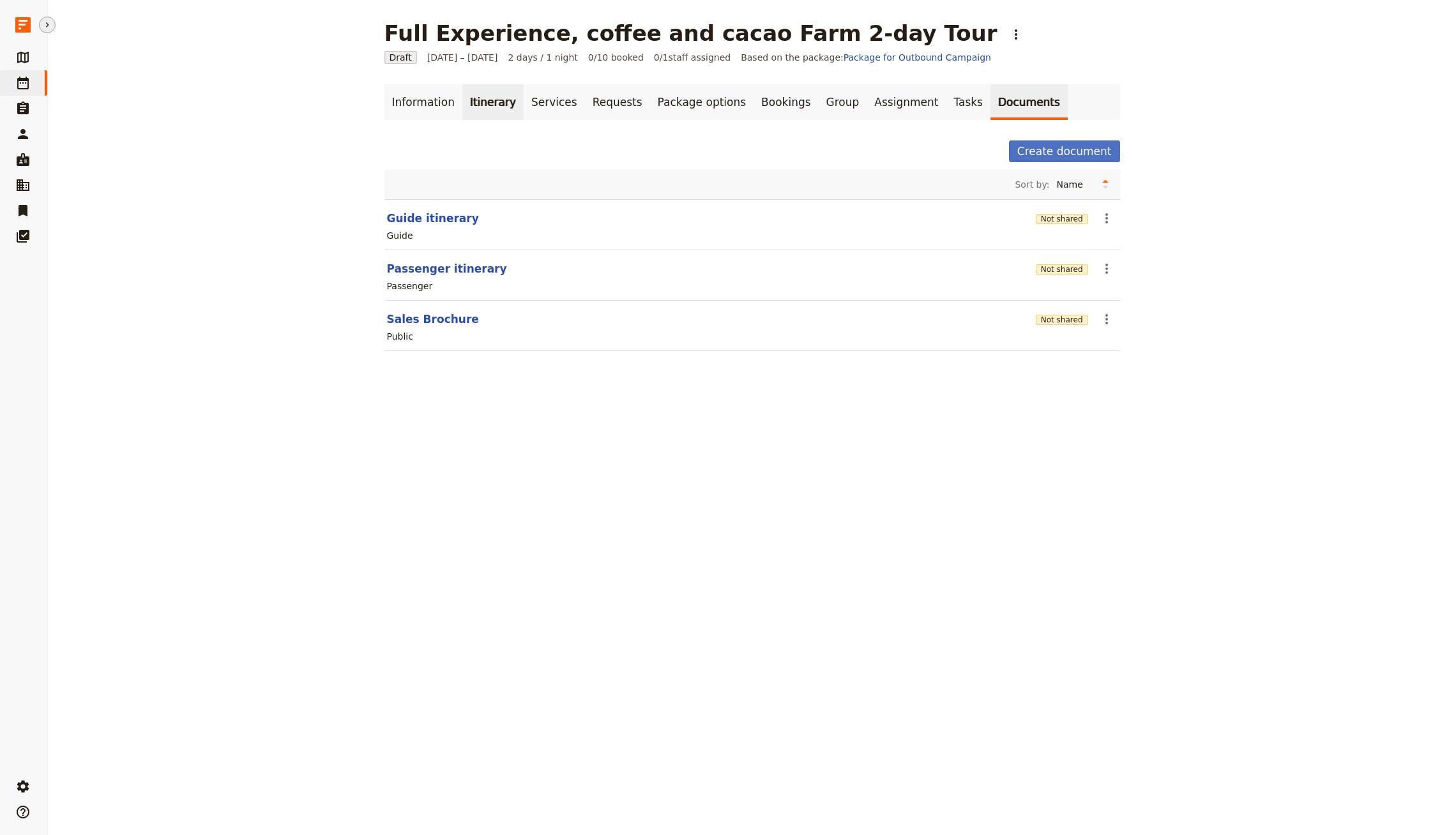
click at [472, 106] on link "Itinerary" at bounding box center [493, 101] width 62 height 36
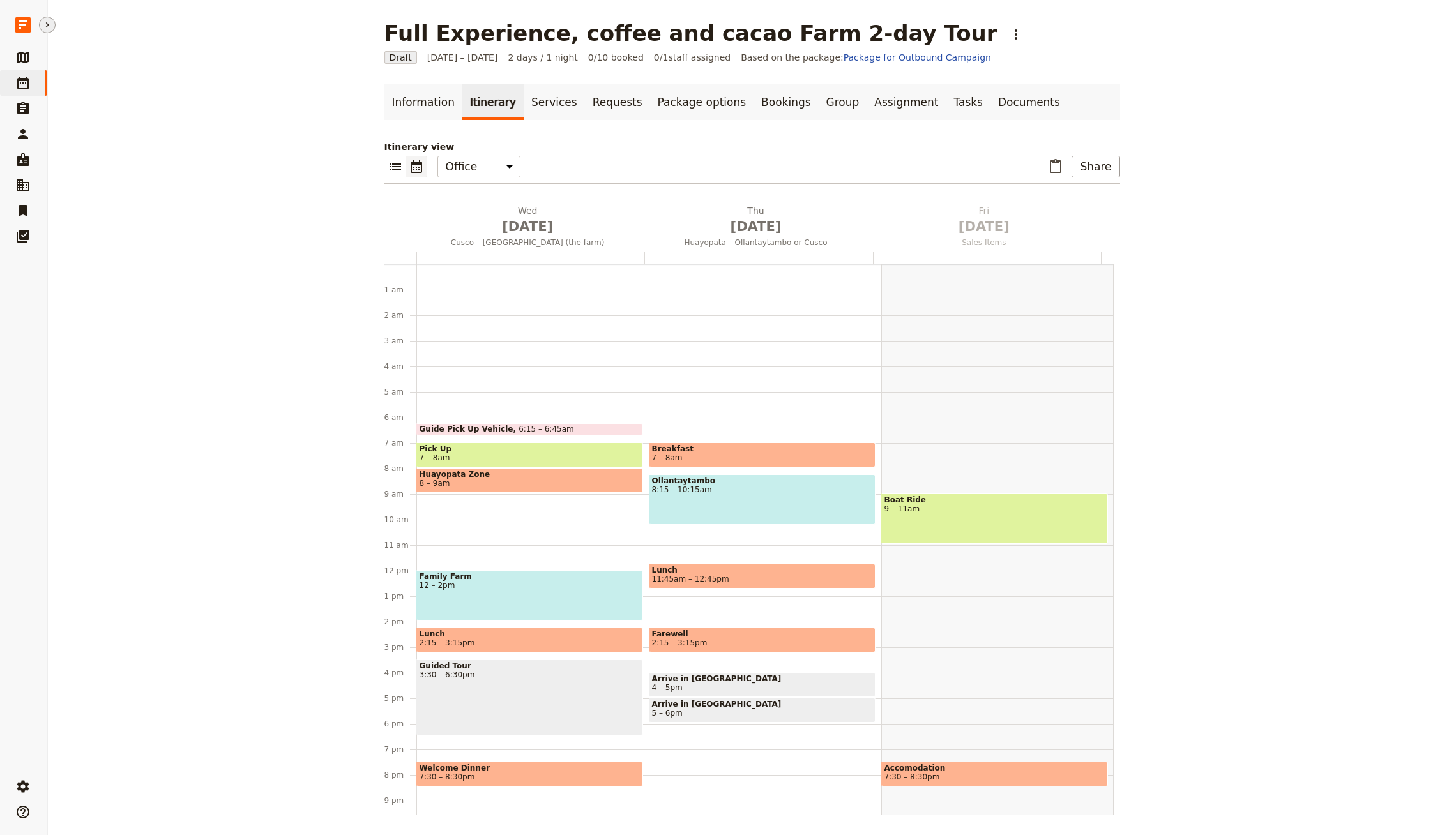
scroll to position [62, 0]
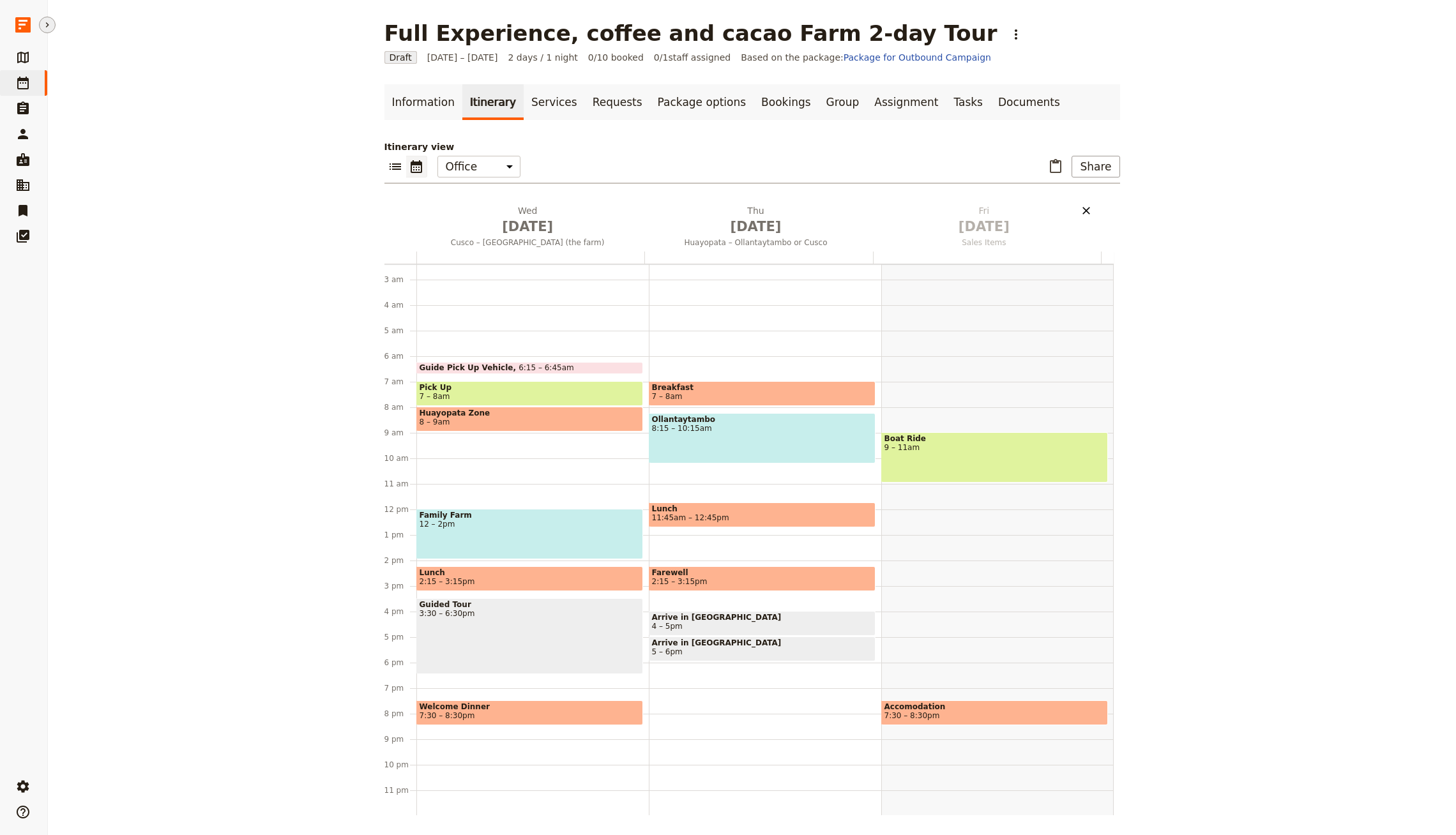
click at [1080, 207] on icon "Delete Fri Oct 3" at bounding box center [1086, 210] width 13 height 13
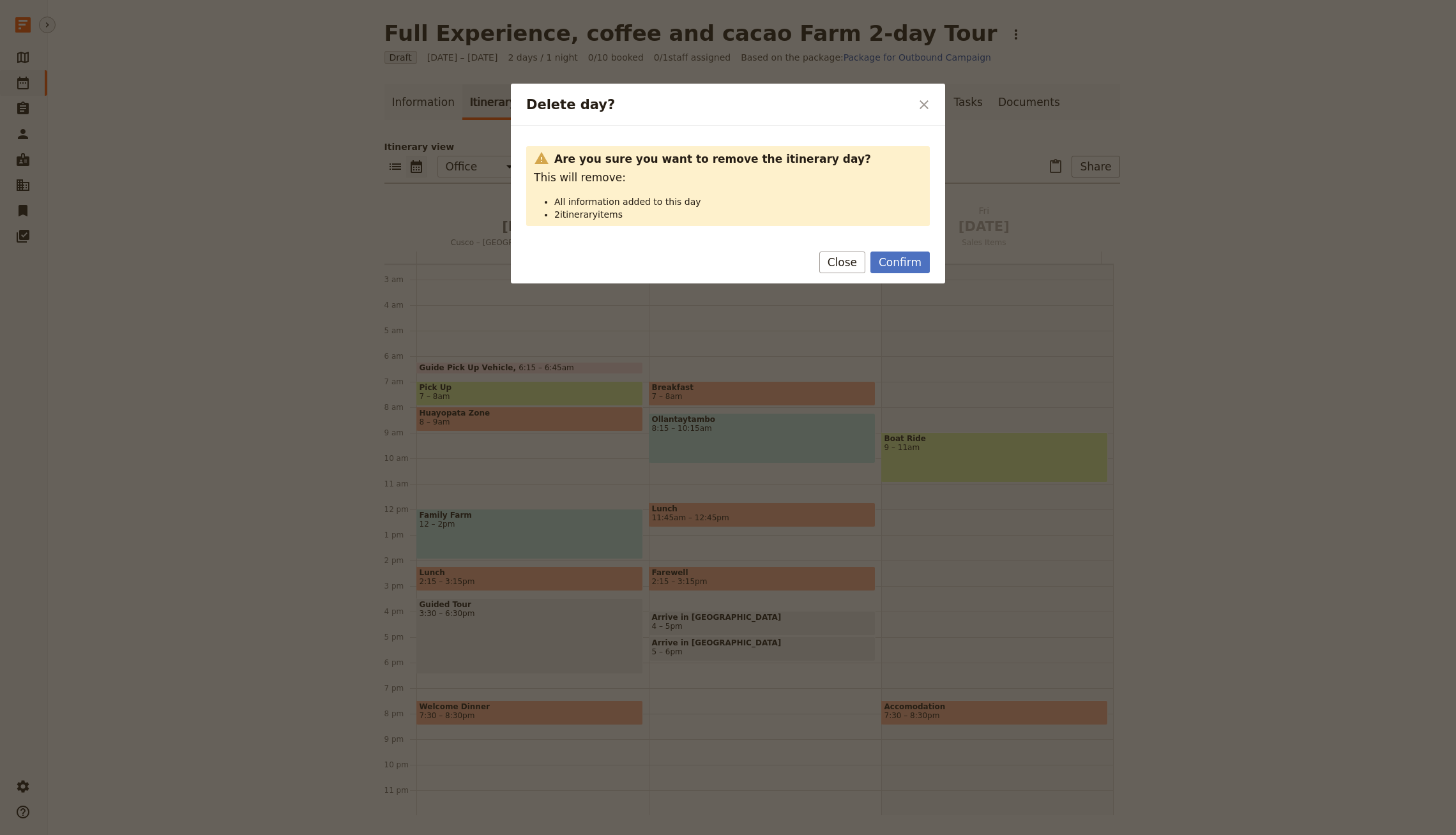
click at [893, 255] on button "Confirm" at bounding box center [901, 263] width 60 height 21
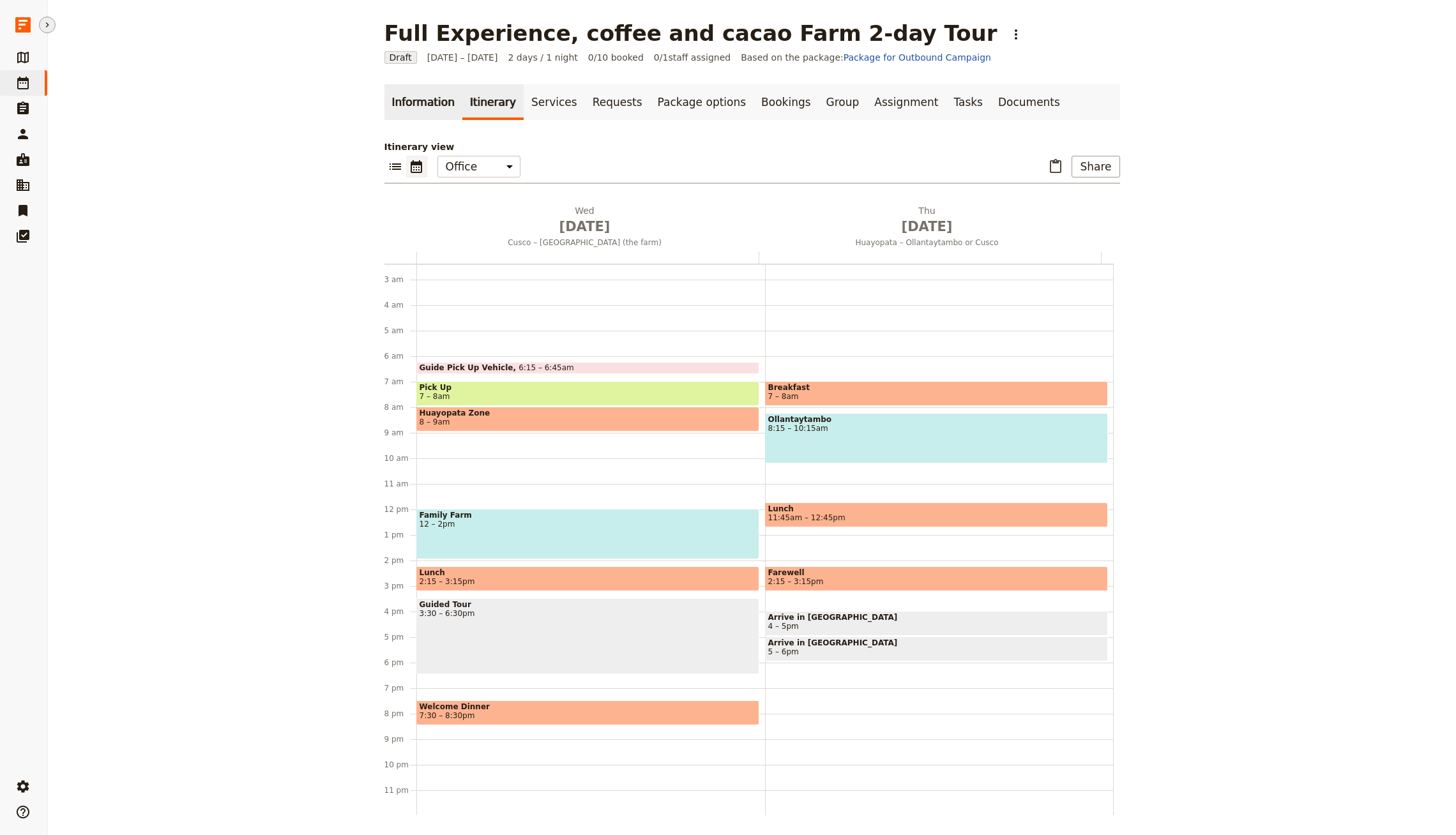
click at [397, 100] on link "Information" at bounding box center [423, 101] width 78 height 36
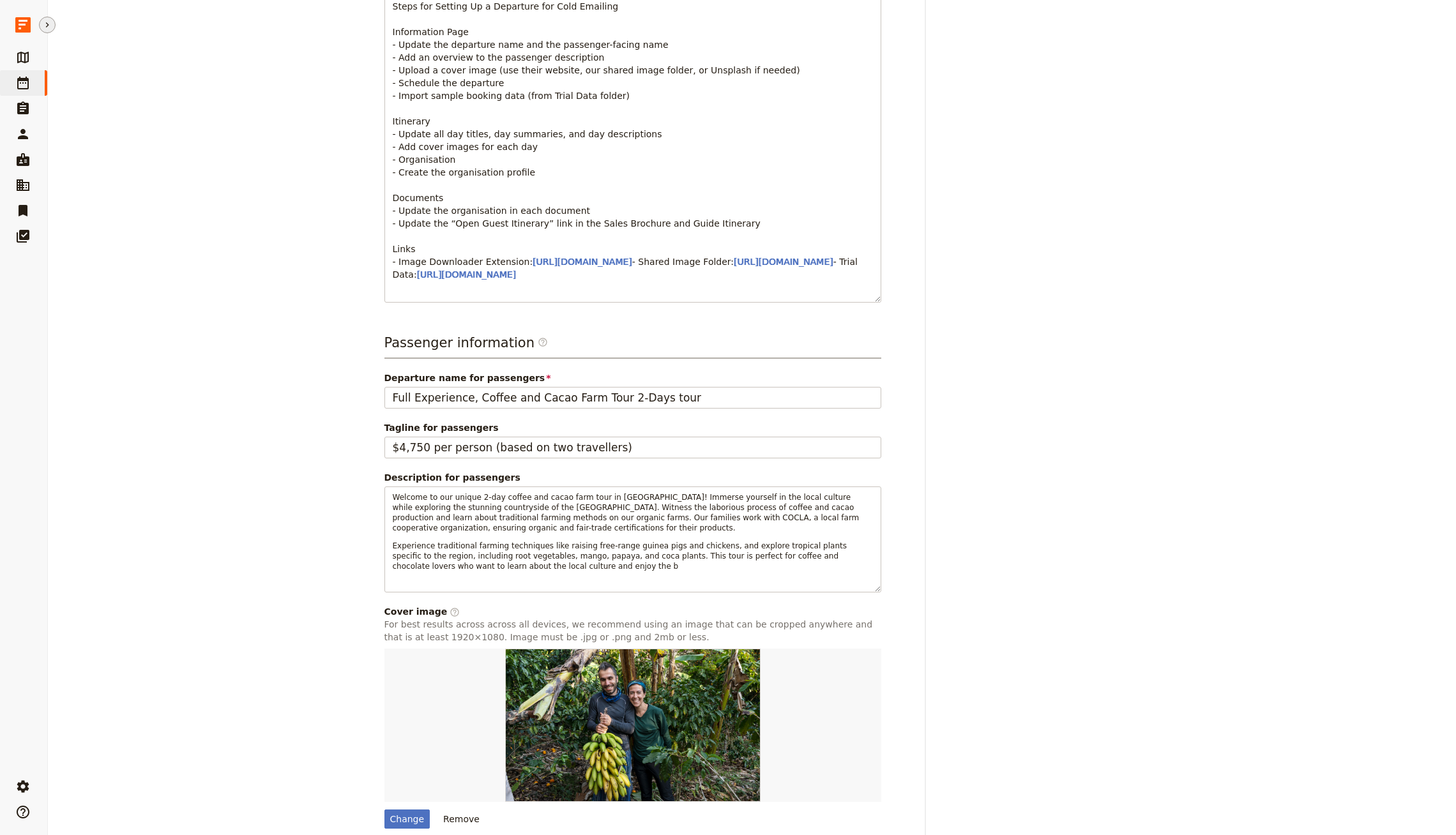
scroll to position [545, 0]
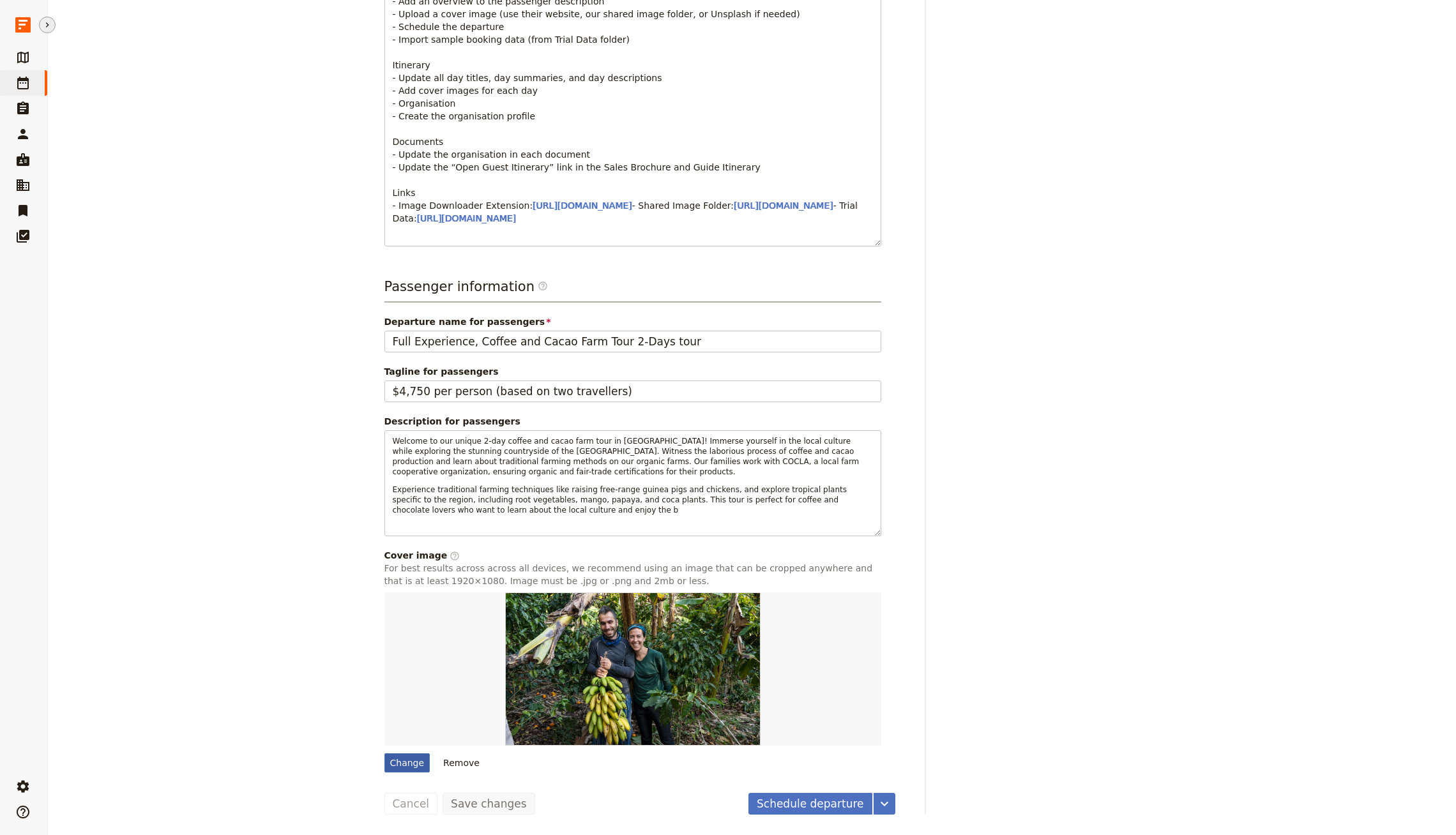
click at [398, 765] on div "Change" at bounding box center [407, 764] width 46 height 19
click at [384, 754] on input "Change" at bounding box center [384, 753] width 1 height 1
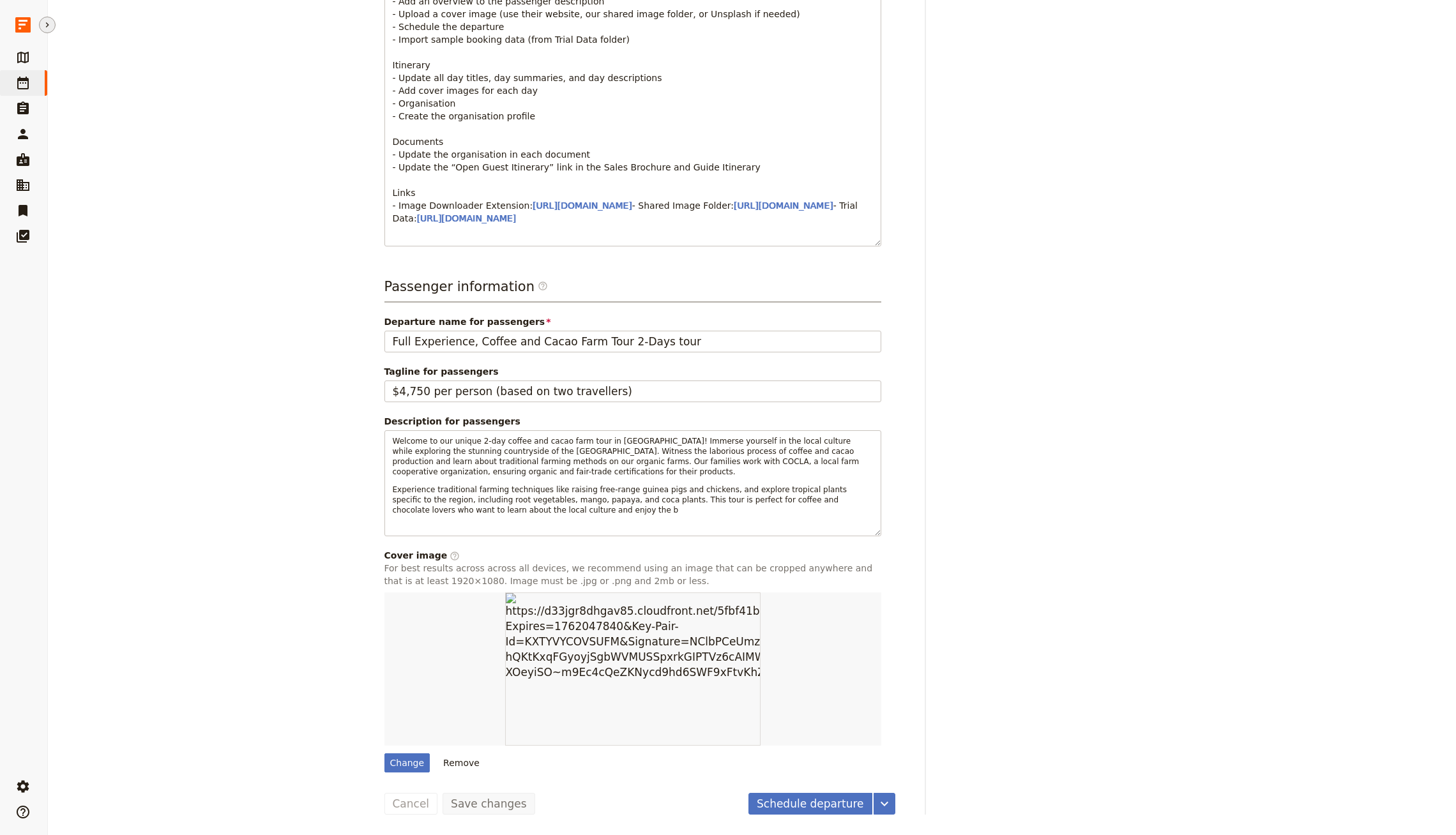
click at [391, 773] on div "Departure information Departure name / reference code Full Experience, coffee a…" at bounding box center [638, 201] width 511 height 1147
click at [395, 765] on div "Change" at bounding box center [407, 764] width 46 height 19
click at [384, 754] on input "Change" at bounding box center [384, 753] width 1 height 1
type input "C:\fakepath\coffee-and-cocoa-tours-1.jpg"
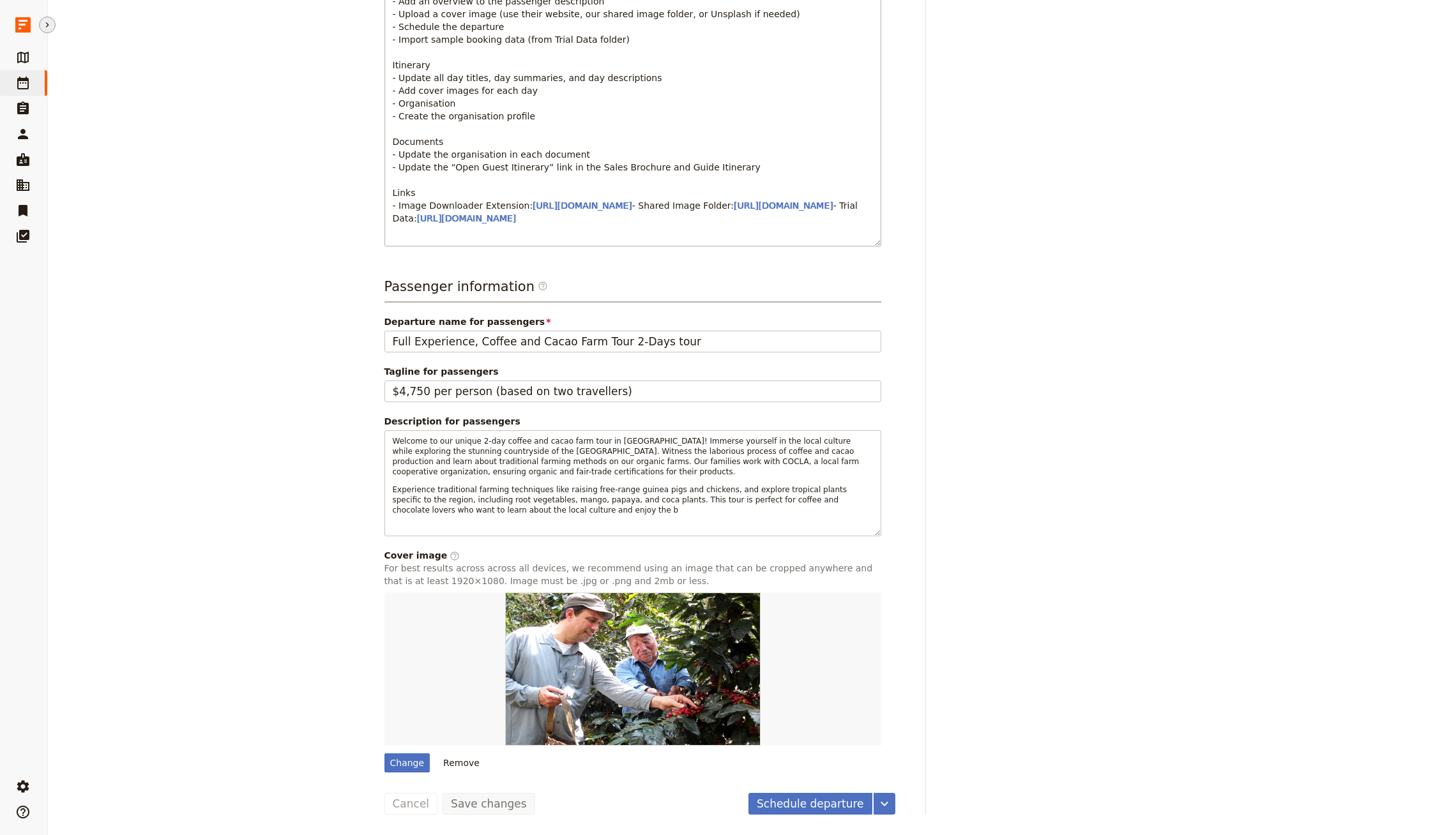
scroll to position [533, 0]
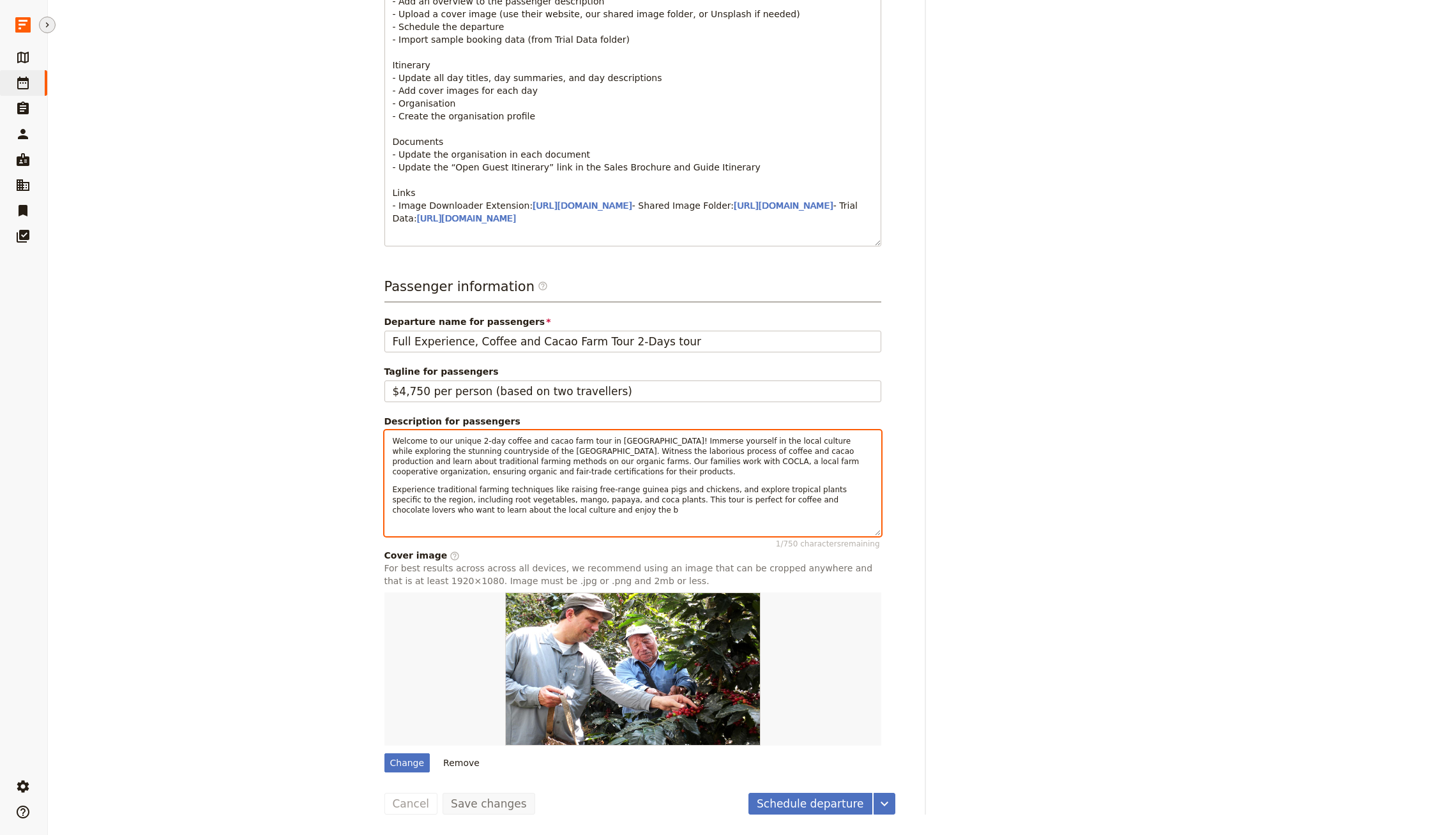
click at [462, 515] on p "Experience traditional farming techniques like raising free-range guinea pigs a…" at bounding box center [632, 500] width 480 height 31
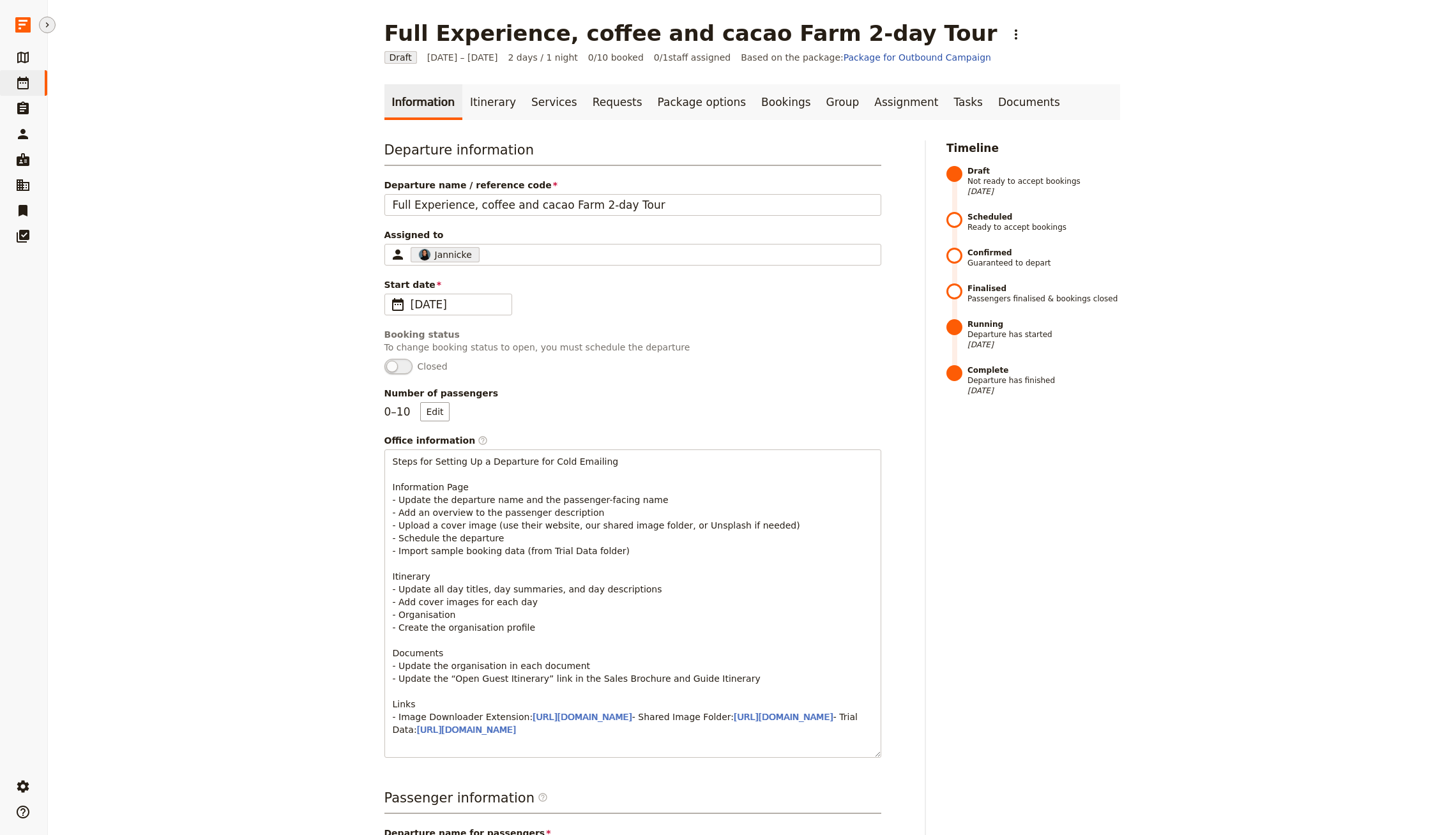
click at [1043, 407] on div "Timeline Draft Not ready to accept bookings 3 Oct 2025 Scheduled Ready to accep…" at bounding box center [1033, 734] width 174 height 1186
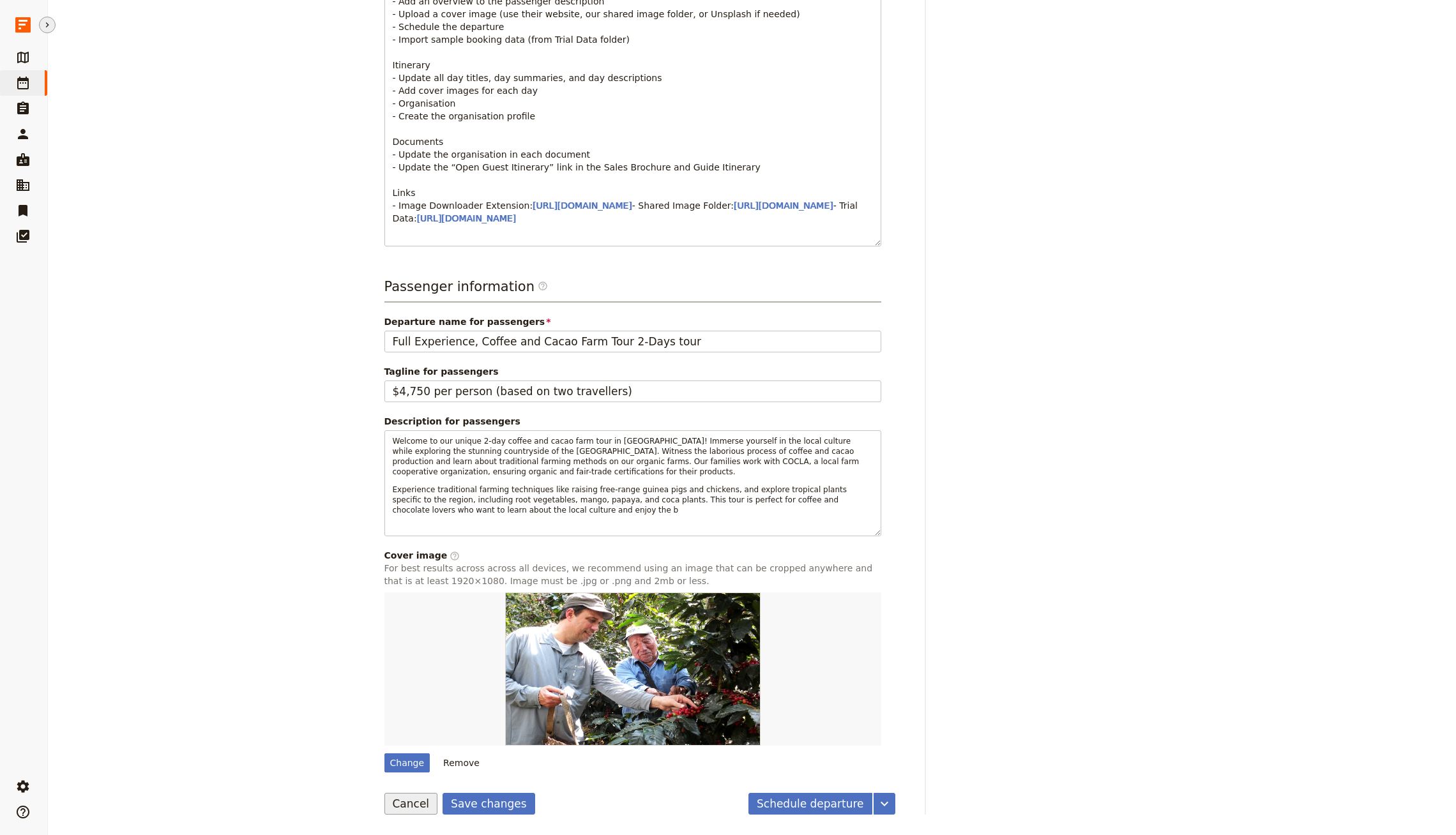
click at [411, 803] on button "Cancel" at bounding box center [411, 804] width 54 height 21
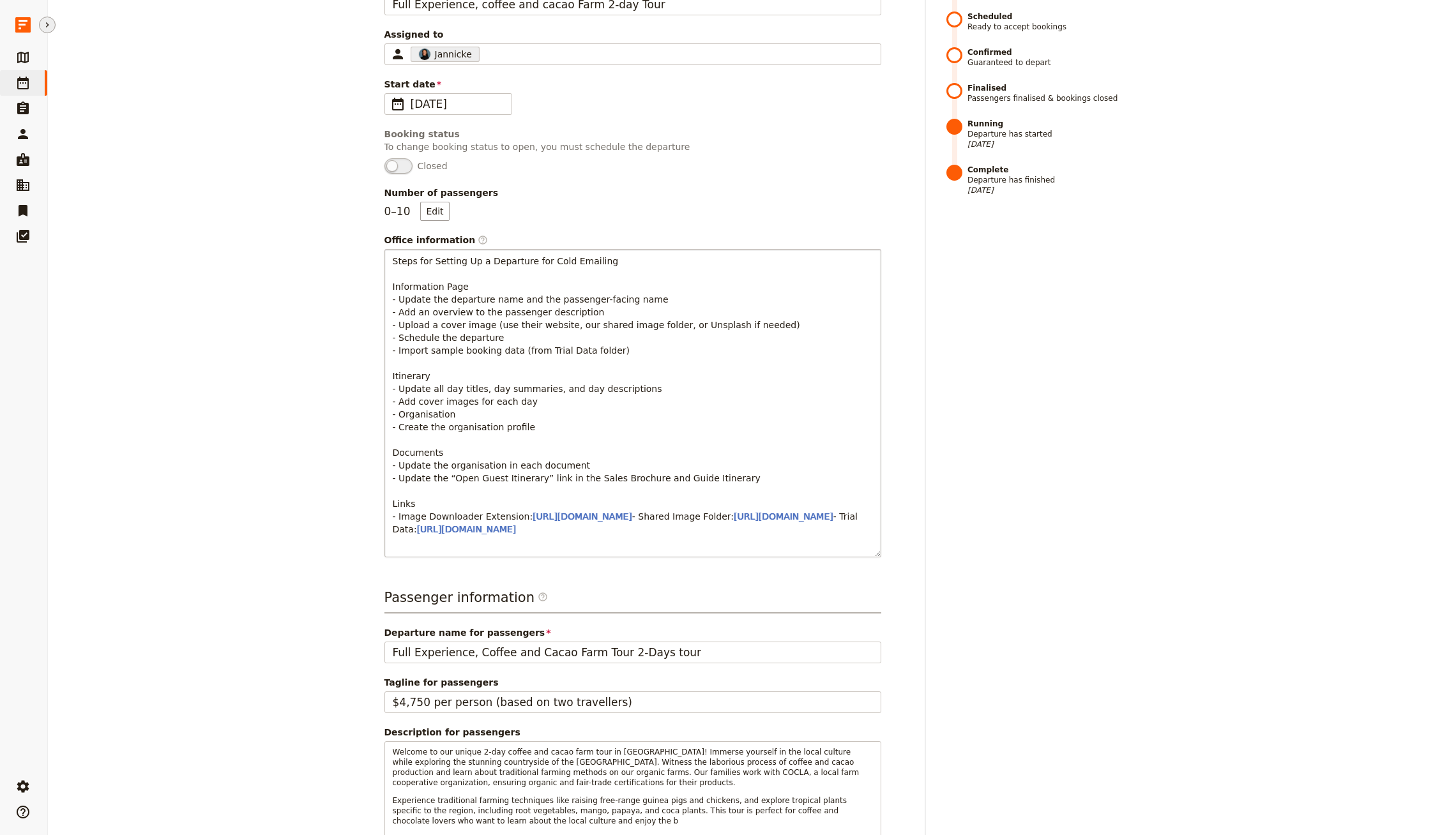
scroll to position [0, 0]
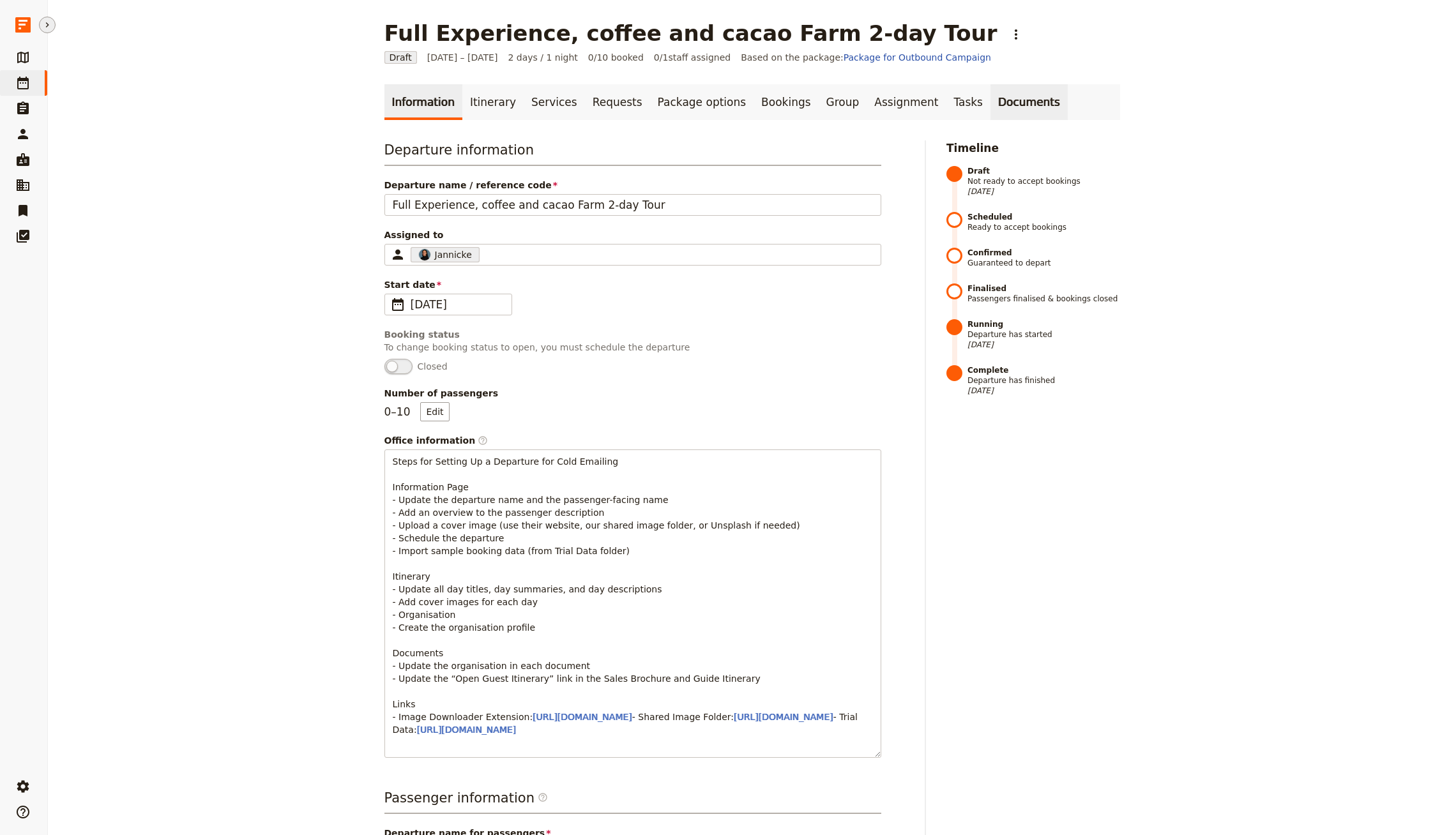
click at [1002, 100] on link "Documents" at bounding box center [1029, 101] width 77 height 36
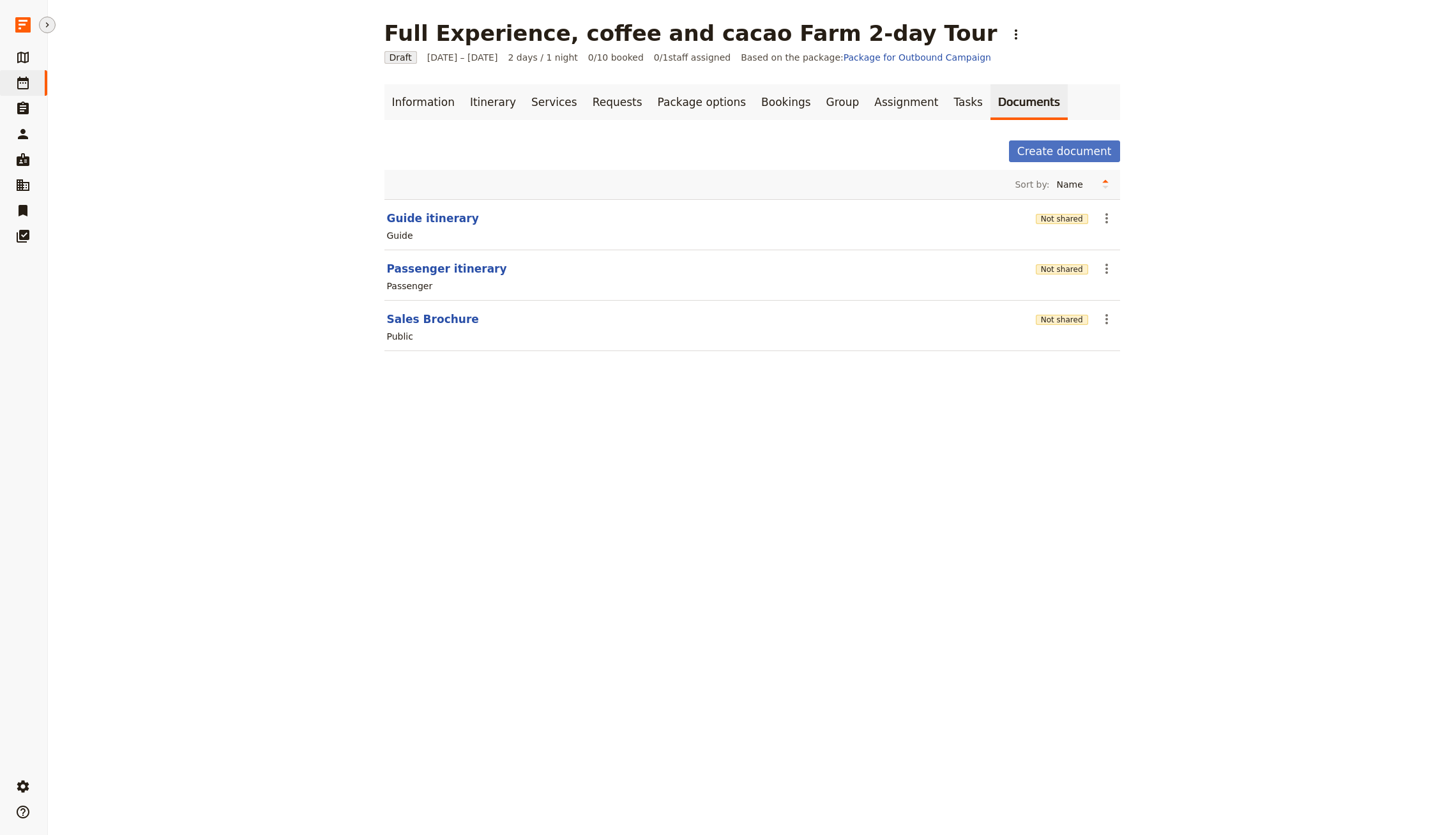
click at [991, 104] on link "Documents" at bounding box center [1029, 101] width 77 height 36
click at [412, 266] on button "Passenger itinerary" at bounding box center [447, 269] width 120 height 15
select select "PASSENGER"
select select "RUN_SHEET"
select select "LARGE"
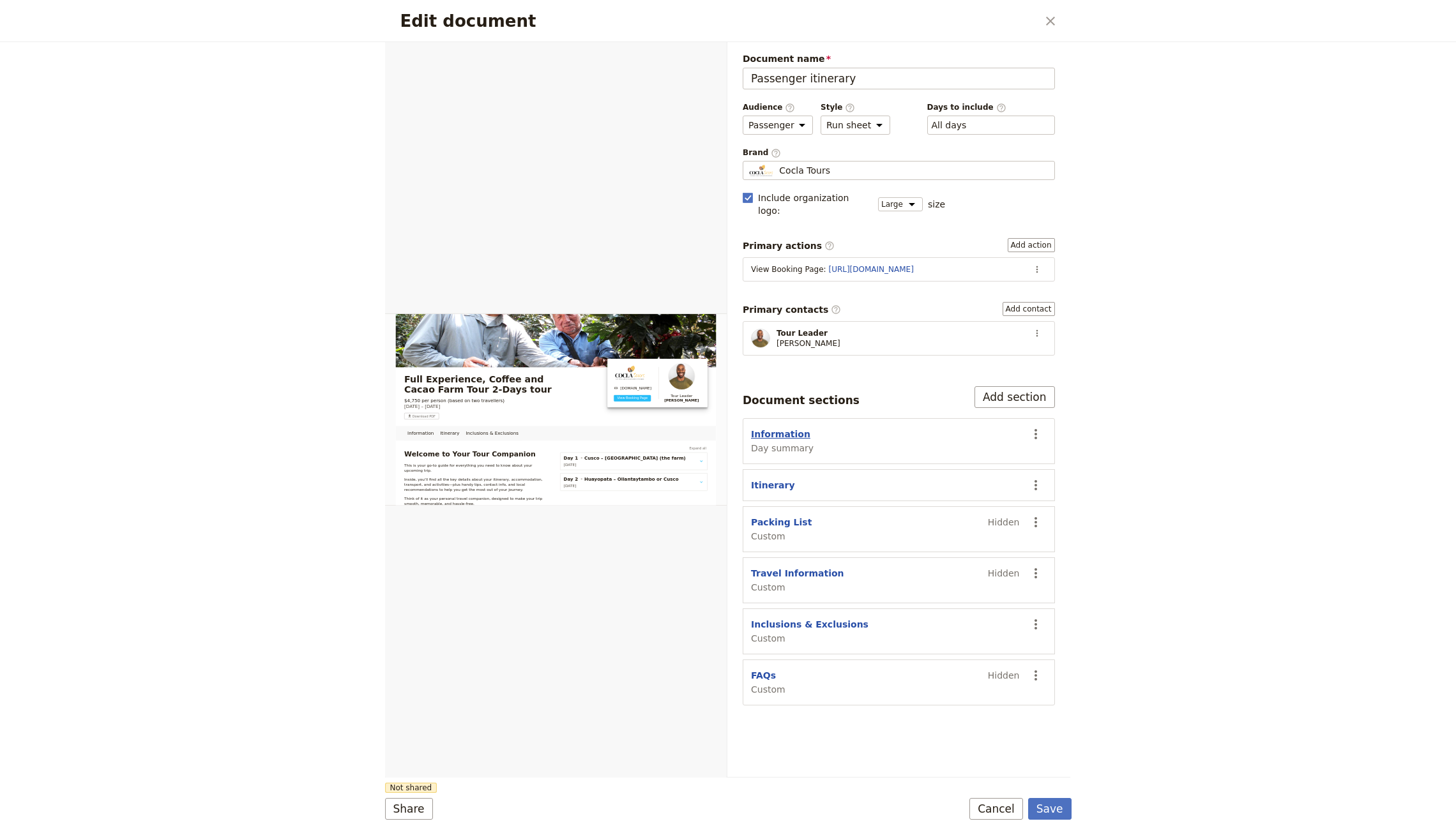
click at [775, 428] on button "Information" at bounding box center [781, 433] width 60 height 13
select select "DAY_SUMMARY"
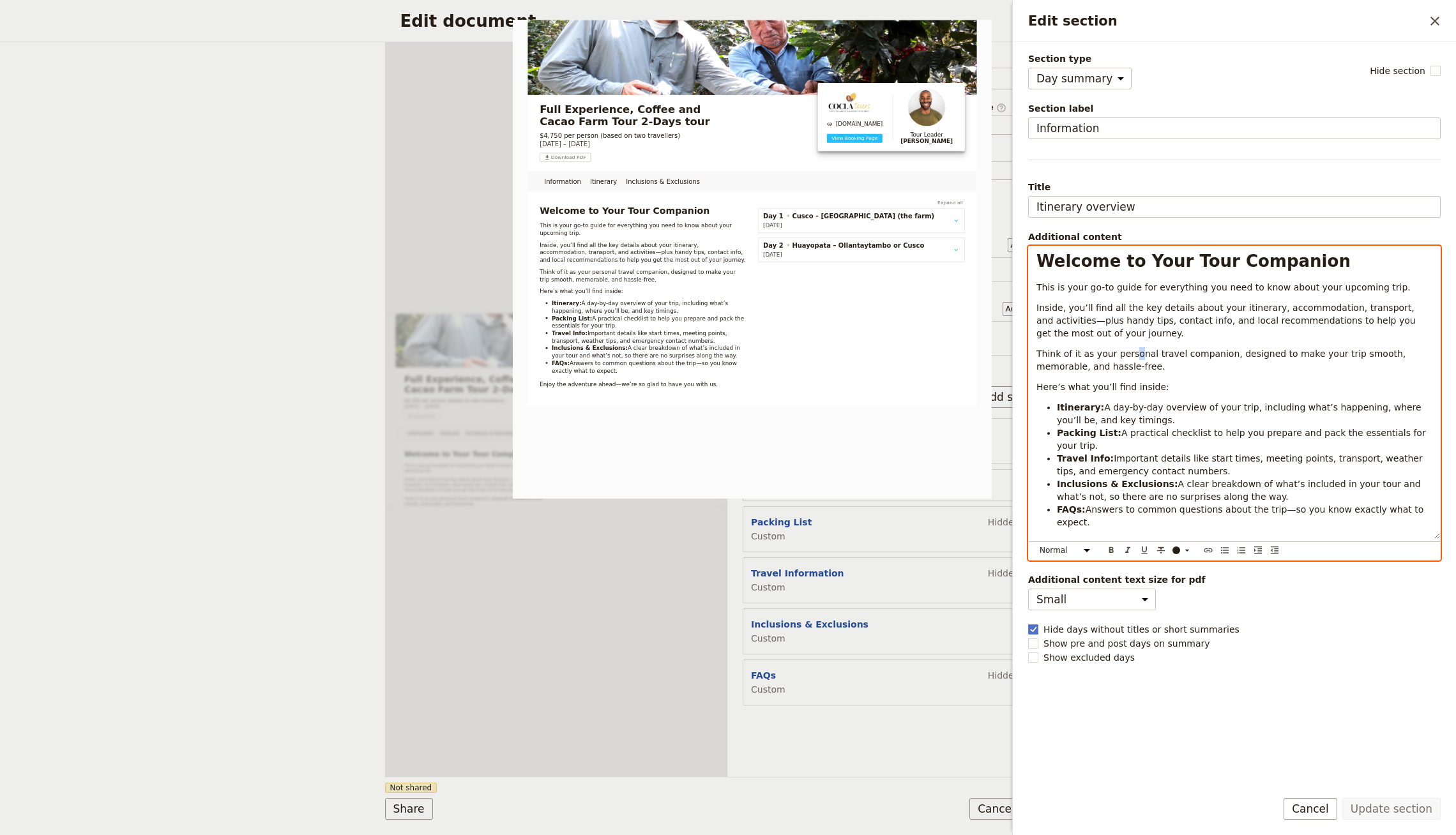
click at [1133, 356] on p "Think of it as your personal travel companion, designed to make your trip smoot…" at bounding box center [1235, 360] width 396 height 25
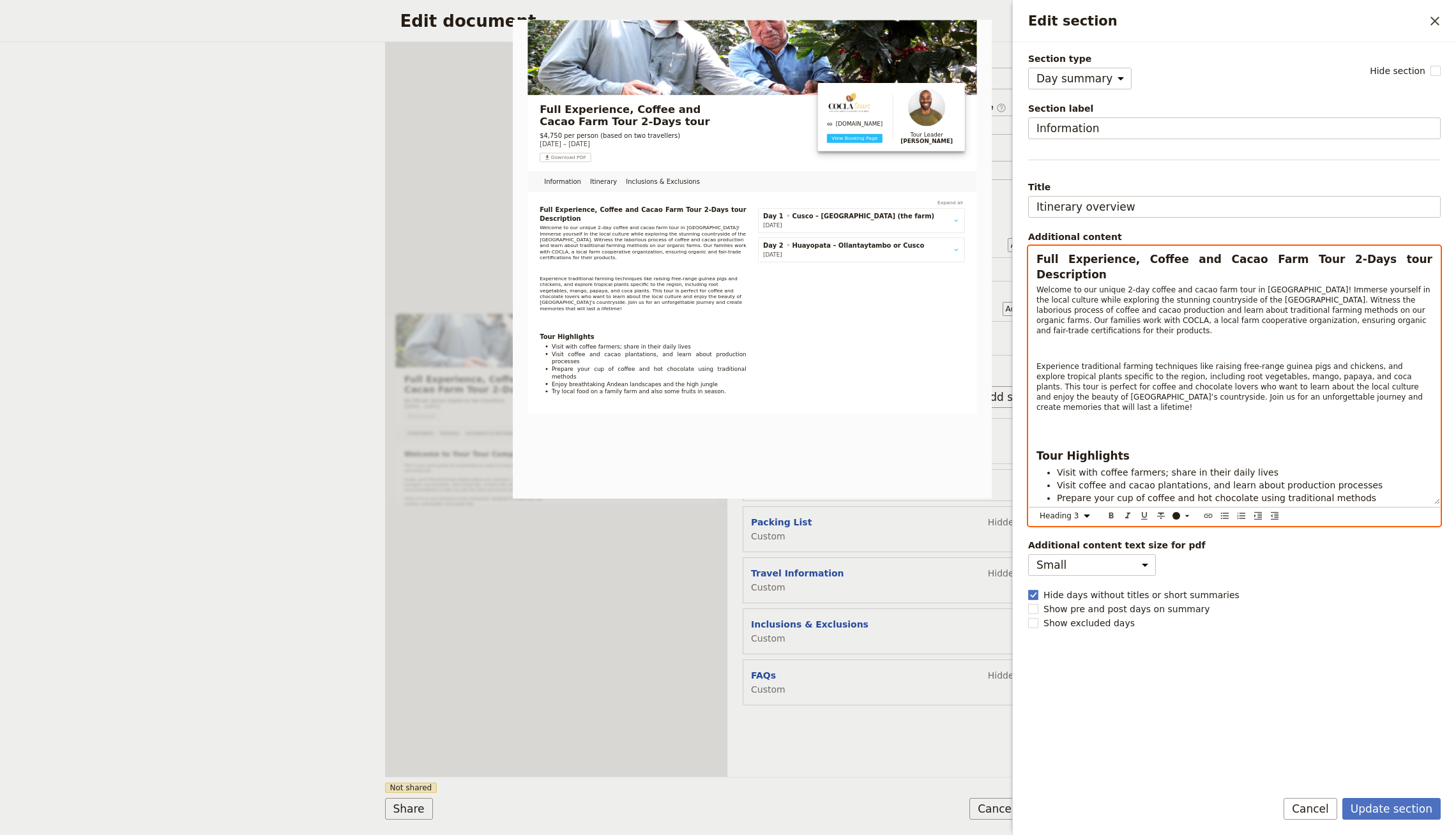
click at [1080, 394] on div "Full Experience, Coffee and Cacao Farm Tour 2-Days tour Description Welcome to …" at bounding box center [1235, 375] width 411 height 258
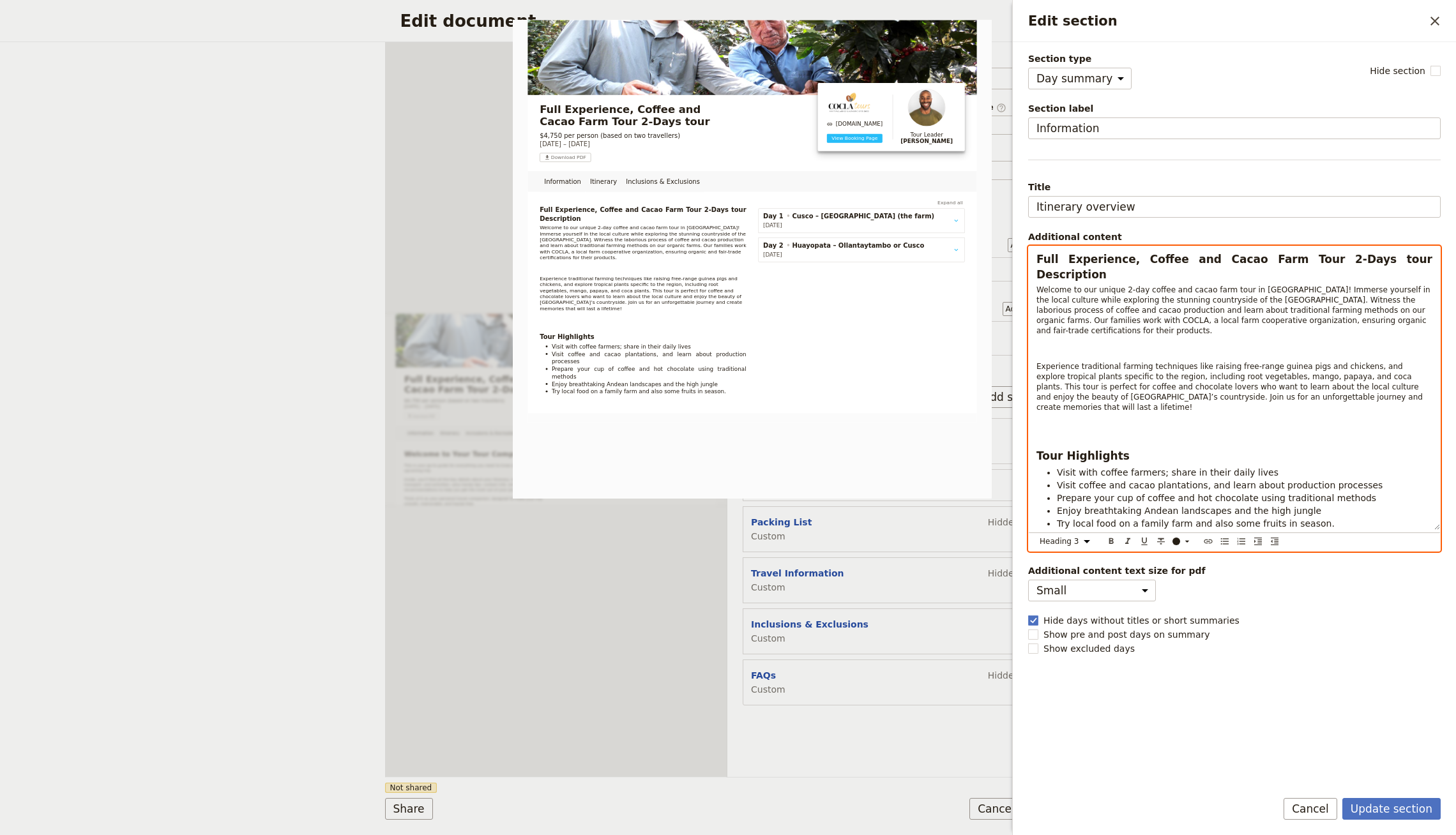
click at [1079, 423] on h3 "Edit section" at bounding box center [1235, 431] width 396 height 15
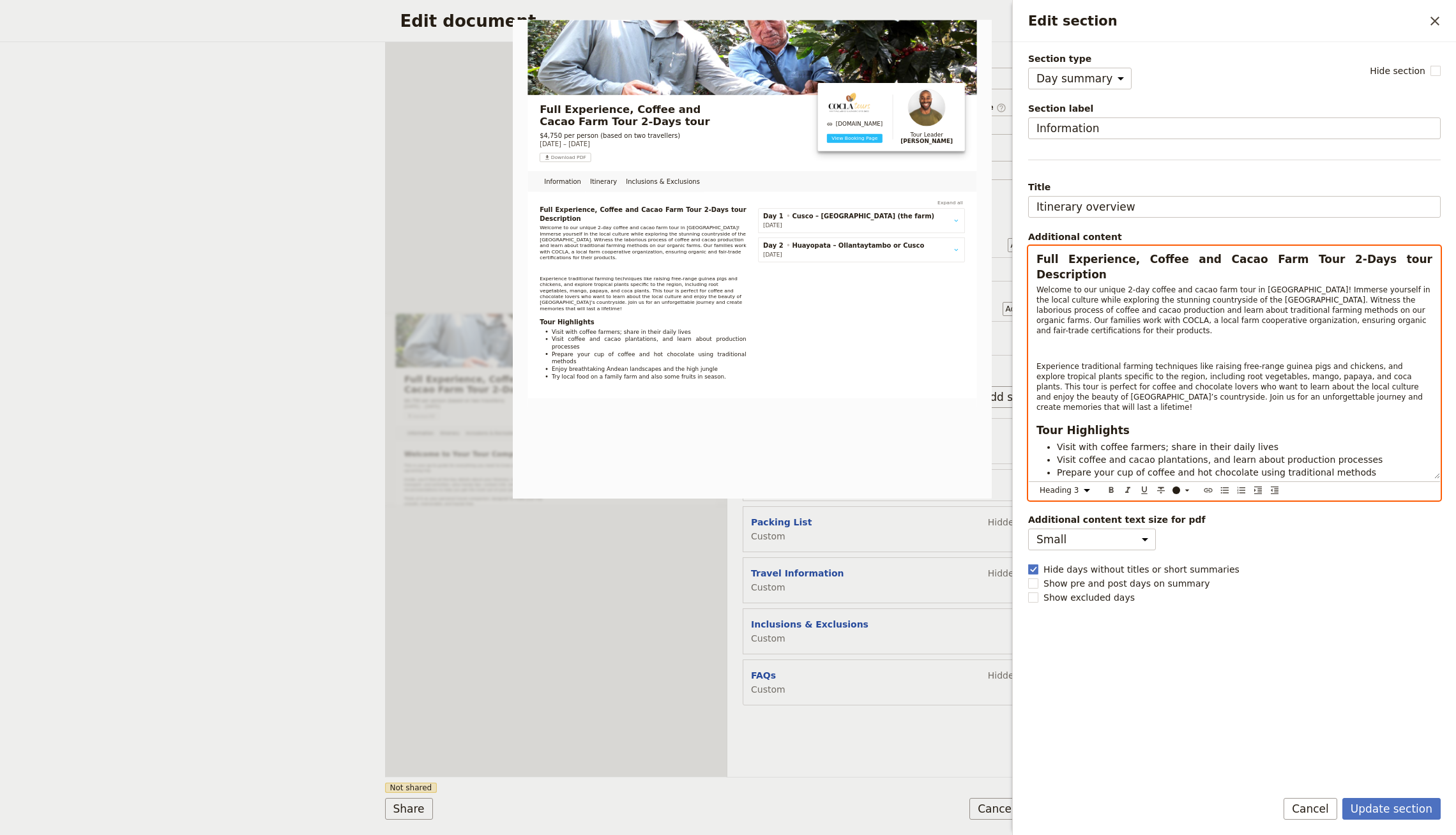
click at [1125, 256] on span "Full Experience, Coffee and Cacao Farm Tour 2-Days tour Description" at bounding box center [1237, 266] width 400 height 28
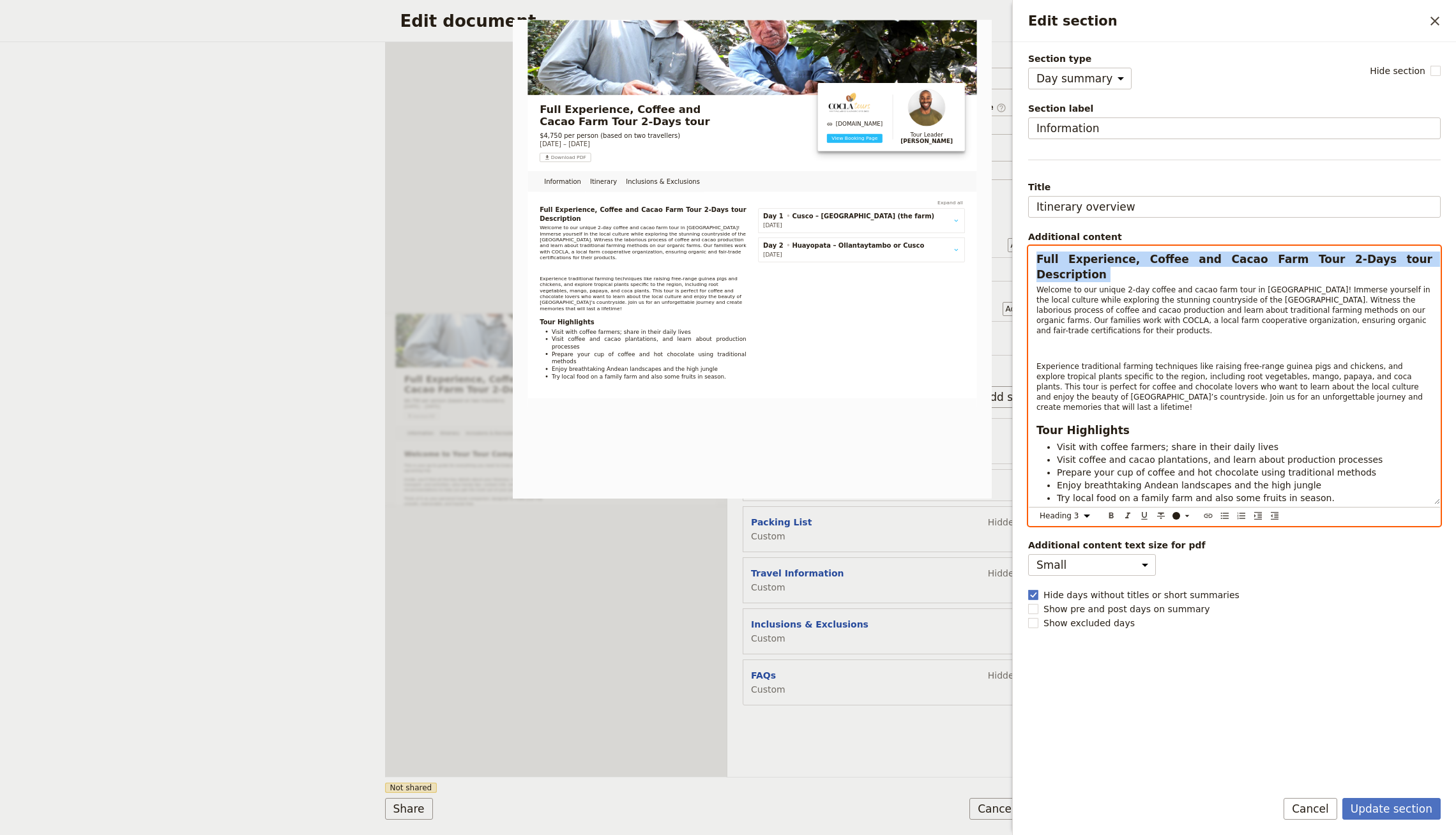
click at [1125, 256] on span "Full Experience, Coffee and Cacao Farm Tour 2-Days tour Description" at bounding box center [1237, 266] width 400 height 28
click at [1061, 509] on select "Normal Small text Heading 1 Heading 2 Heading 3" at bounding box center [1068, 515] width 62 height 14
click at [1037, 513] on select "Normal Small text Heading 1 Heading 2 Heading 3" at bounding box center [1068, 515] width 62 height 14
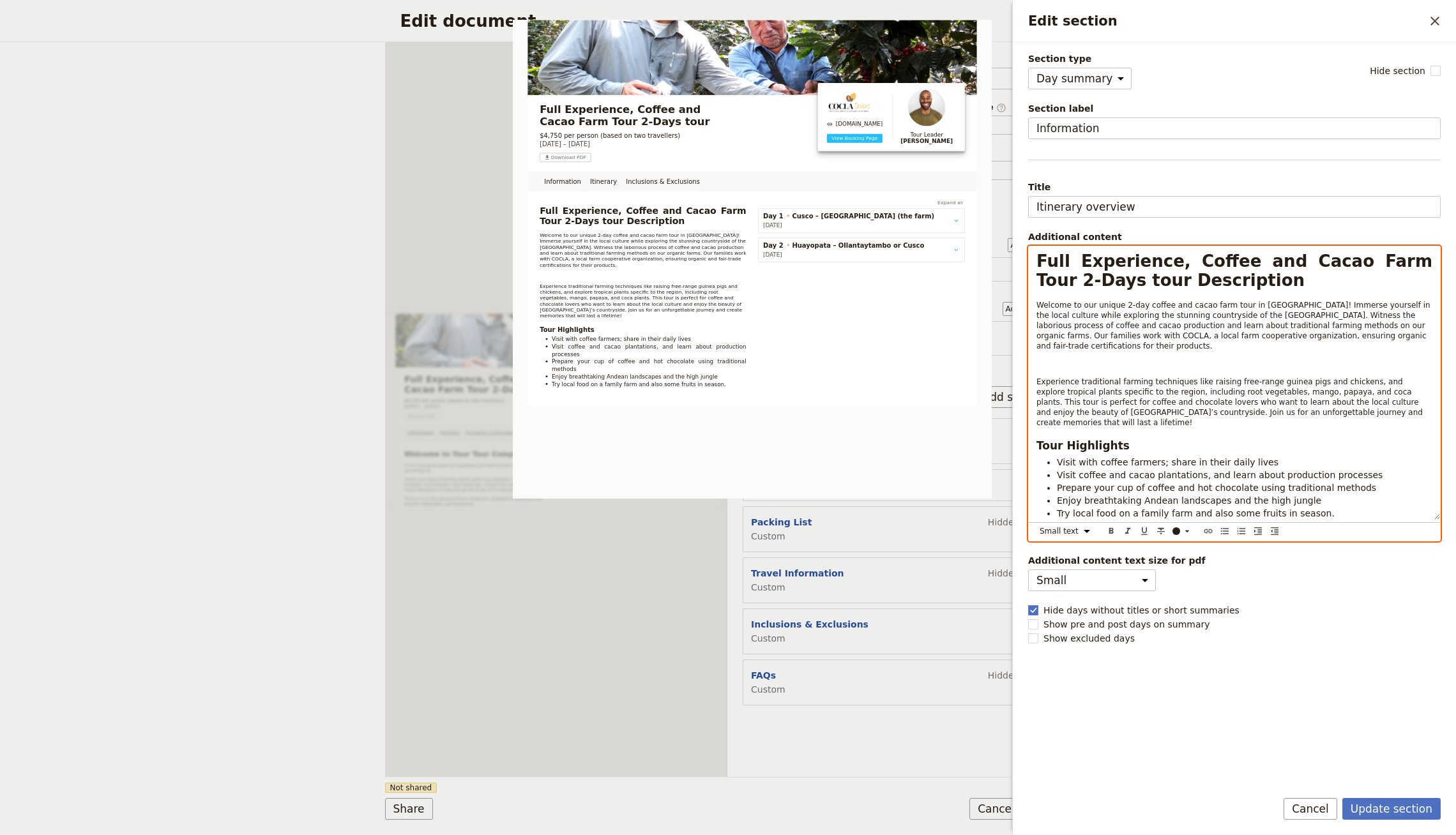
click at [1126, 306] on span "Welcome to our unique 2-day coffee and cacao farm tour in Peru! Immerse yoursel…" at bounding box center [1235, 326] width 396 height 50
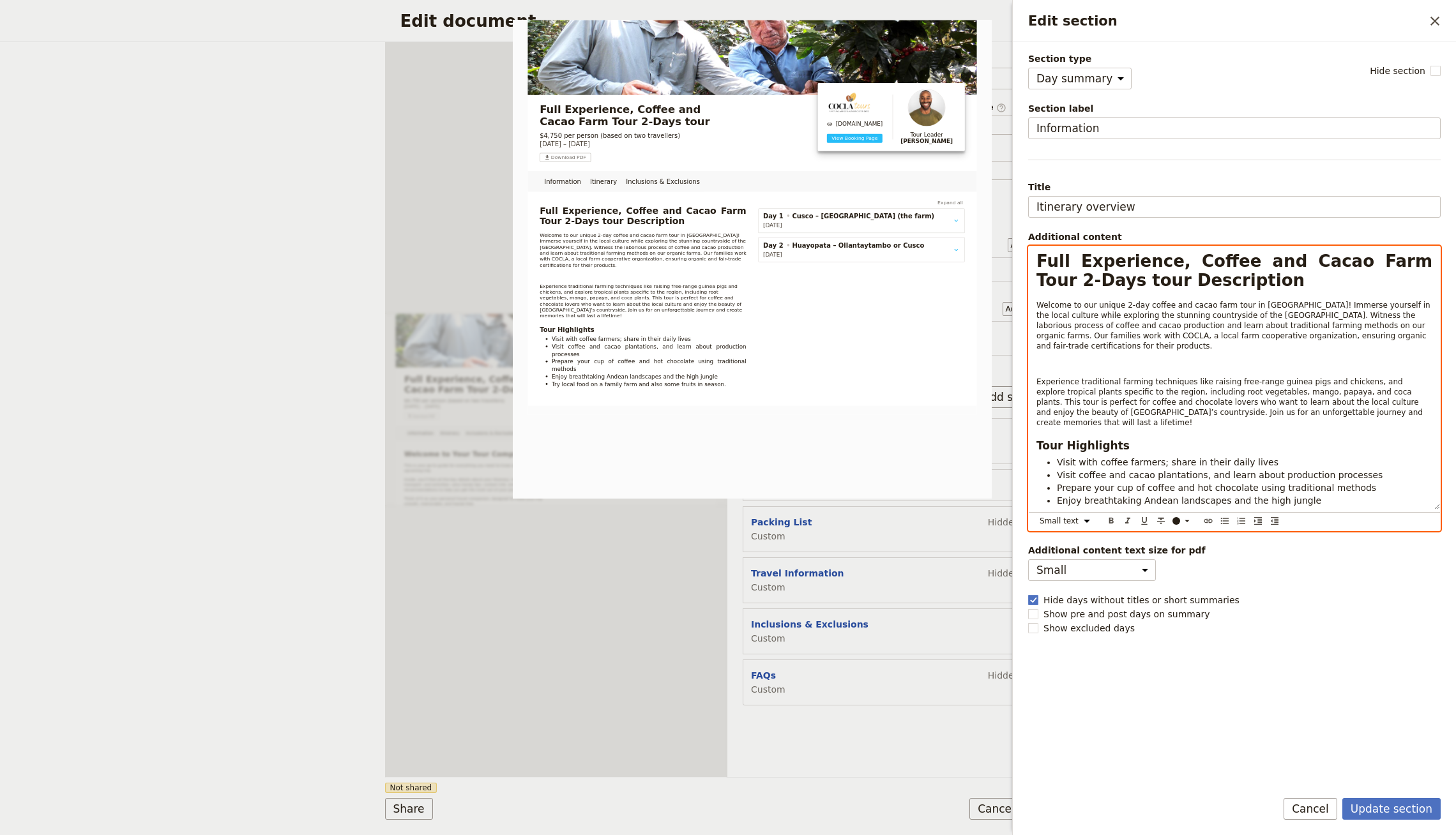
click at [1080, 347] on p "Welcome to our unique 2-day coffee and cacao farm tour in Peru! Immerse yoursel…" at bounding box center [1235, 325] width 396 height 51
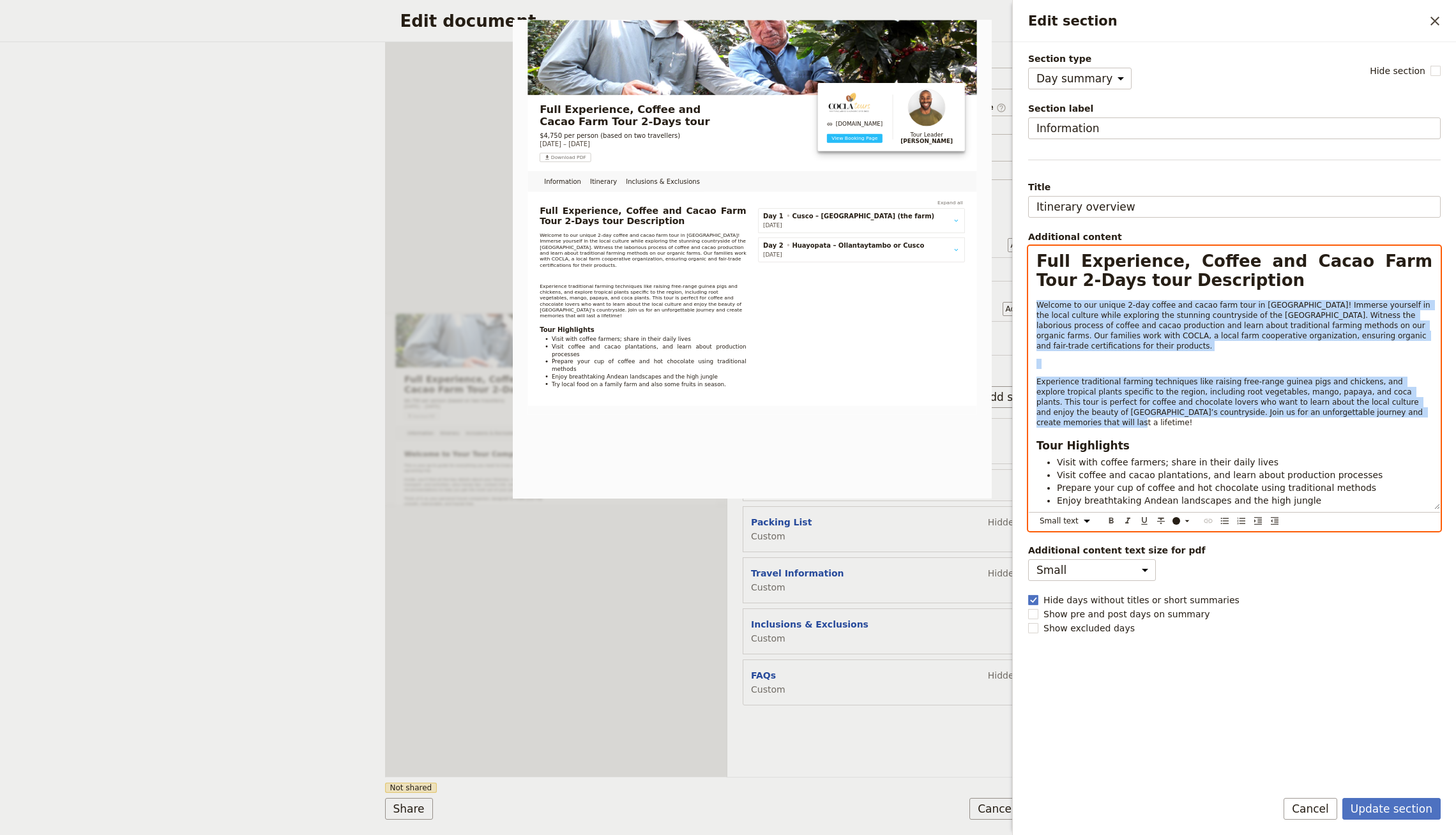
drag, startPoint x: 1035, startPoint y: 304, endPoint x: 1345, endPoint y: 445, distance: 340.6
click at [1412, 411] on div "Full Experience, Coffee and Cacao Farm Tour 2-Days tour Description Welcome to …" at bounding box center [1235, 377] width 411 height 264
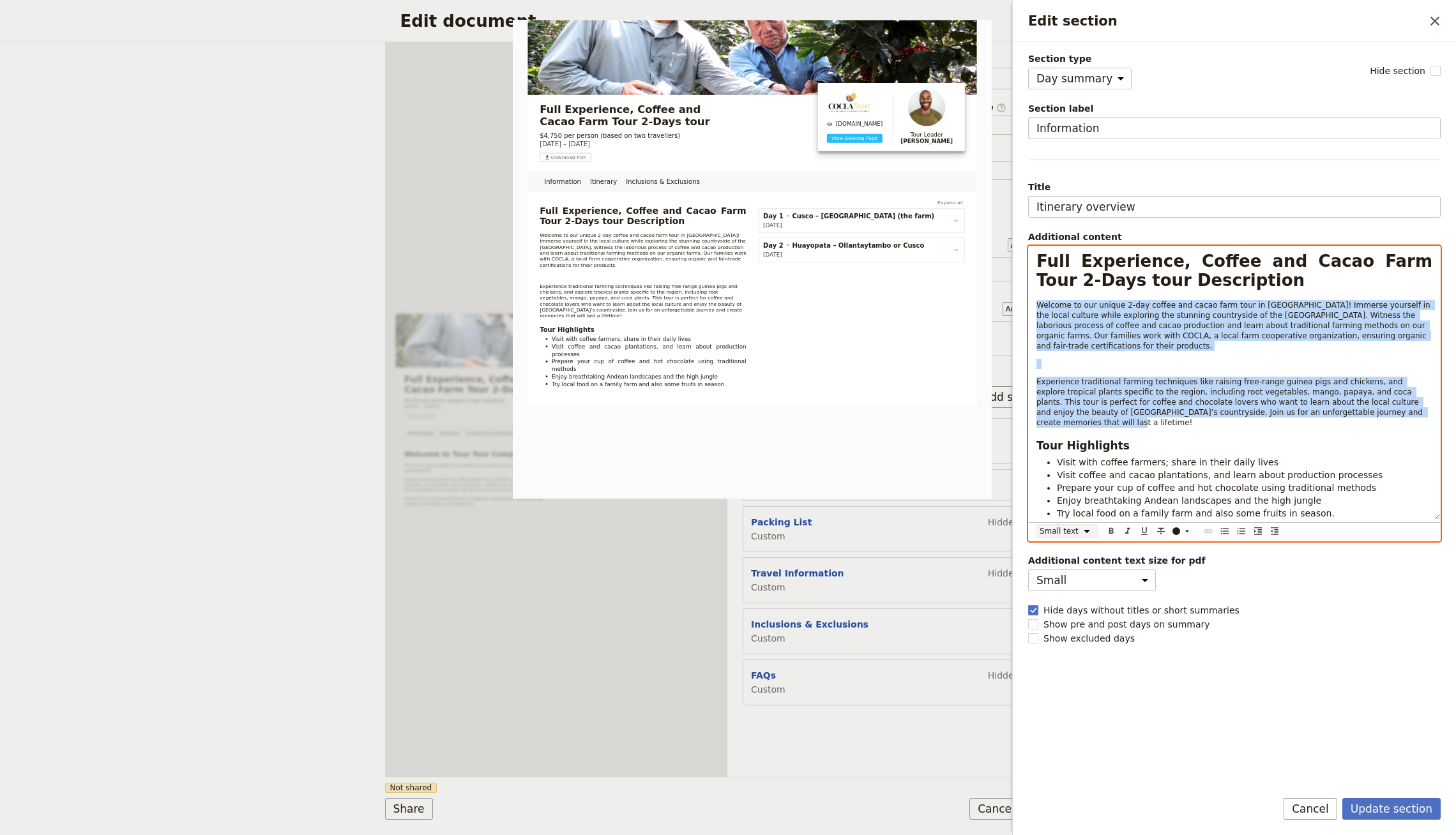
click at [1073, 524] on select "Normal Small text Heading 1 Heading 2 Heading 3" at bounding box center [1068, 531] width 62 height 14
click at [1037, 539] on select "Normal Small text Heading 1 Heading 2 Heading 3" at bounding box center [1068, 531] width 62 height 14
select select "paragraph"
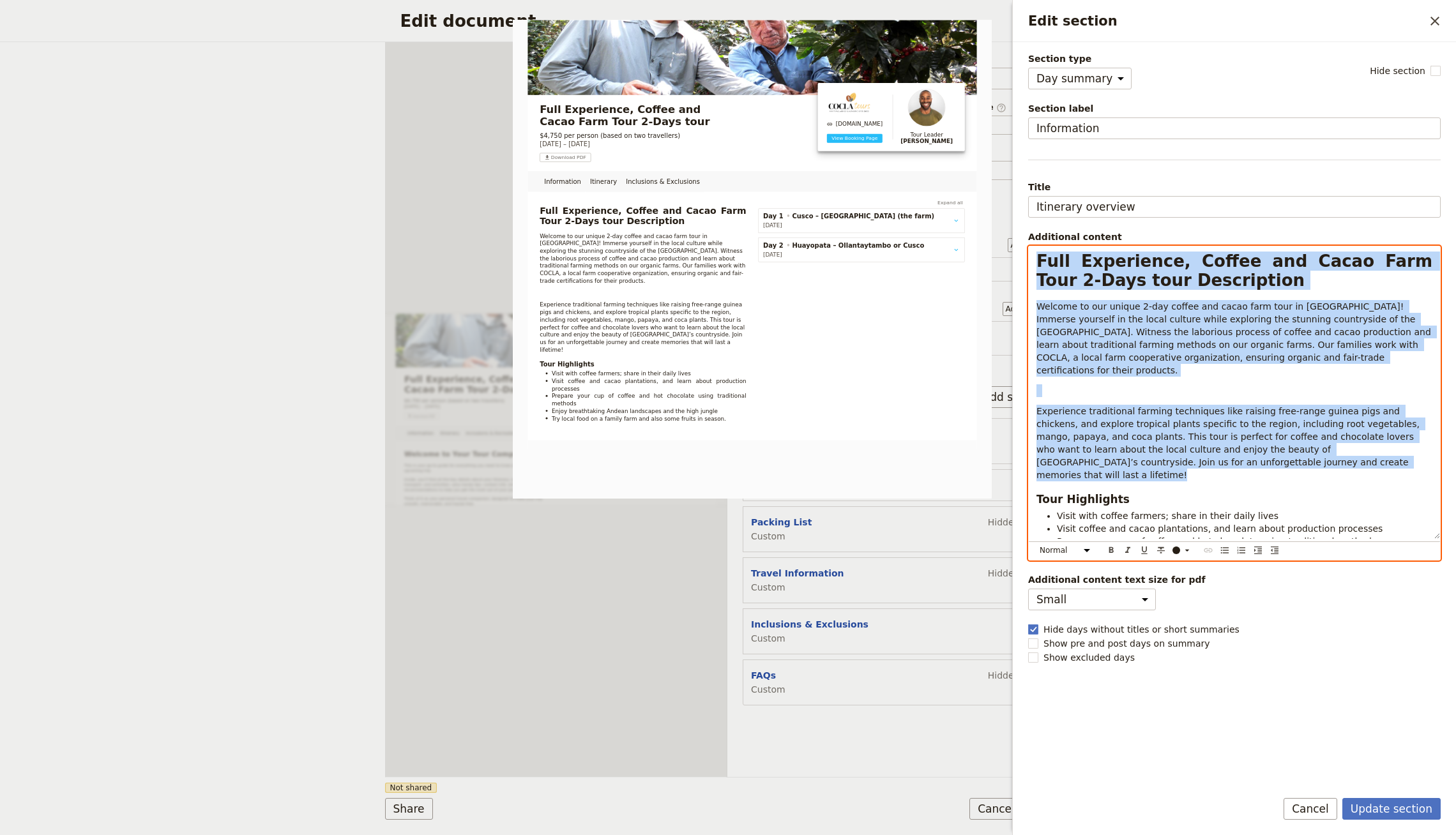
click at [1062, 358] on span "Welcome to our unique 2-day coffee and cacao farm tour in Peru! Immerse yoursel…" at bounding box center [1235, 338] width 397 height 74
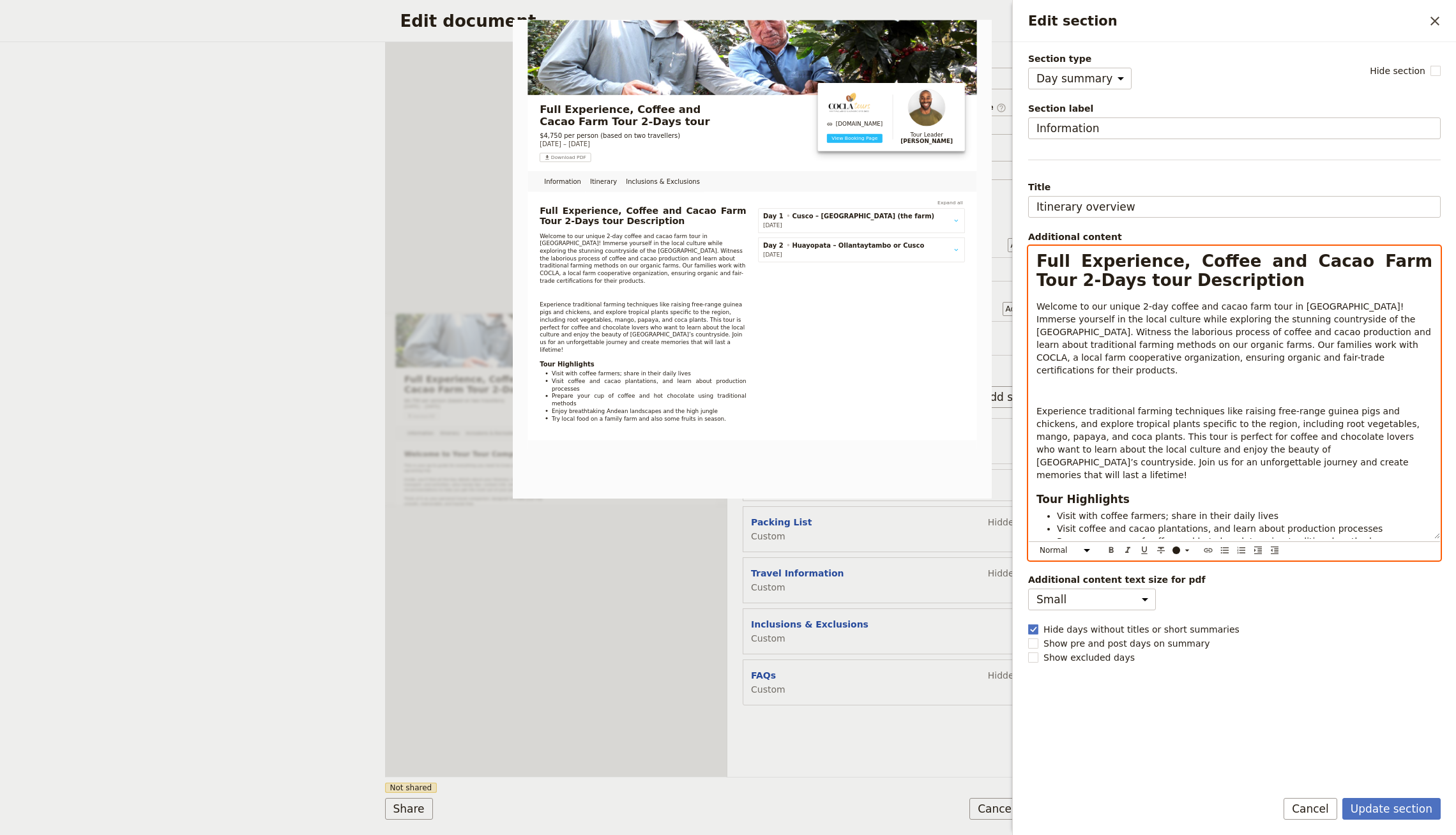
click at [1077, 384] on div "Full Experience, Coffee and Cacao Farm Tour 2-Days tour Description Welcome to …" at bounding box center [1235, 392] width 411 height 292
click at [1043, 384] on p "Edit section" at bounding box center [1235, 390] width 396 height 13
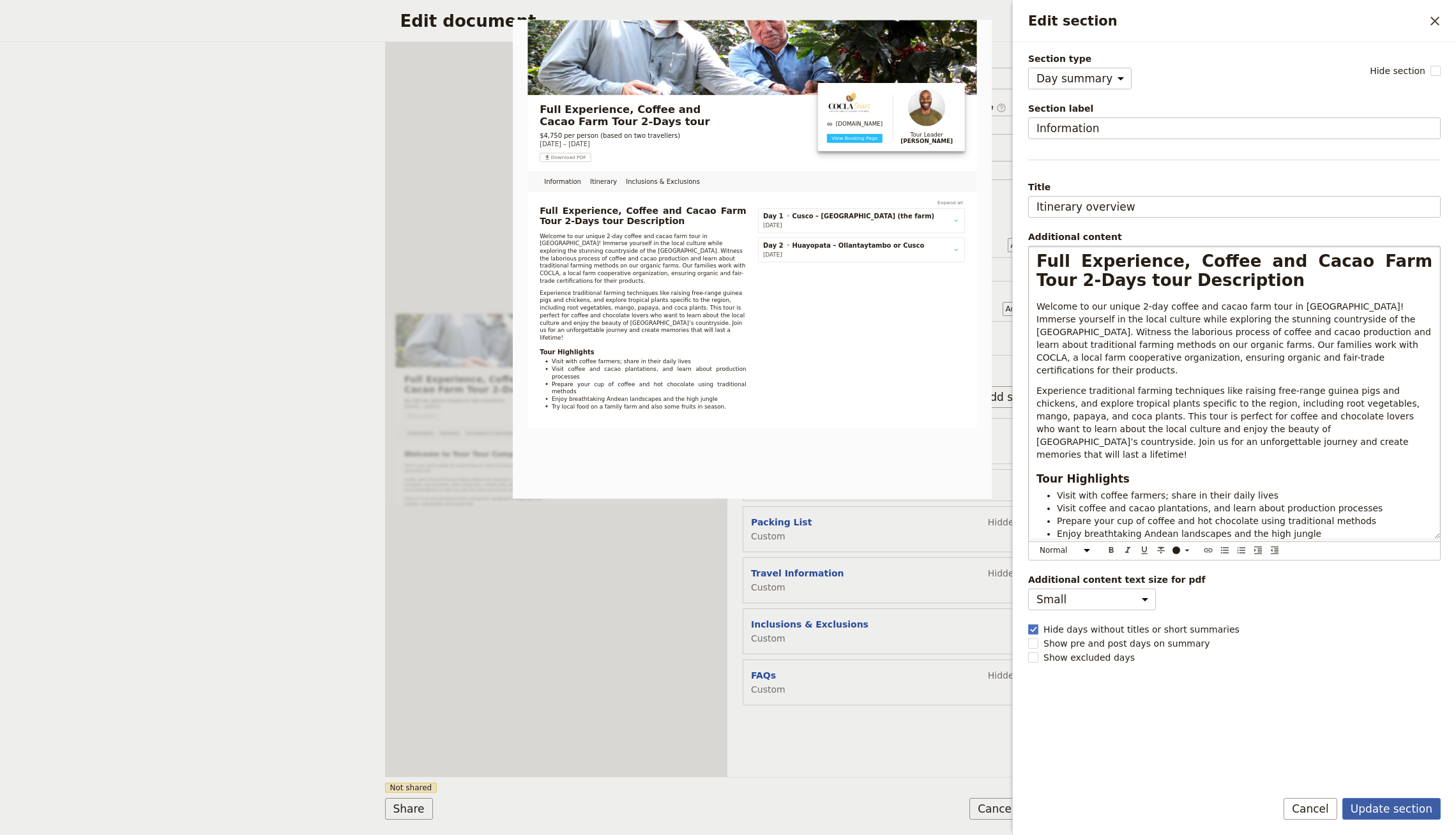
click at [1391, 810] on button "Update section" at bounding box center [1392, 809] width 98 height 21
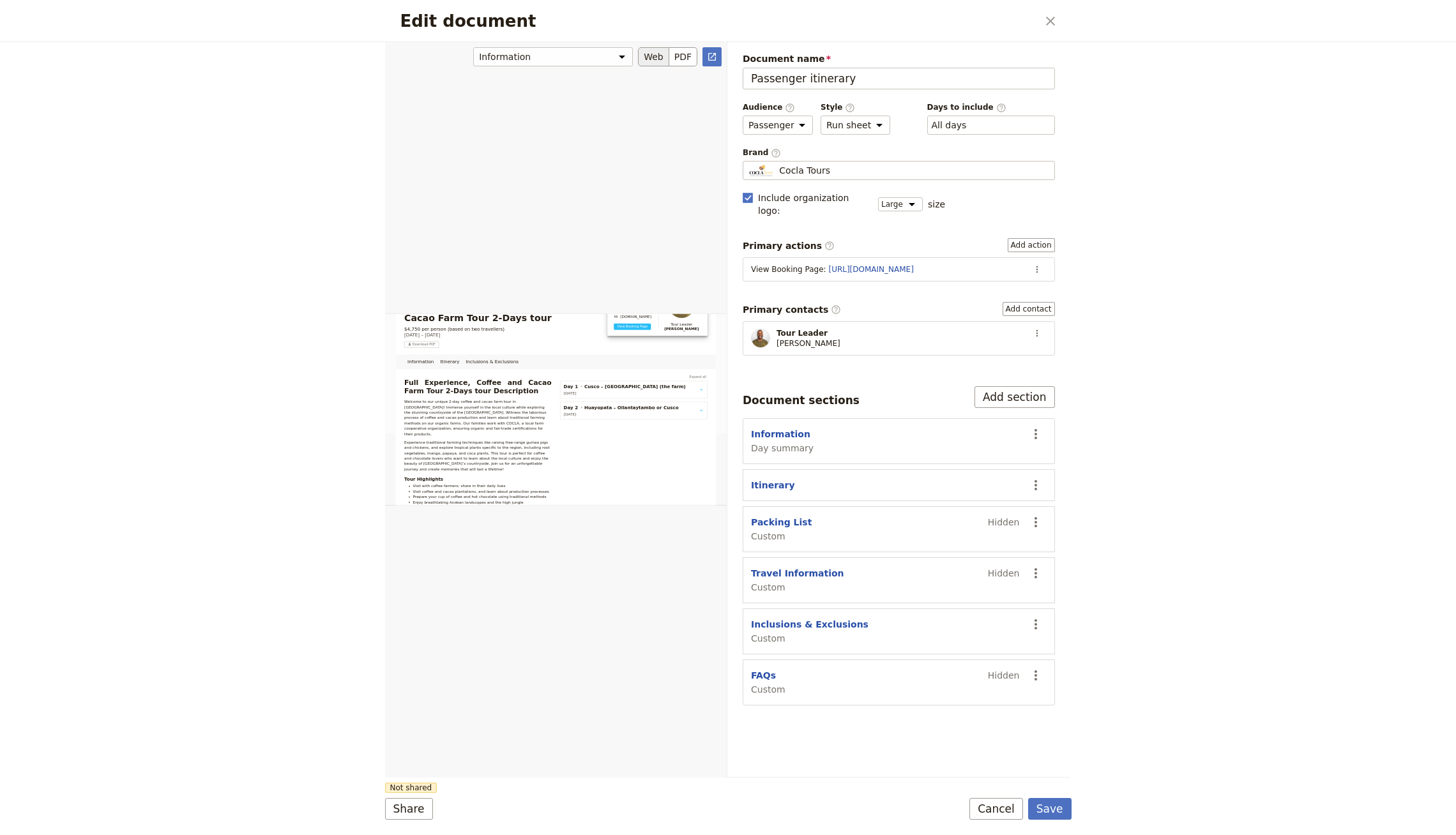
scroll to position [167, 0]
click at [1037, 813] on button "Save" at bounding box center [1050, 809] width 43 height 21
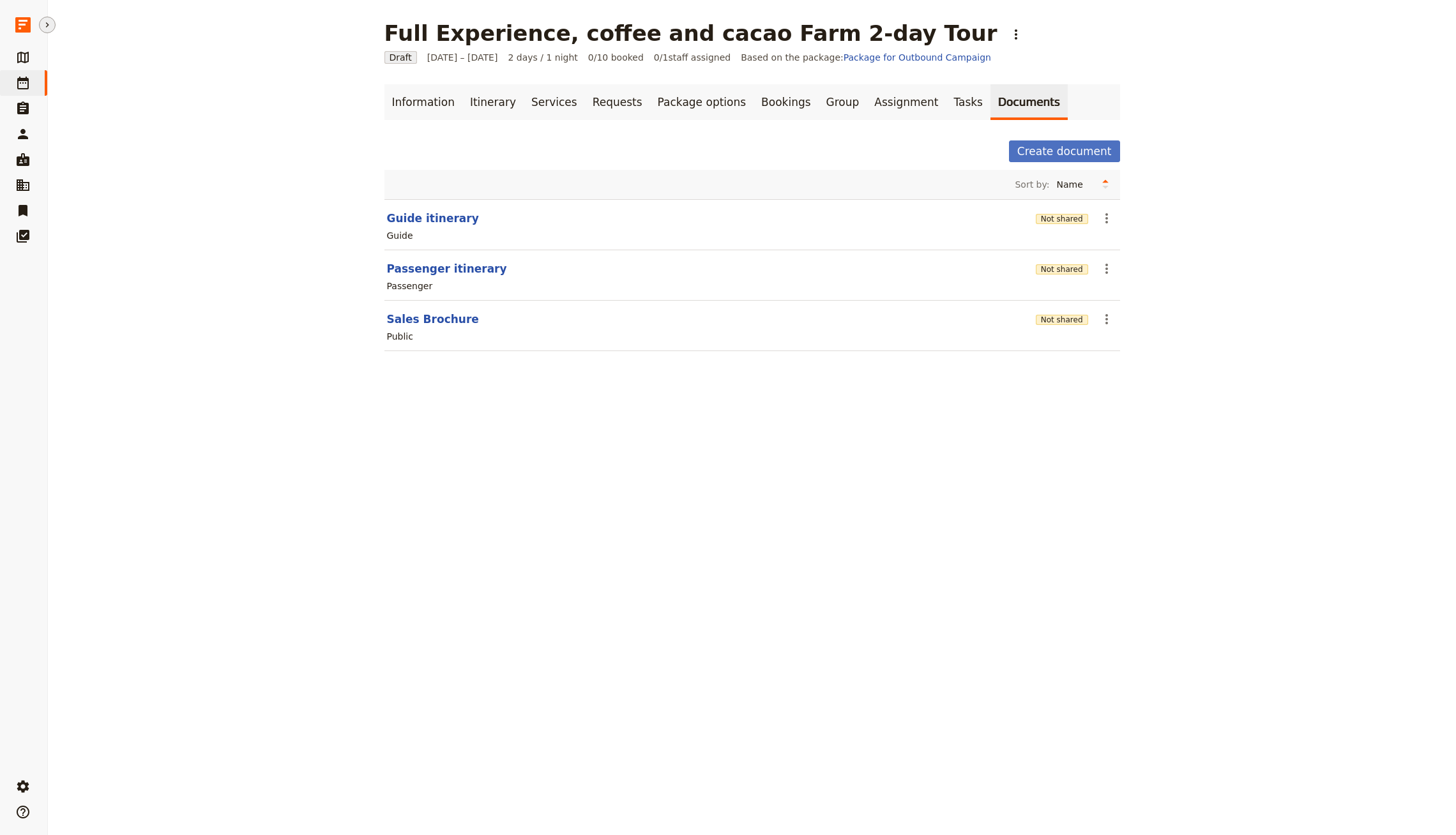
click at [1082, 267] on section "Passenger itinerary Not shared ​ Passenger" at bounding box center [752, 275] width 736 height 50
click at [1049, 265] on button "Not shared" at bounding box center [1062, 269] width 52 height 11
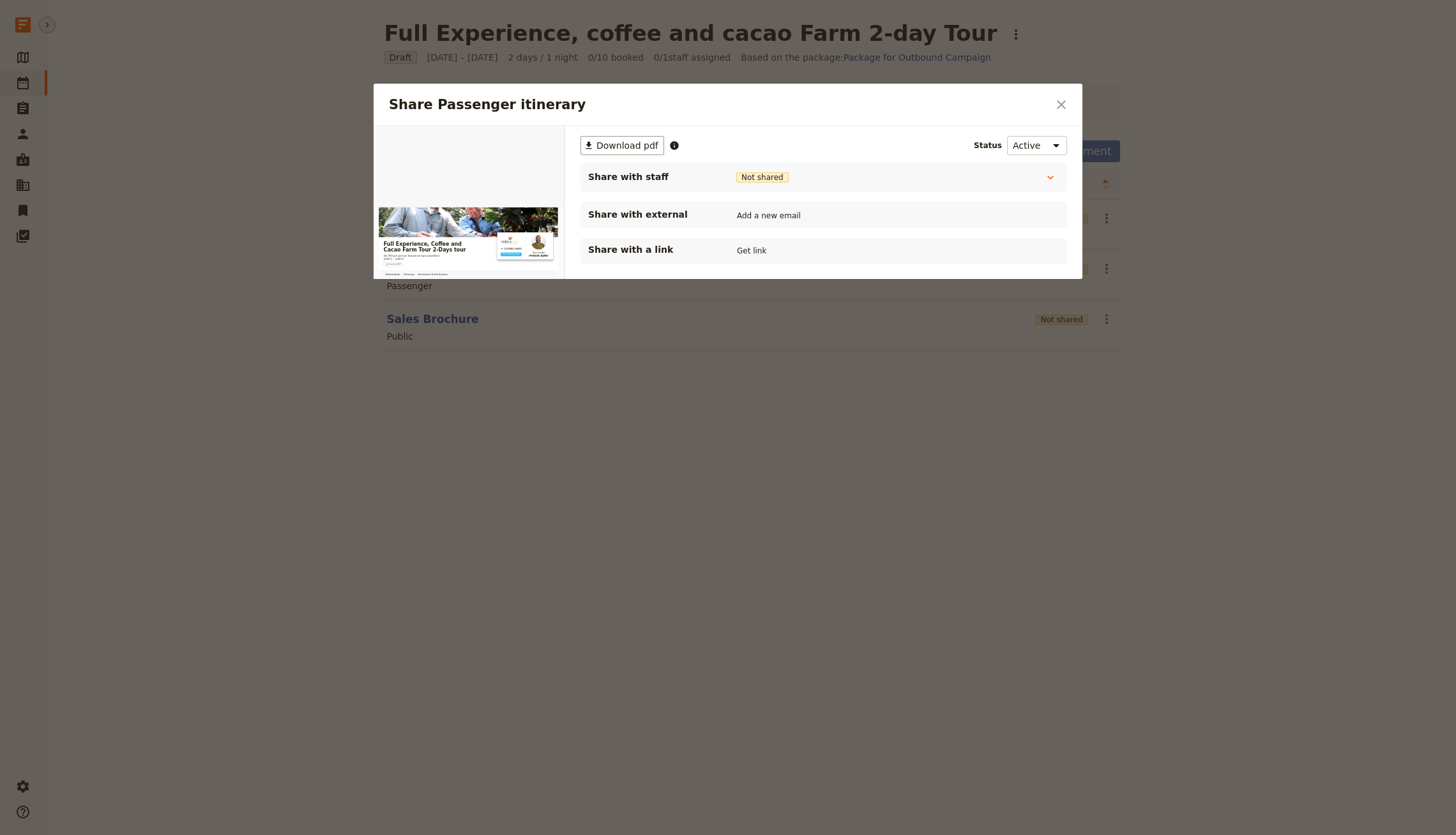
scroll to position [0, 0]
click at [740, 250] on button "Get link" at bounding box center [751, 251] width 36 height 14
click at [848, 251] on button "Get link" at bounding box center [848, 251] width 36 height 14
drag, startPoint x: 218, startPoint y: 302, endPoint x: 308, endPoint y: 269, distance: 95.9
click at [220, 301] on div at bounding box center [728, 417] width 1456 height 835
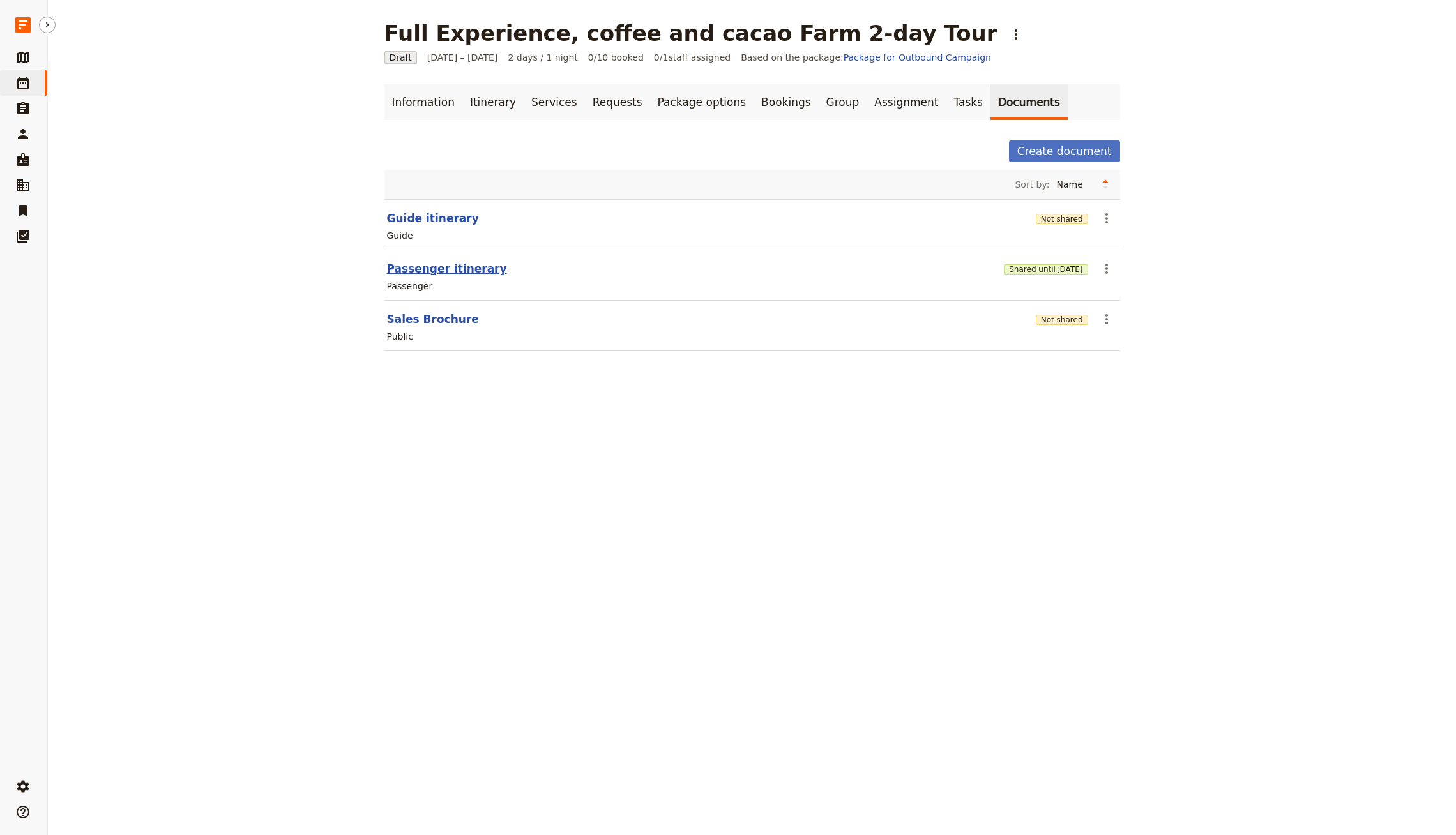
click at [444, 272] on button "Passenger itinerary" at bounding box center [447, 269] width 120 height 15
select select "PASSENGER"
select select "RUN_SHEET"
select select "LARGE"
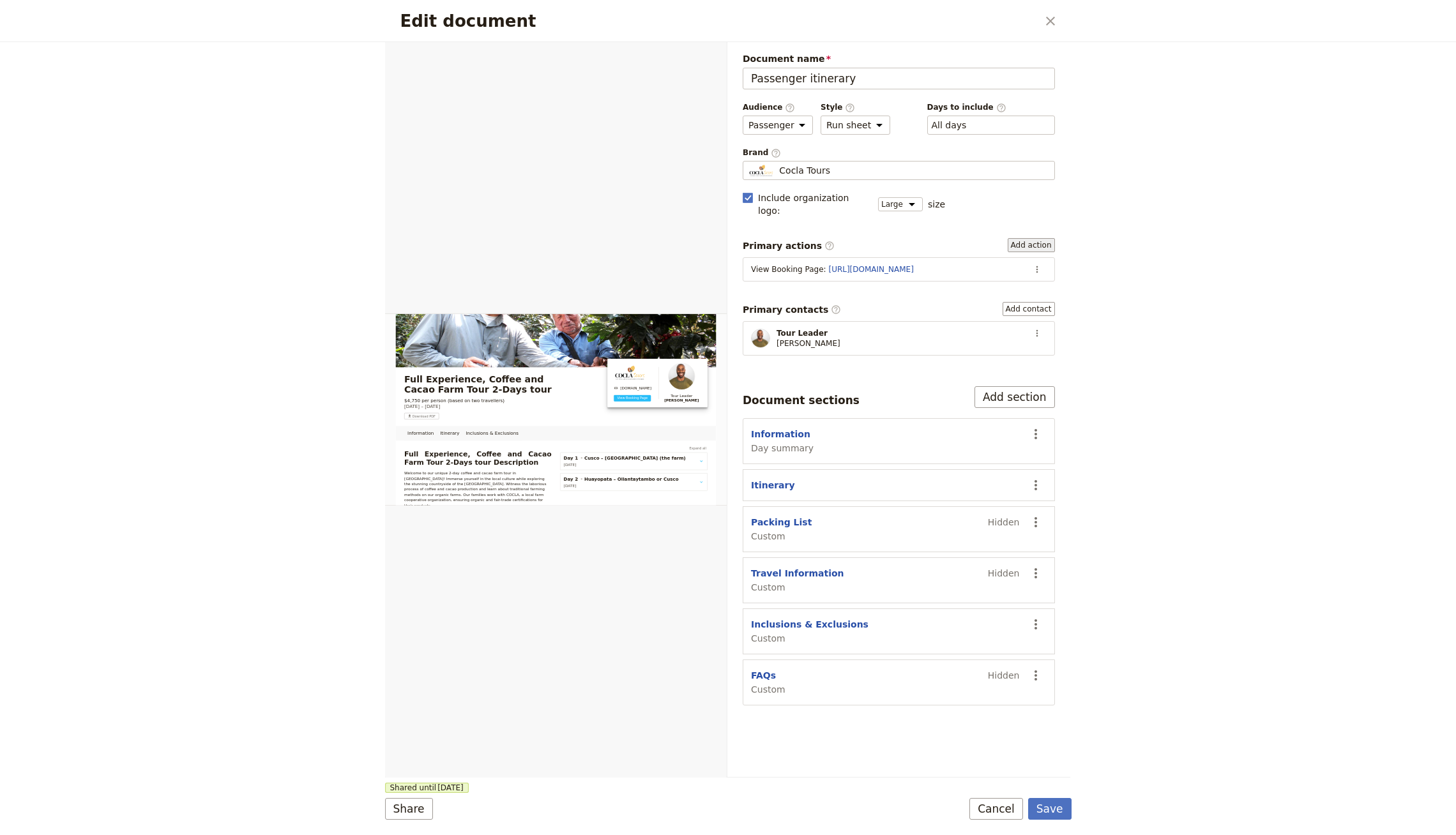
click at [1033, 238] on button "Add action" at bounding box center [1031, 245] width 47 height 14
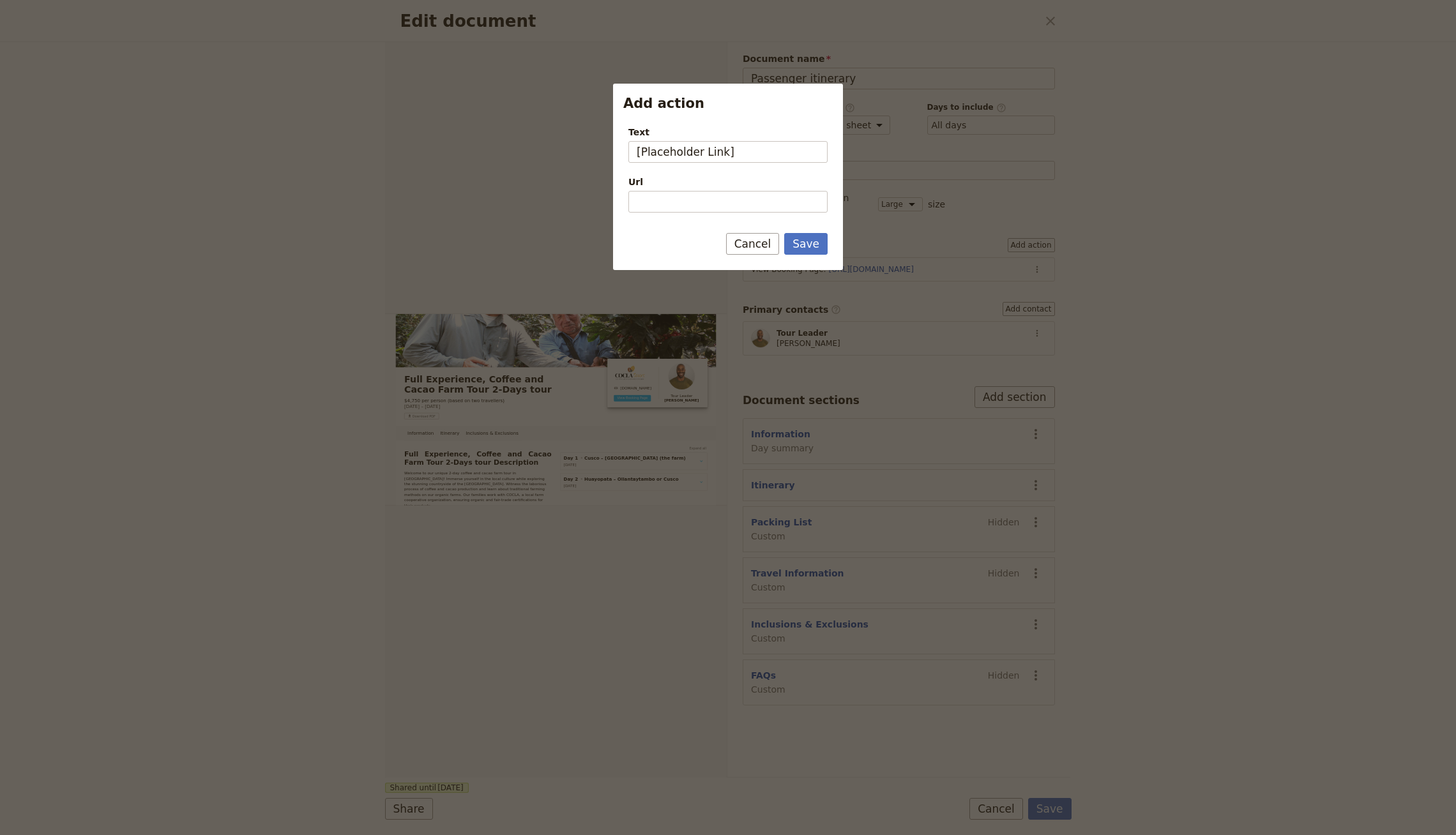
type input "[Placeholder Link]"
click at [784, 233] on button "Save" at bounding box center [805, 243] width 43 height 21
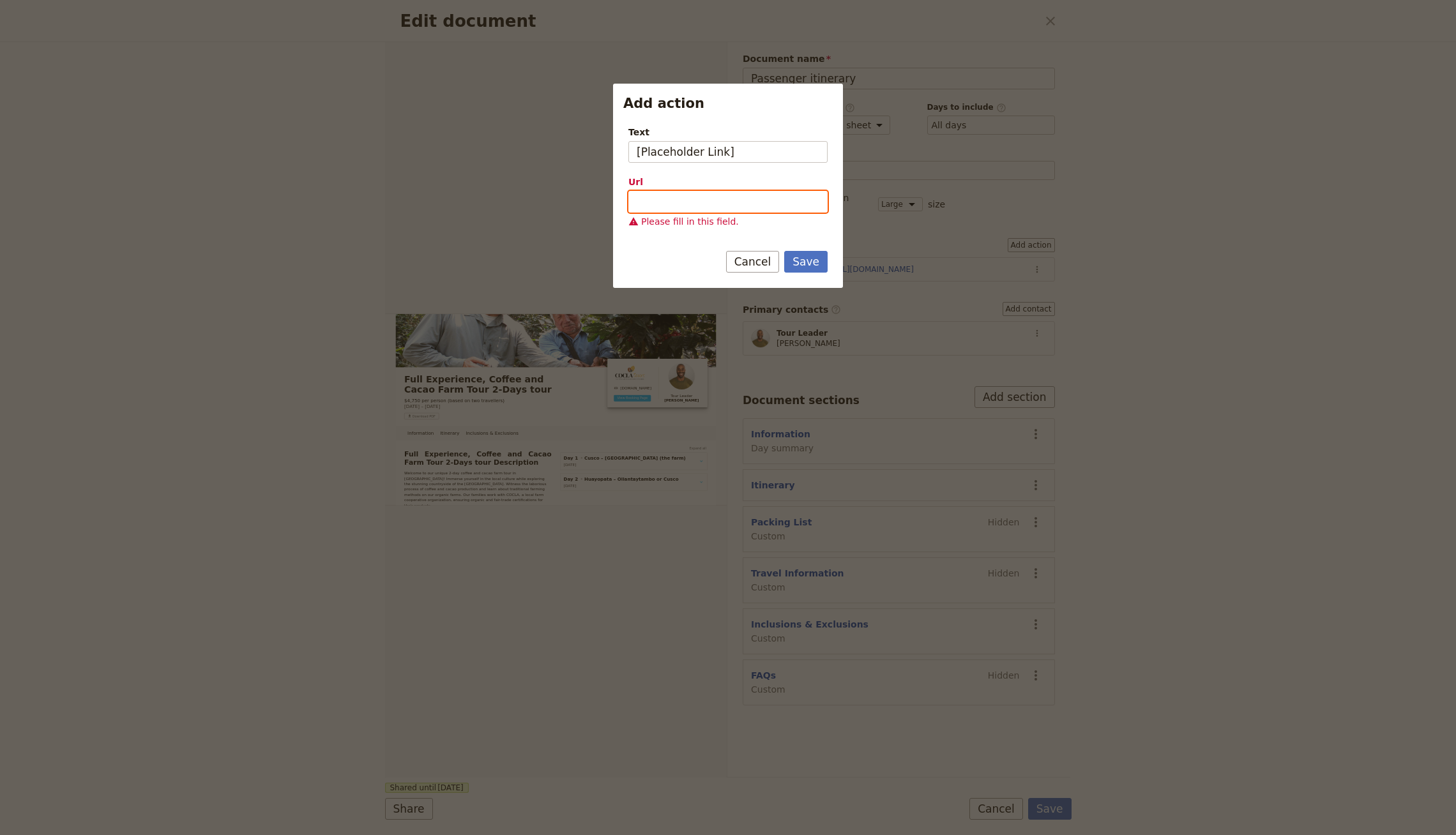
click at [708, 207] on input "Url" at bounding box center [728, 202] width 199 height 21
type input "https://www.google.com"
click at [784, 251] on button "Save" at bounding box center [805, 262] width 43 height 21
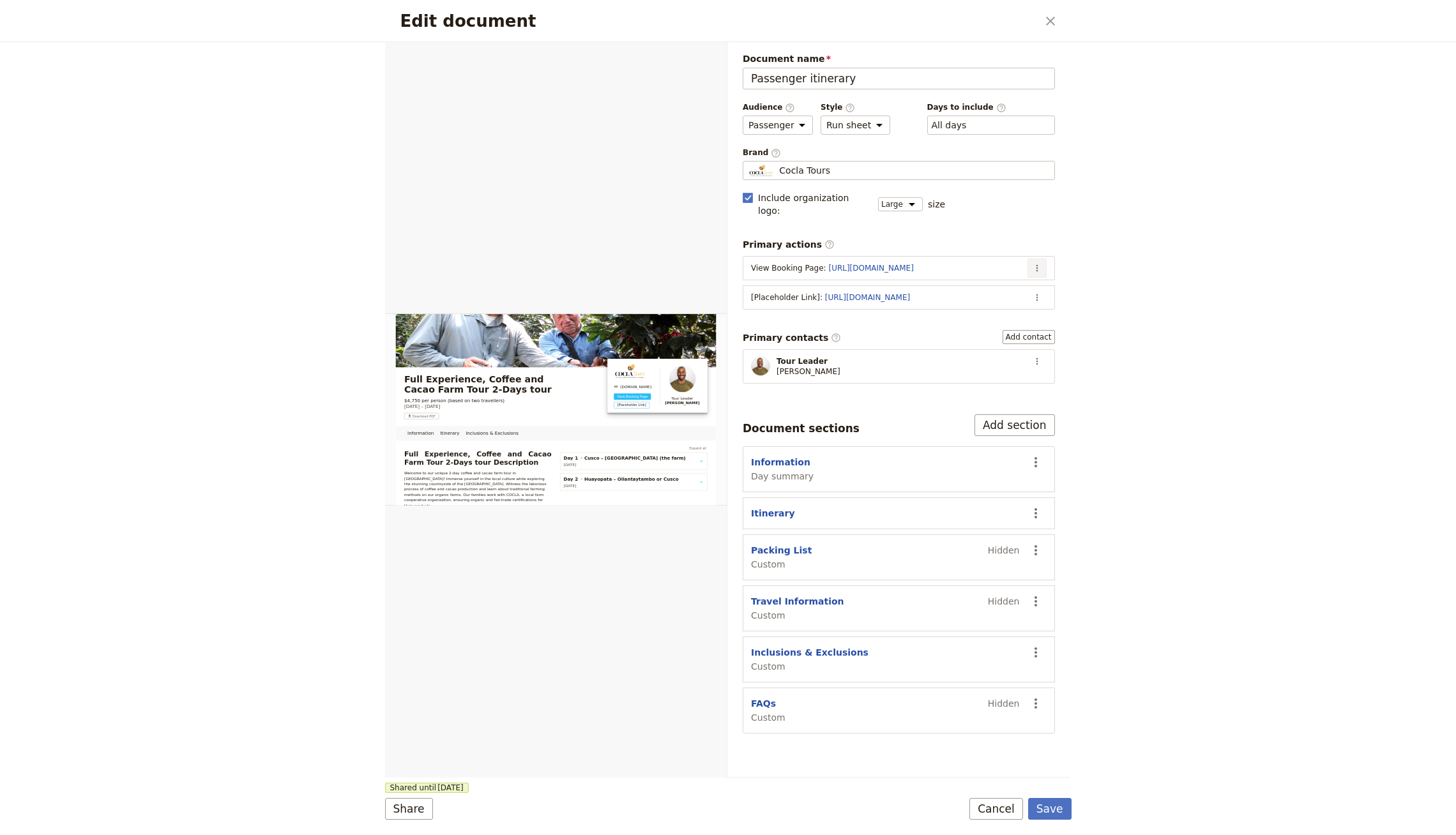
click at [1043, 259] on button "​" at bounding box center [1037, 268] width 19 height 19
click at [1029, 276] on span "Edit action" at bounding box center [987, 278] width 103 height 13
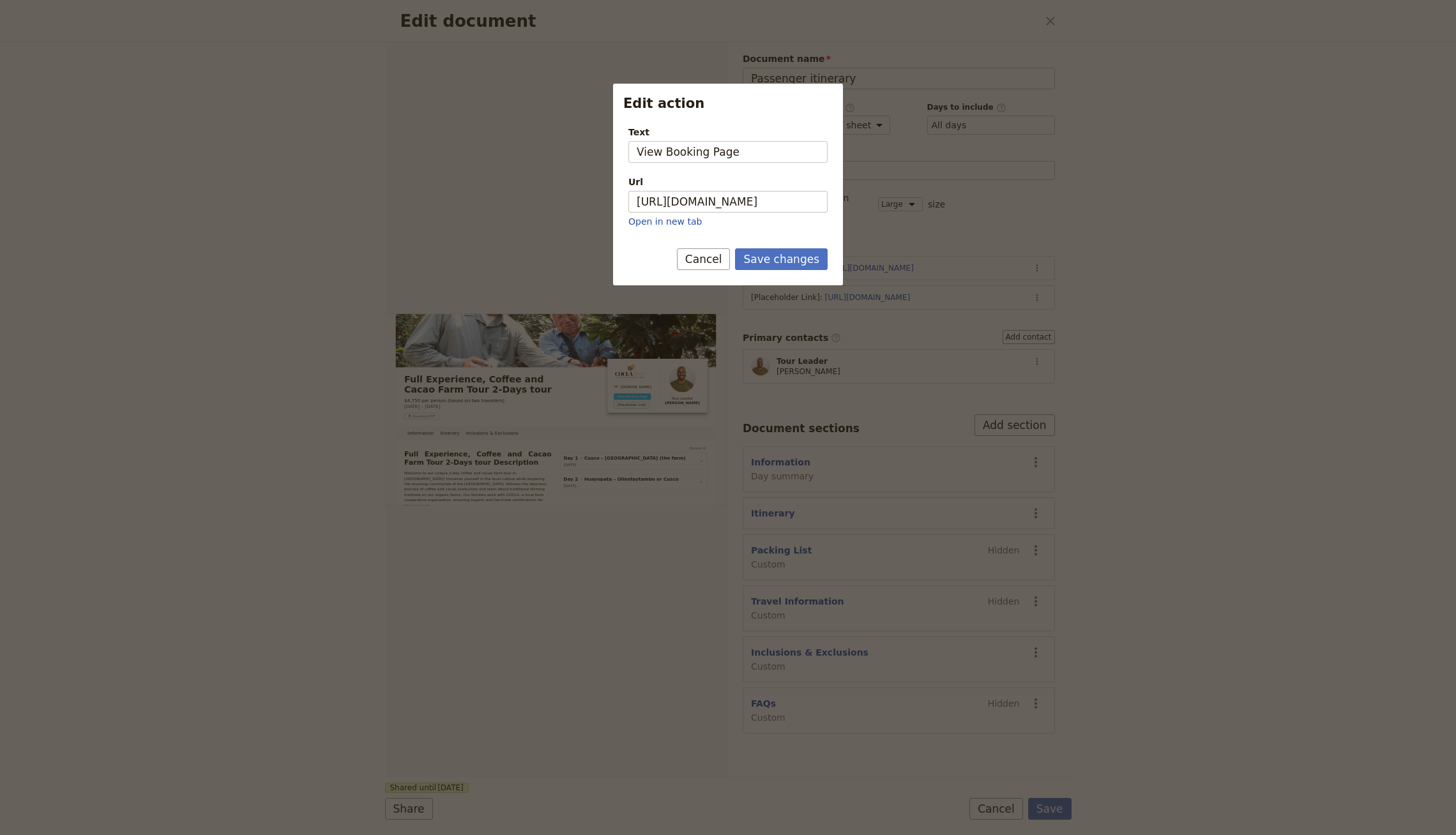
drag, startPoint x: 663, startPoint y: 153, endPoint x: 555, endPoint y: 151, distance: 108.0
click at [555, 835] on div "Edit action Text View Booking Page Url https://tourscuscomachupicchu.us/full-ex…" at bounding box center [728, 835] width 1456 height 0
type input "Booking Page"
click at [735, 248] on button "Save changes" at bounding box center [781, 259] width 93 height 21
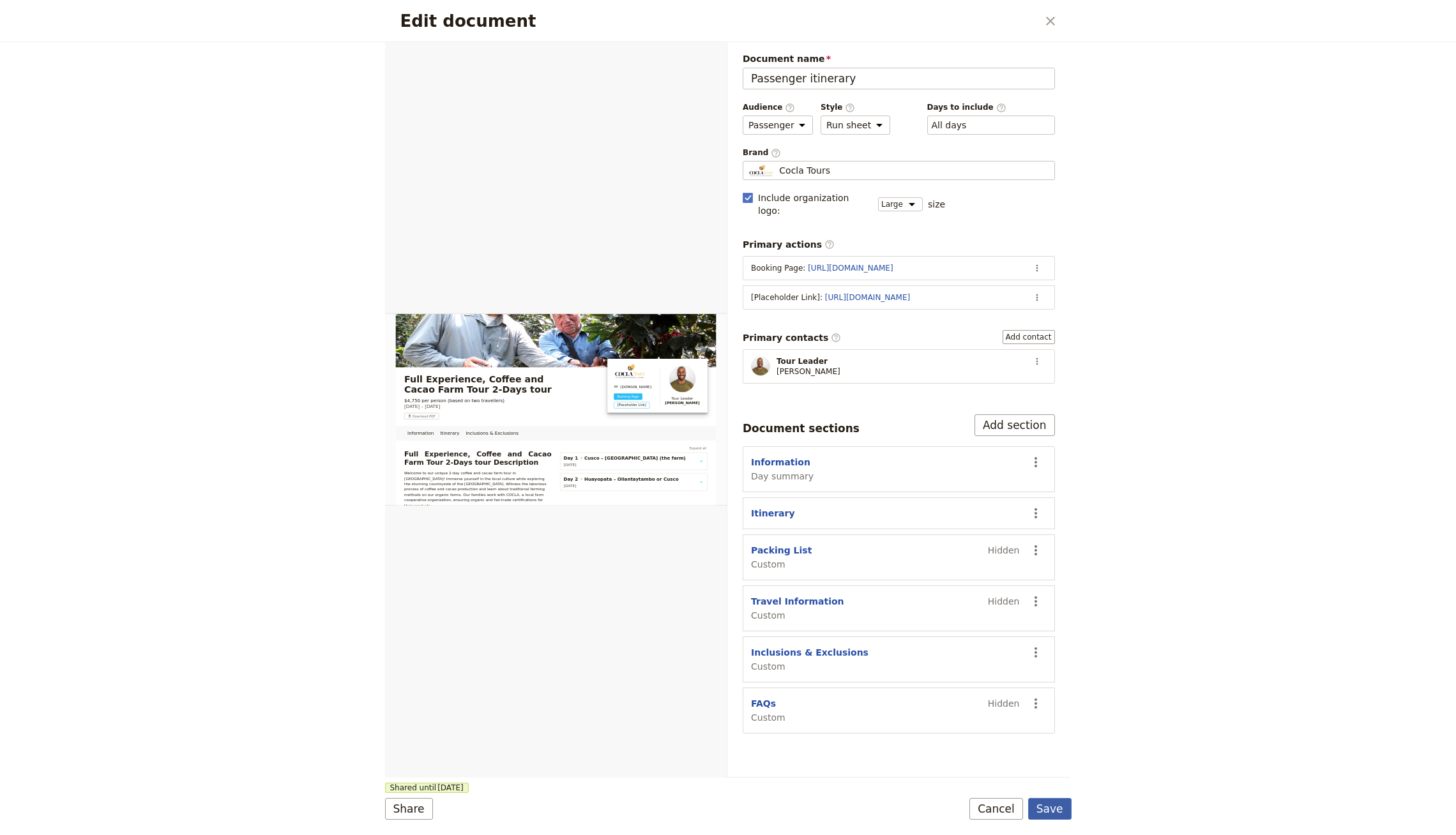
click at [1031, 805] on button "Save" at bounding box center [1050, 809] width 43 height 21
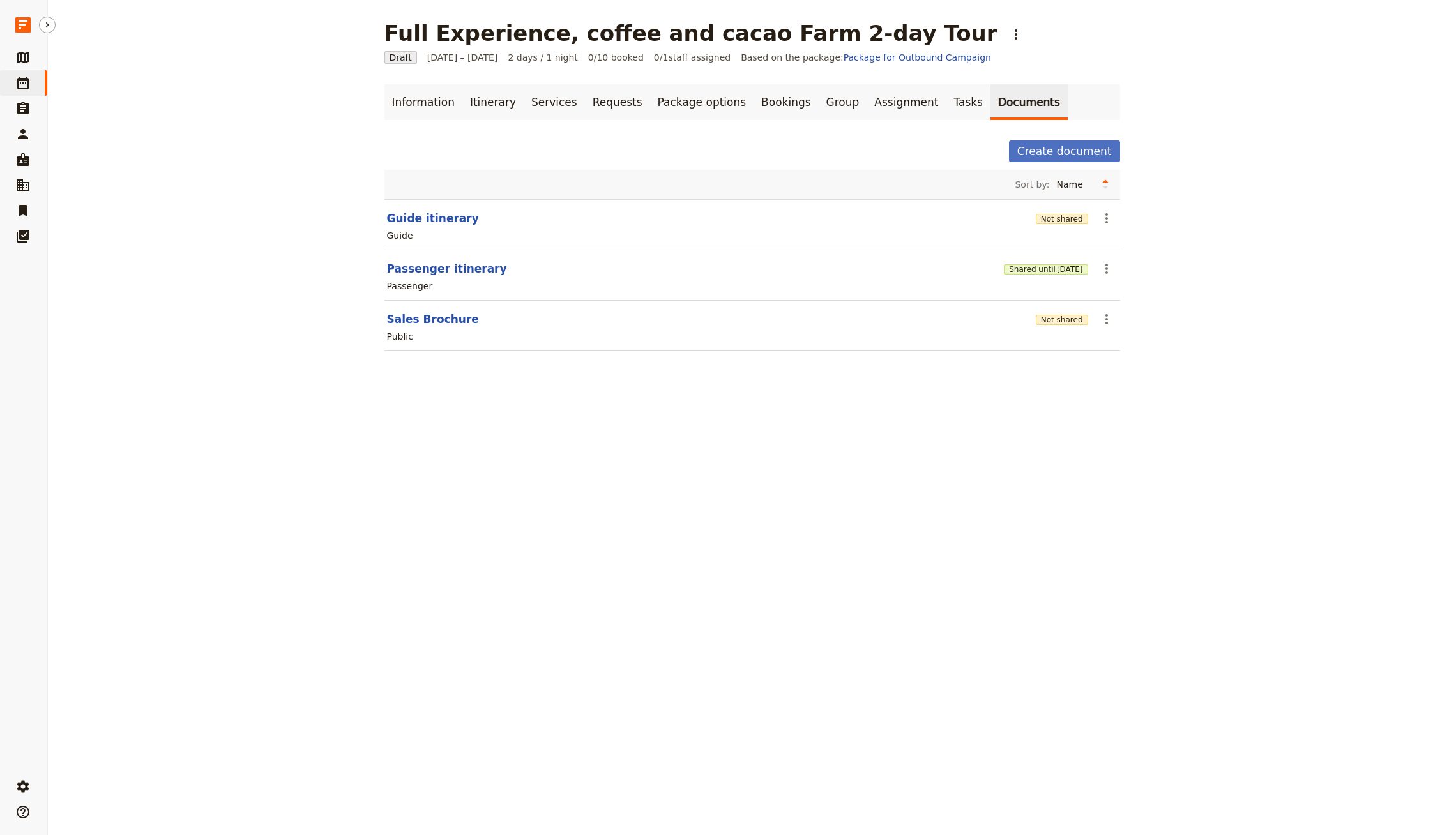
click at [33, 76] on link "​ Departures" at bounding box center [23, 83] width 47 height 25
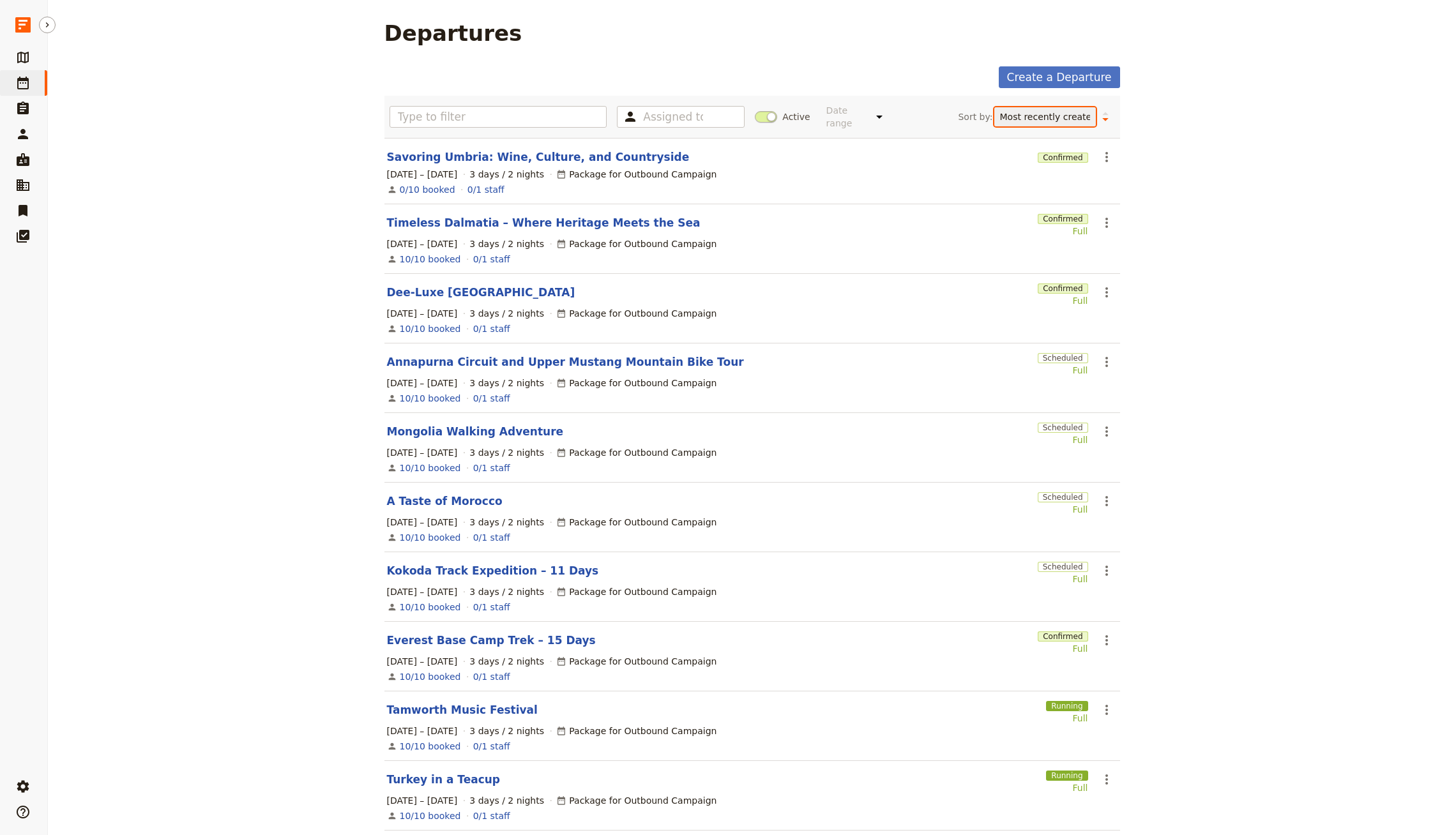
click at [1027, 107] on select "Start date Name Status Most recently updated Most recently created" at bounding box center [1045, 117] width 101 height 19
select select "UPDATED_AT"
click at [994, 107] on select "Start date Name Status Most recently updated Most recently created" at bounding box center [1045, 117] width 101 height 19
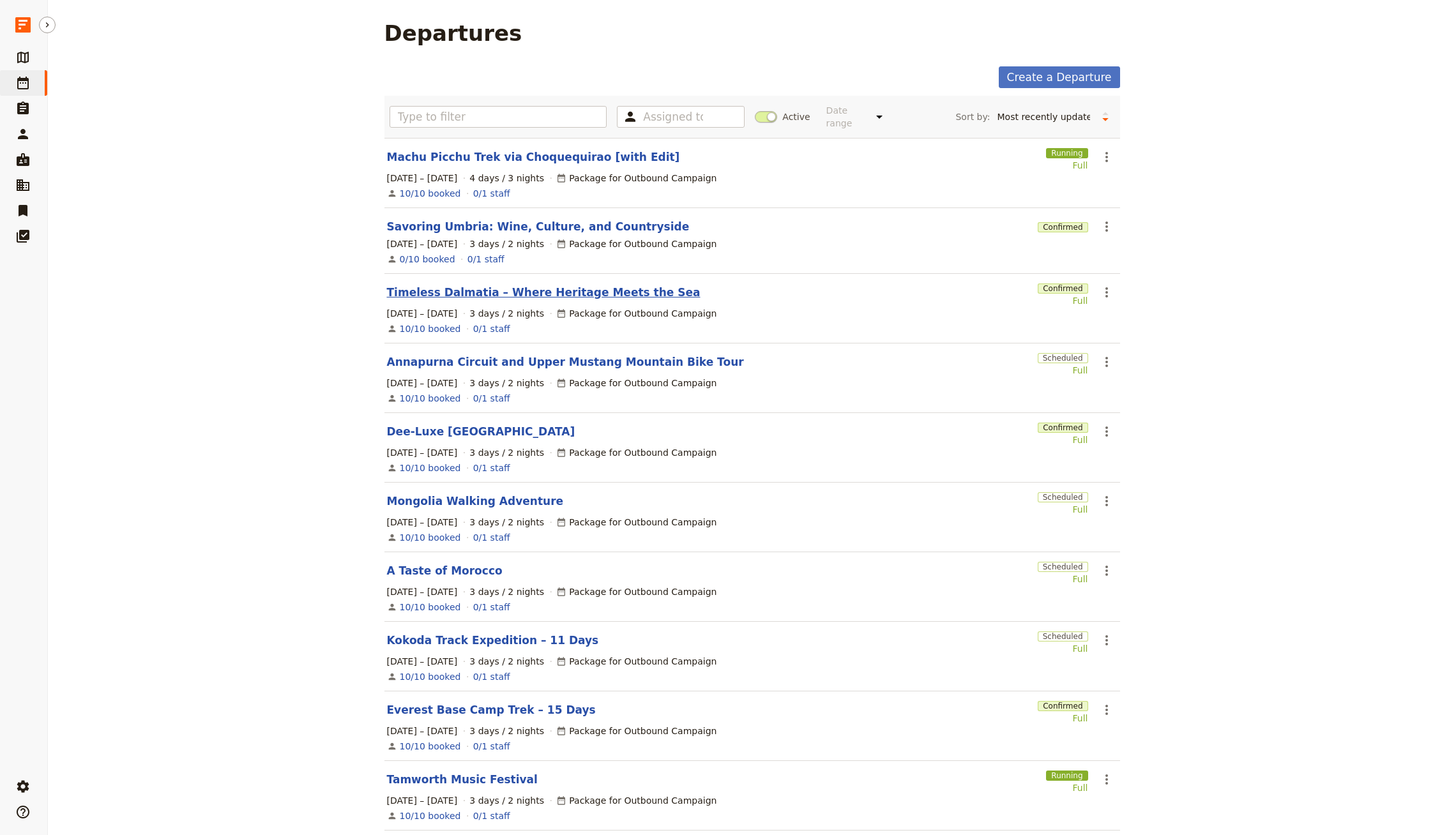
click at [596, 285] on link "Timeless Dalmatia – Where Heritage Meets the Sea" at bounding box center [544, 292] width 314 height 15
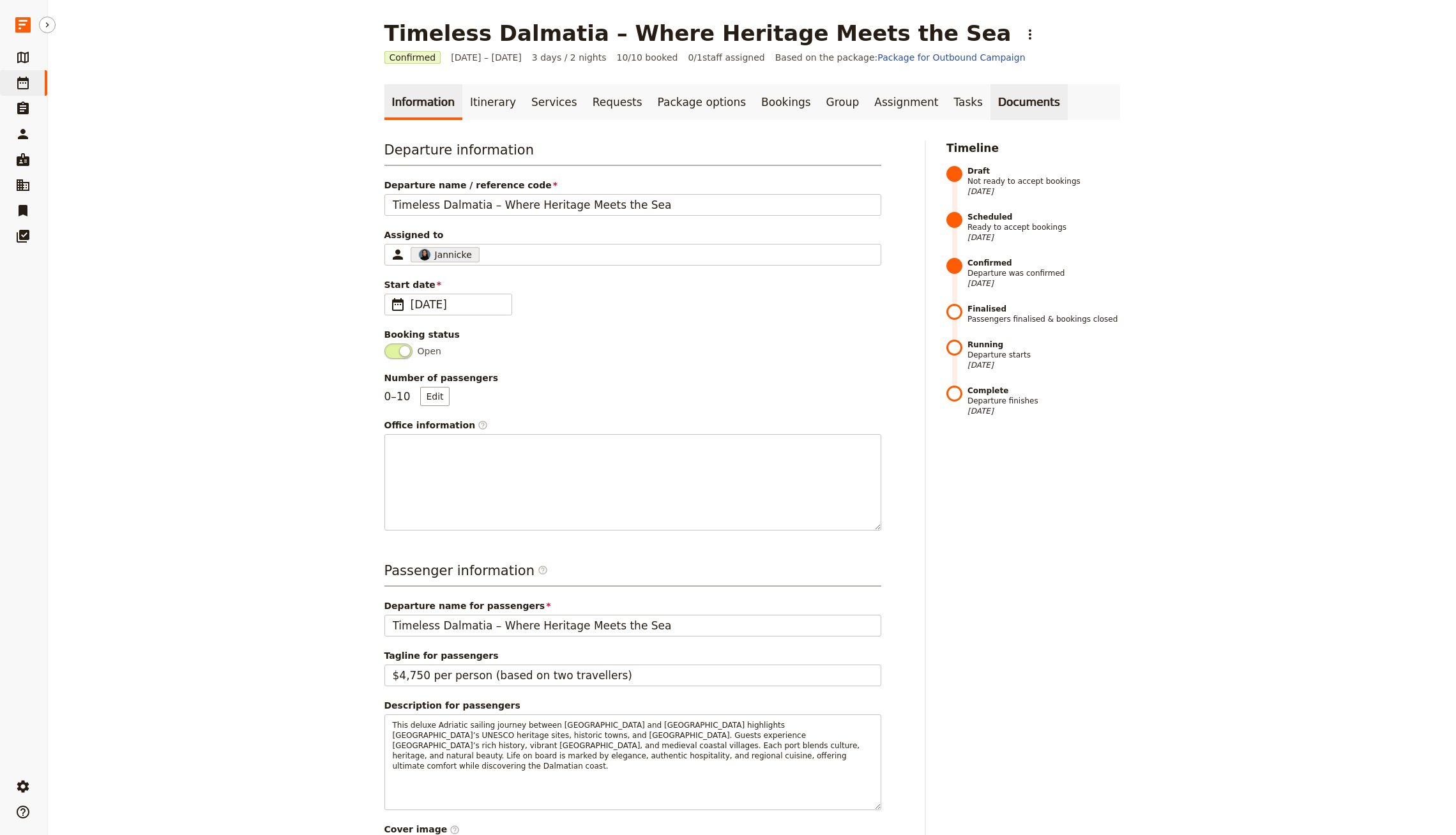
click at [991, 99] on link "Documents" at bounding box center [1029, 101] width 77 height 36
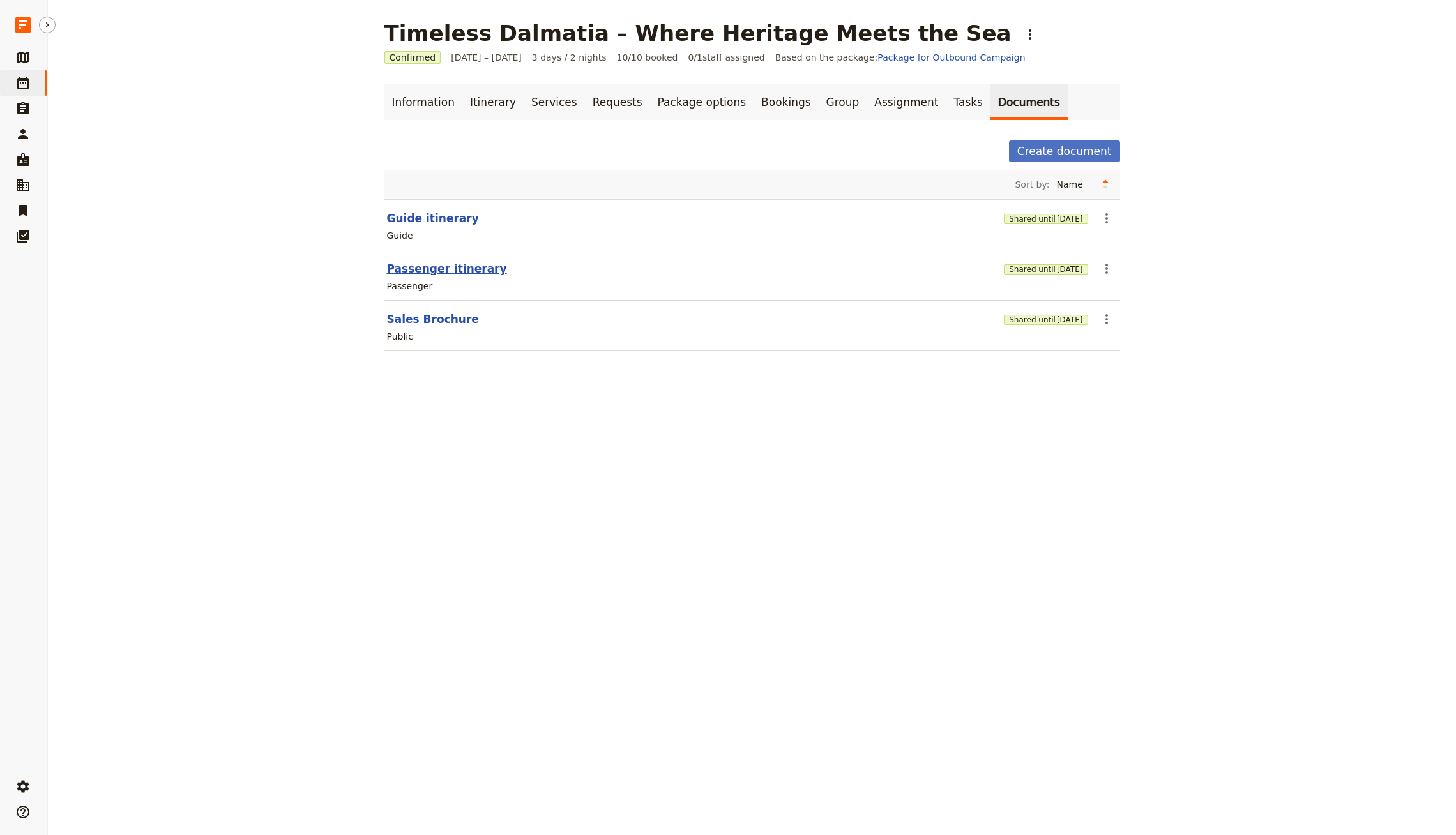
click at [422, 270] on button "Passenger itinerary" at bounding box center [447, 269] width 120 height 15
select select "PASSENGER"
select select "RUN_SHEET"
select select "LARGE"
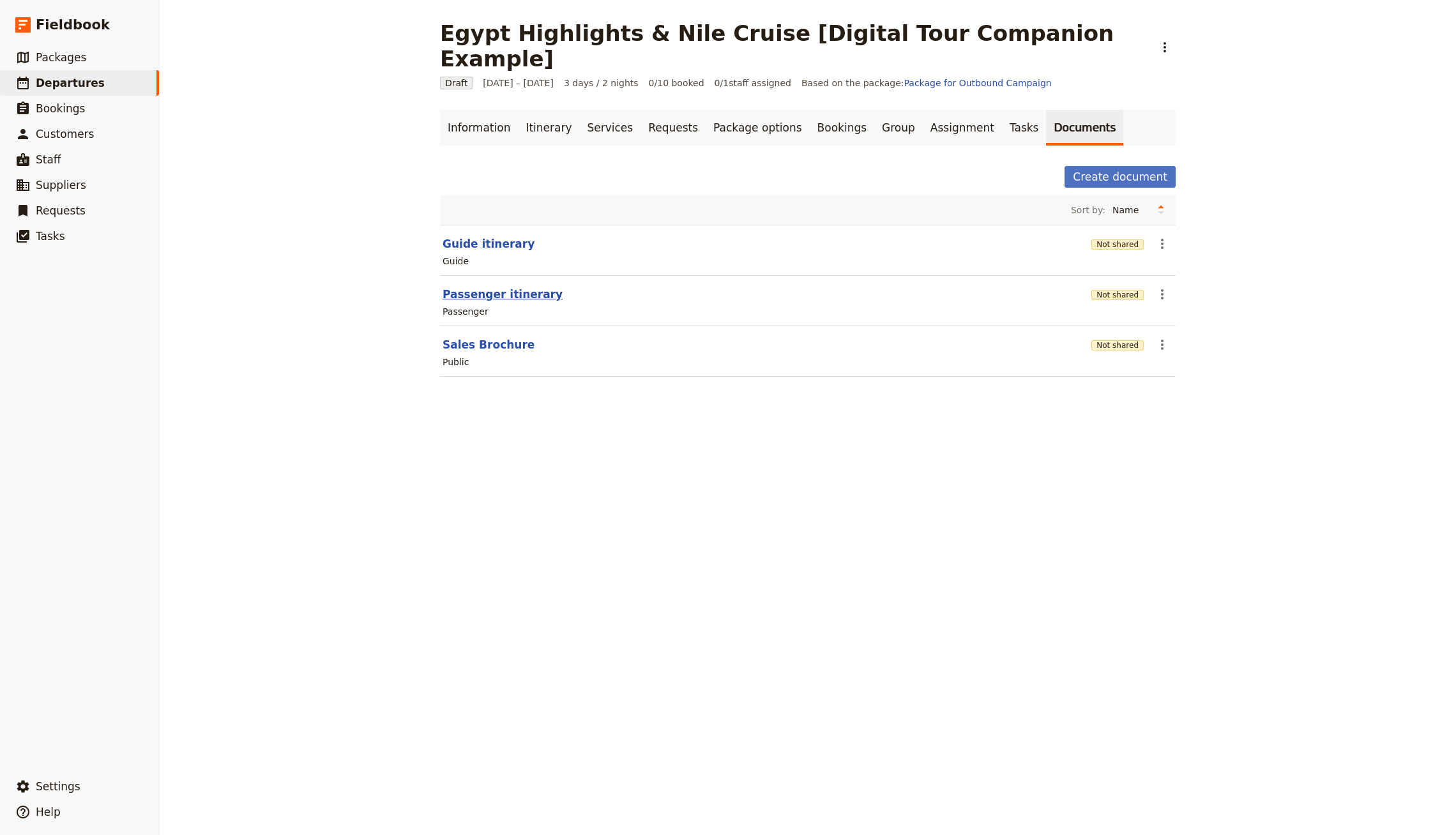
click at [508, 287] on button "Passenger itinerary" at bounding box center [502, 294] width 120 height 15
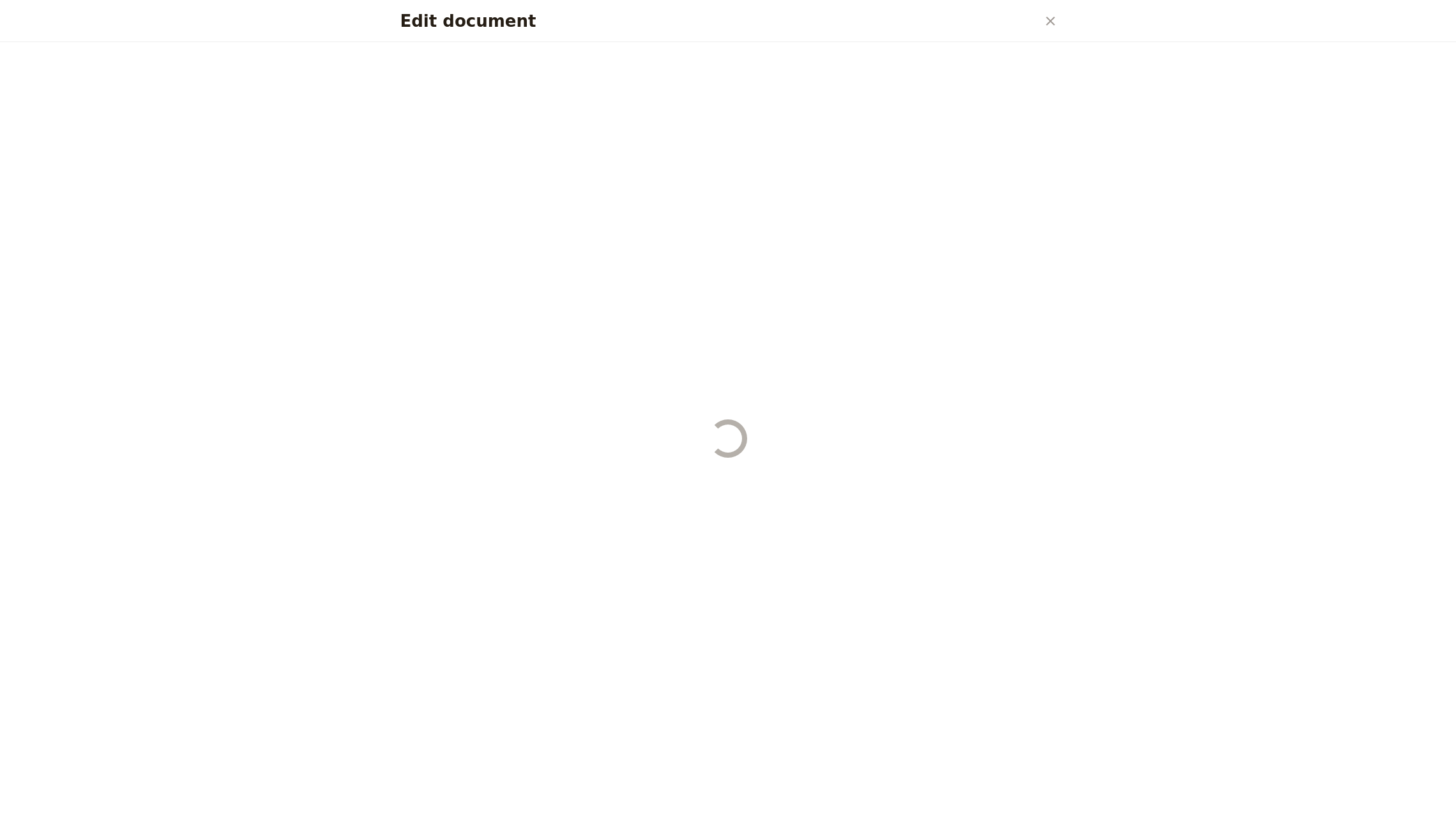
select select "PASSENGER"
select select "RUN_SHEET"
select select "LARGE"
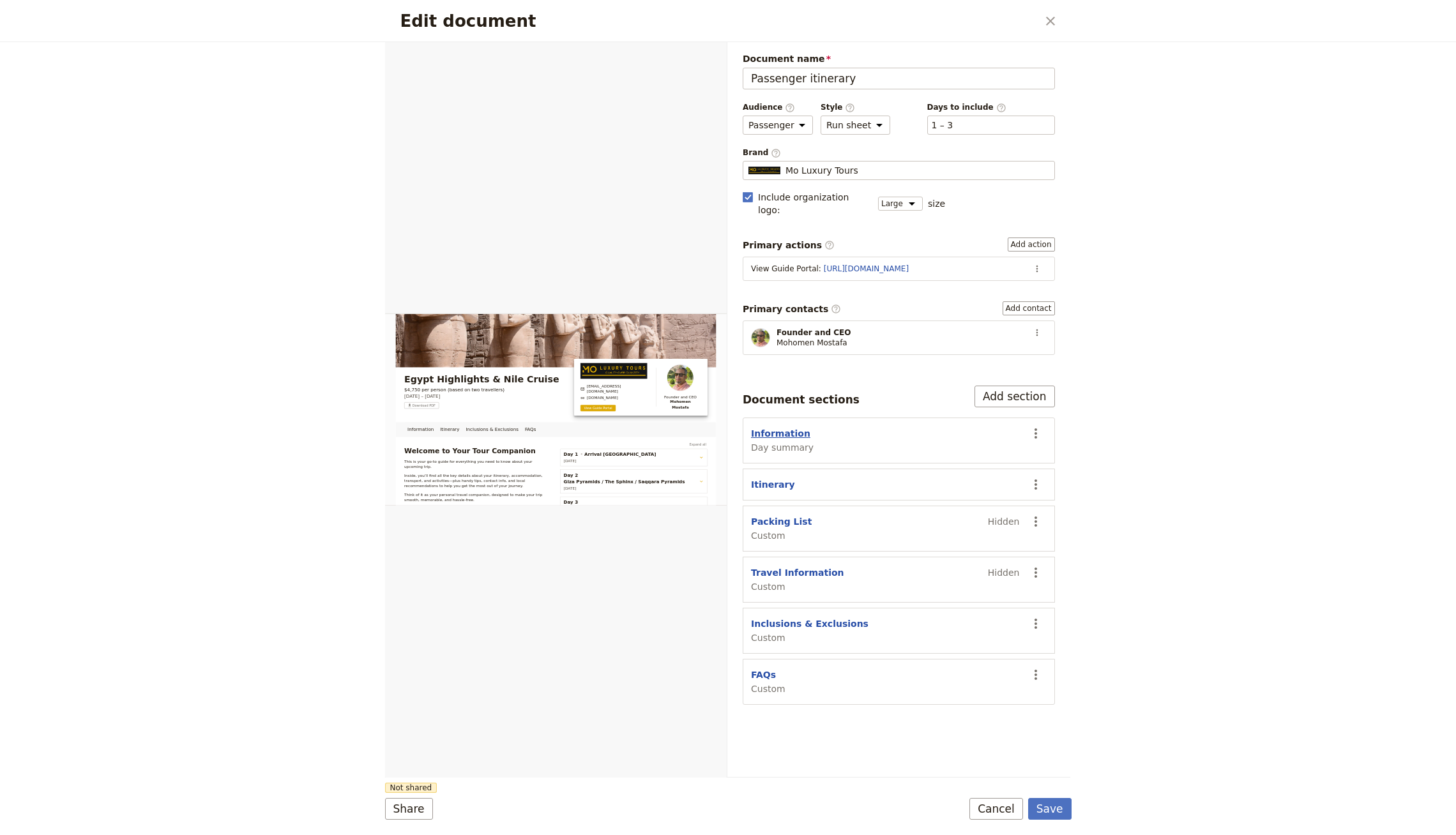
click at [770, 428] on button "Information" at bounding box center [781, 433] width 60 height 13
select select "DAY_SUMMARY"
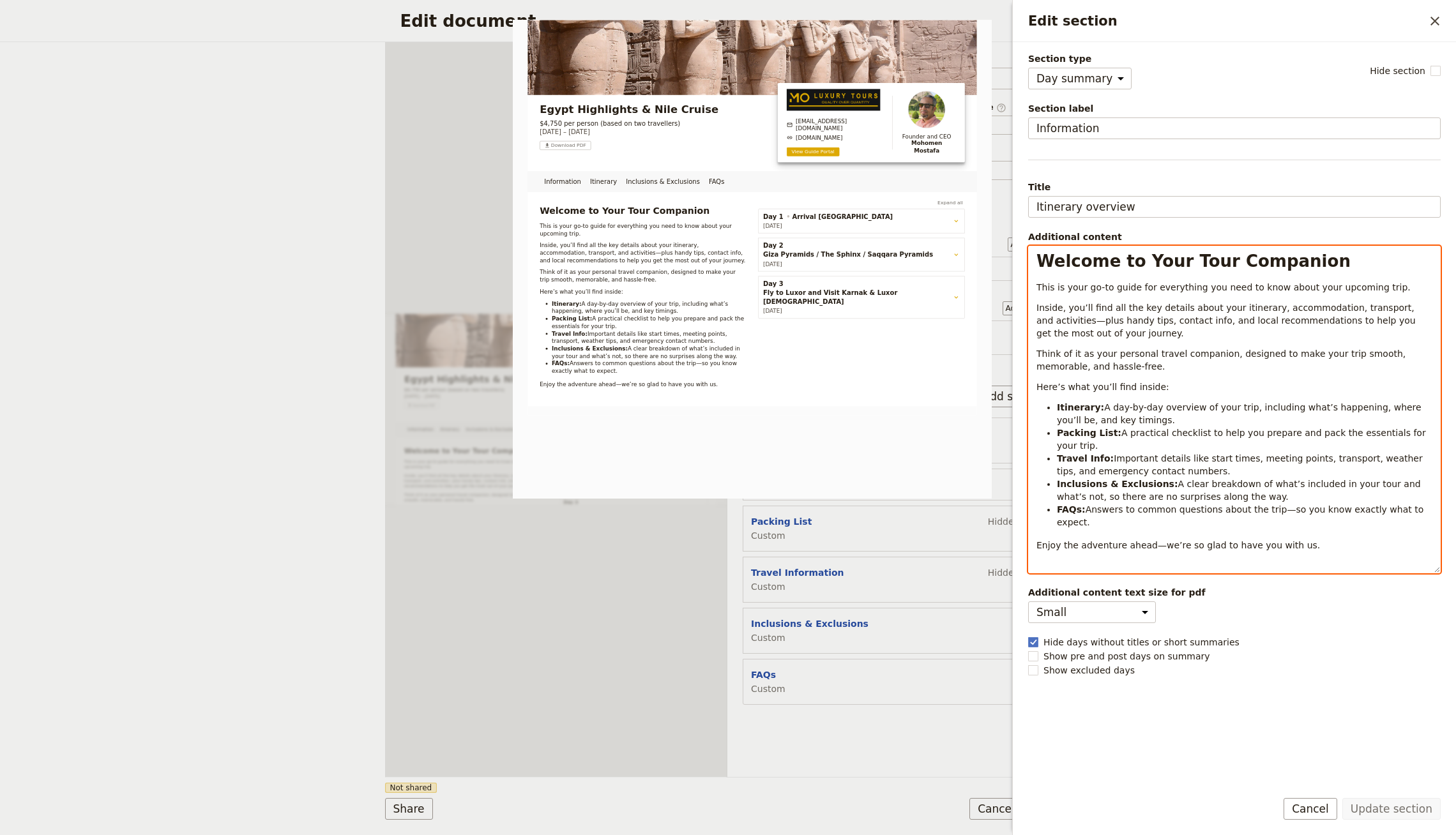
click at [1254, 420] on li "Itinerary: A day-by-day overview of your trip, including what’s happening, wher…" at bounding box center [1245, 413] width 376 height 25
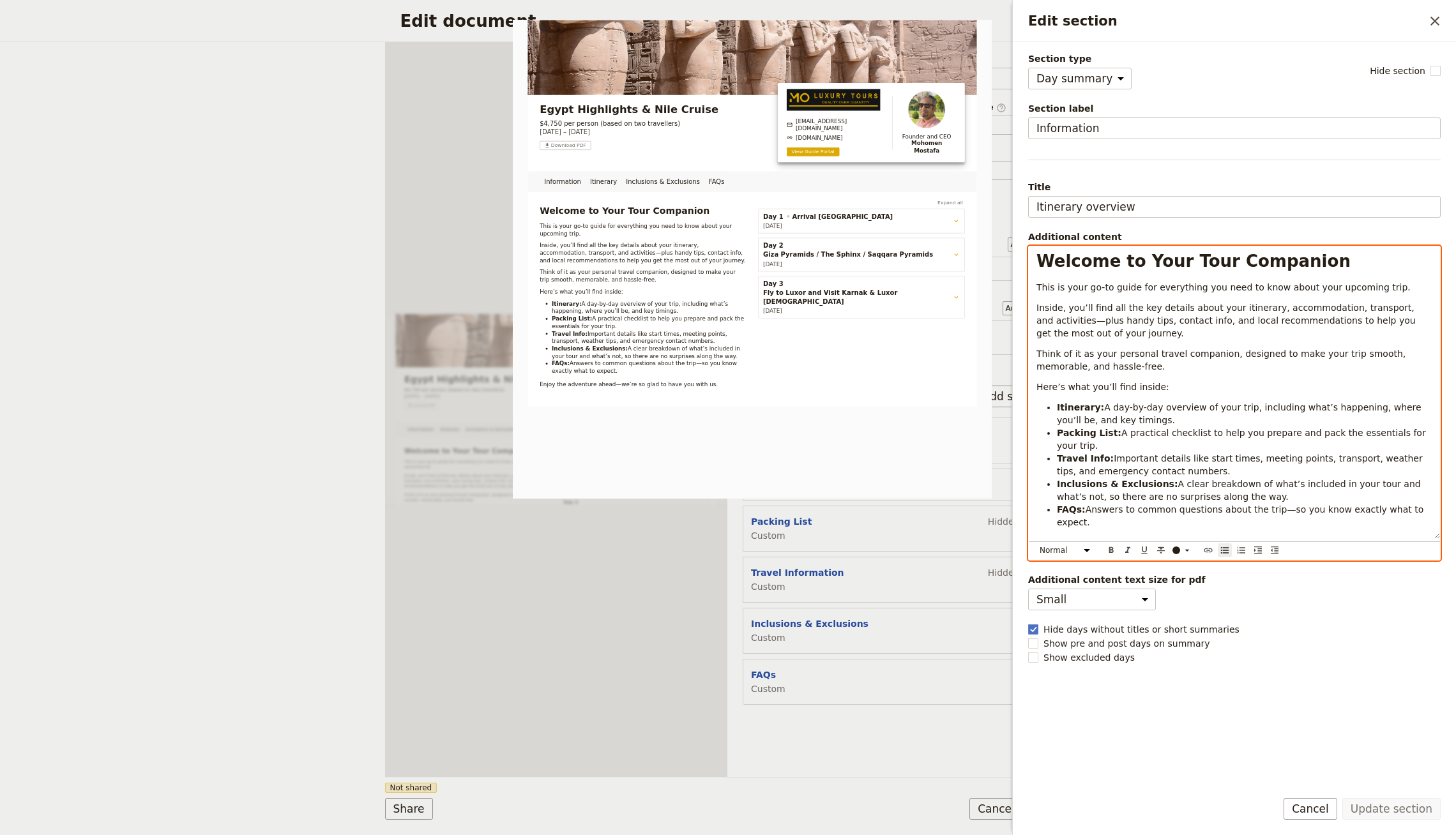
select select "h1"
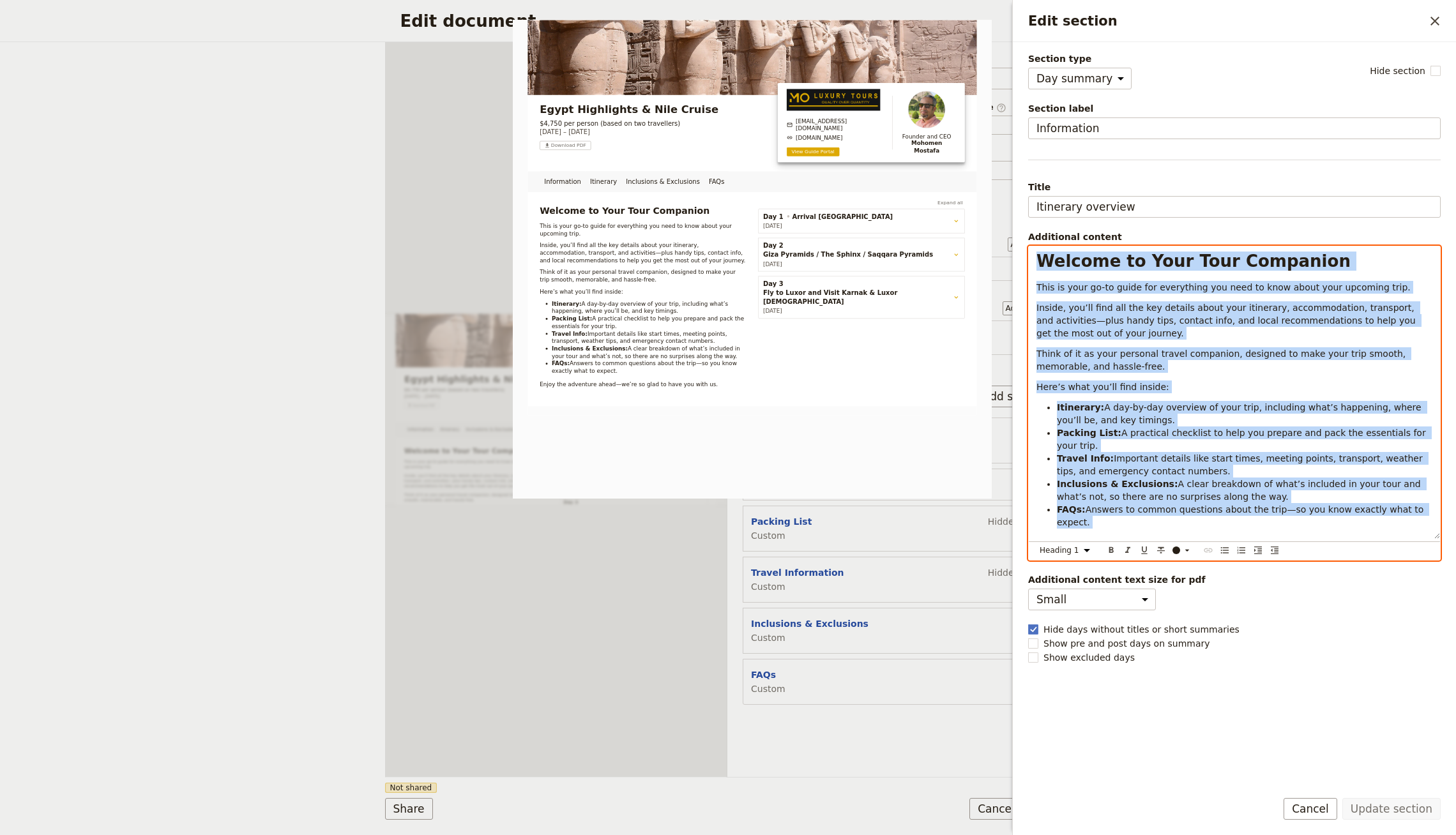
copy div "Welcome to Your Tour Companion This is your go-to guide for everything you need…"
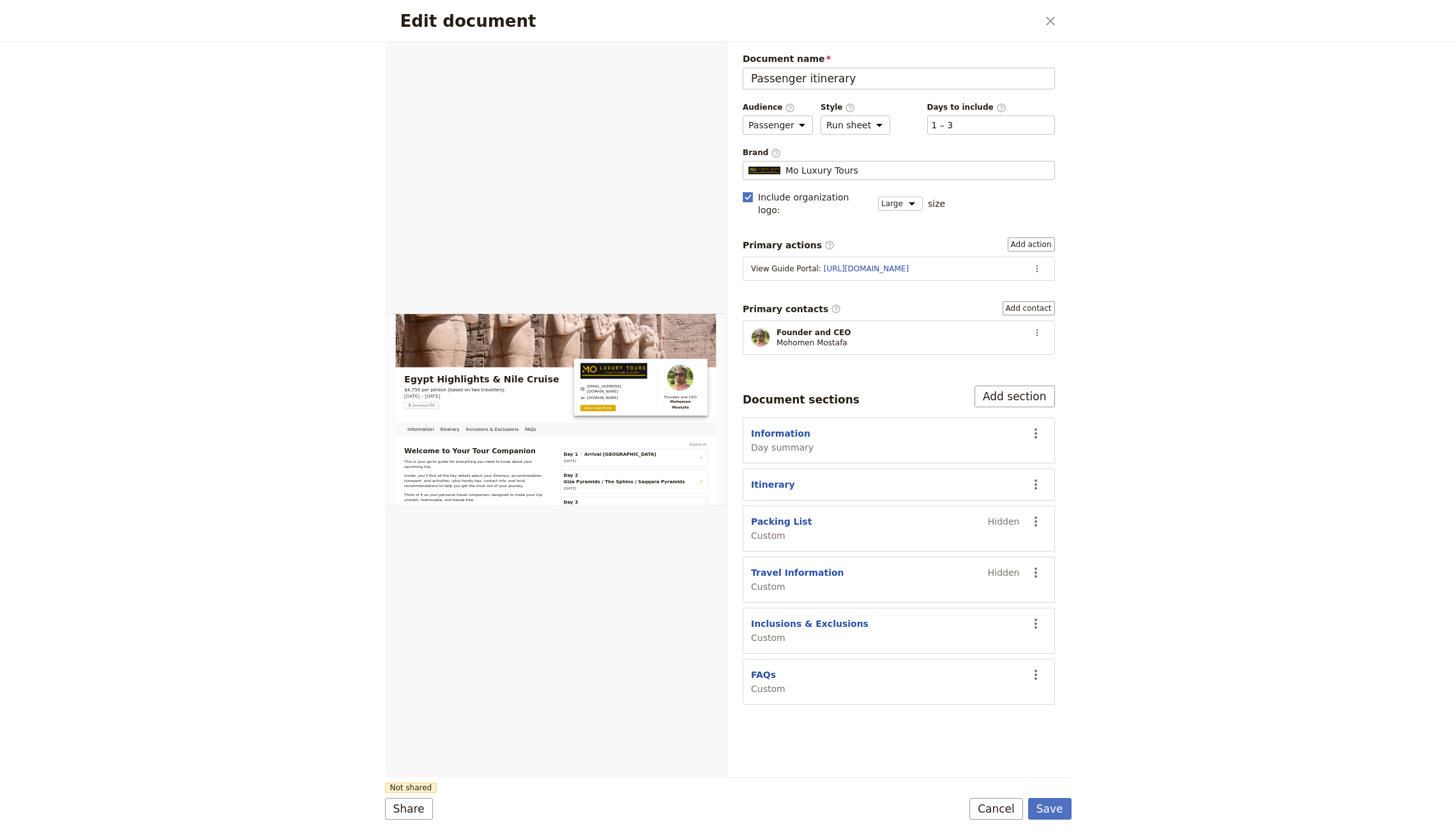
click at [1064, 21] on div "Edit document ​" at bounding box center [728, 21] width 686 height 42
click at [1047, 27] on icon "Close dialog" at bounding box center [1050, 21] width 15 height 15
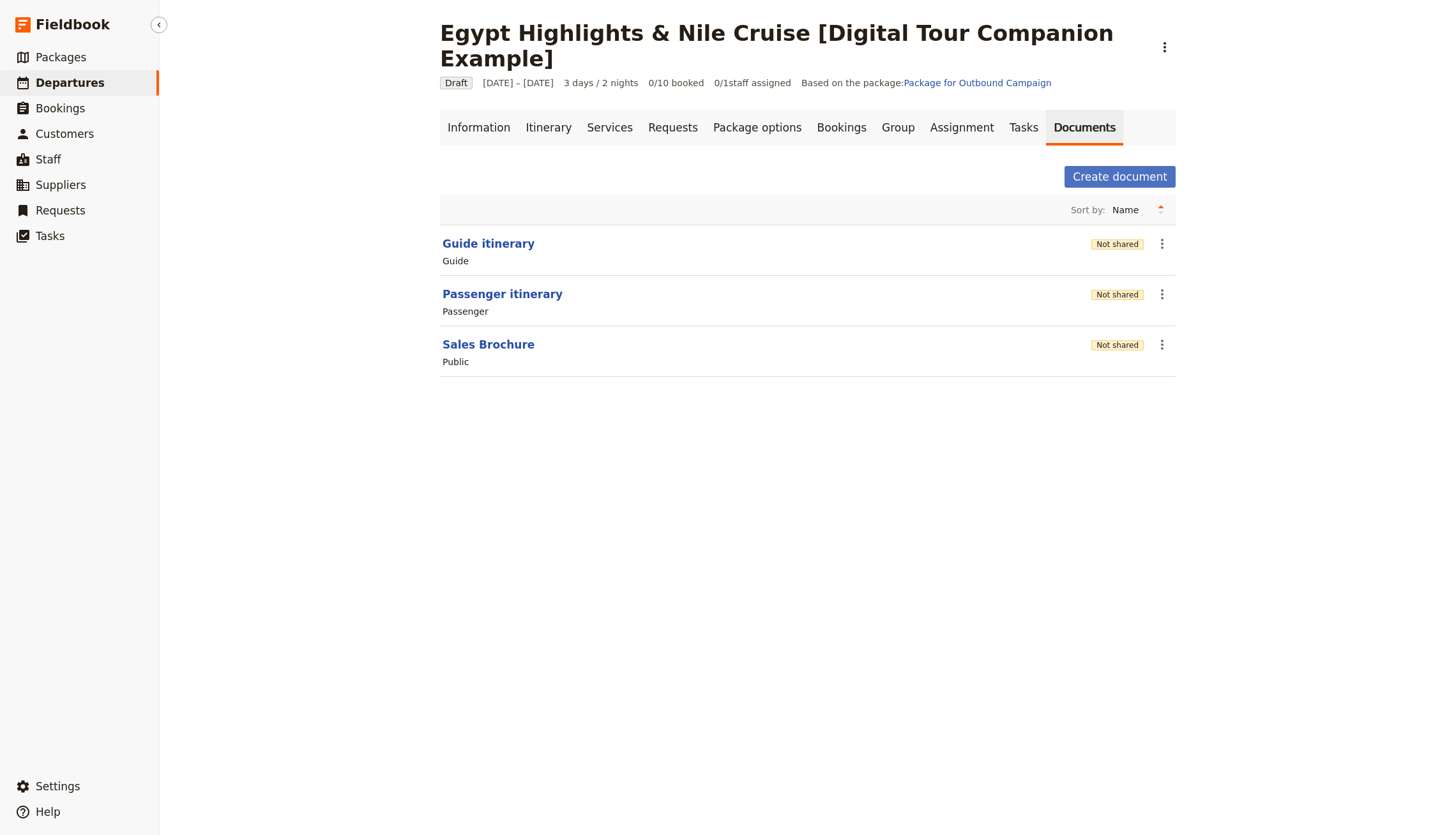
click at [92, 81] on span "Departures" at bounding box center [70, 82] width 69 height 13
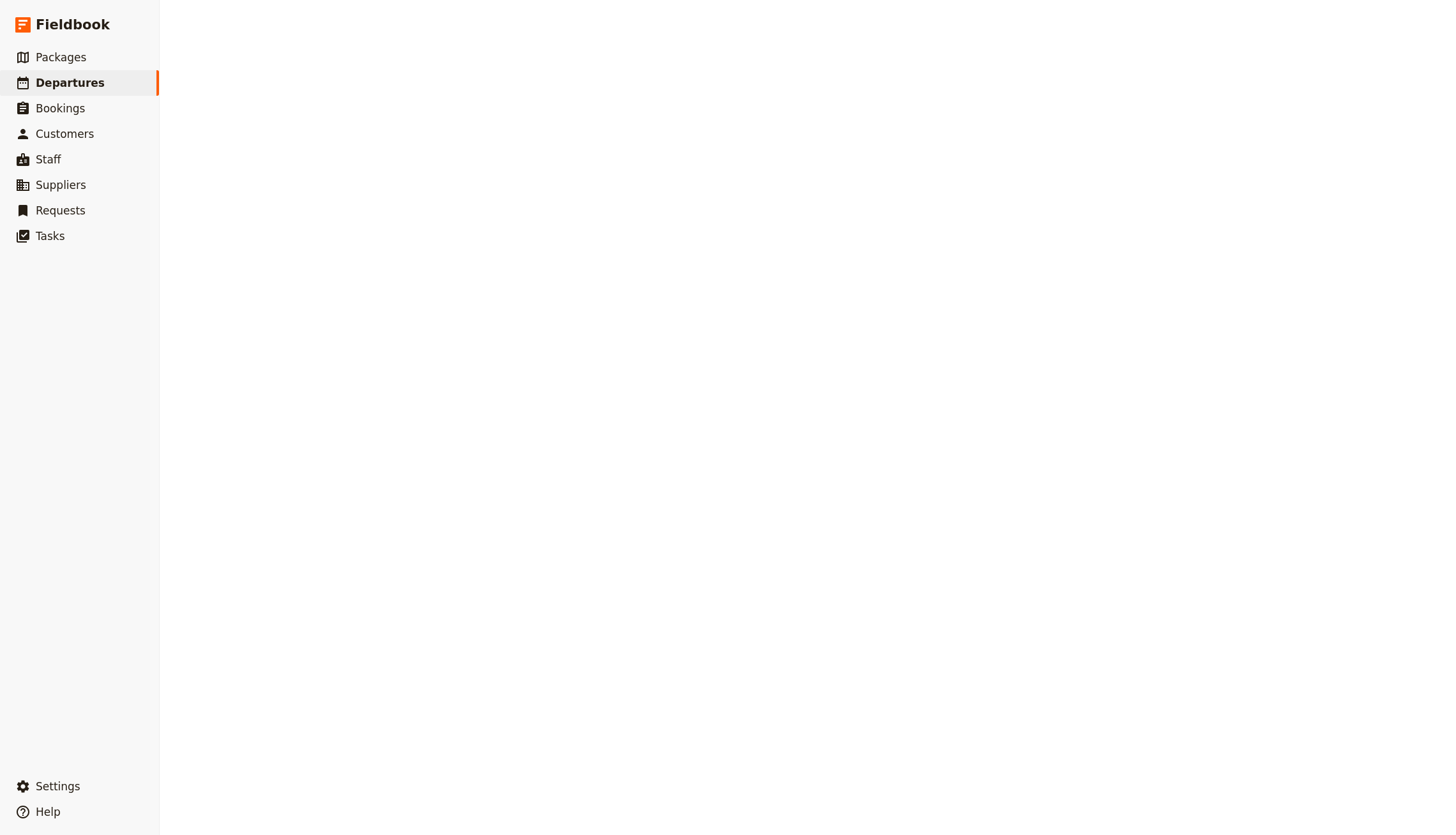
select select "UPDATED_AT"
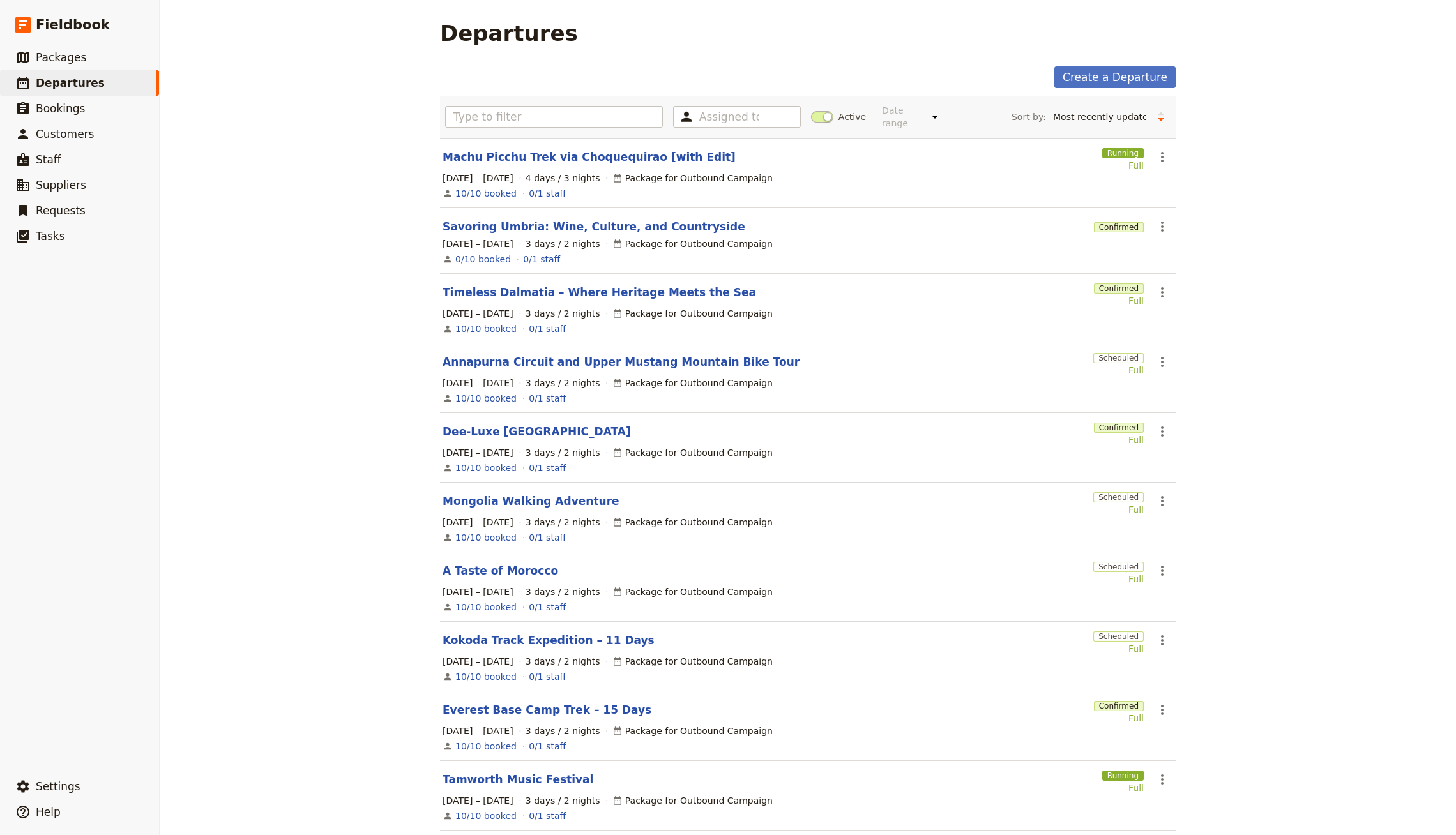
click at [594, 150] on link "Machu Picchu Trek via Choquequirao [with Edit]" at bounding box center [589, 157] width 294 height 15
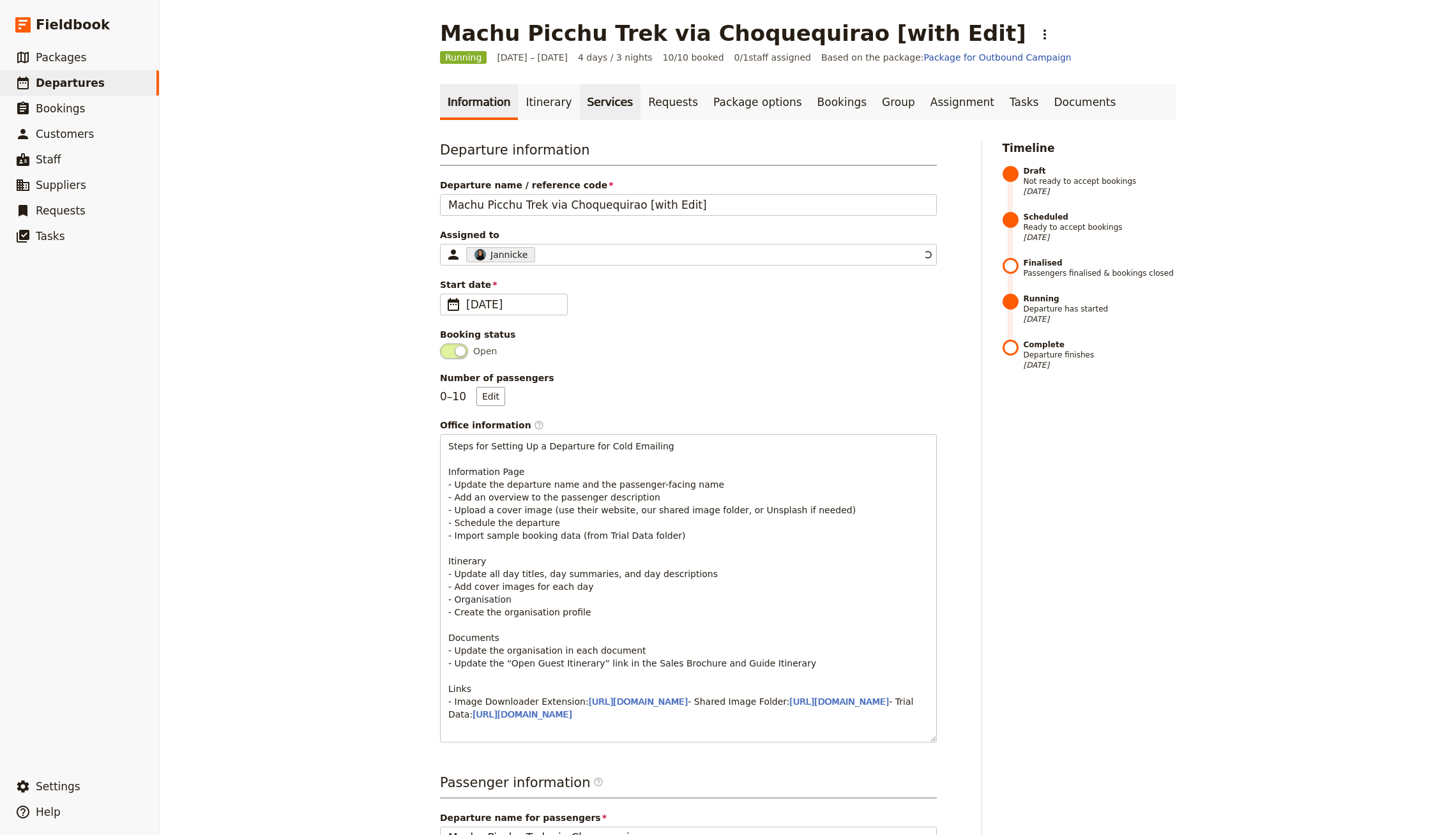
select select "UPDATED_AT"
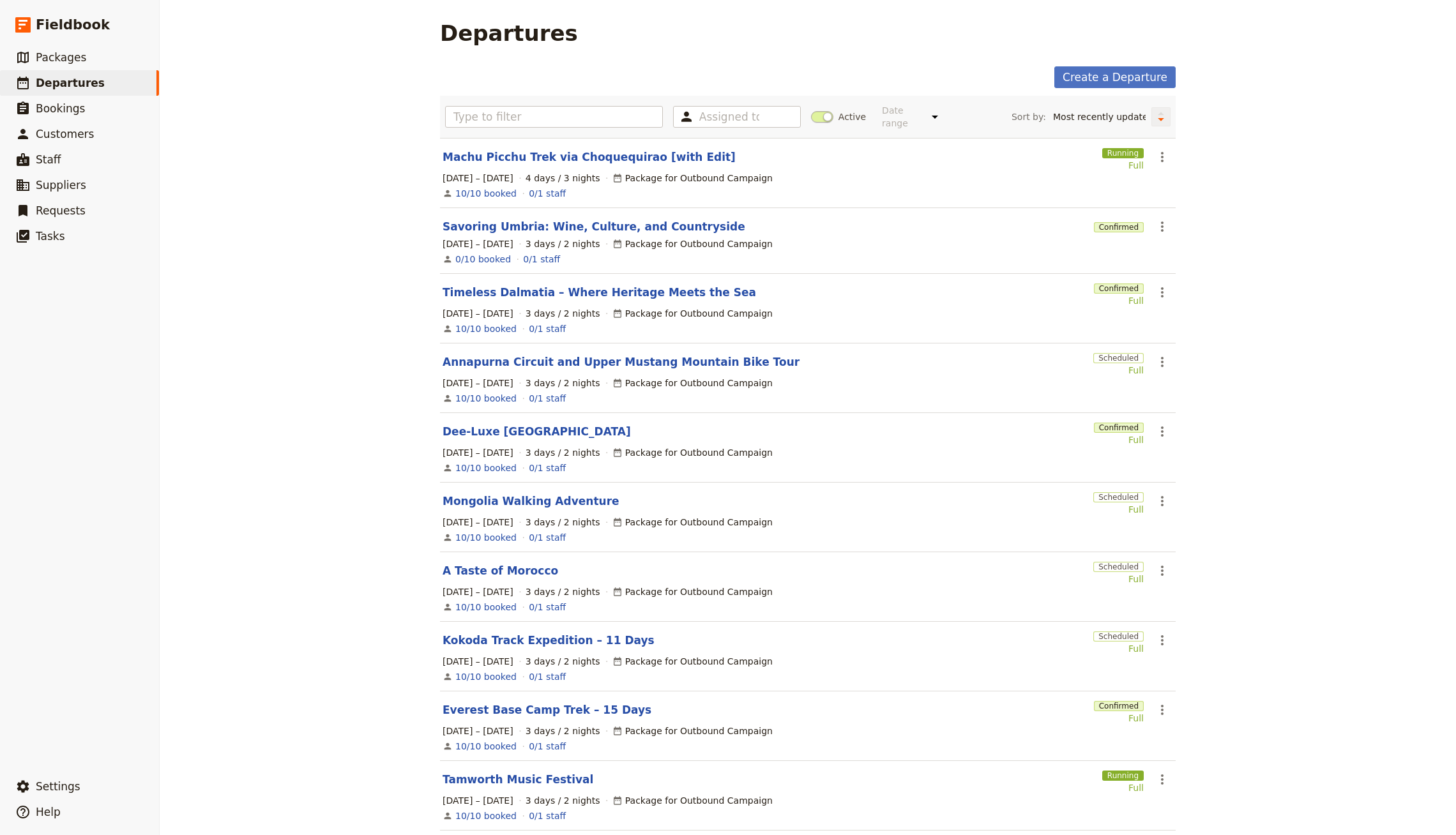
click at [1158, 114] on icon "Change sort direction" at bounding box center [1162, 116] width 8 height 13
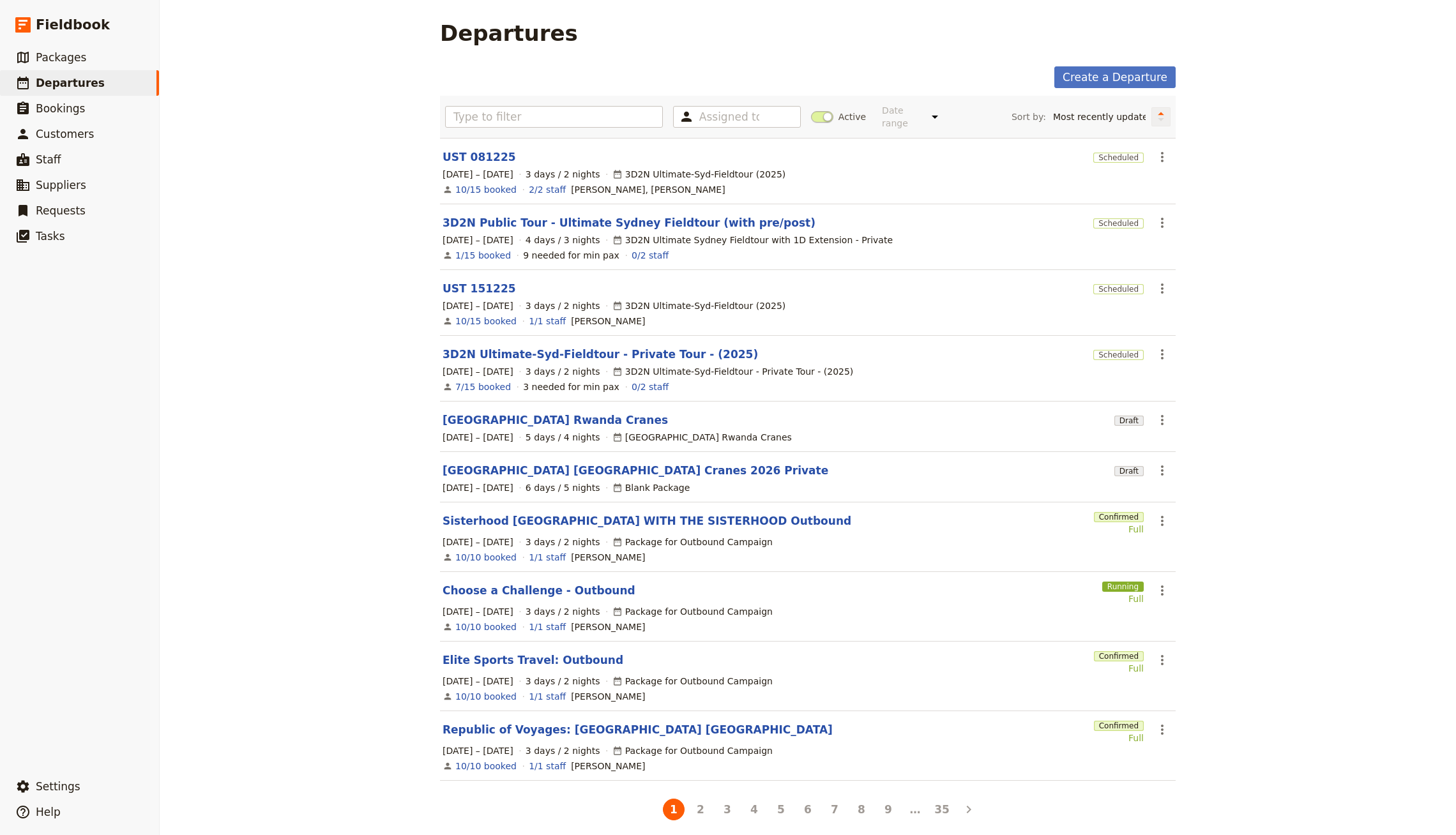
click at [1158, 115] on icon "Change sort direction" at bounding box center [1162, 116] width 8 height 13
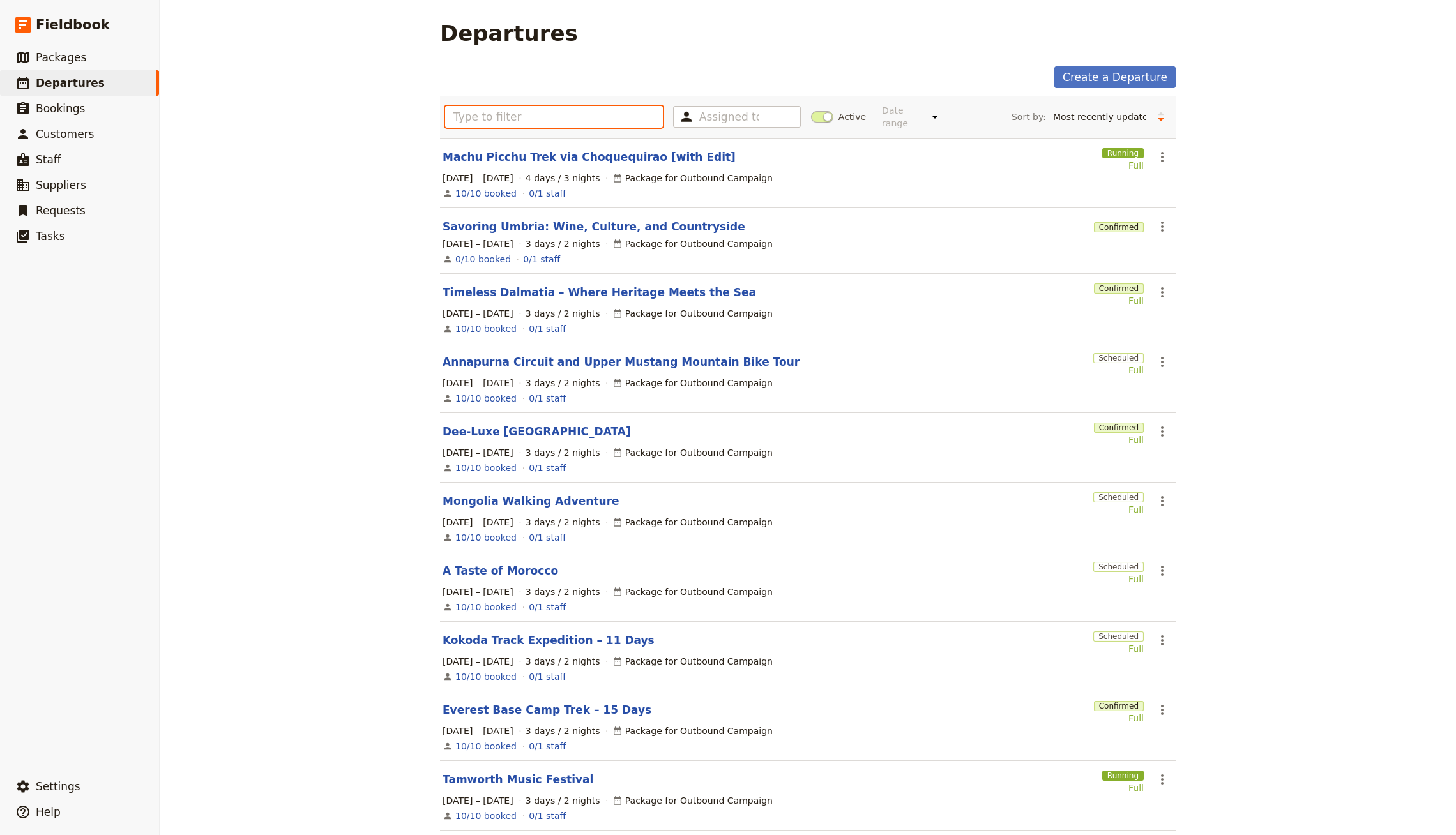
click at [458, 114] on input "text" at bounding box center [554, 117] width 218 height 21
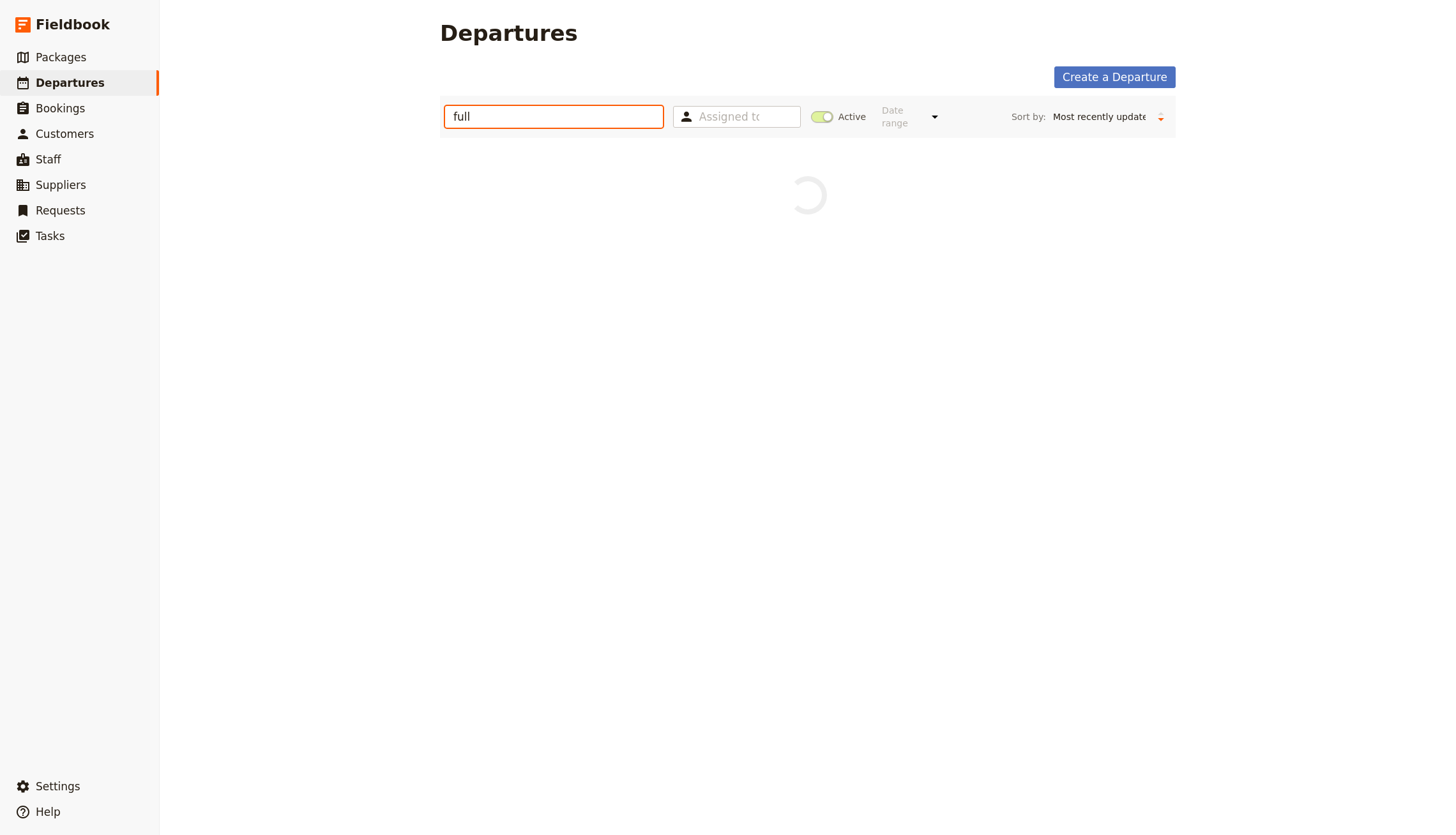
type input "full"
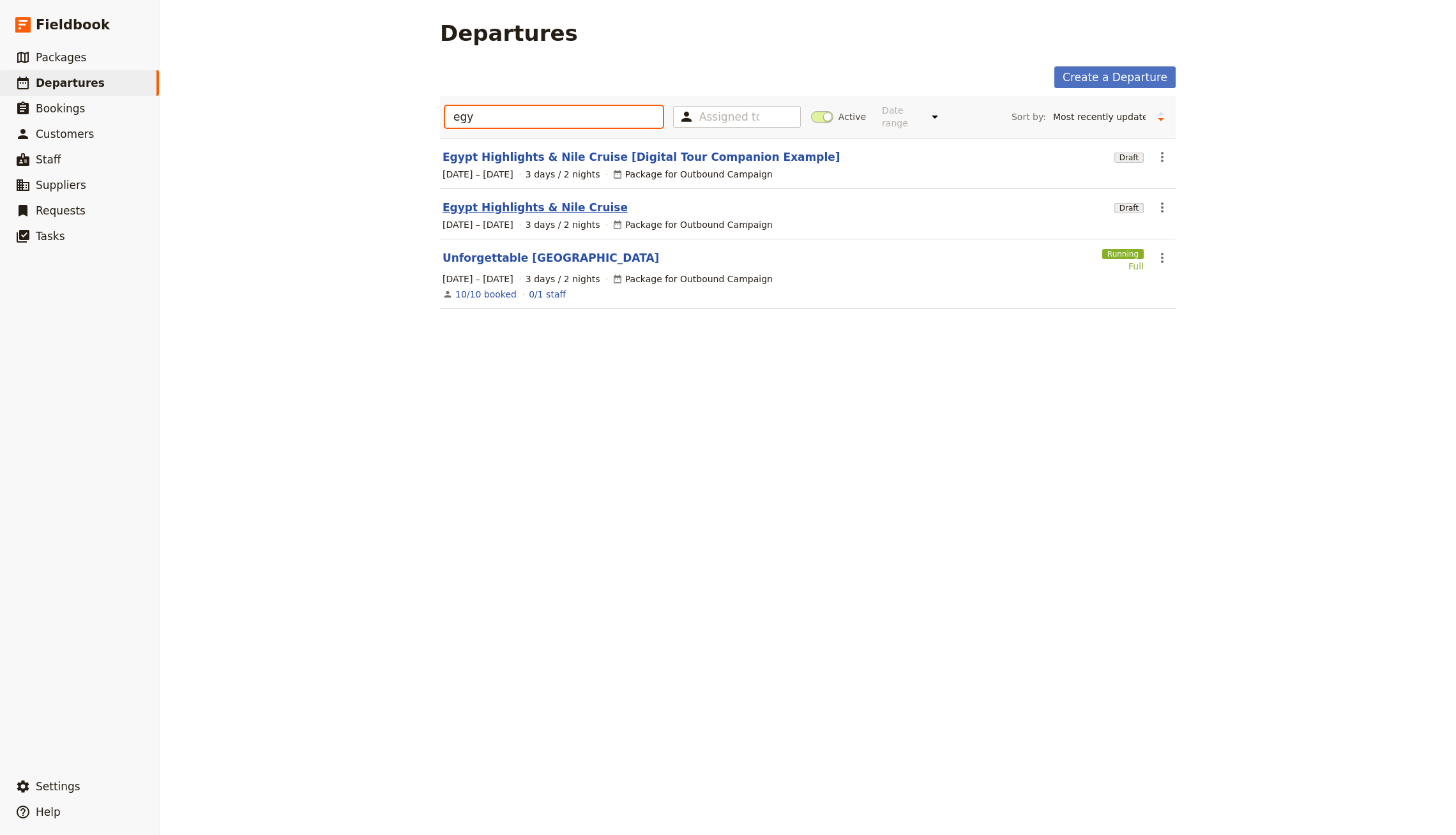
type input "egy"
click at [562, 200] on link "Egypt Highlights & Nile Cruise" at bounding box center [535, 208] width 185 height 15
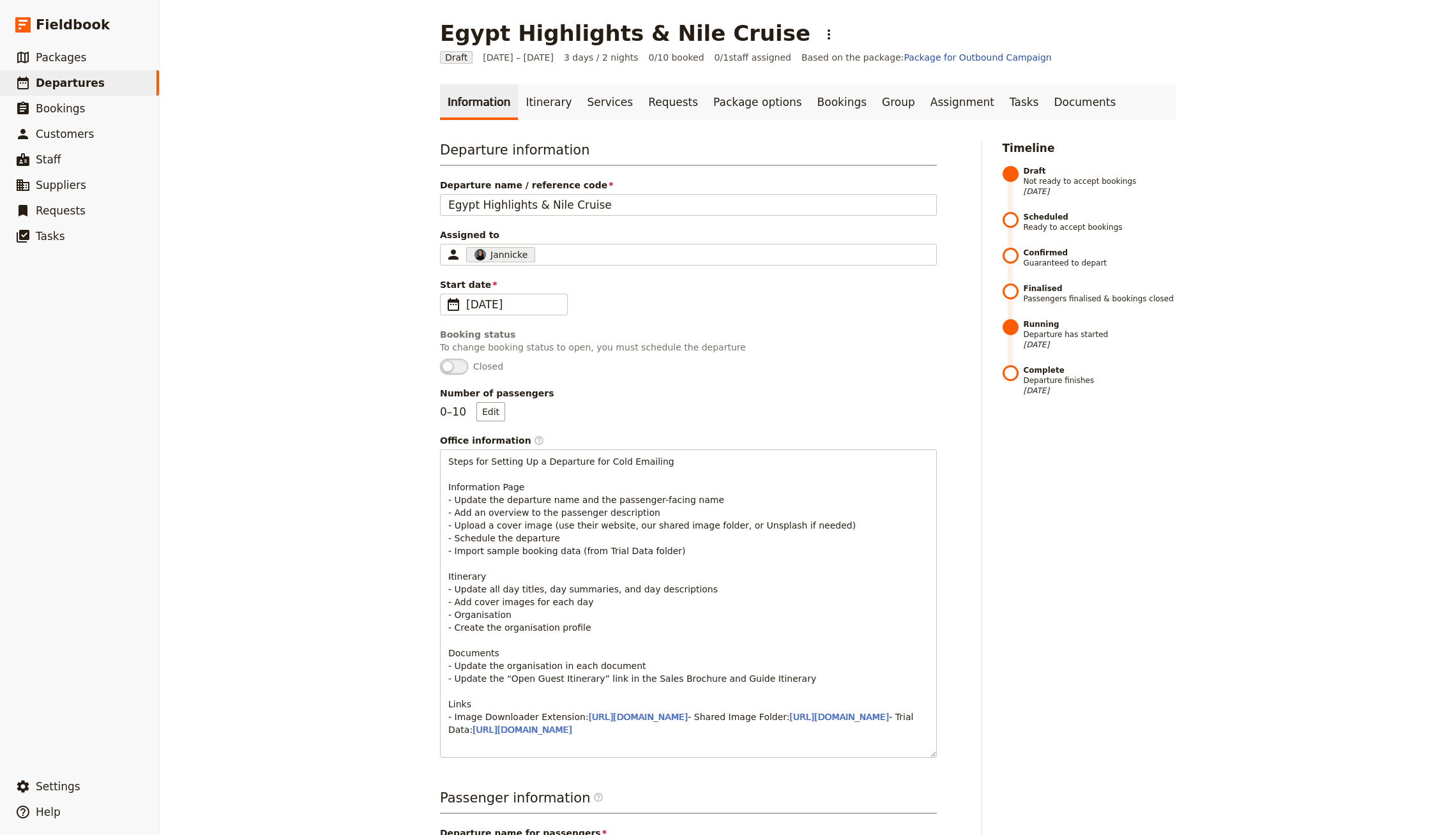
select select "UPDATED_AT"
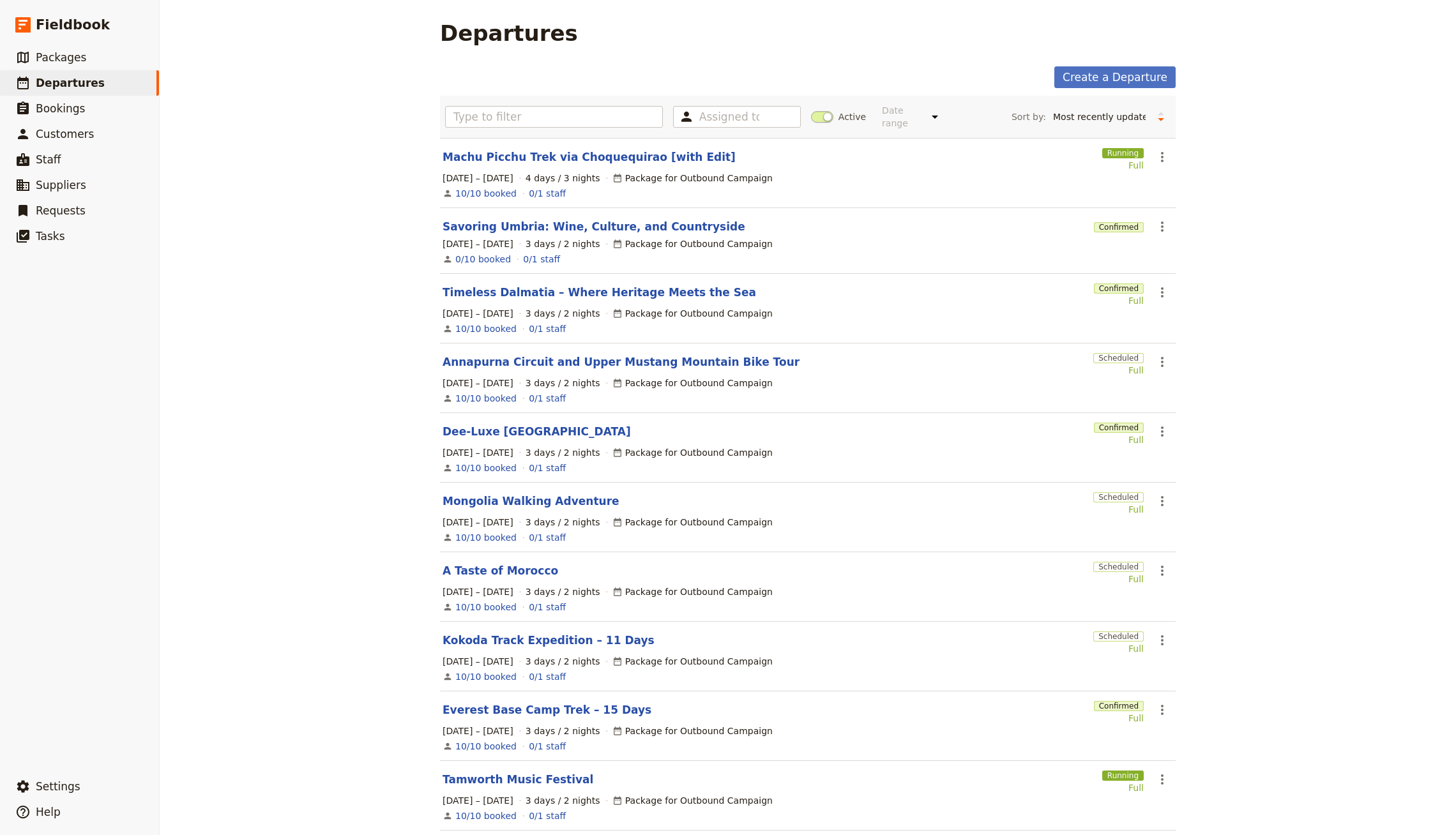
click at [488, 122] on div "Assigned to Active Date range This week Next week This month Next month This ye…" at bounding box center [808, 117] width 736 height 42
click at [490, 117] on input "text" at bounding box center [554, 117] width 218 height 21
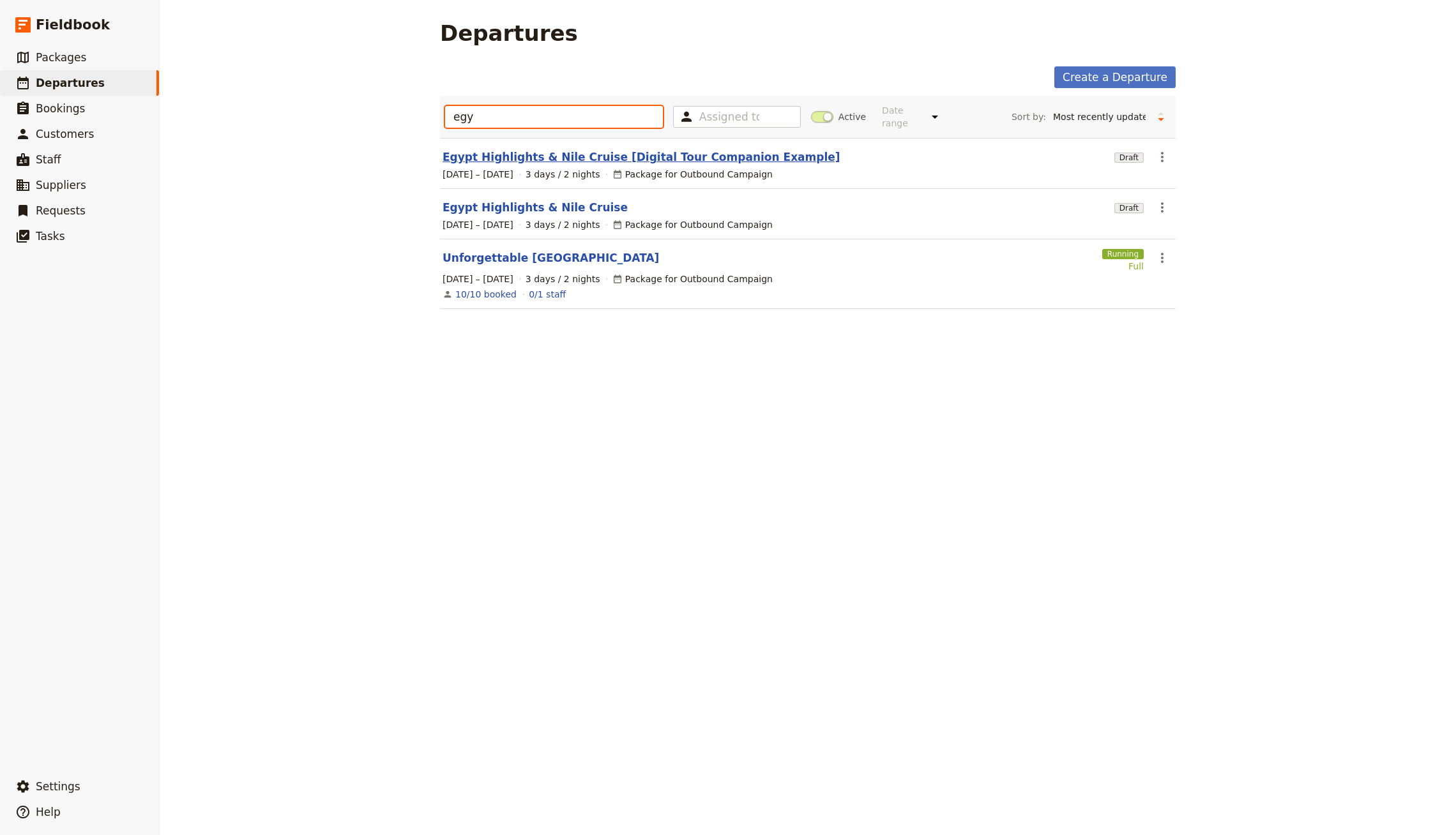
type input "egy"
click at [474, 150] on link "Egypt Highlights & Nile Cruise [Digital Tour Companion Example]" at bounding box center [641, 157] width 398 height 15
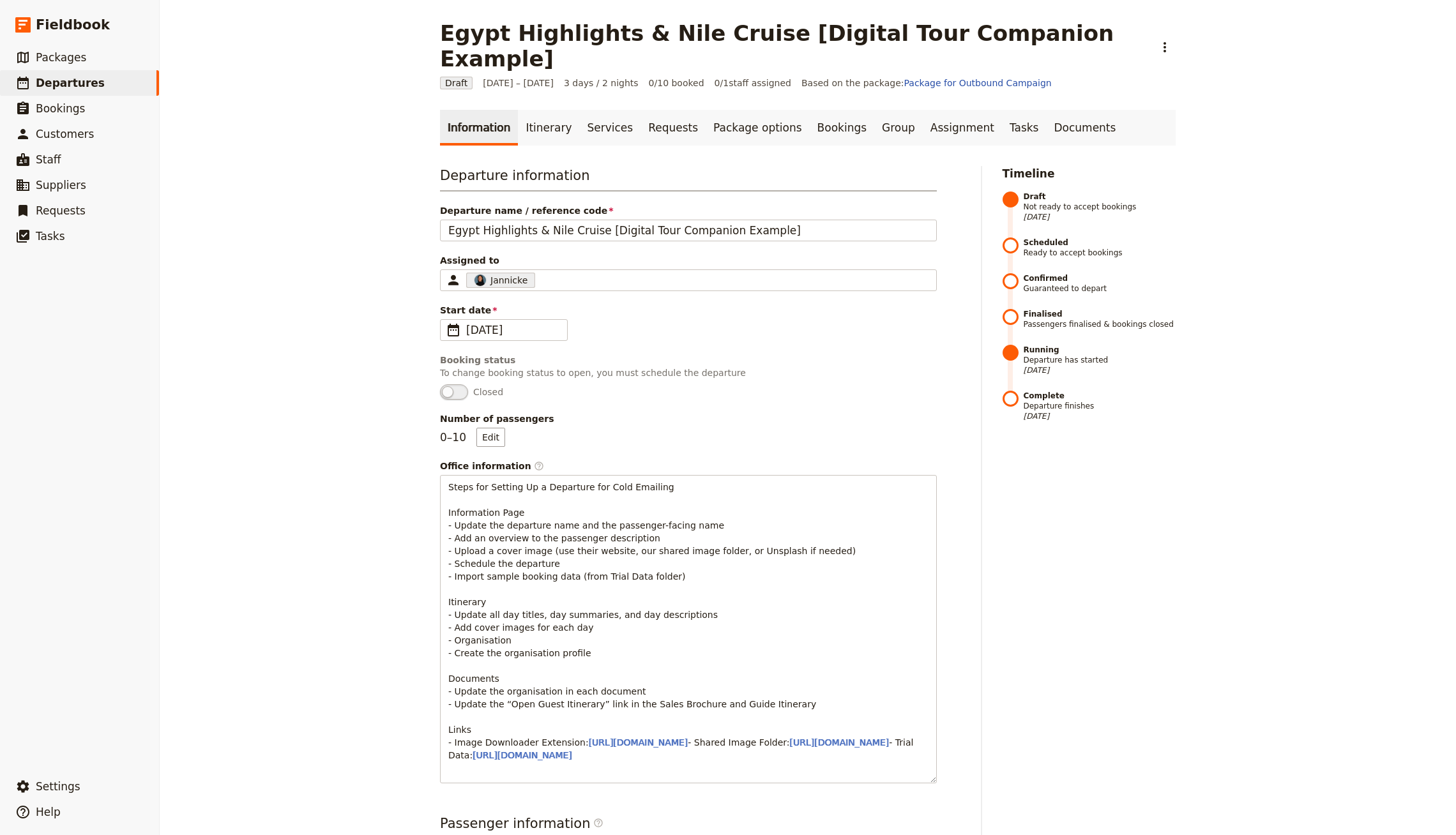
drag, startPoint x: 436, startPoint y: 333, endPoint x: 444, endPoint y: 322, distance: 13.6
select select "UPDATED_AT"
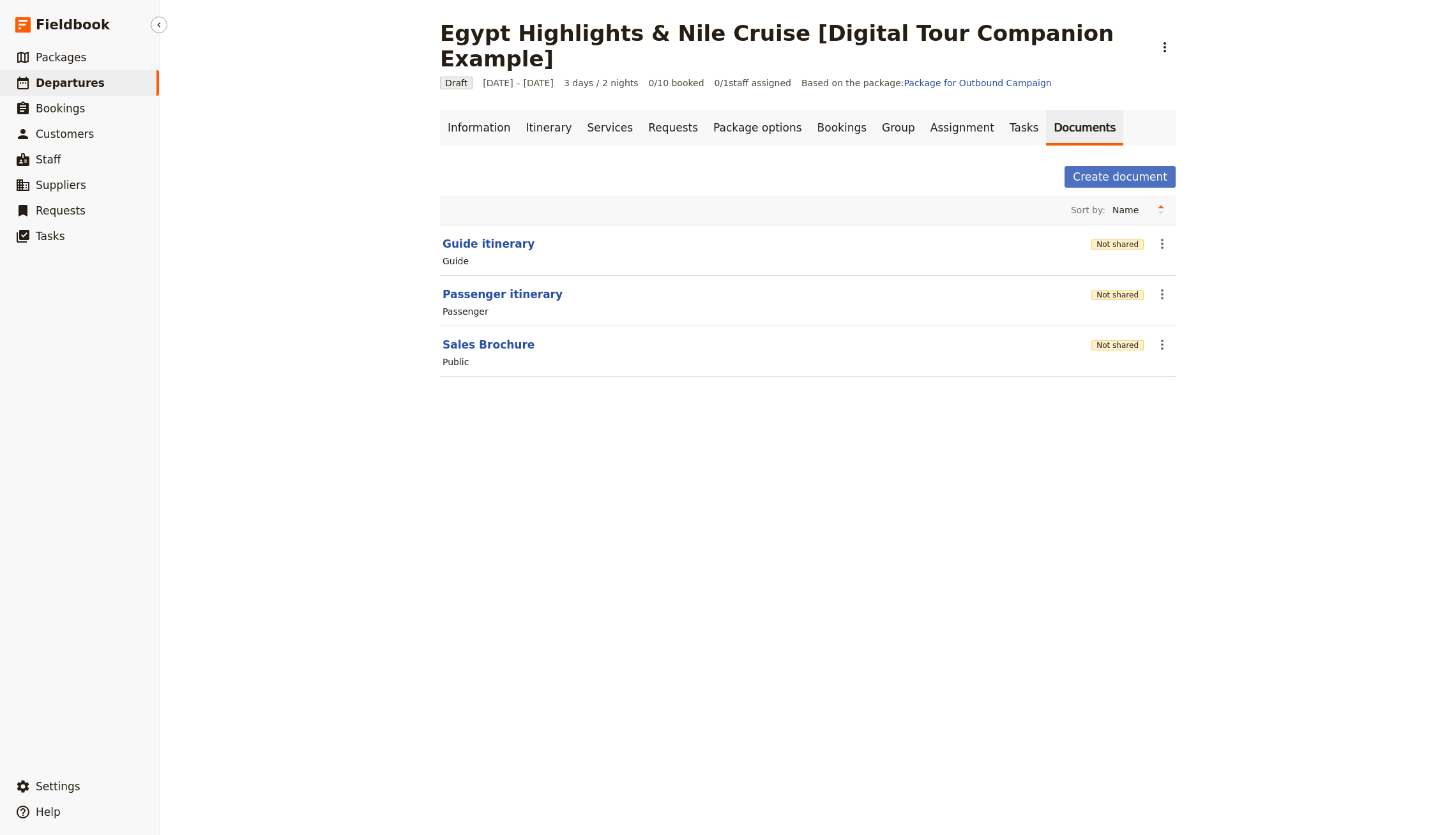
click at [129, 70] on link "​ Departures" at bounding box center [79, 83] width 159 height 25
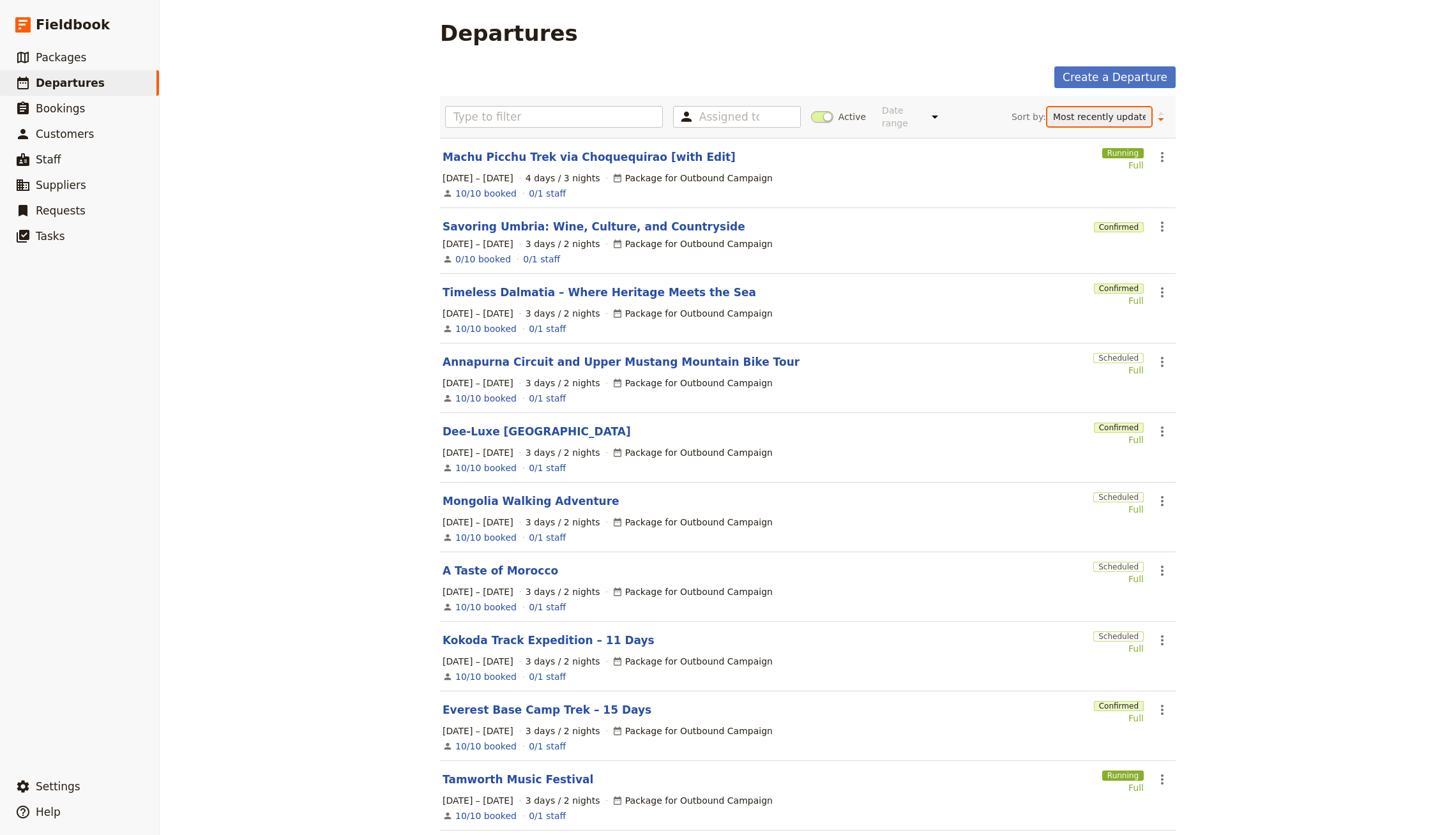
click at [1108, 116] on select "Start date Name Status Most recently updated Most recently created" at bounding box center [1100, 117] width 104 height 19
select select "CREATED_AT"
click at [1048, 107] on select "Start date Name Status Most recently updated Most recently created" at bounding box center [1100, 117] width 104 height 19
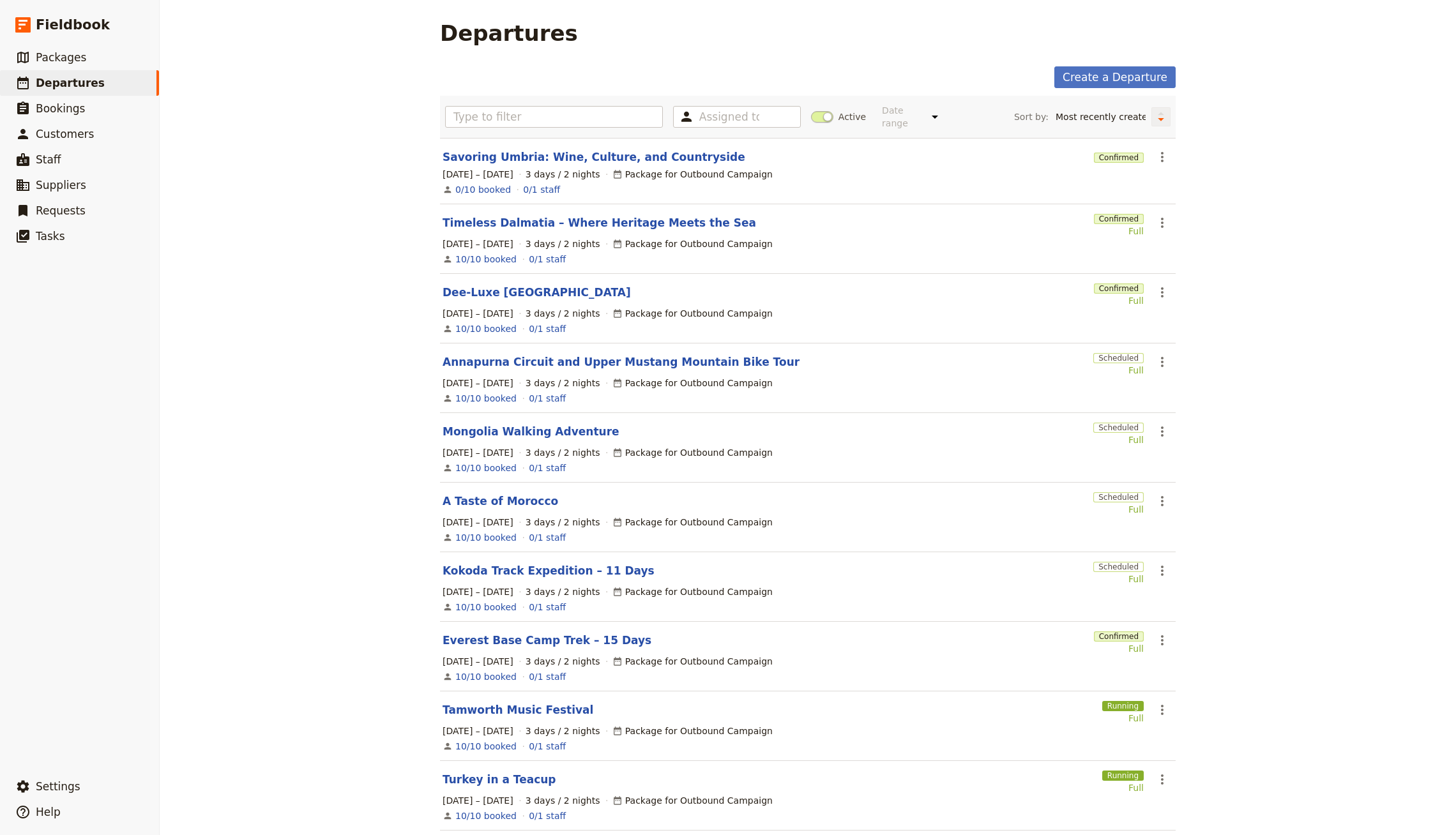
click at [1158, 117] on icon "Change sort direction" at bounding box center [1162, 116] width 8 height 13
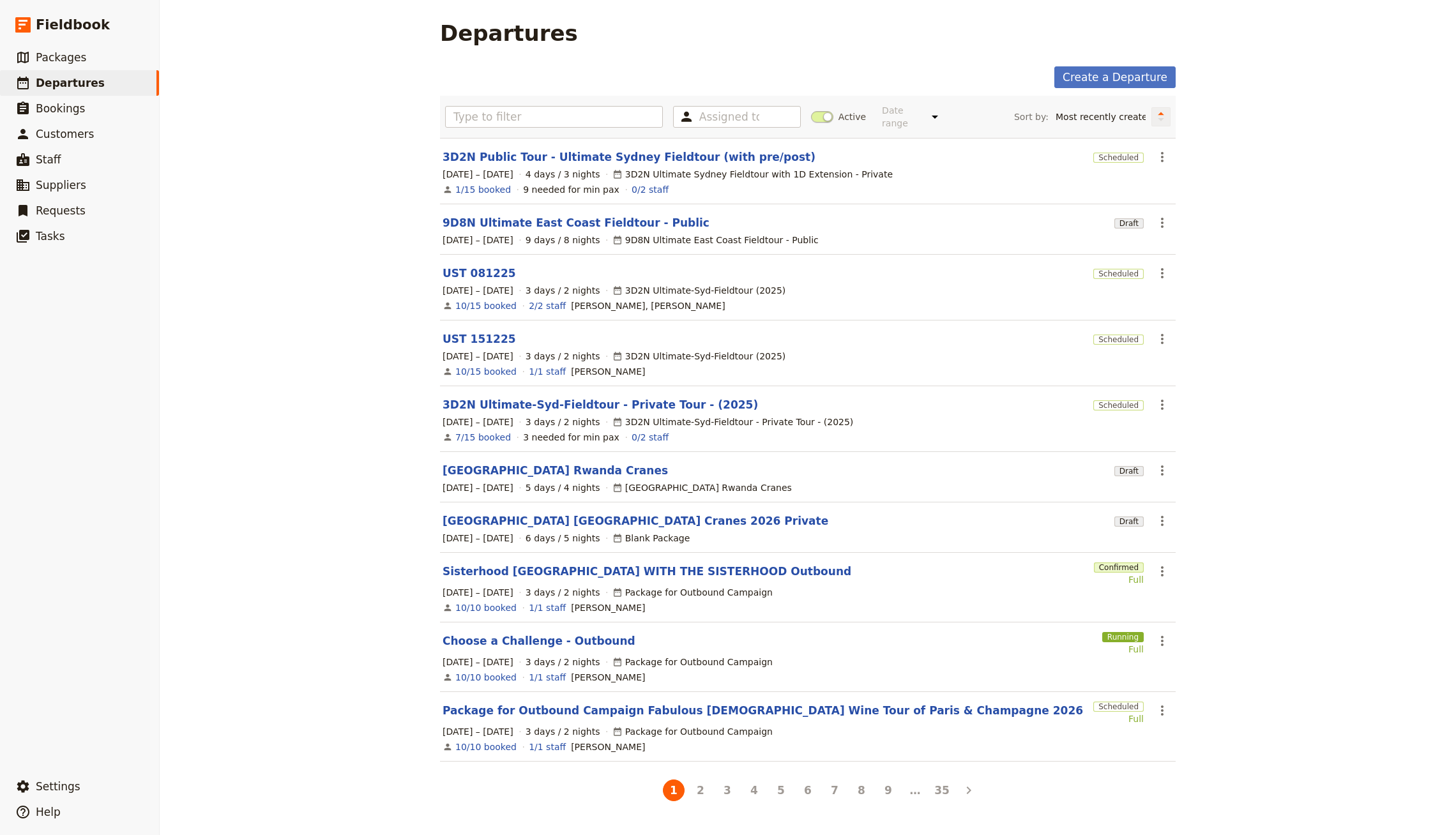
click at [1158, 116] on icon "Change sort direction" at bounding box center [1162, 116] width 8 height 13
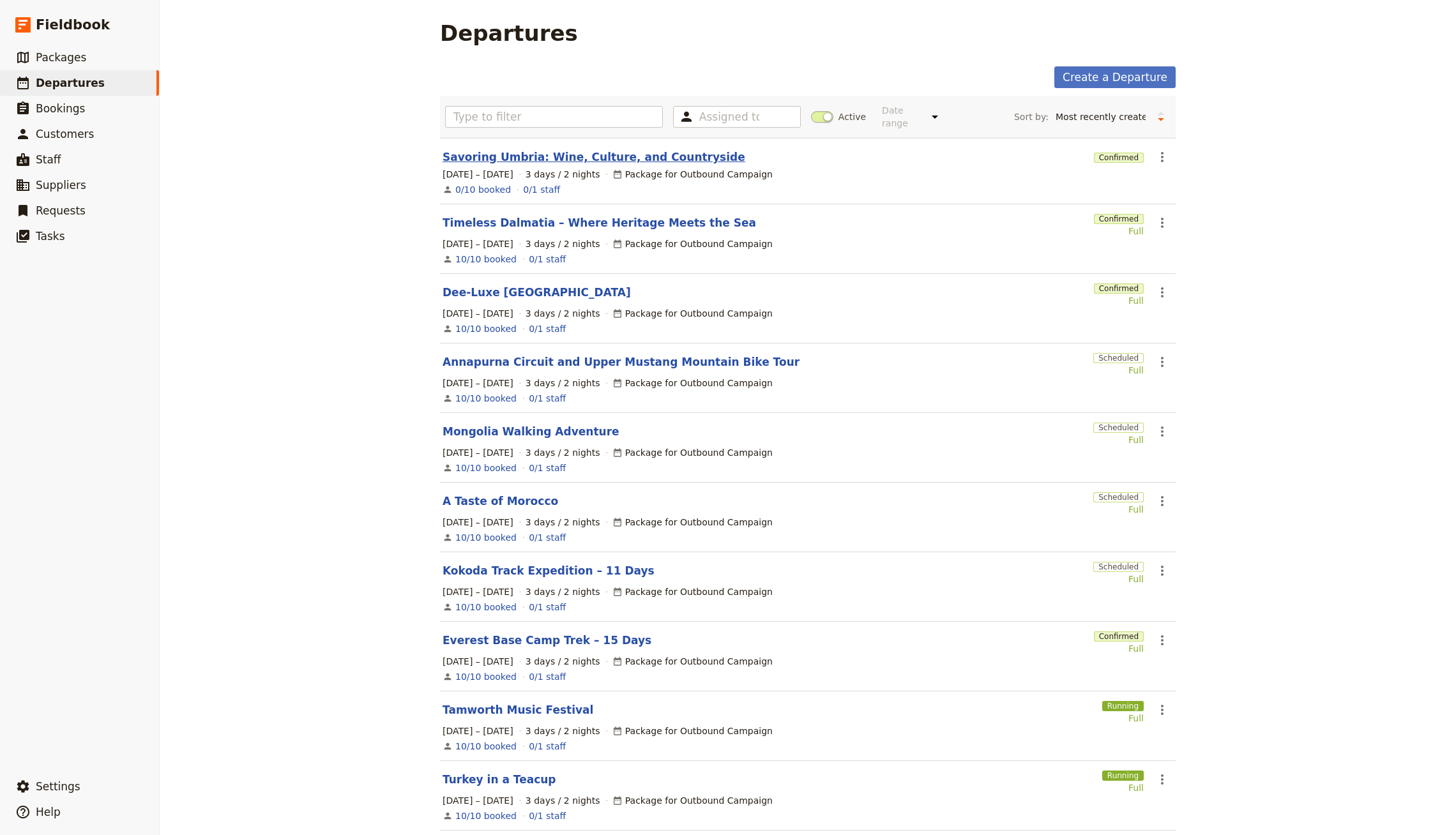
click at [628, 150] on link "Savoring Umbria: Wine, Culture, and Countryside" at bounding box center [594, 157] width 303 height 15
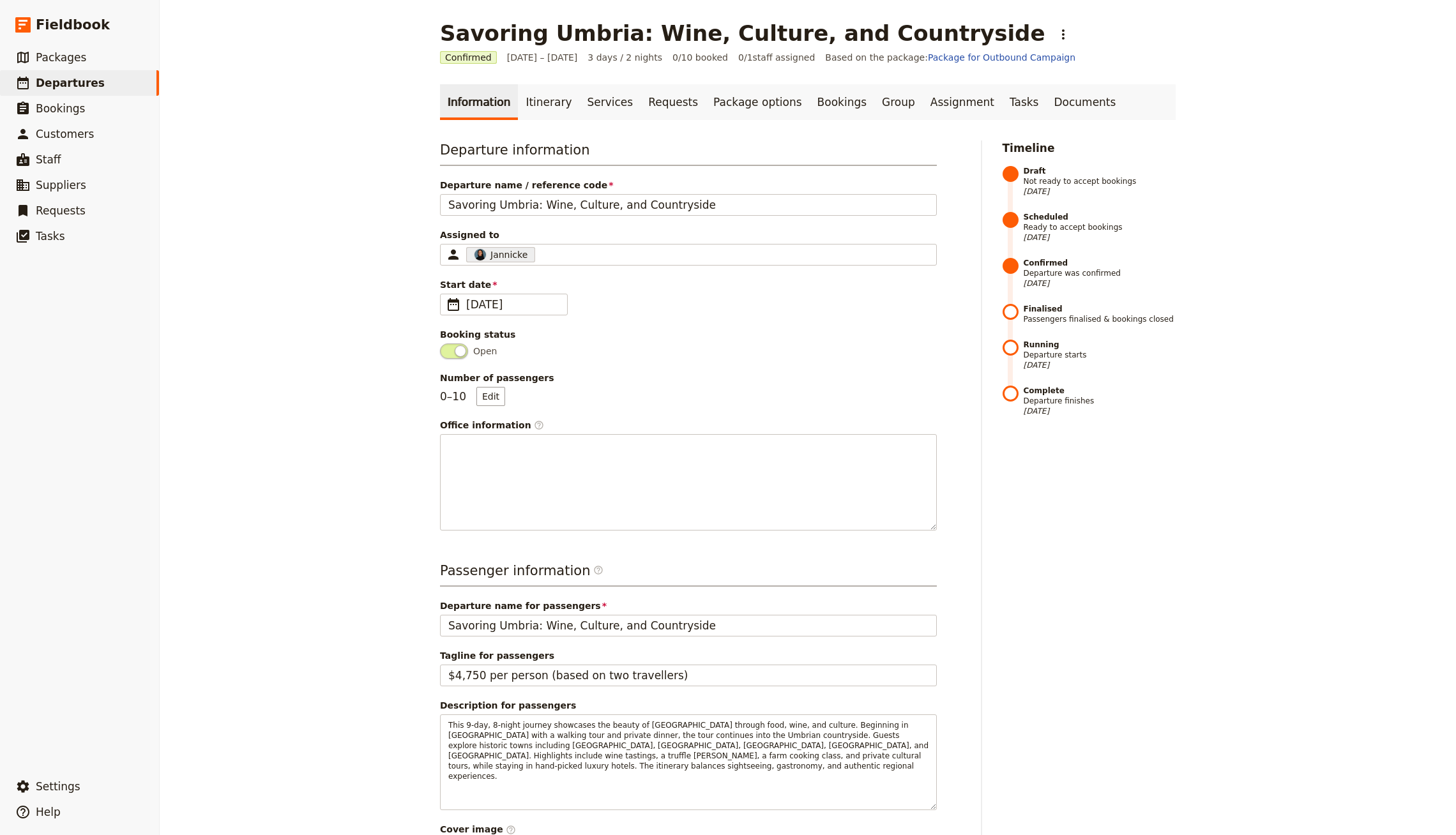
select select "CREATED_AT"
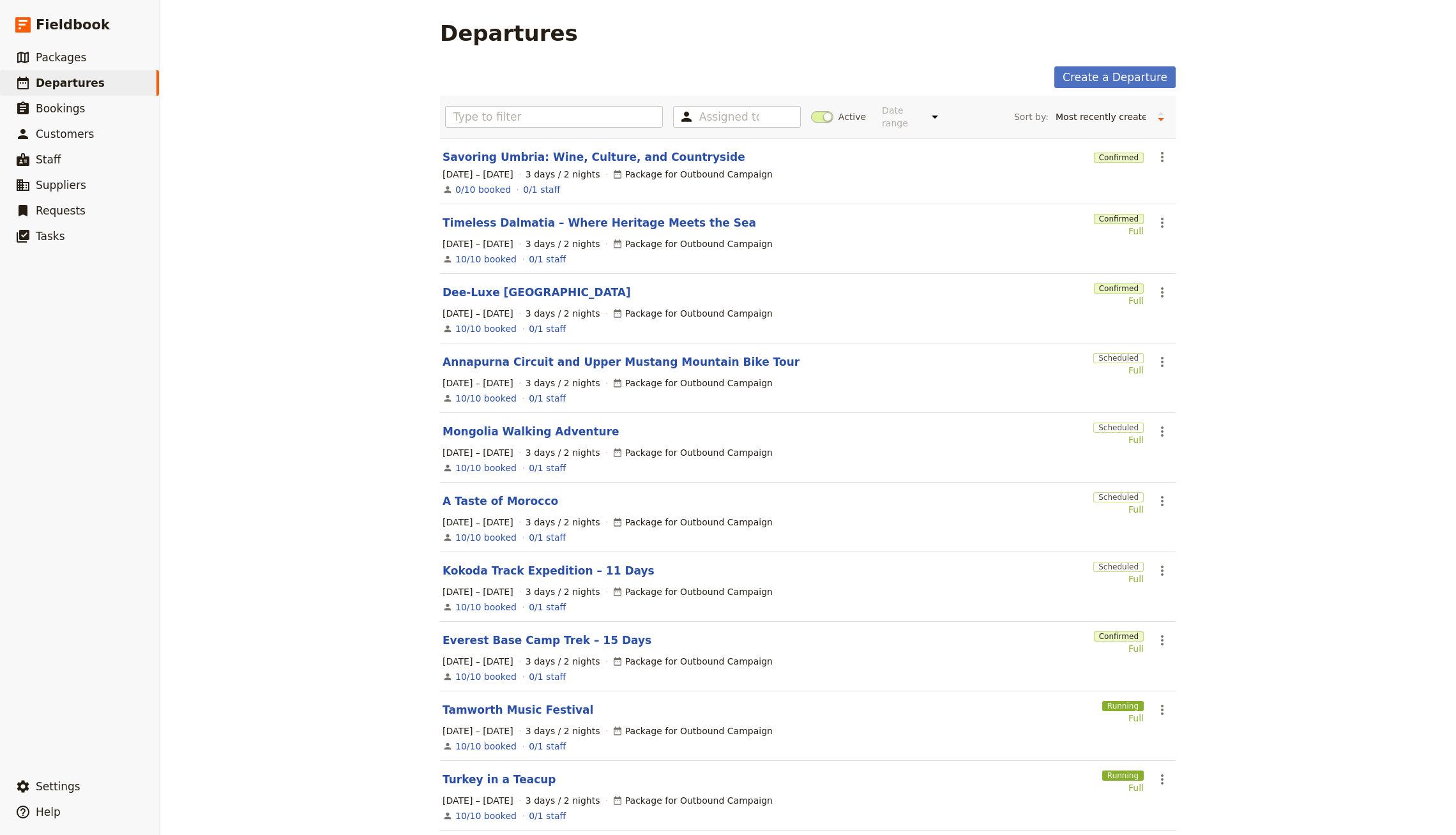
click at [819, 111] on span at bounding box center [822, 117] width 22 height 12
click at [811, 110] on input "Active" at bounding box center [811, 110] width 0 height 0
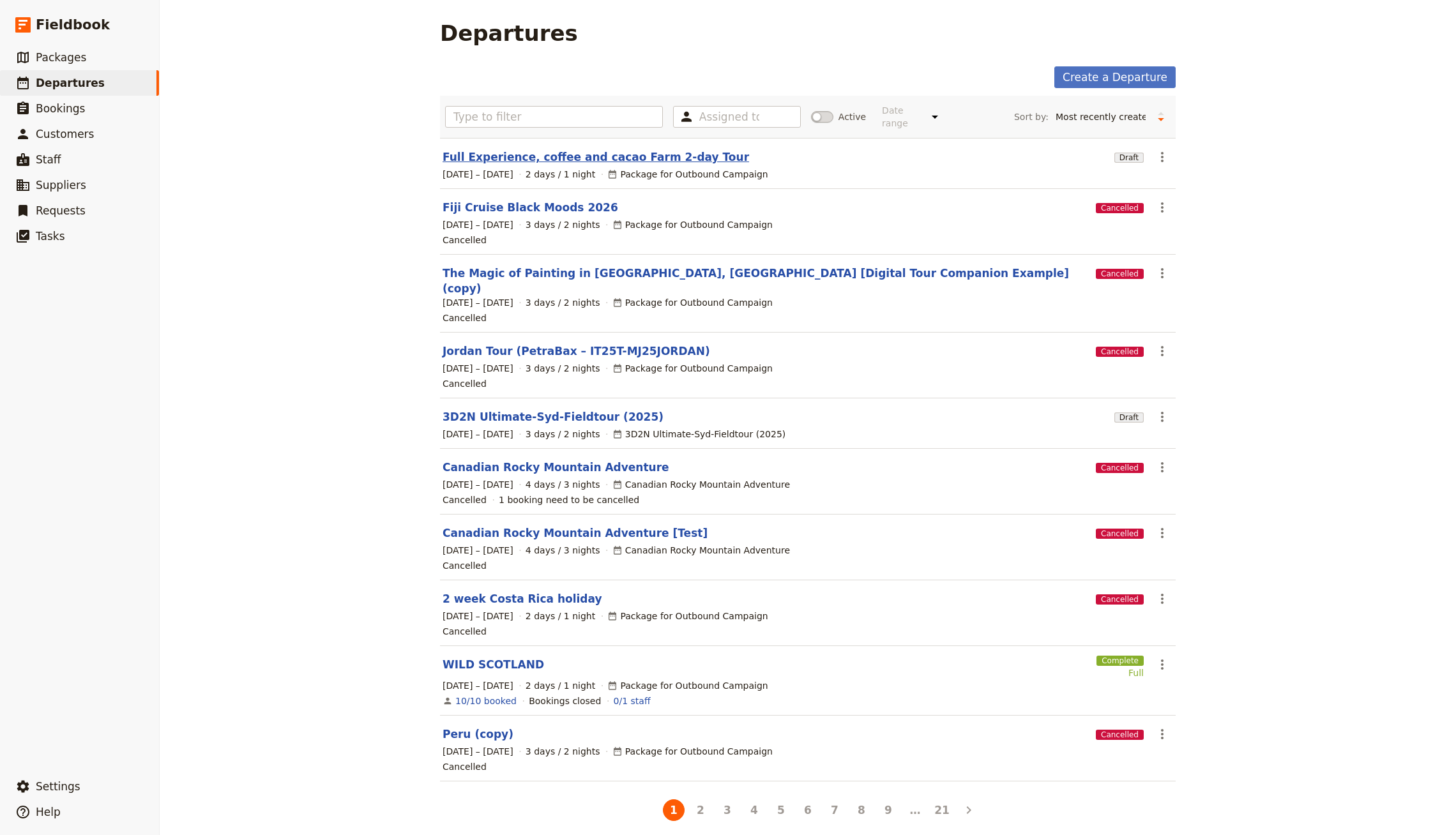
click at [615, 150] on link "Full Experience, coffee and cacao Farm 2-day Tour" at bounding box center [596, 157] width 307 height 15
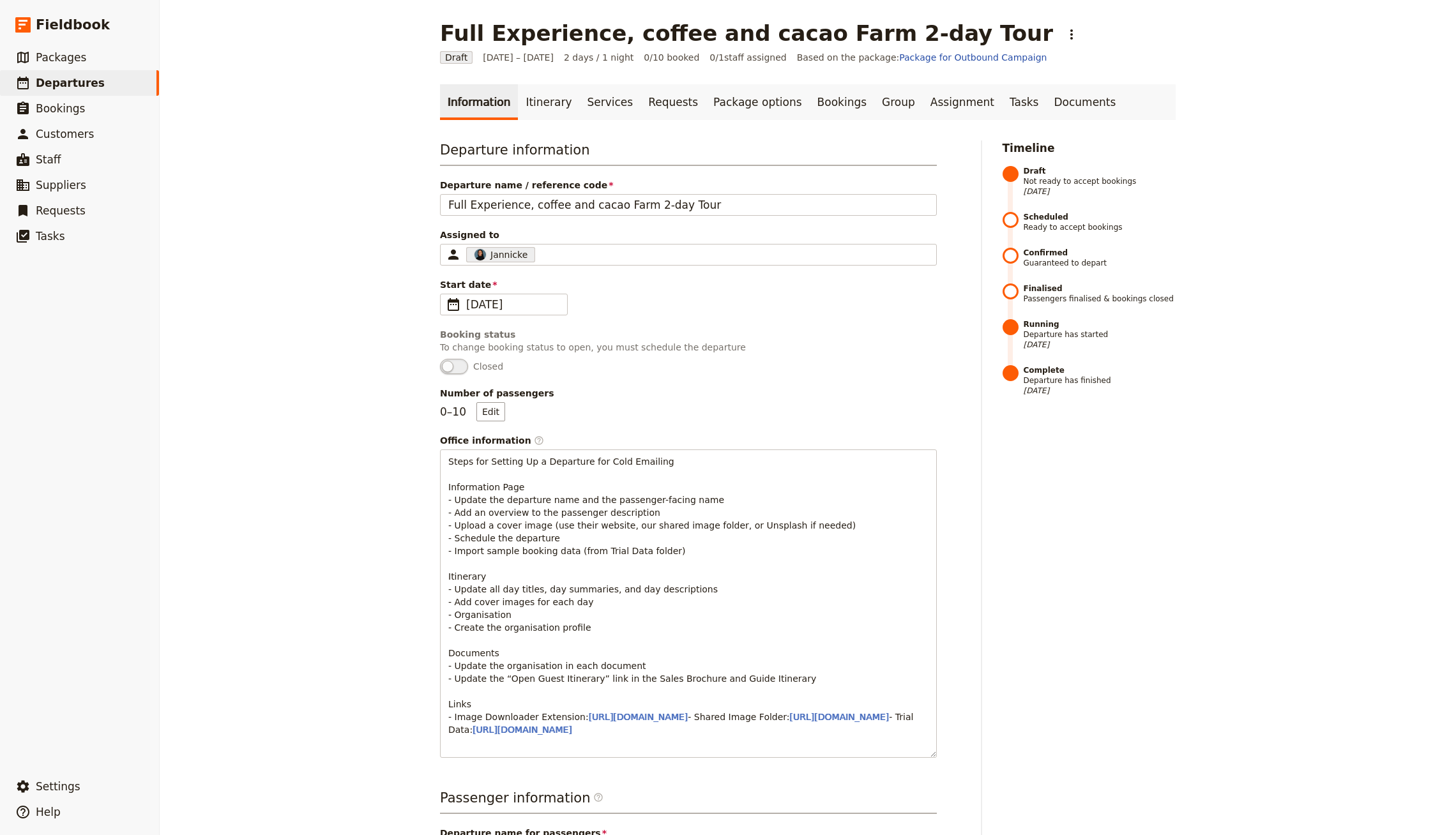
click at [471, 317] on div "Departure information Departure name / reference code Full Experience, coffee a…" at bounding box center [688, 450] width 497 height 618
drag, startPoint x: 477, startPoint y: 309, endPoint x: 608, endPoint y: 295, distance: 131.7
click at [477, 309] on span "1 Oct 2025" at bounding box center [513, 305] width 94 height 15
click at [446, 294] on input "01/10/2025" at bounding box center [445, 293] width 1 height 1
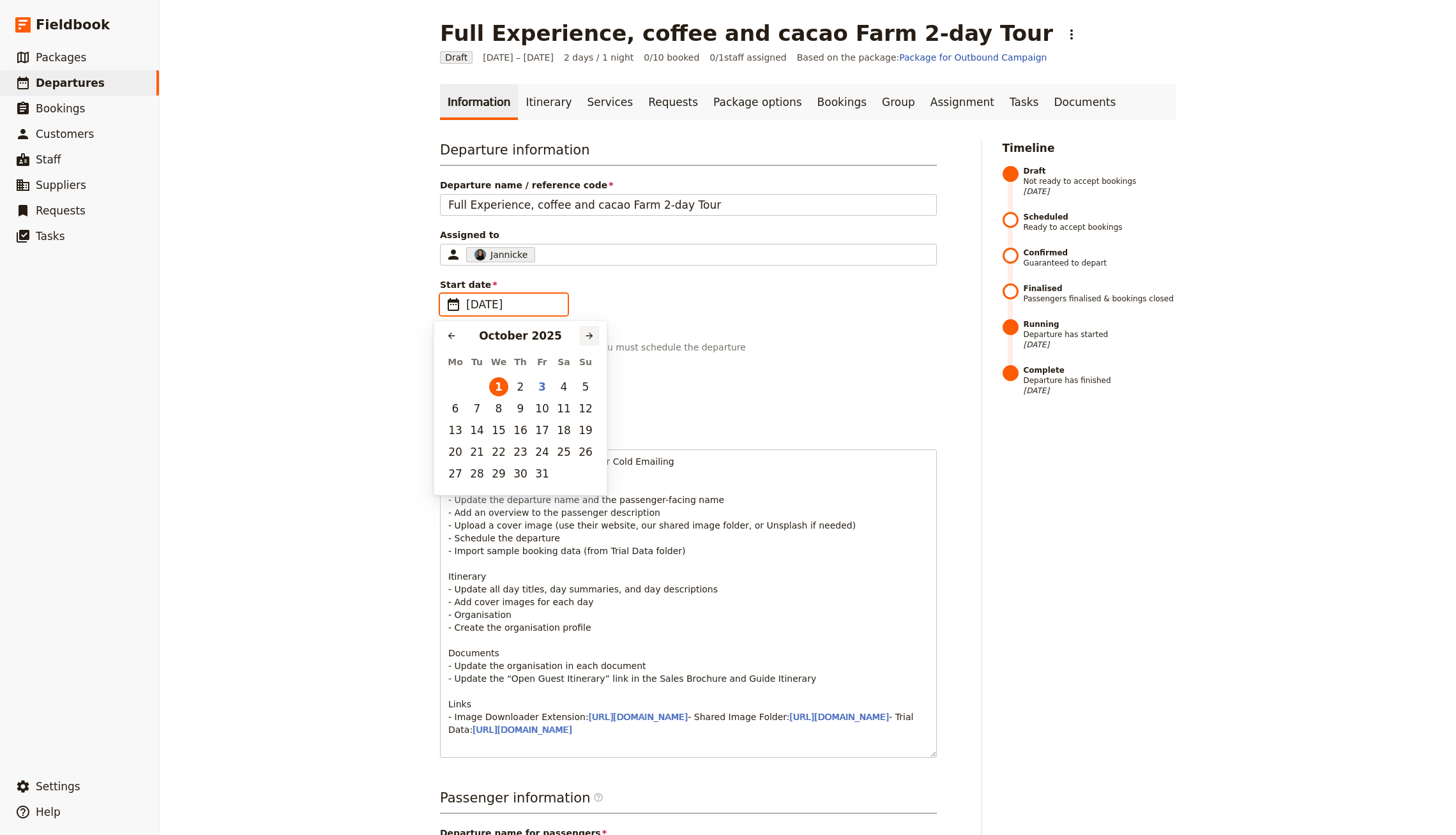
click at [586, 336] on icon "Next month" at bounding box center [589, 336] width 7 height 7
click at [587, 336] on icon "Next month" at bounding box center [589, 336] width 7 height 7
click at [454, 409] on button "8" at bounding box center [456, 408] width 19 height 19
type input "08/12/2025"
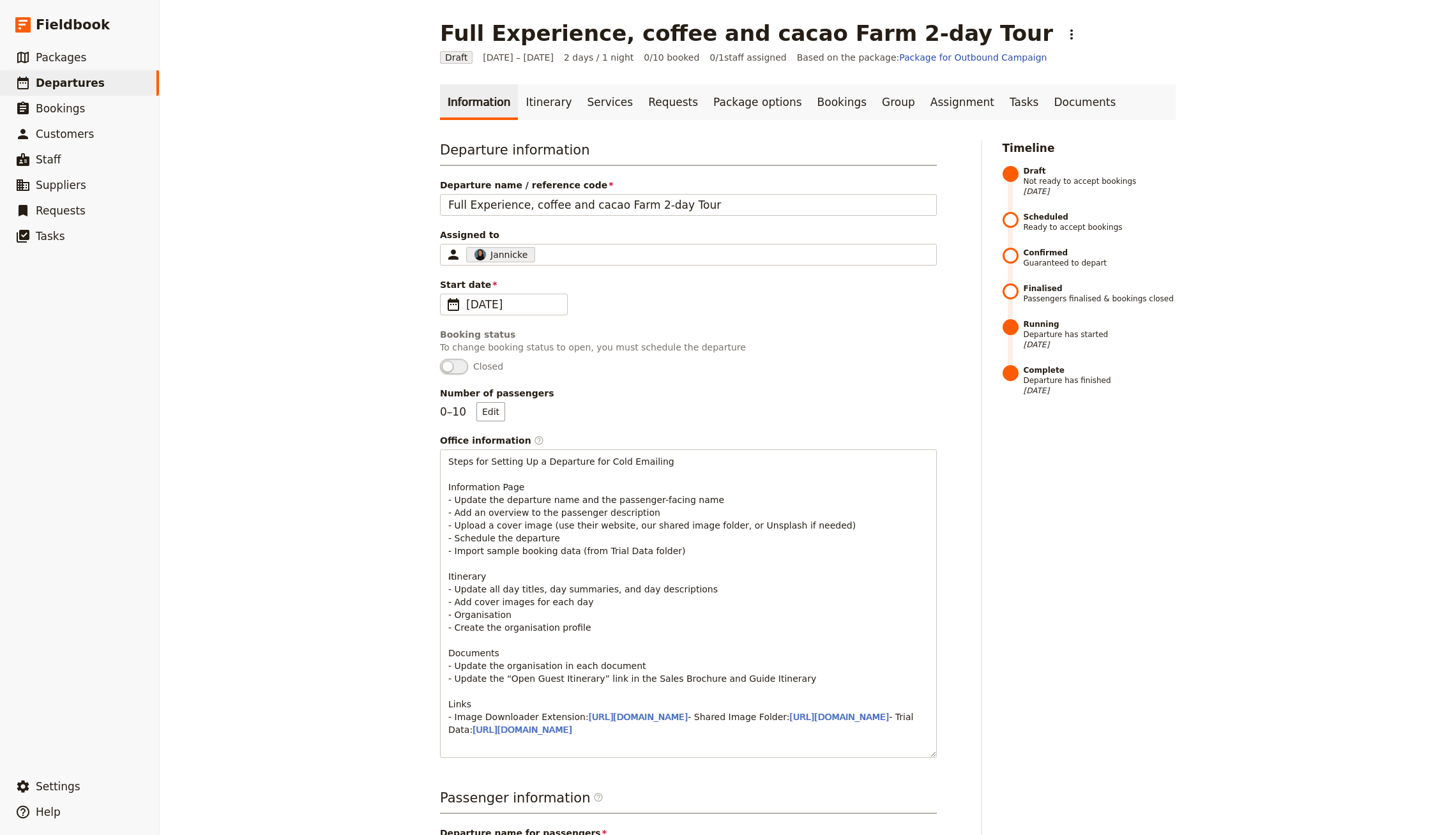
click at [761, 310] on div "Start date ​ 08/12/2025" at bounding box center [688, 296] width 497 height 37
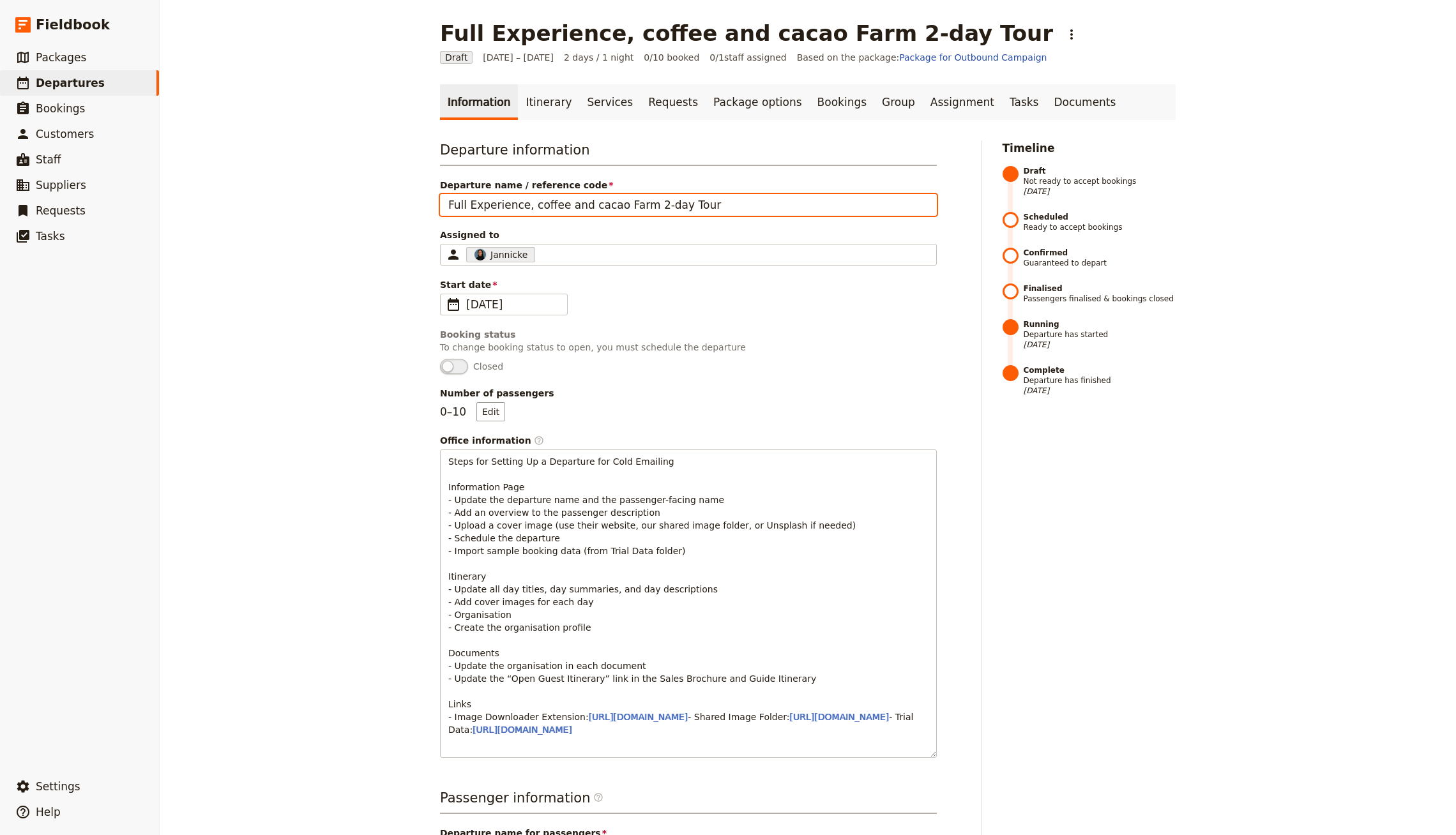
click at [578, 206] on input "Full Experience, coffee and cacao Farm 2-day Tour" at bounding box center [688, 205] width 497 height 21
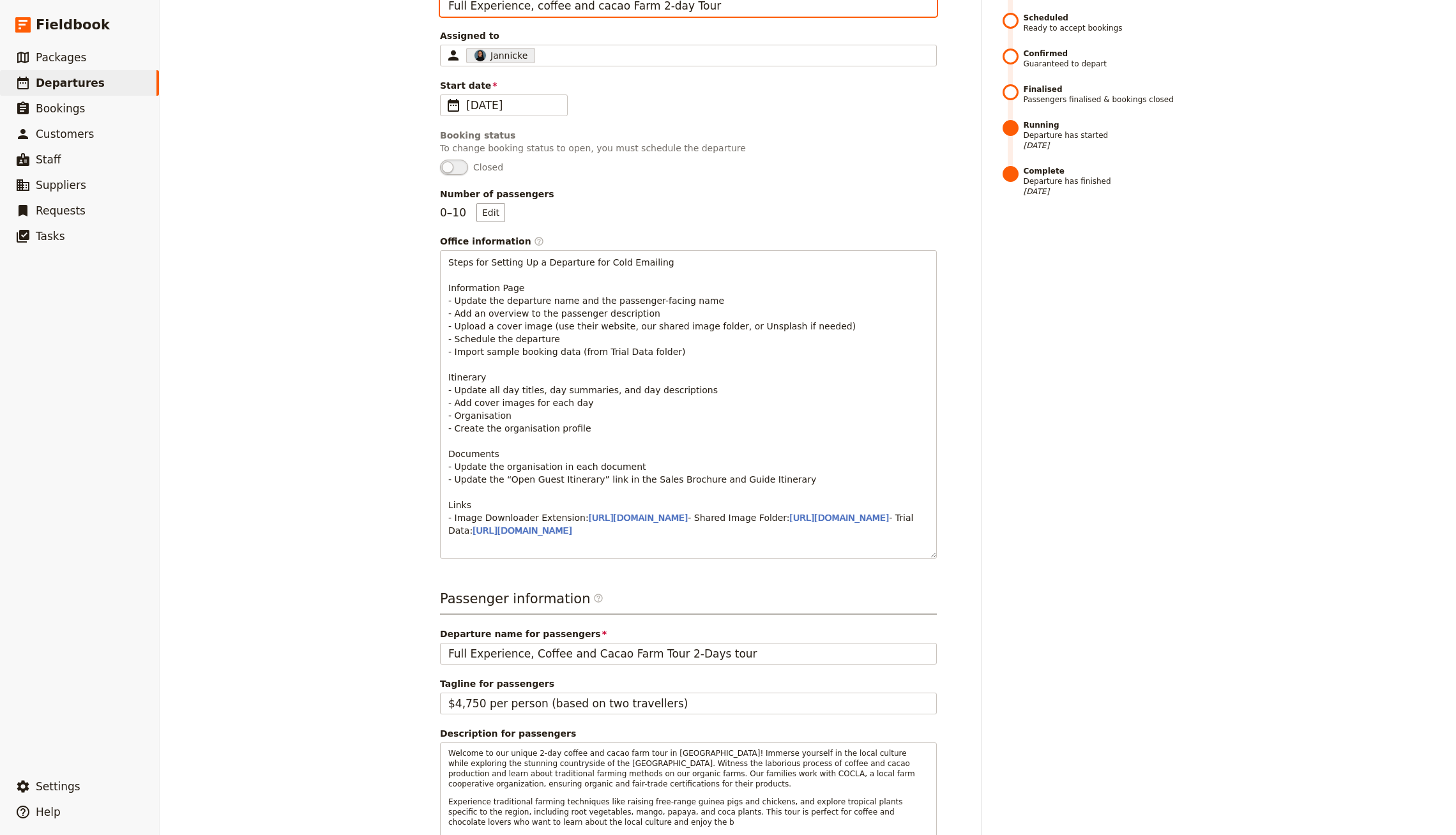
scroll to position [545, 0]
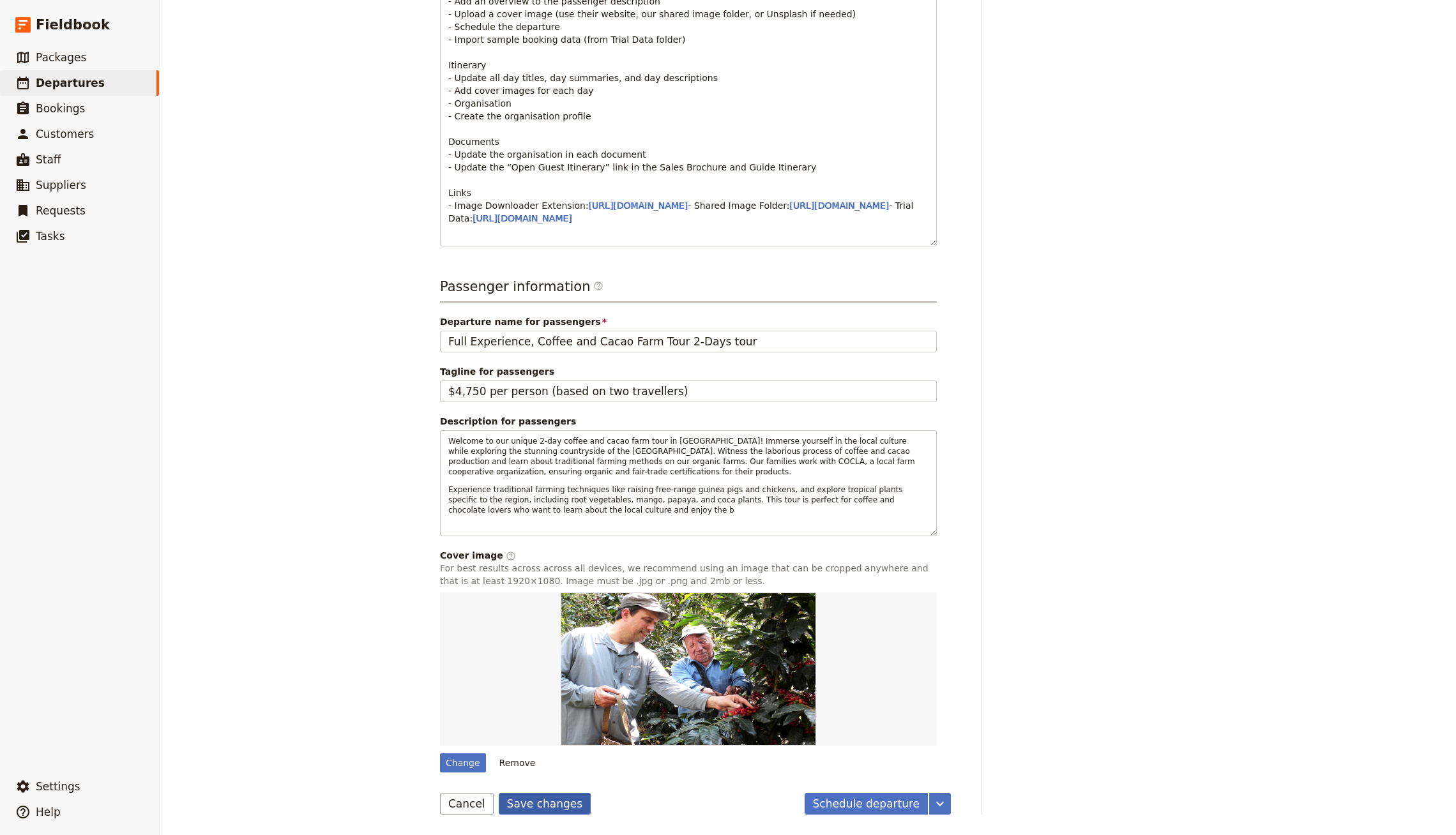
click at [518, 799] on button "Save changes" at bounding box center [546, 804] width 93 height 21
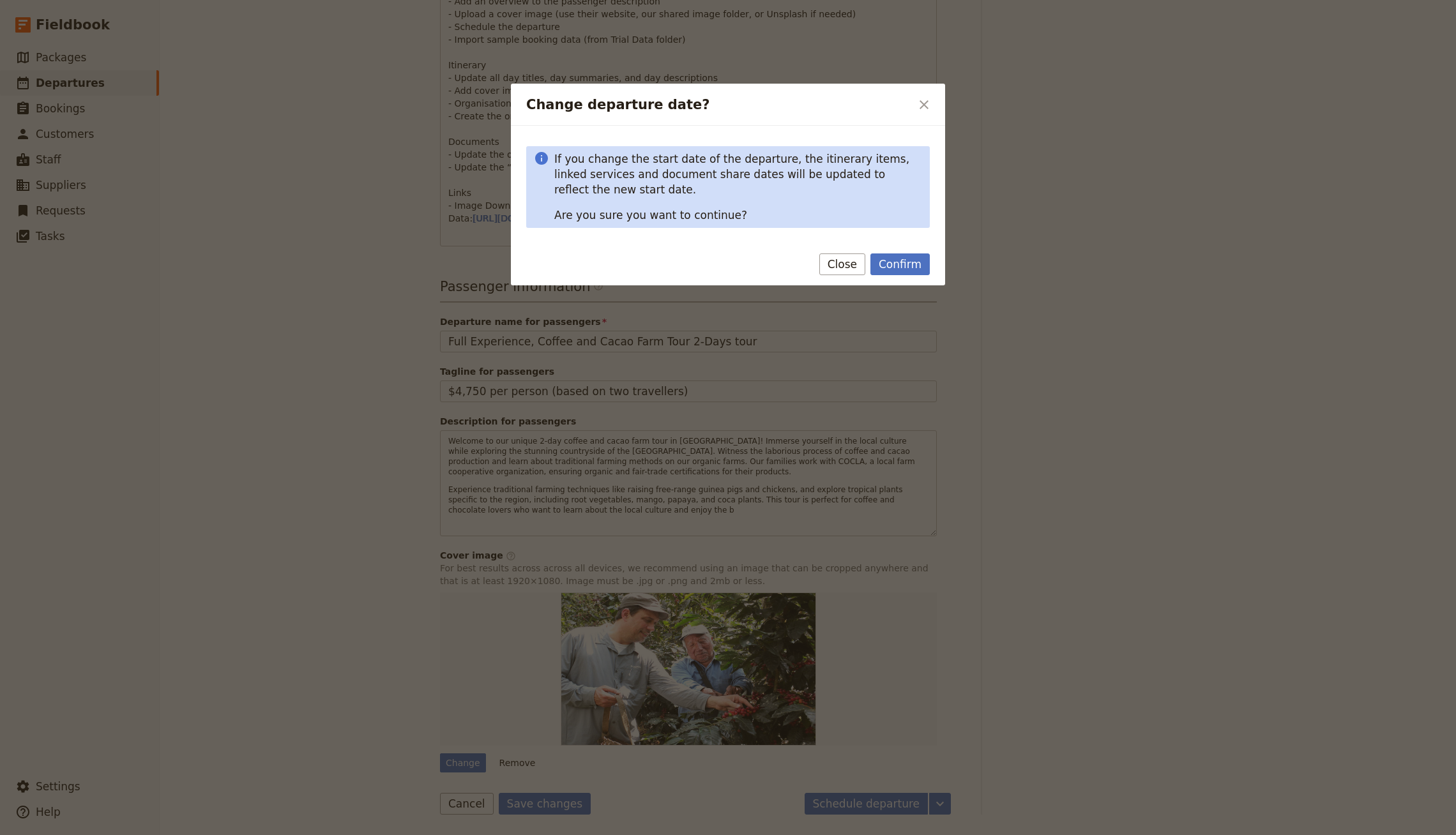
click at [886, 280] on div "Confirm Close" at bounding box center [728, 266] width 434 height 37
click at [899, 264] on button "Confirm" at bounding box center [901, 264] width 60 height 21
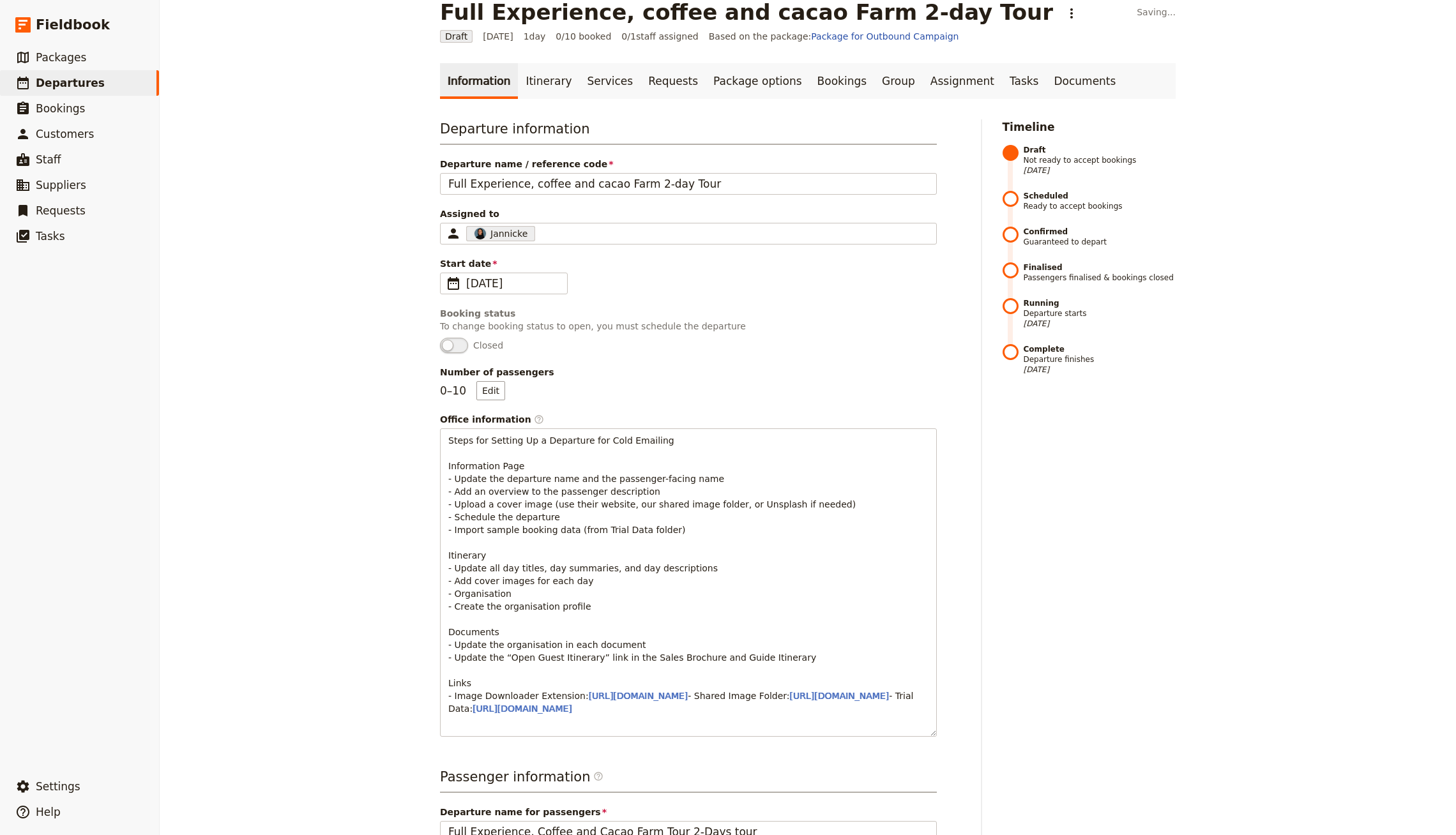
scroll to position [0, 0]
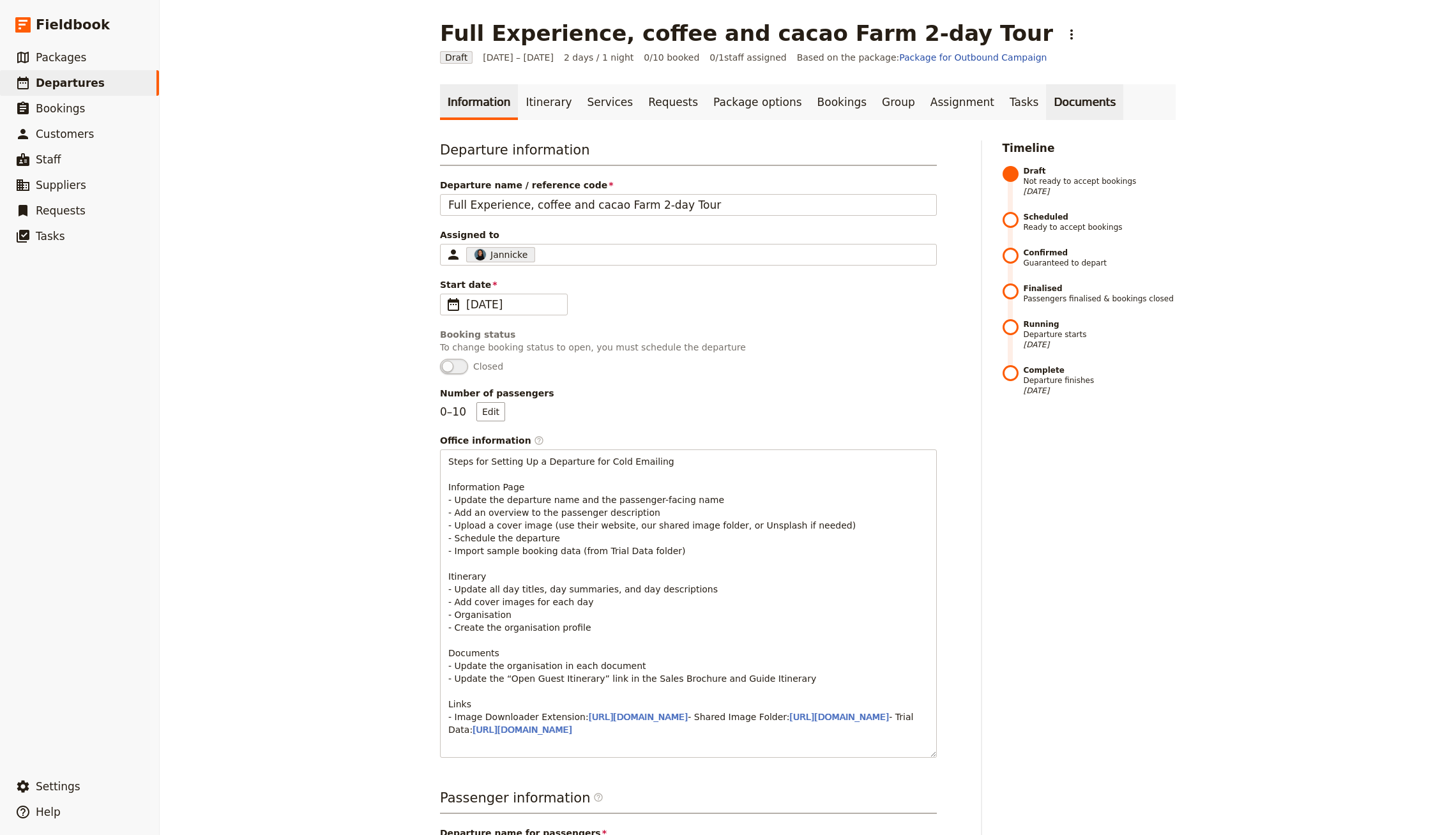
click at [1047, 96] on link "Documents" at bounding box center [1085, 101] width 77 height 36
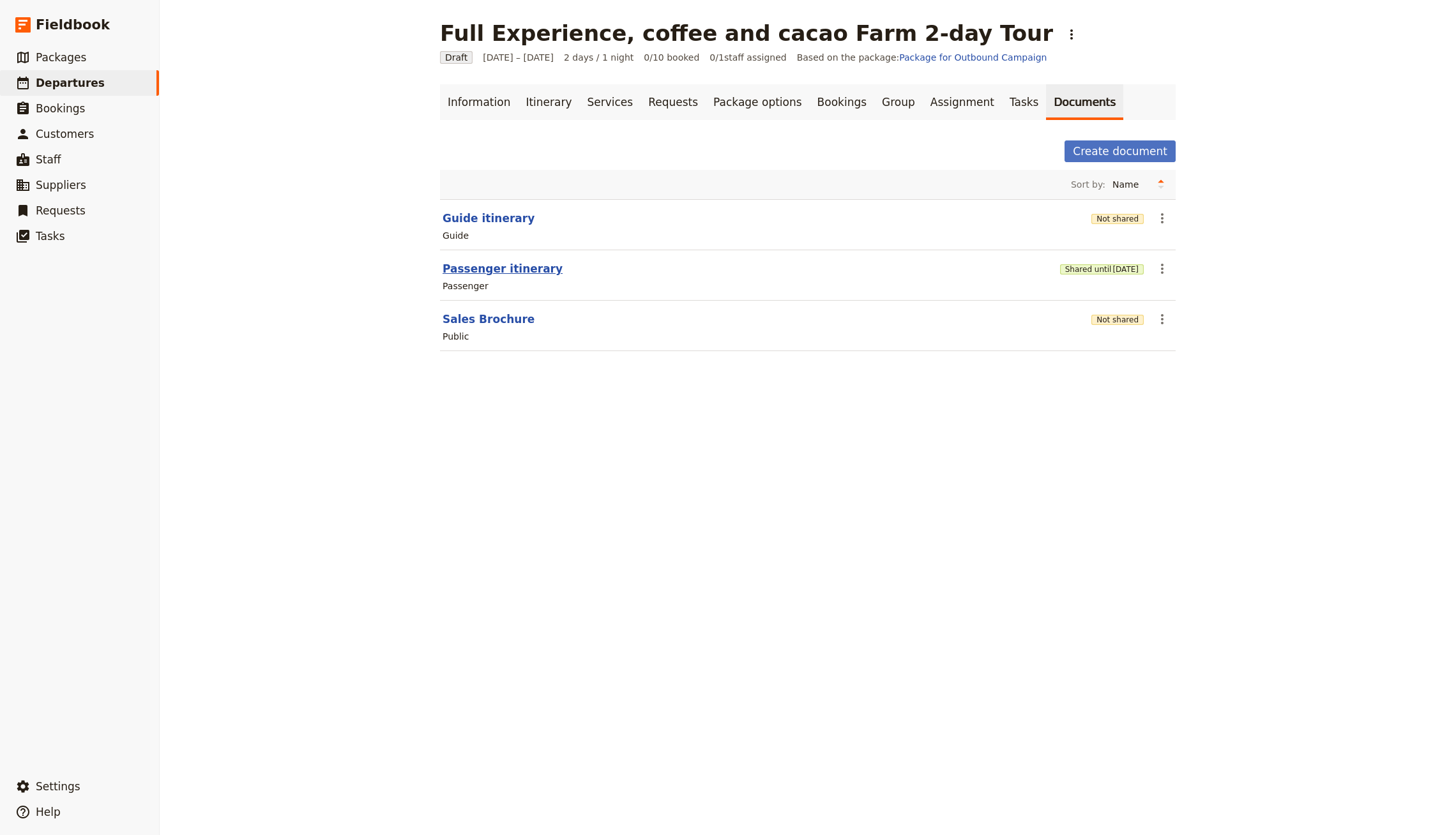
click at [500, 265] on button "Passenger itinerary" at bounding box center [502, 269] width 120 height 15
select select "PASSENGER"
select select "RUN_SHEET"
select select "LARGE"
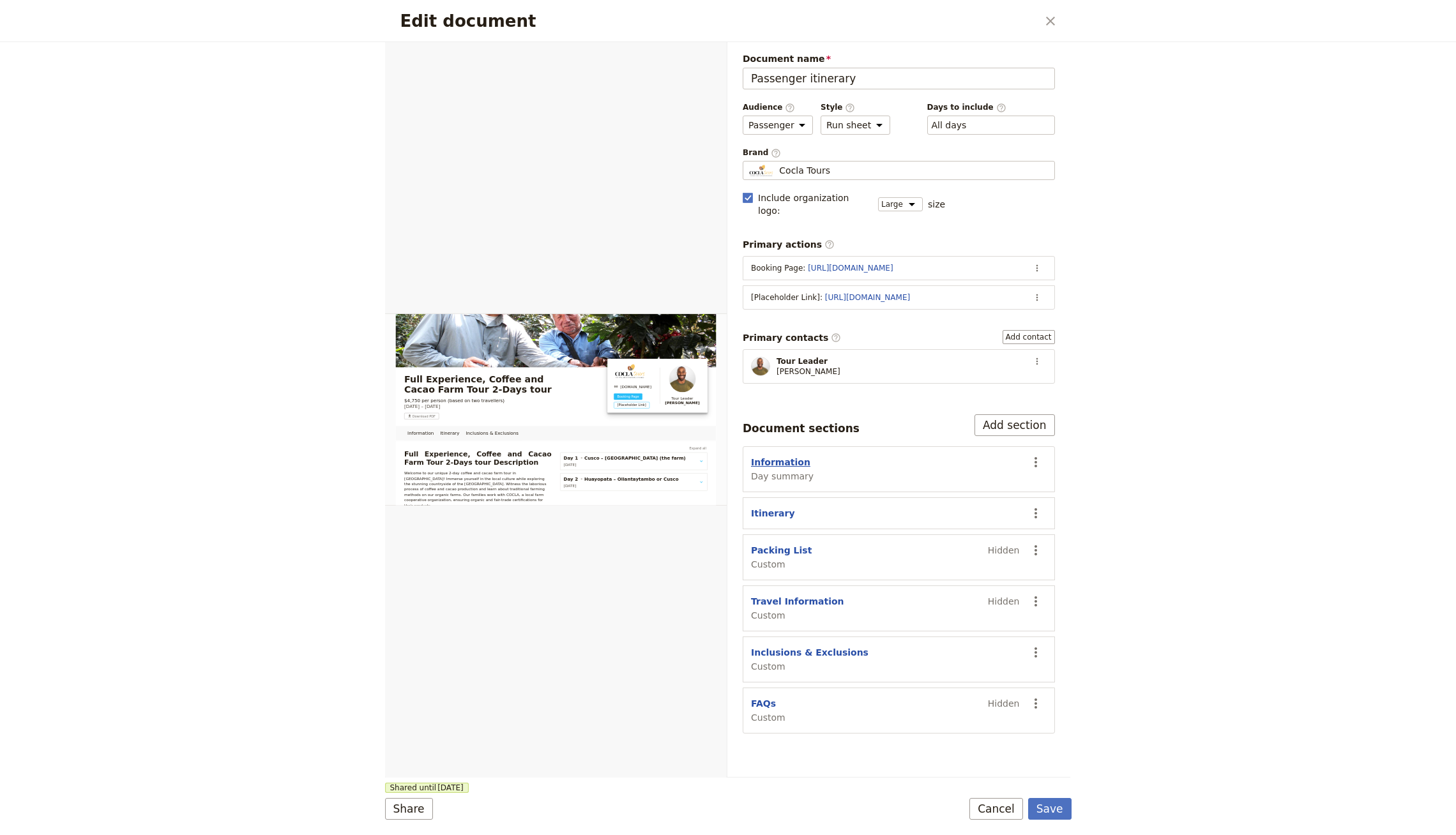
click at [770, 456] on button "Information" at bounding box center [781, 461] width 60 height 13
select select "DAY_SUMMARY"
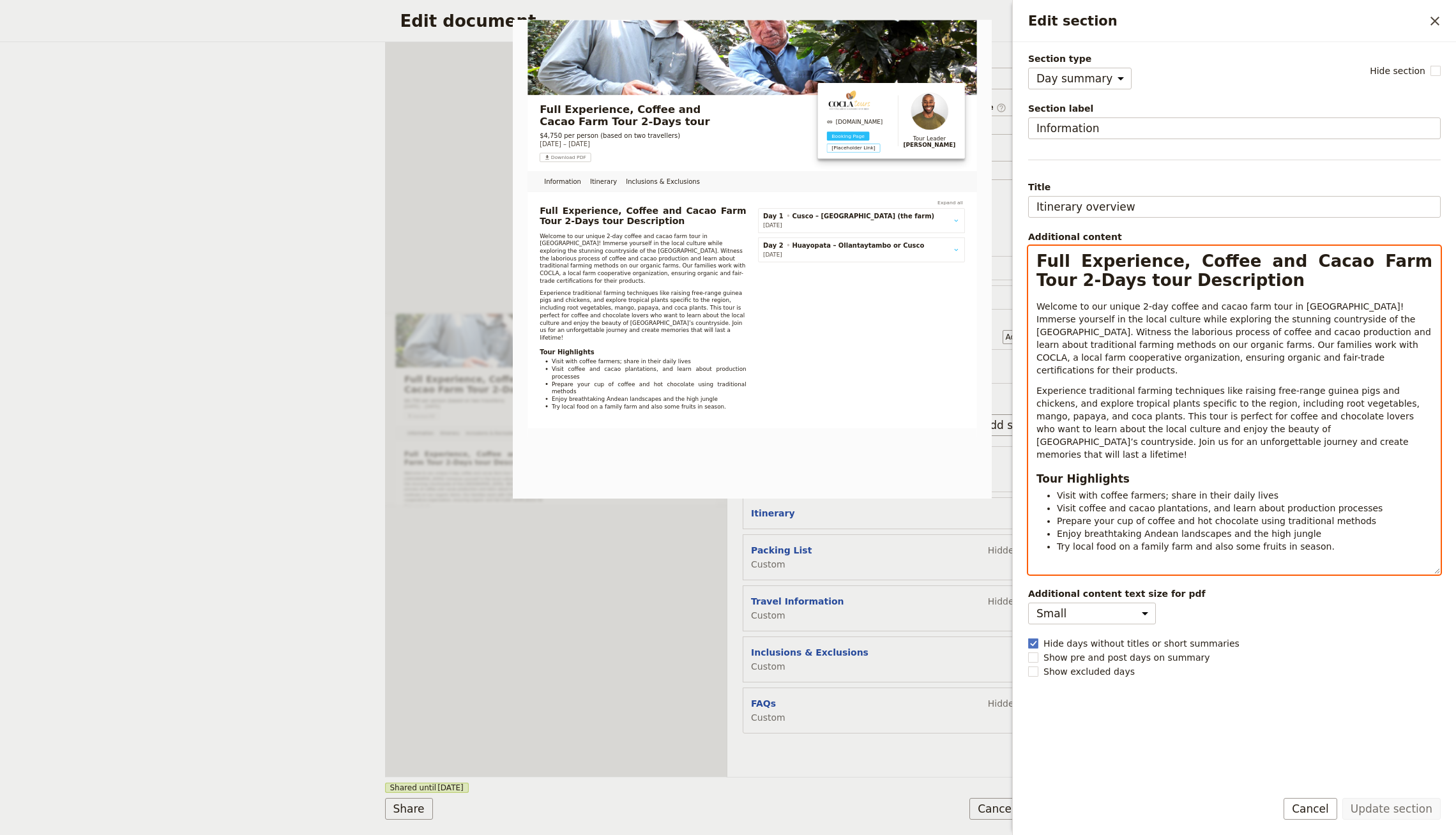
click at [1129, 325] on span "Welcome to our unique 2-day coffee and cacao farm tour in Peru! Immerse yoursel…" at bounding box center [1235, 338] width 397 height 74
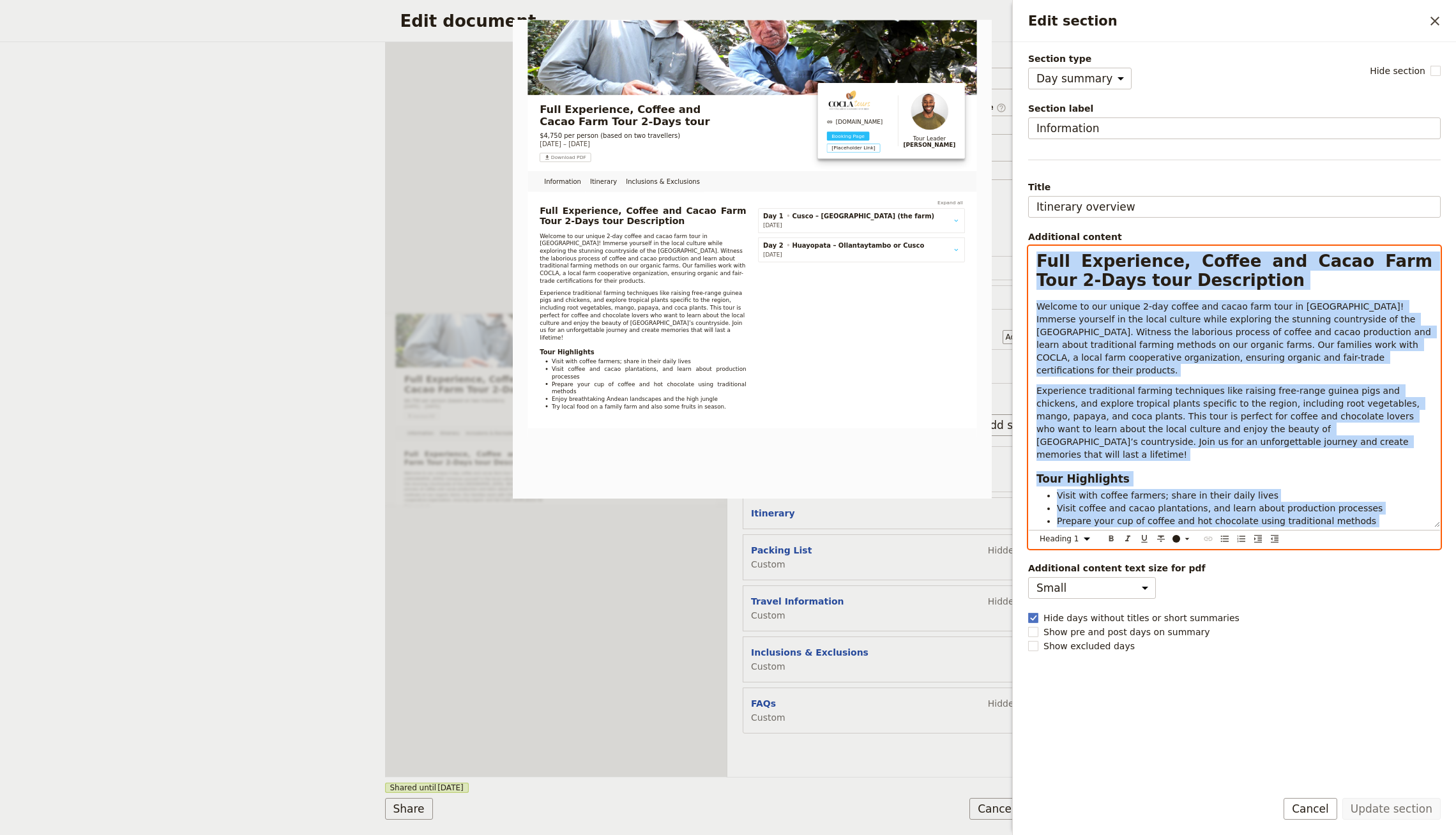
select select "paragraph"
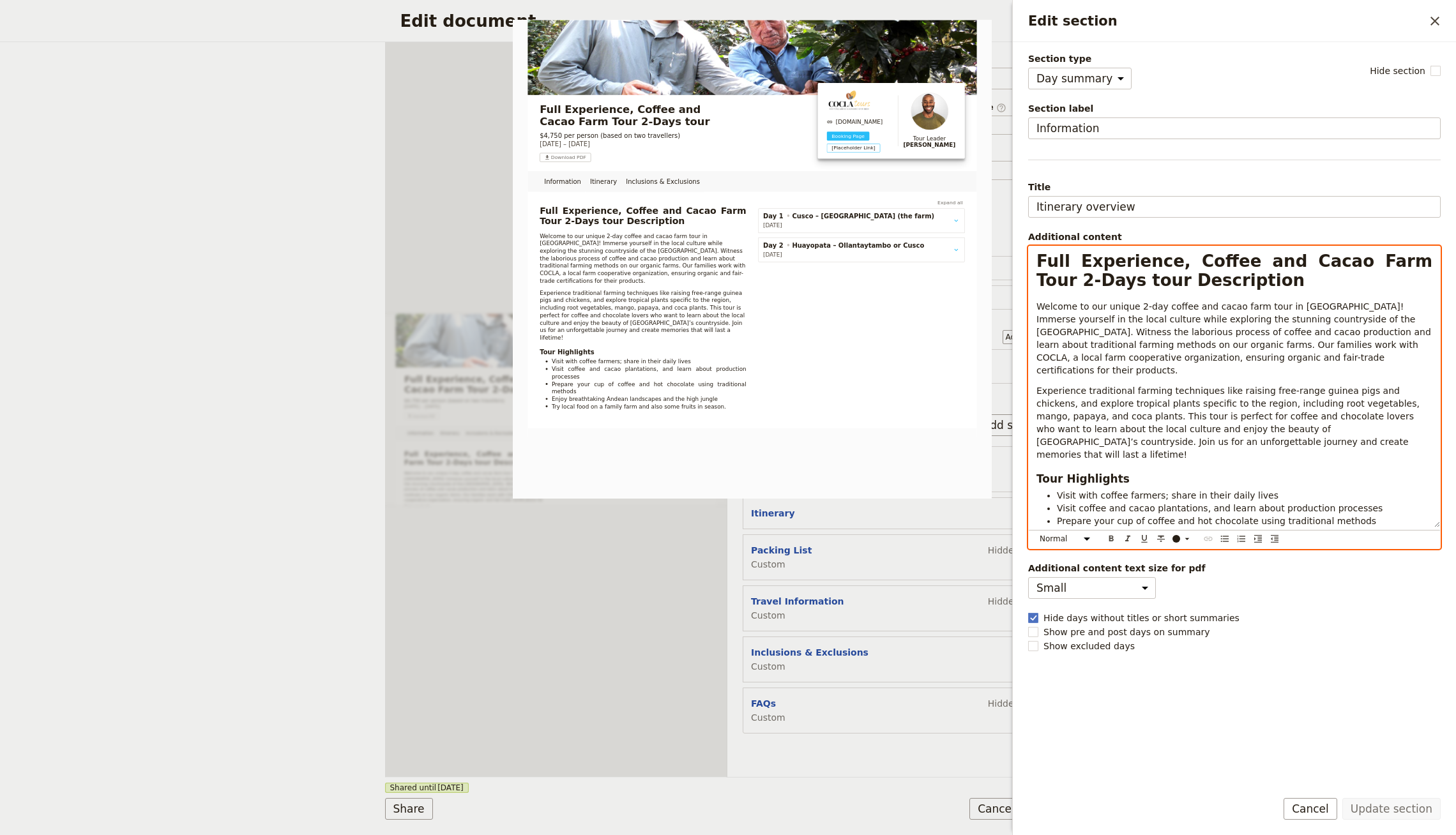
scroll to position [23, 0]
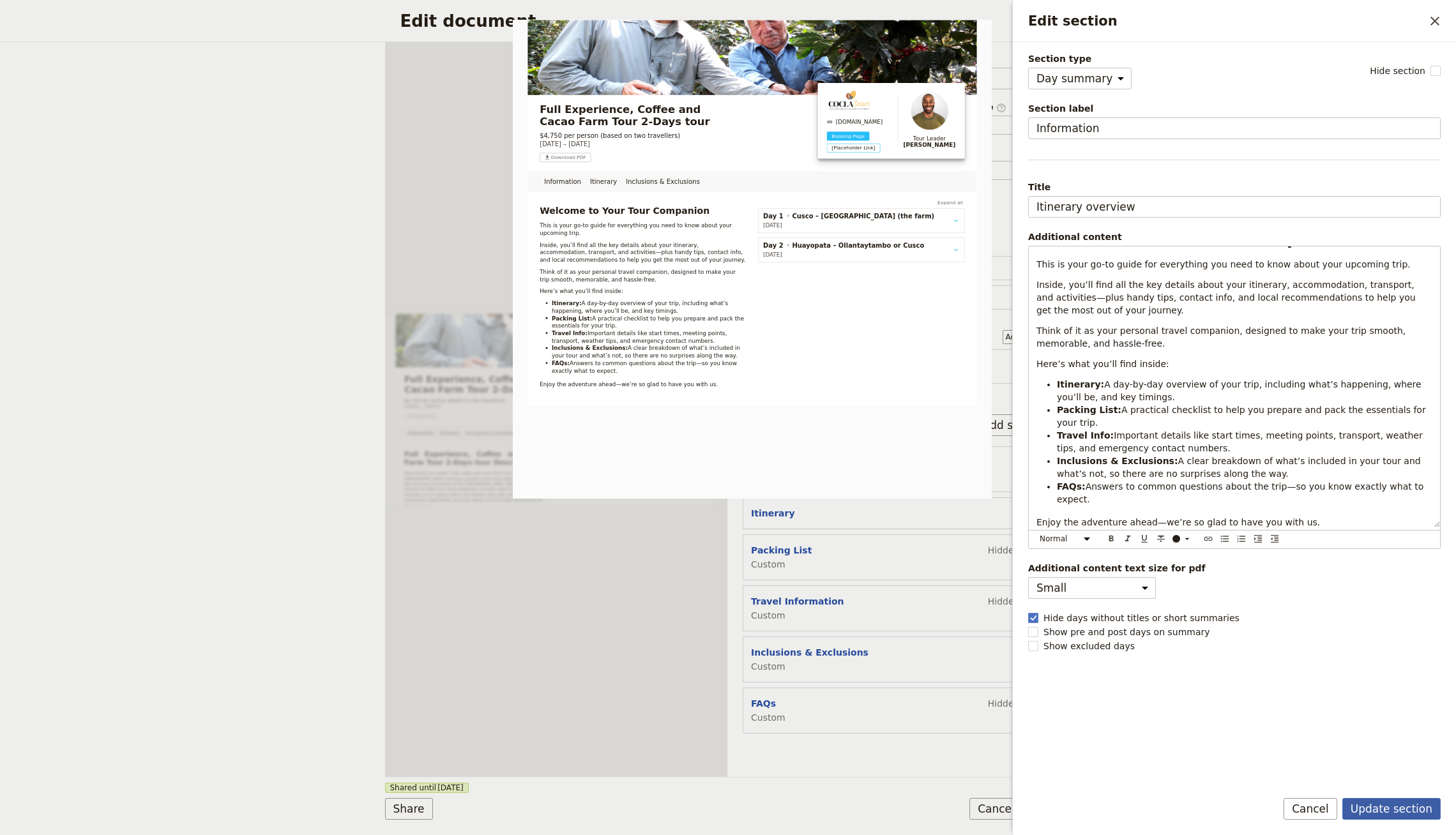
click at [1388, 815] on button "Update section" at bounding box center [1392, 809] width 98 height 21
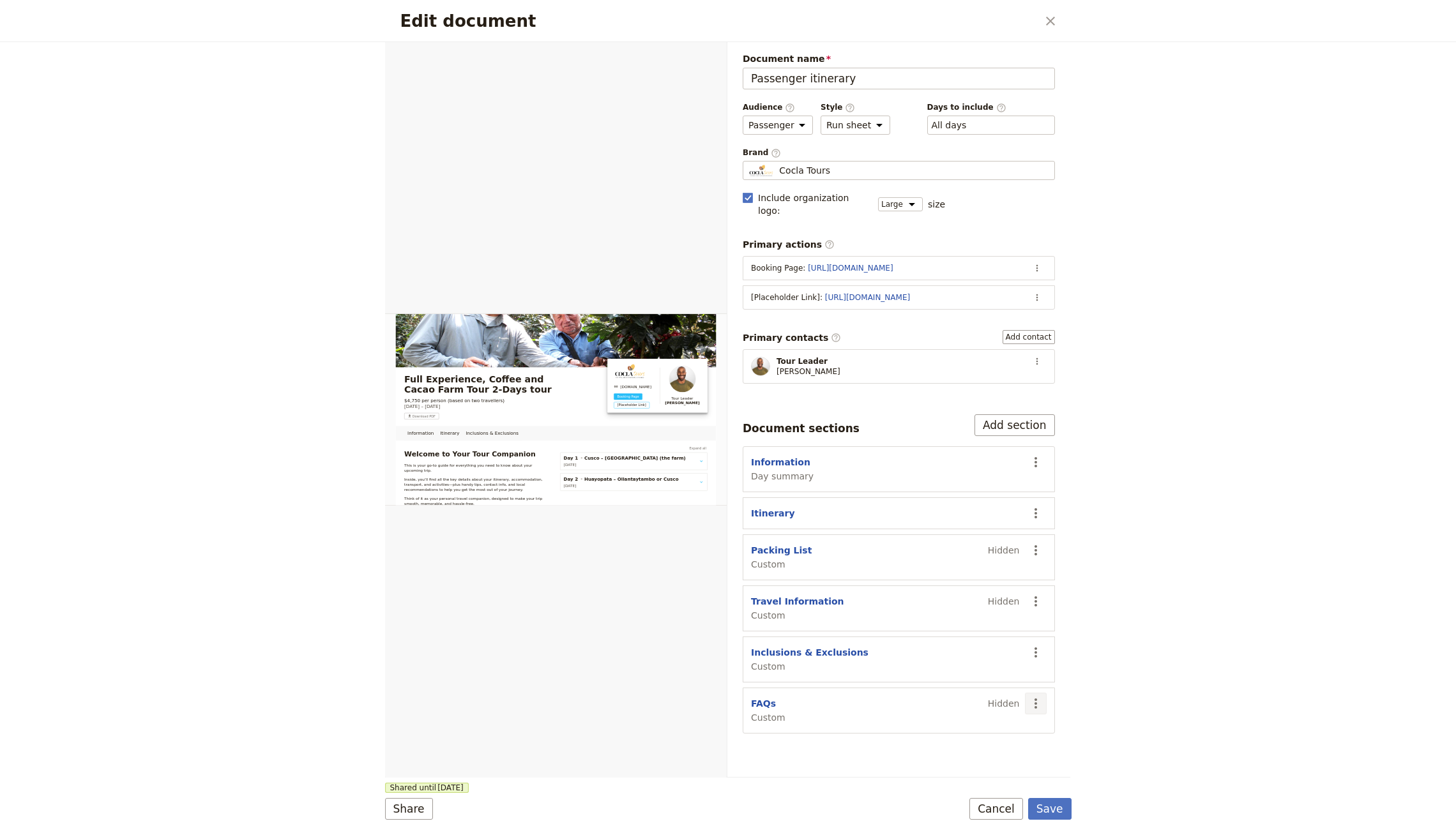
click at [1043, 696] on icon "Actions" at bounding box center [1036, 704] width 15 height 15
drag, startPoint x: 1204, startPoint y: 673, endPoint x: 717, endPoint y: 459, distance: 531.9
click at [1204, 673] on div "Edit document ​ Information Itinerary Inclusions & Exclusions Web PDF ​ Documen…" at bounding box center [728, 417] width 1456 height 835
click at [785, 697] on div "FAQs Custom Hidden" at bounding box center [885, 710] width 269 height 27
click at [751, 697] on button "FAQs" at bounding box center [764, 703] width 25 height 13
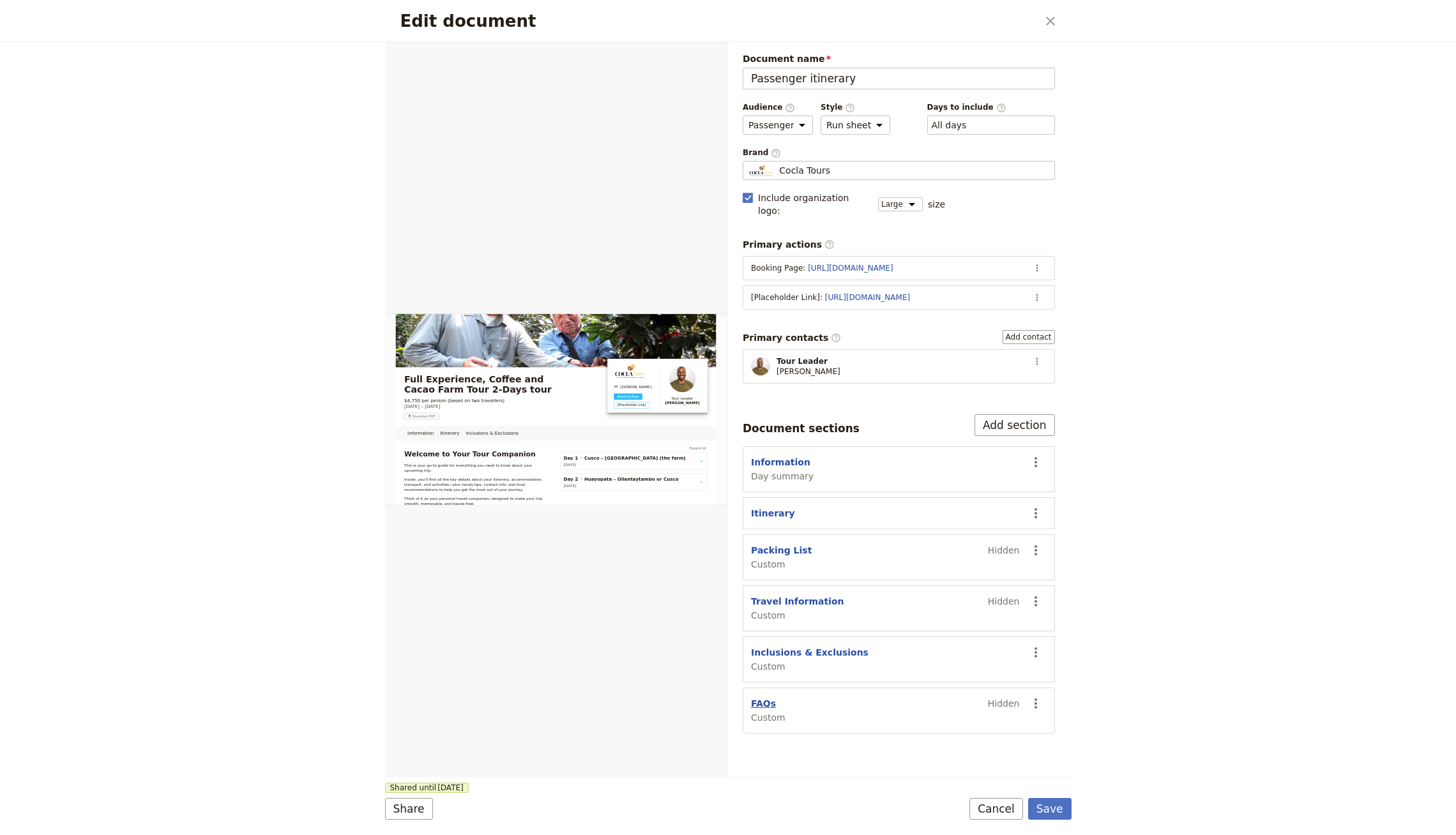
select select "CUSTOM"
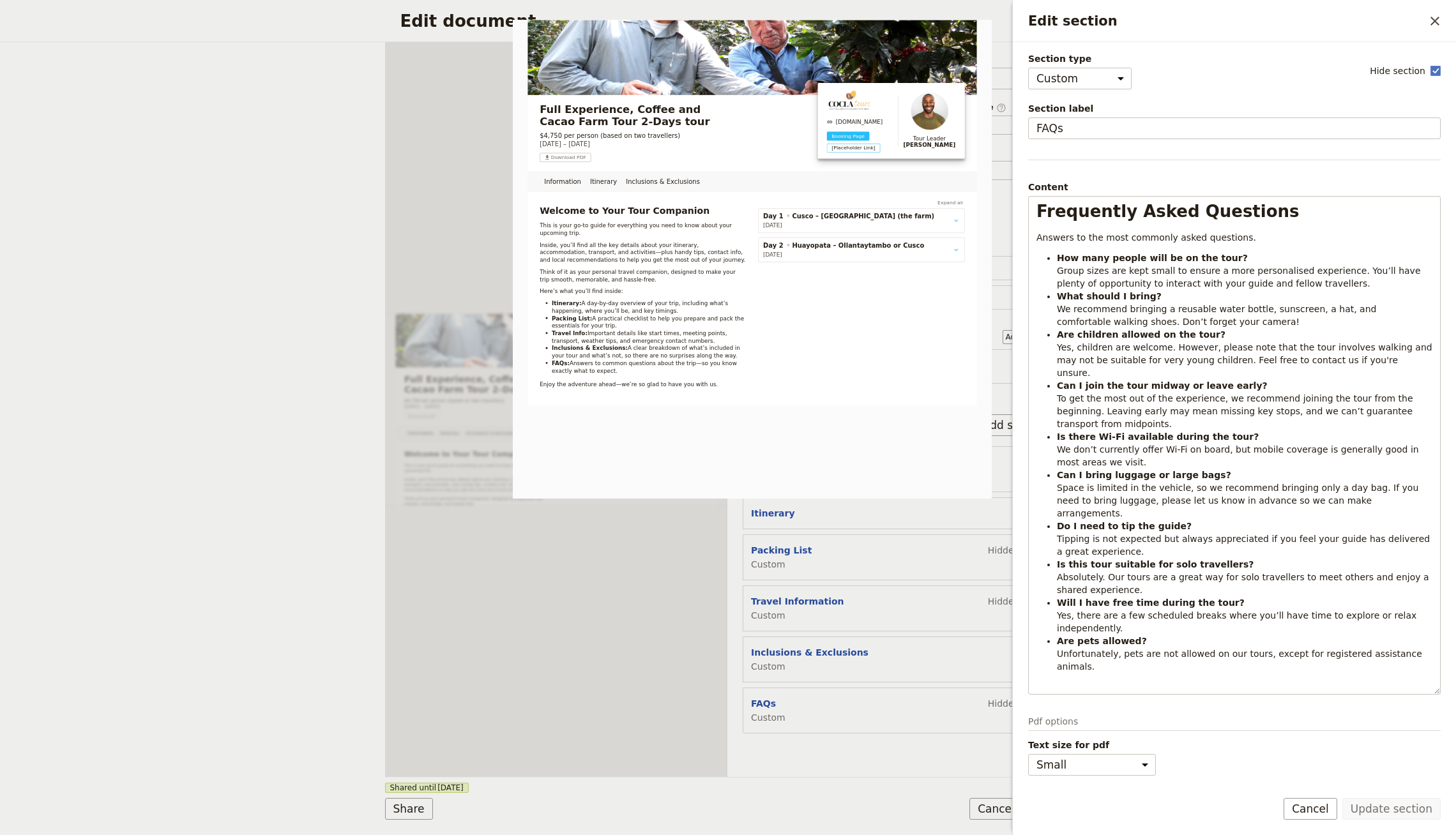
click at [869, 688] on section "FAQs Custom Hidden ​" at bounding box center [899, 711] width 313 height 46
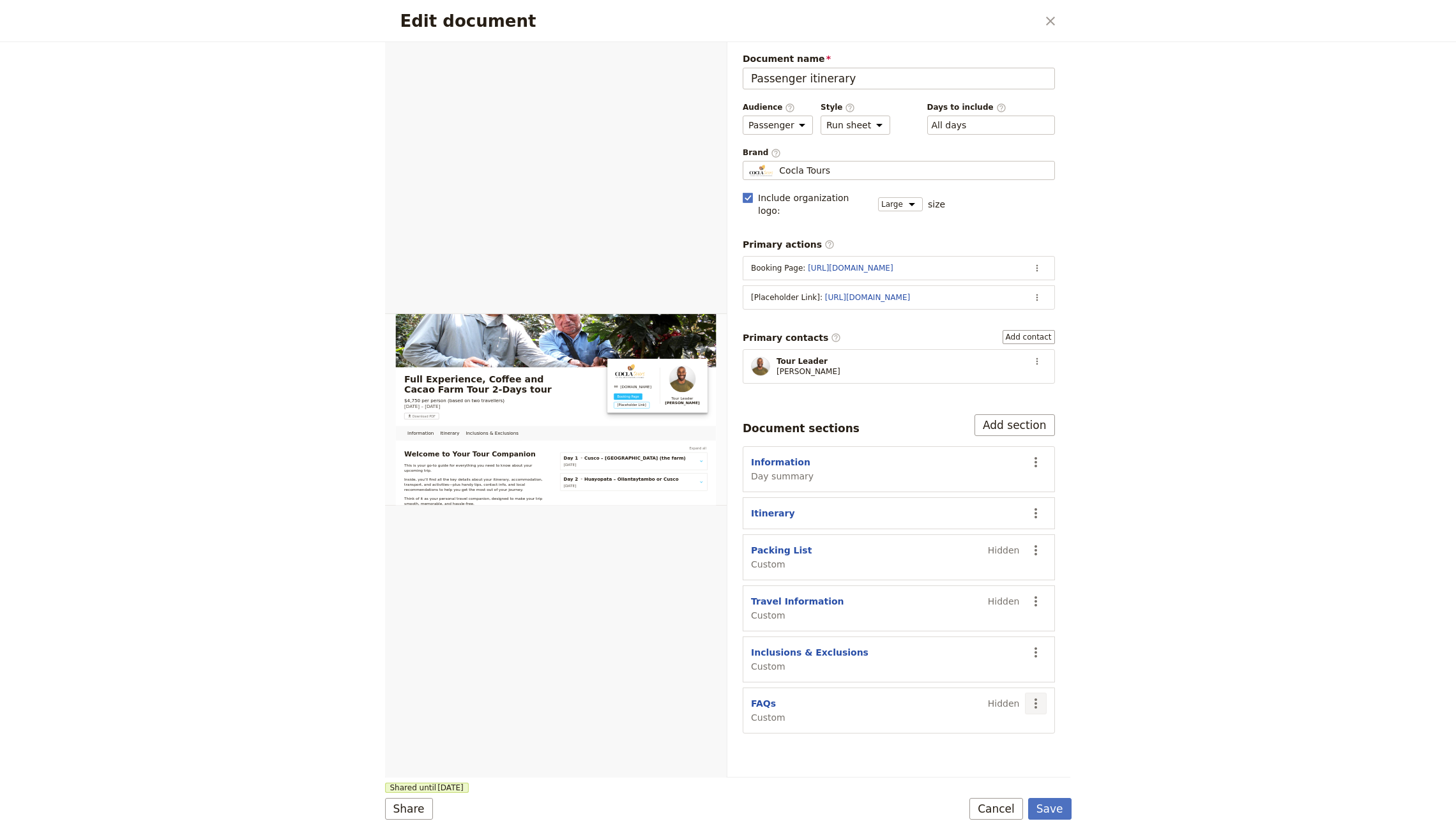
drag, startPoint x: 1024, startPoint y: 686, endPoint x: 1031, endPoint y: 686, distance: 7.0
click at [1024, 688] on section "FAQs Custom Hidden ​" at bounding box center [899, 711] width 313 height 46
click at [1031, 696] on icon "Actions" at bounding box center [1036, 704] width 15 height 15
click at [966, 769] on span "Show section" at bounding box center [966, 774] width 60 height 13
click at [1035, 543] on icon "Actions" at bounding box center [1036, 550] width 15 height 15
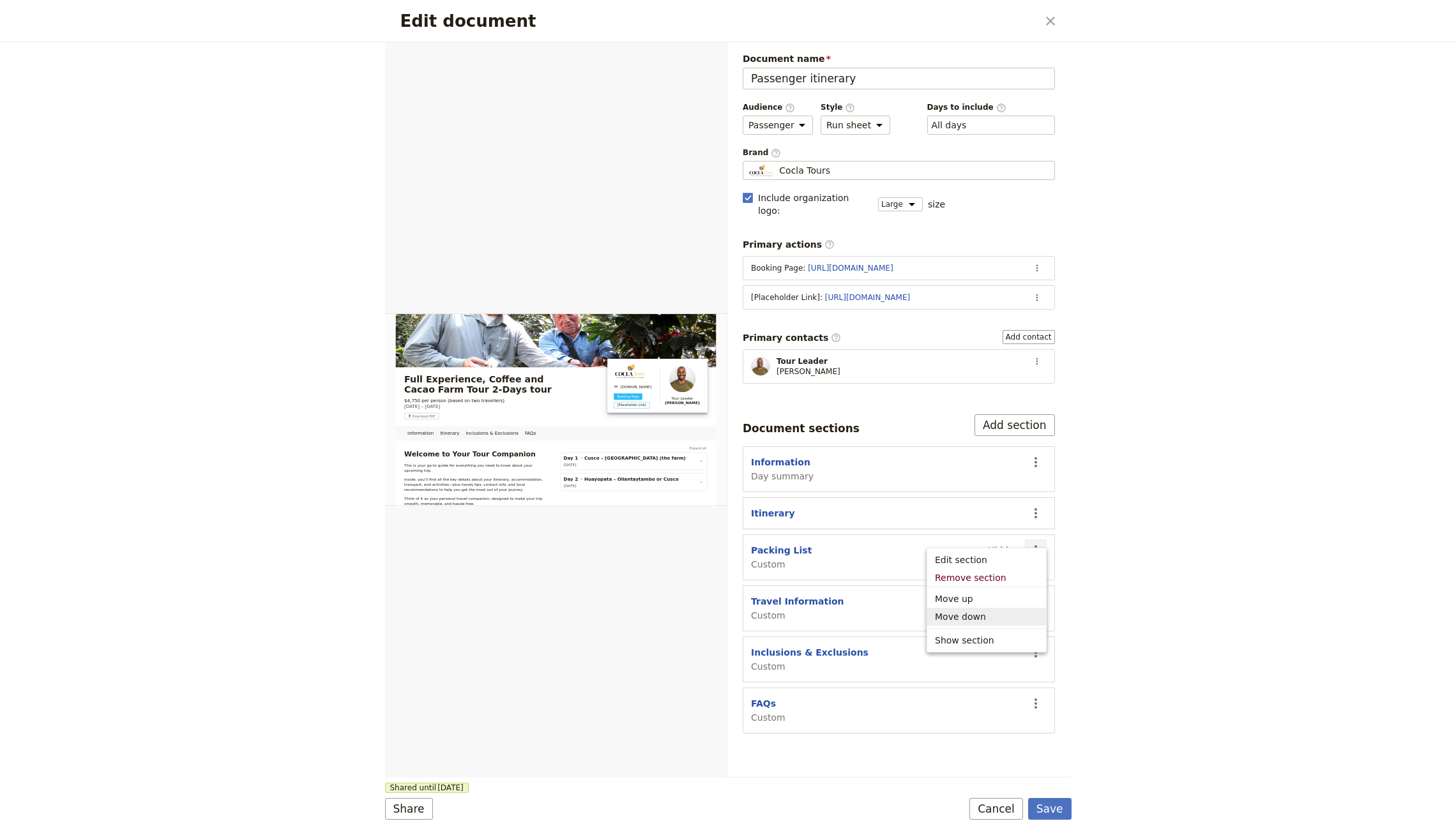
click at [966, 642] on span "Show section" at bounding box center [966, 640] width 60 height 13
click at [1047, 806] on button "Save" at bounding box center [1050, 809] width 43 height 21
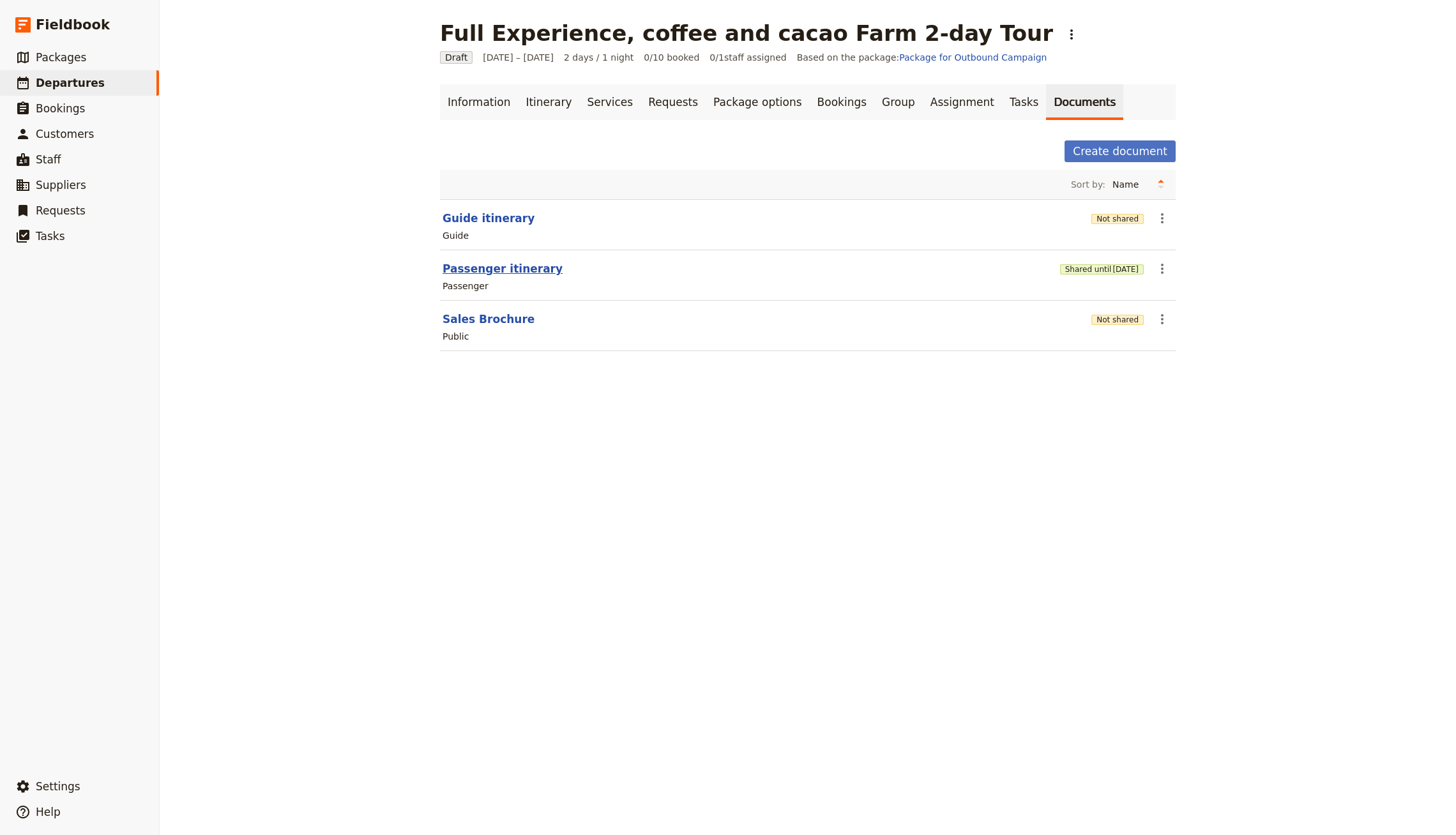
click at [495, 264] on button "Passenger itinerary" at bounding box center [502, 269] width 120 height 15
select select "PASSENGER"
select select "RUN_SHEET"
select select "LARGE"
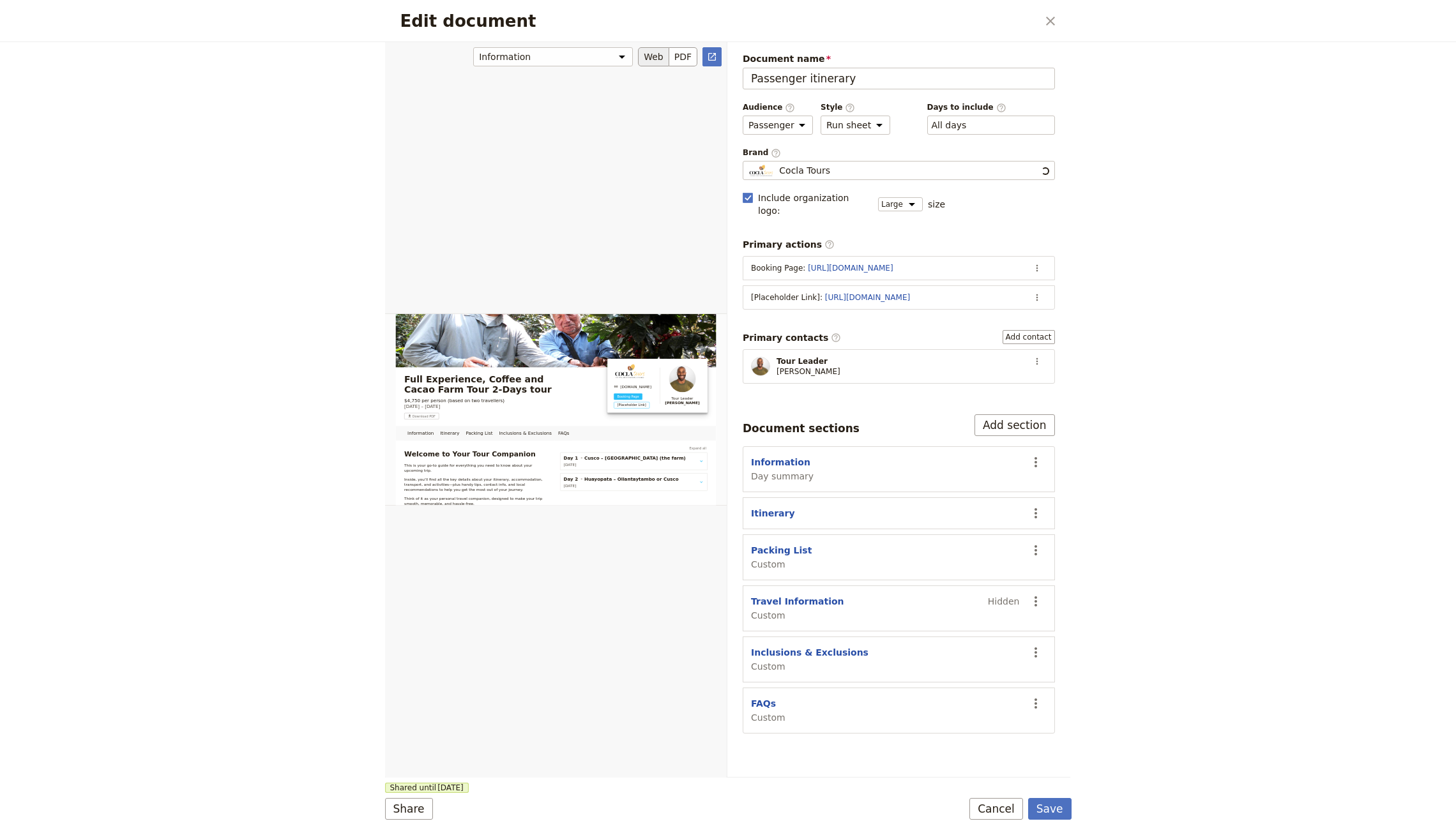
scroll to position [0, 0]
click at [715, 61] on icon "Open full preview" at bounding box center [712, 57] width 11 height 11
click at [1044, 288] on button "​" at bounding box center [1037, 297] width 19 height 19
click at [975, 326] on span "Remove action" at bounding box center [968, 325] width 67 height 13
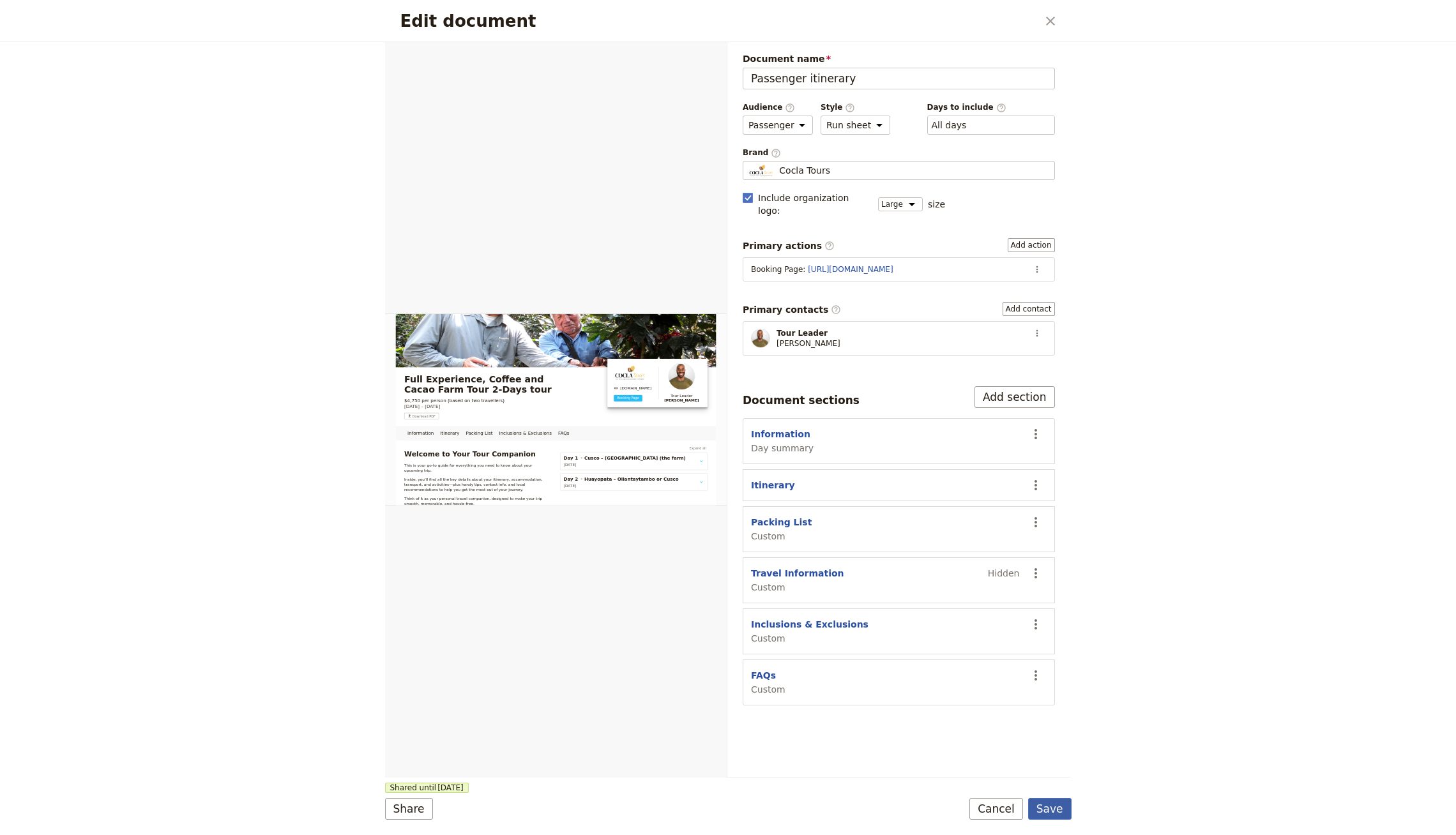
click at [1051, 804] on button "Save" at bounding box center [1050, 809] width 43 height 21
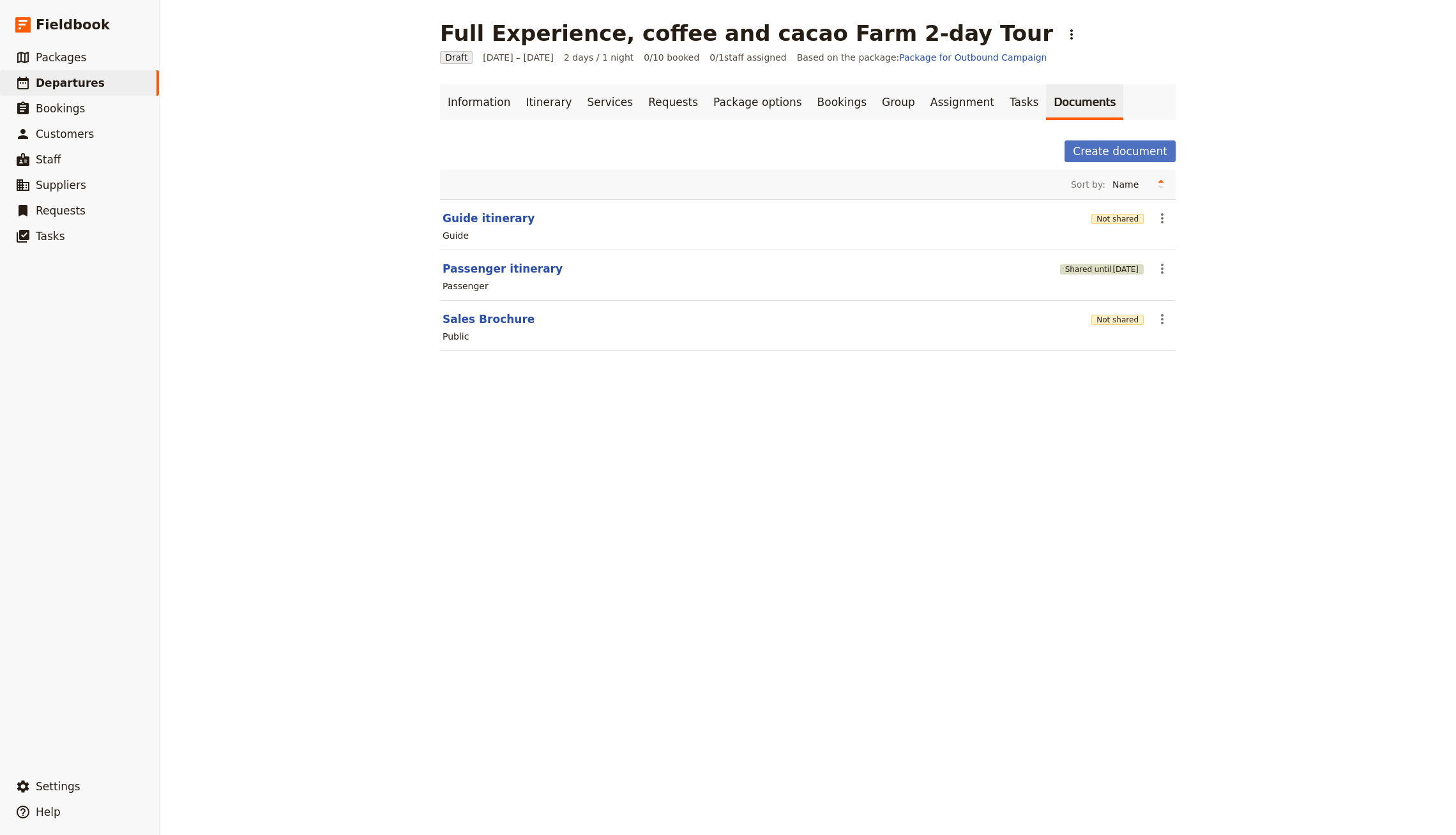
click at [1112, 268] on span "10 Jan 2026" at bounding box center [1125, 269] width 26 height 11
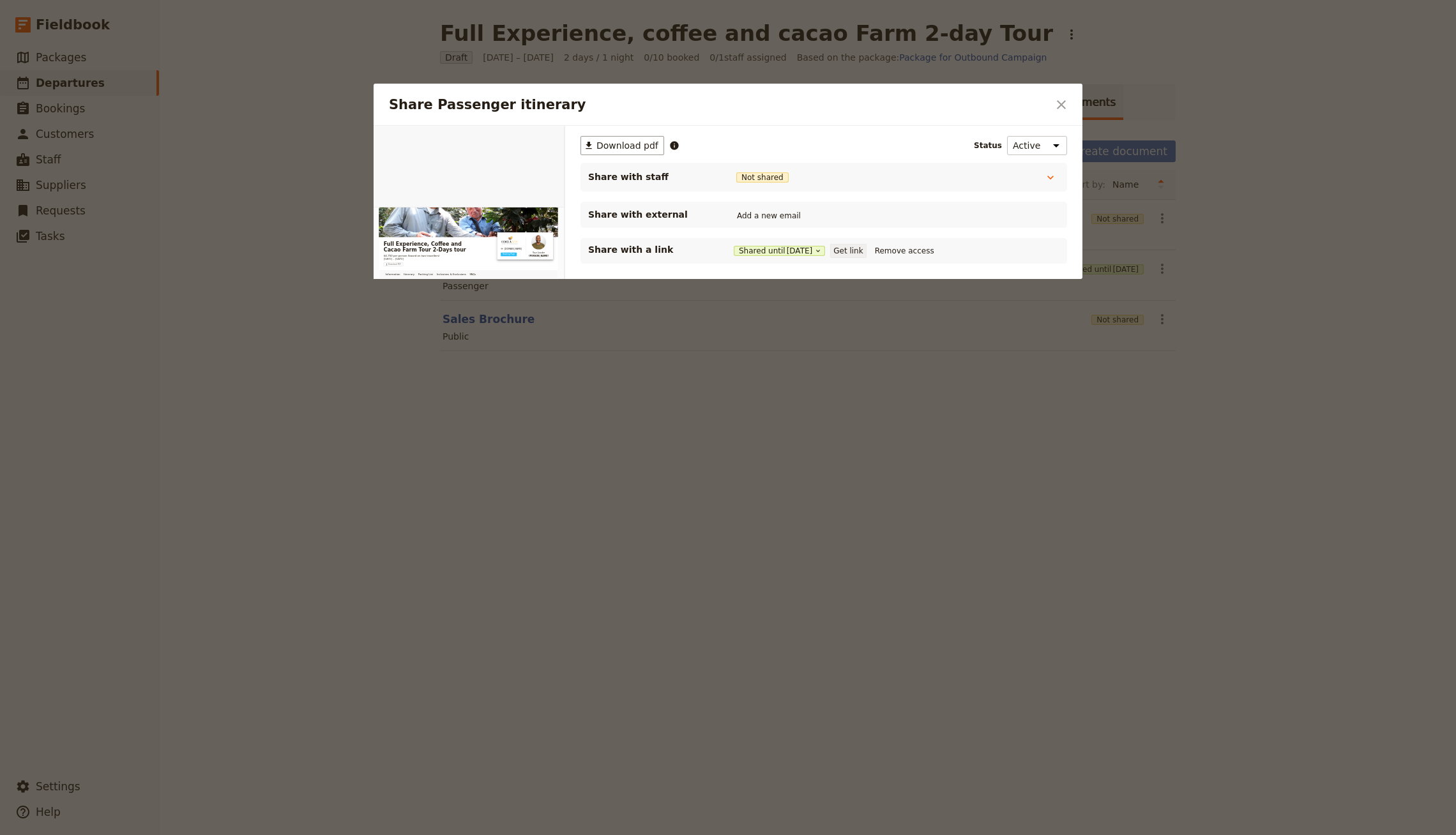
click at [866, 248] on button "Get link" at bounding box center [848, 251] width 36 height 14
click at [929, 553] on div at bounding box center [728, 417] width 1456 height 835
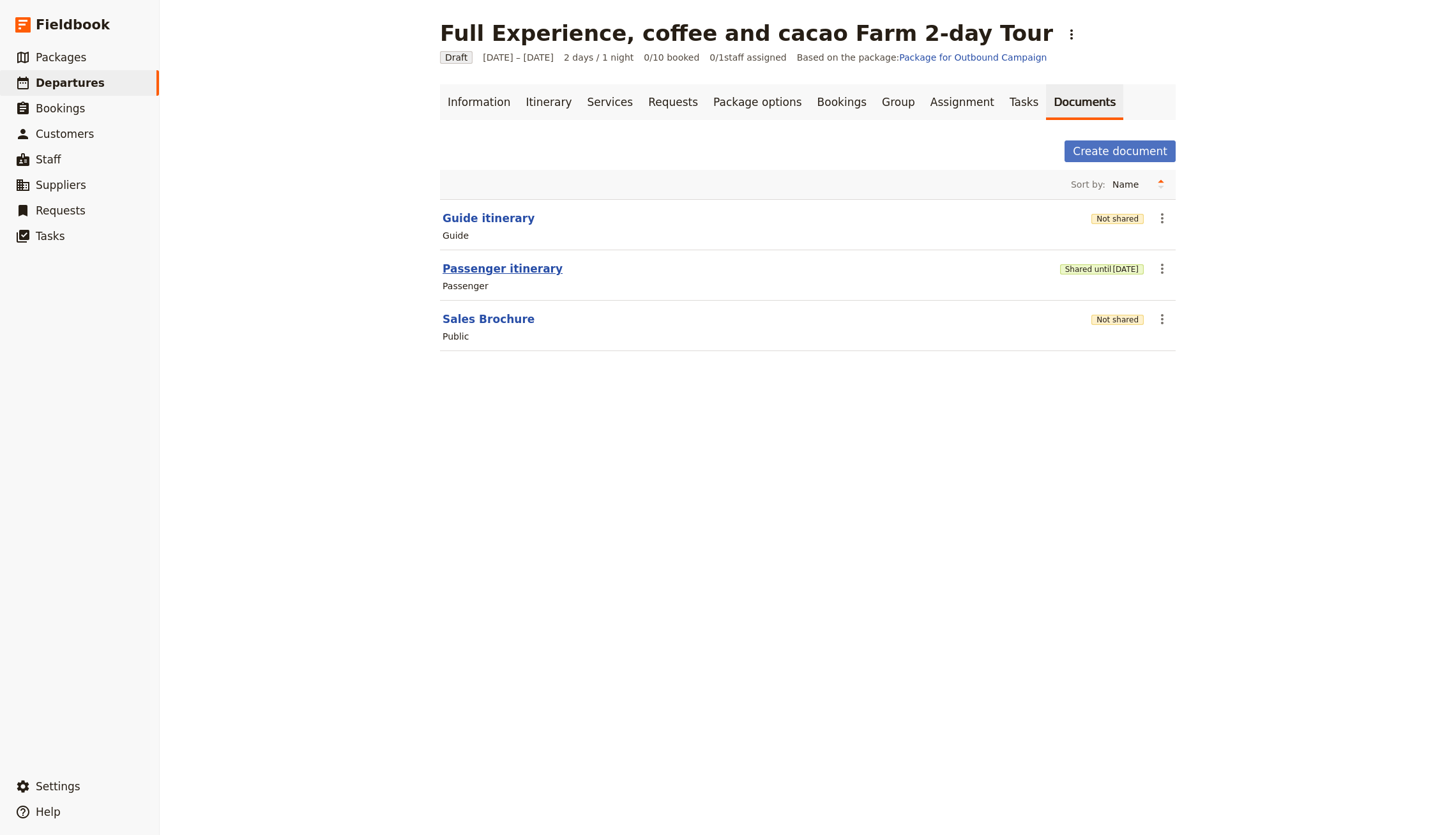
click at [463, 269] on button "Passenger itinerary" at bounding box center [502, 269] width 120 height 15
select select "PASSENGER"
select select "RUN_SHEET"
select select "LARGE"
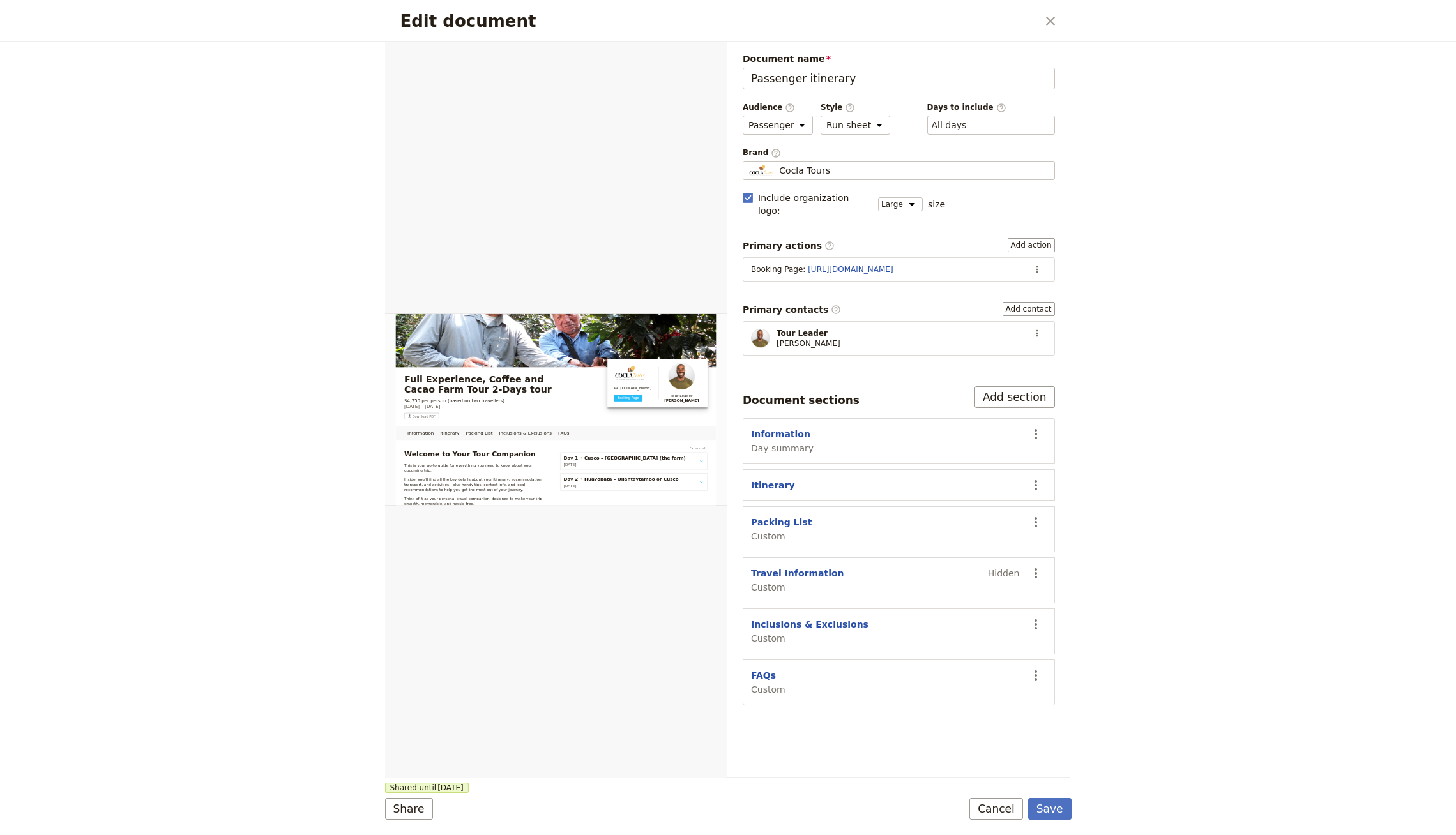
click at [711, 40] on div "Edit document ​" at bounding box center [728, 21] width 686 height 42
click at [714, 55] on icon "Open full preview" at bounding box center [713, 57] width 8 height 8
click at [1041, 810] on button "Save" at bounding box center [1050, 809] width 43 height 21
